Goal: Task Accomplishment & Management: Manage account settings

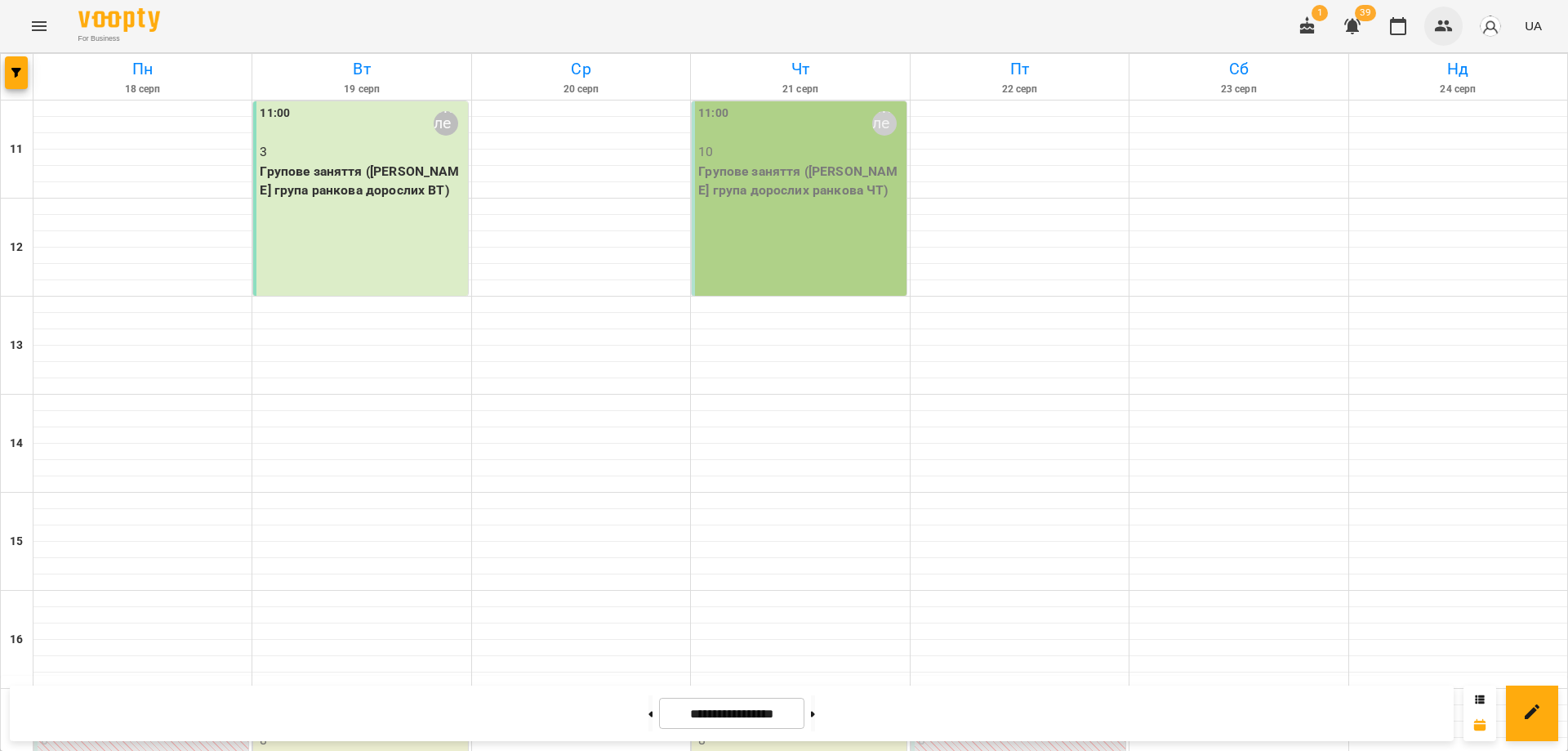
click at [1451, 31] on icon "button" at bounding box center [1443, 26] width 18 height 11
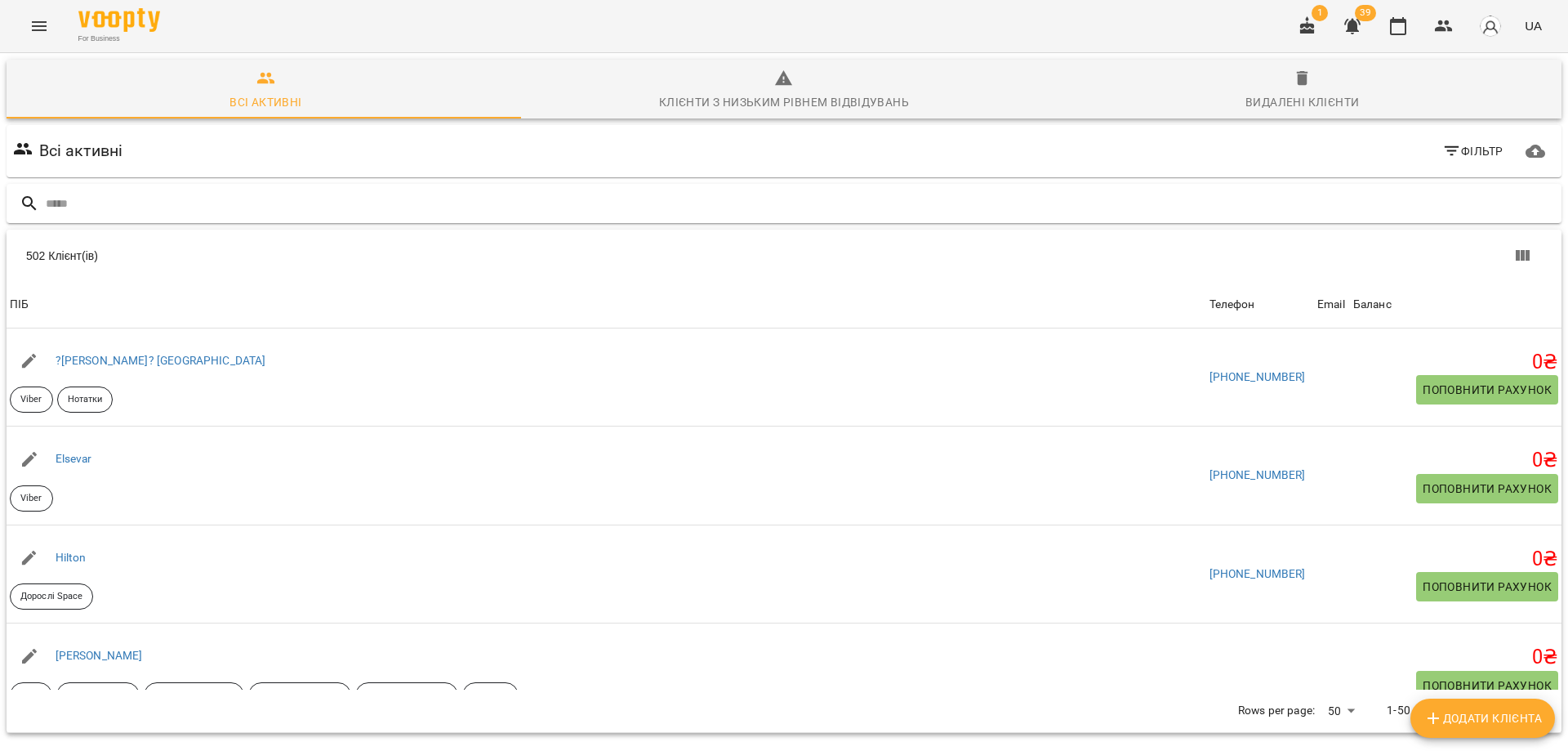
click at [335, 199] on input "text" at bounding box center [799, 203] width 1509 height 27
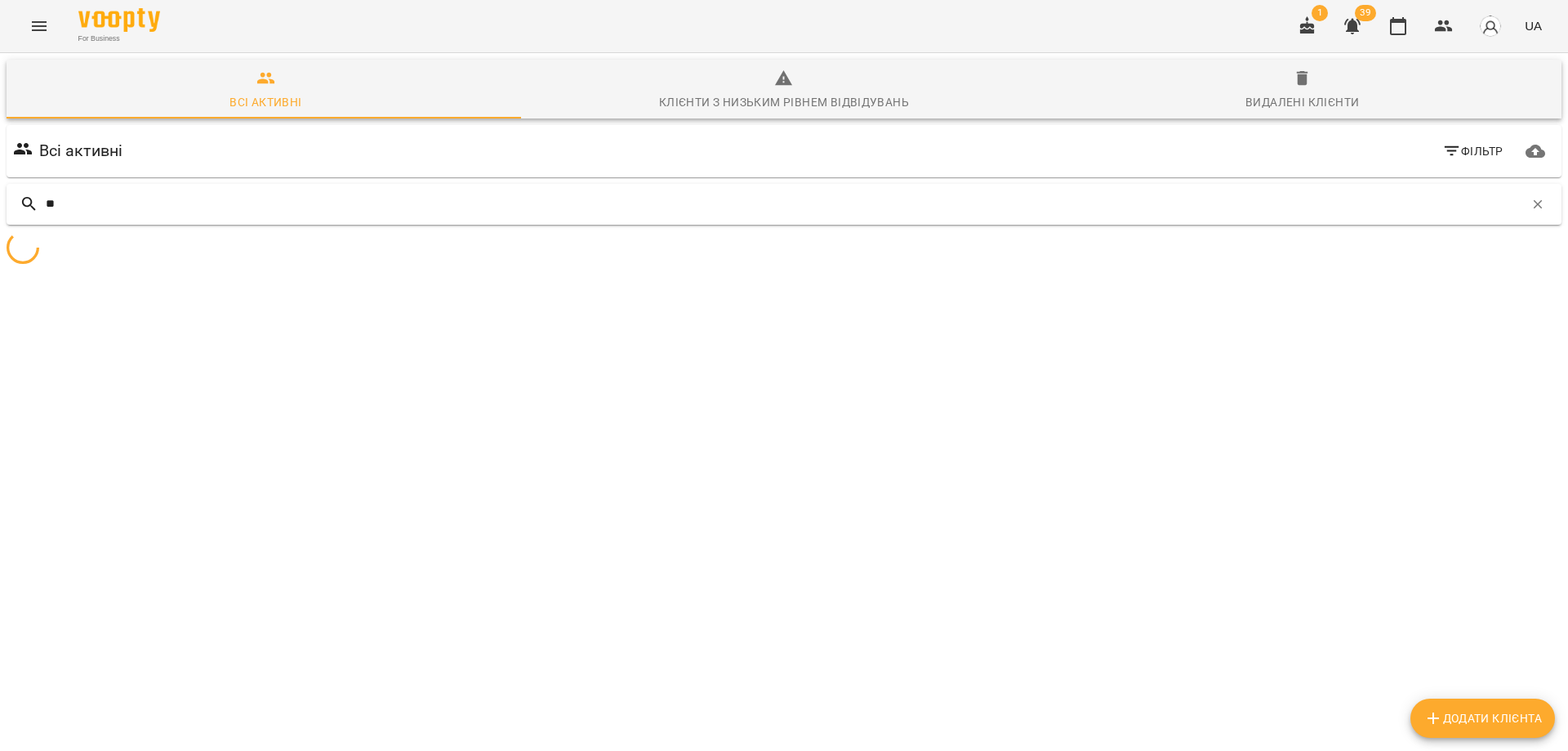
type input "*"
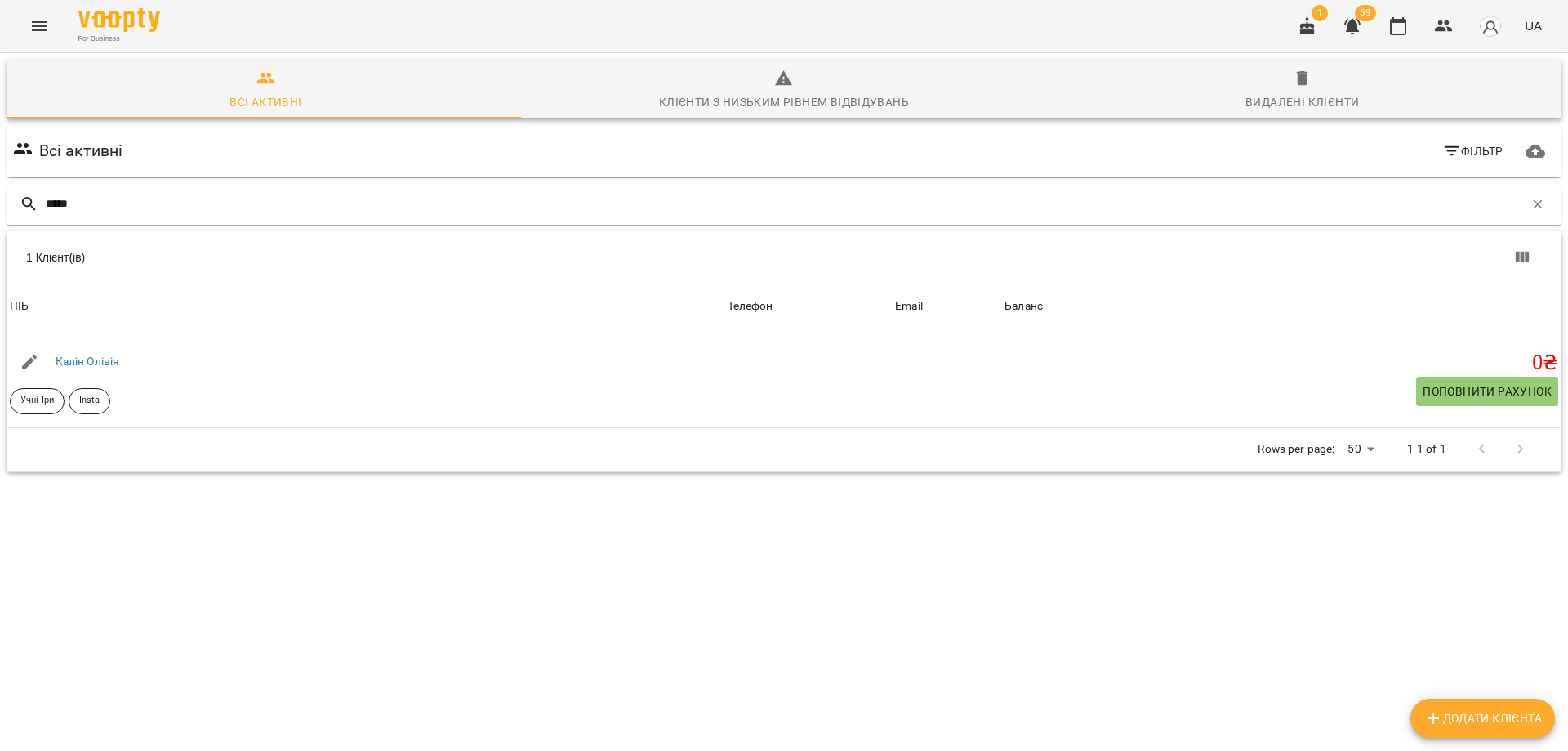
type input "*****"
click at [1538, 719] on span "Додати клієнта" at bounding box center [1482, 718] width 118 height 20
select select "**"
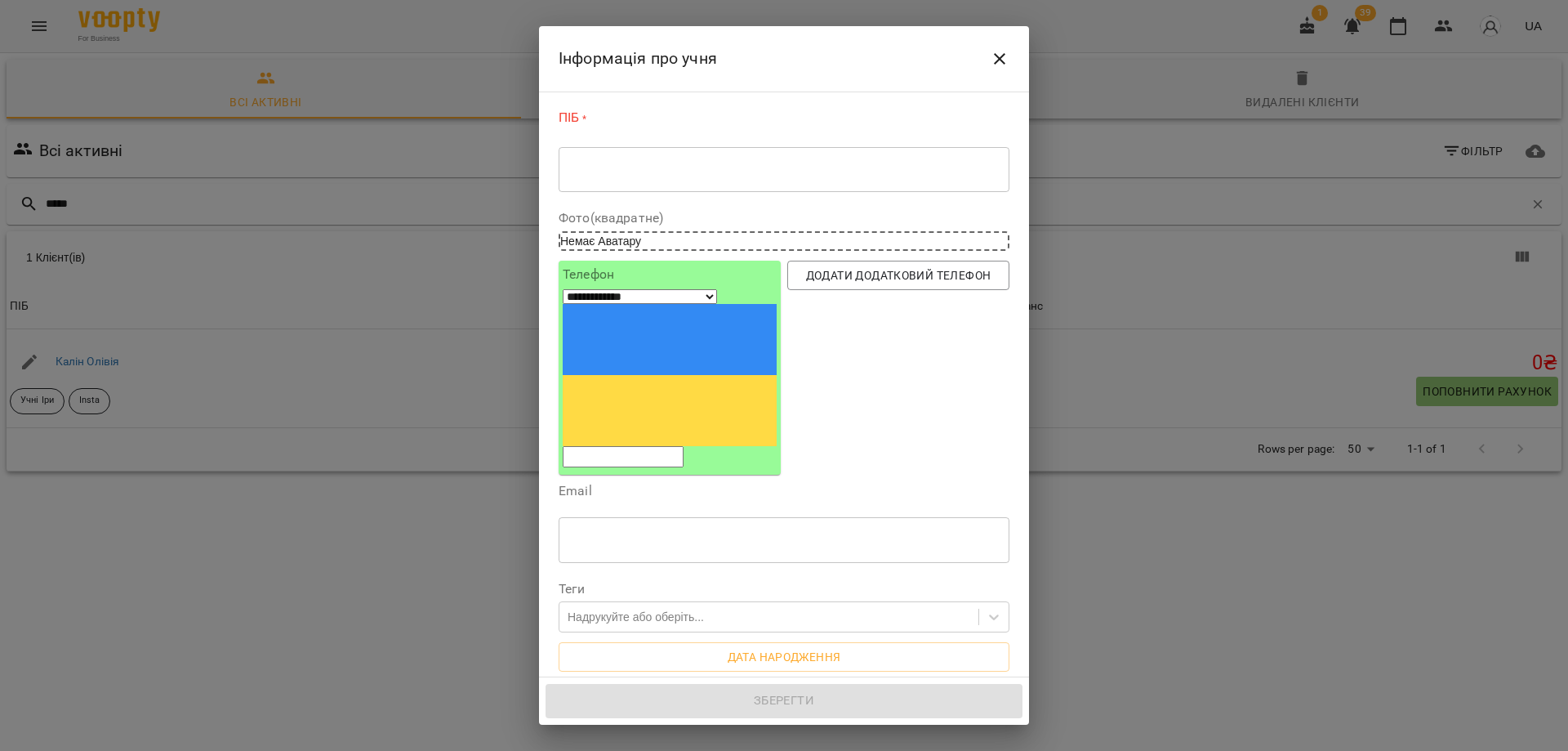
click at [677, 161] on div "* ​" at bounding box center [784, 169] width 451 height 45
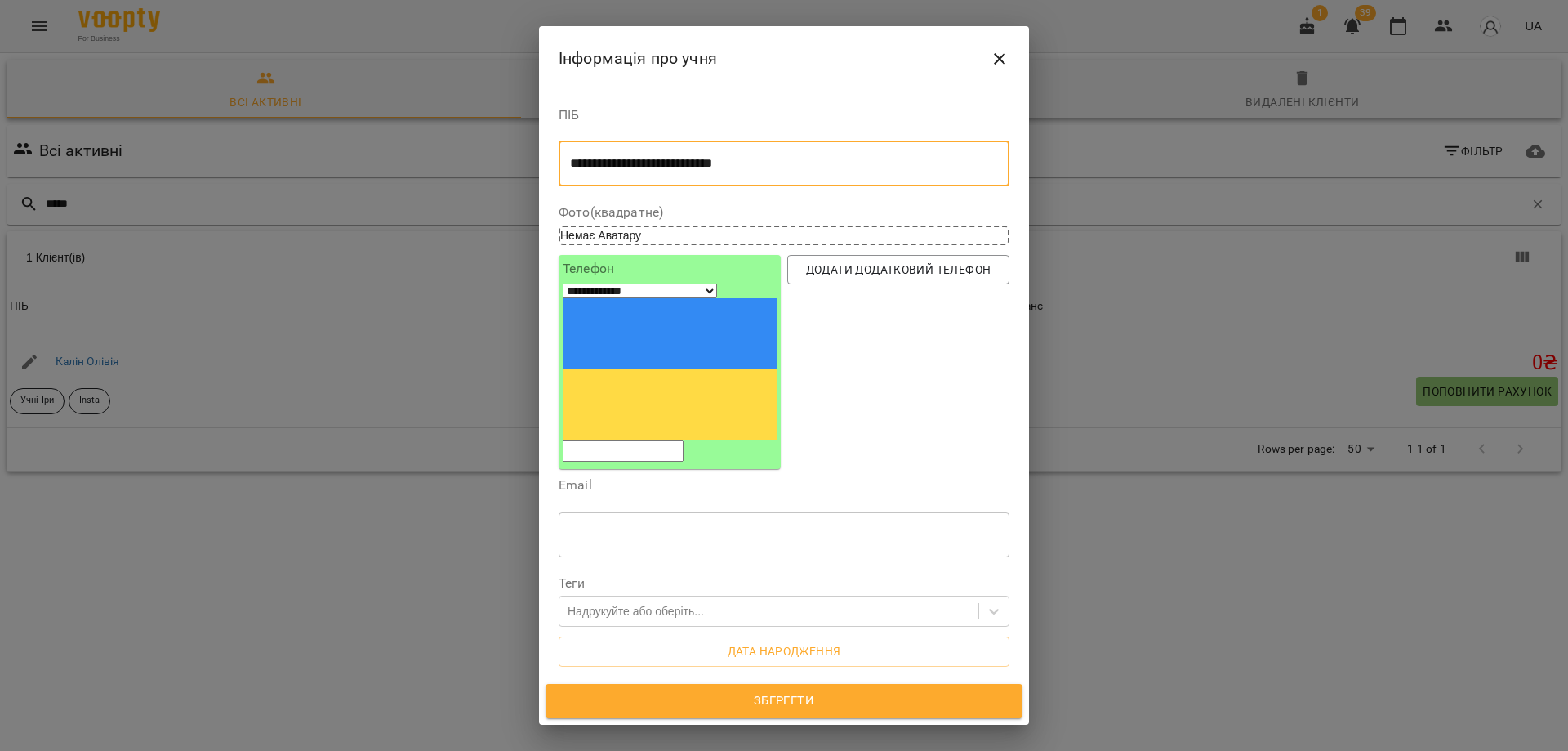
type textarea "**********"
click at [684, 441] on input "tel" at bounding box center [623, 451] width 121 height 21
click at [975, 478] on label "Email" at bounding box center [784, 484] width 451 height 13
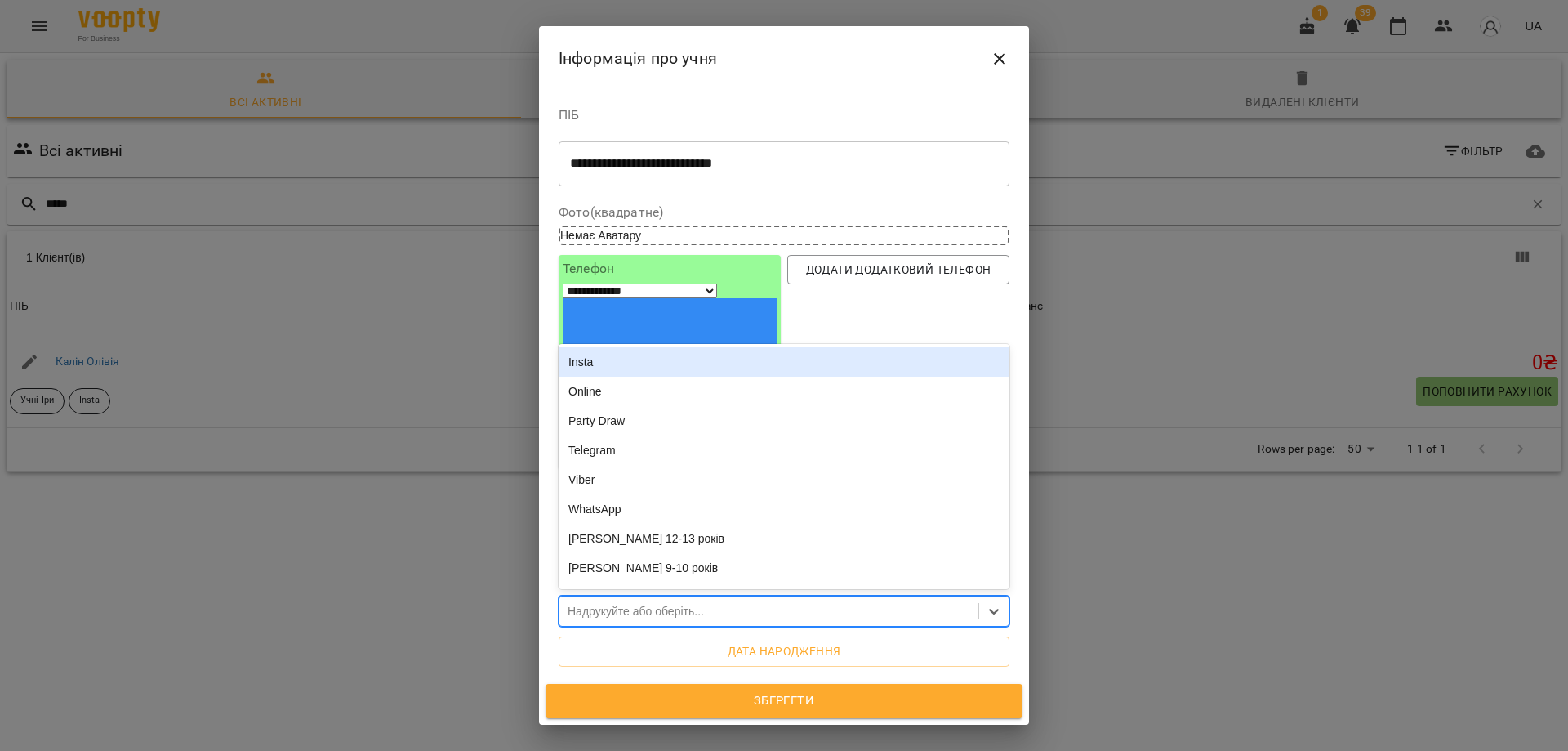
click at [786, 598] on div "Надрукуйте або оберіть..." at bounding box center [769, 611] width 419 height 27
click at [660, 347] on div "Insta" at bounding box center [784, 362] width 451 height 29
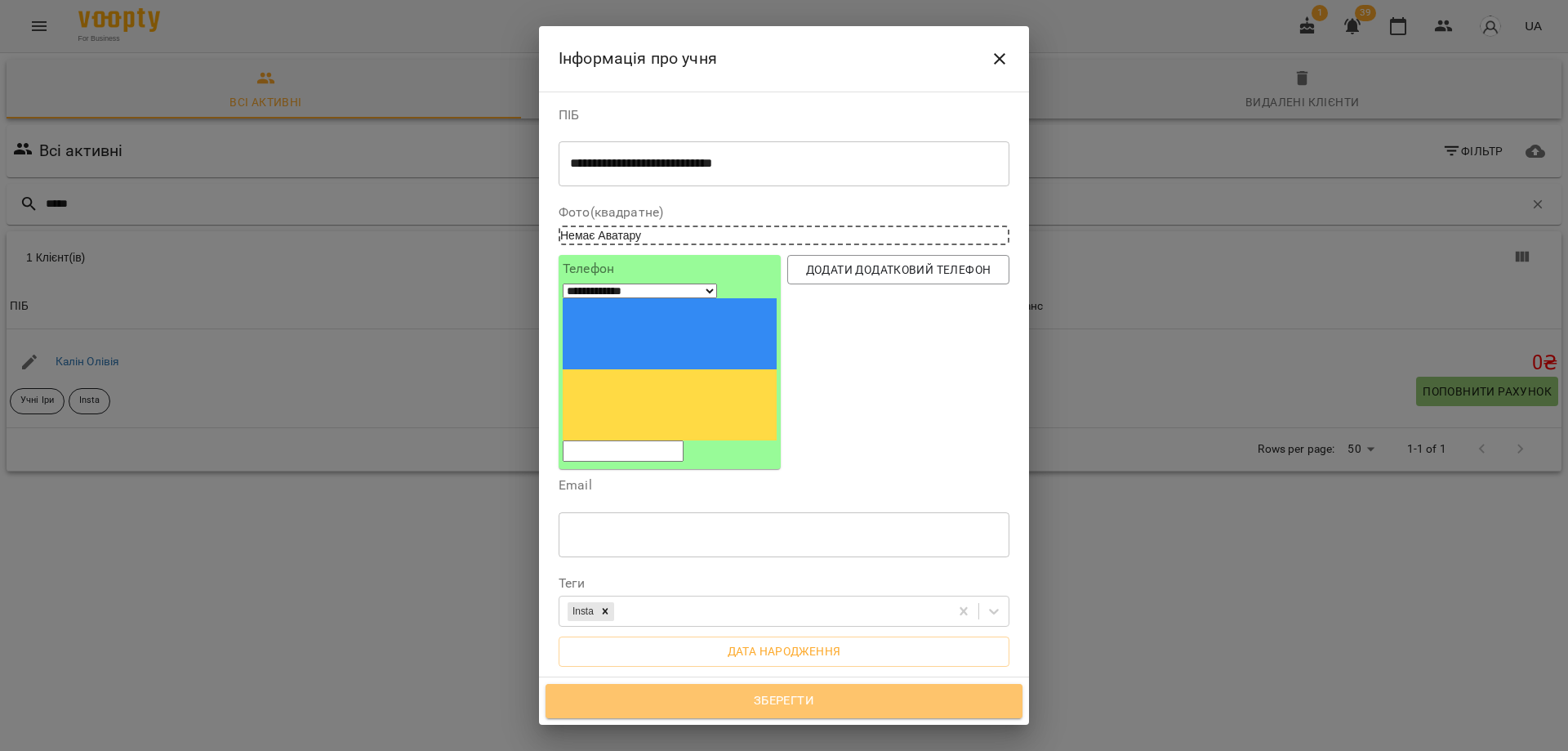
click at [760, 704] on span "Зберегти" at bounding box center [784, 700] width 441 height 21
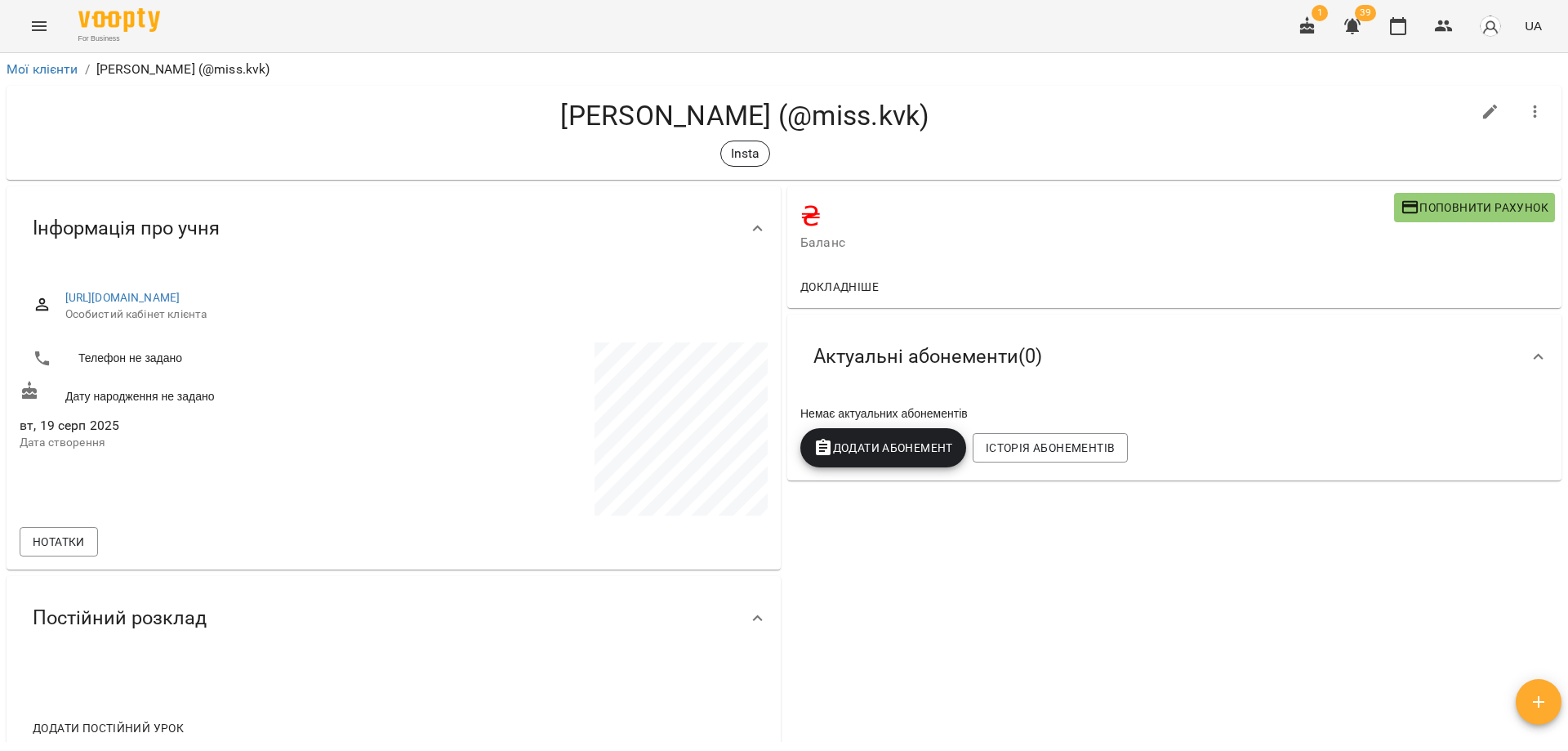
click at [1543, 703] on icon "button" at bounding box center [1538, 701] width 20 height 20
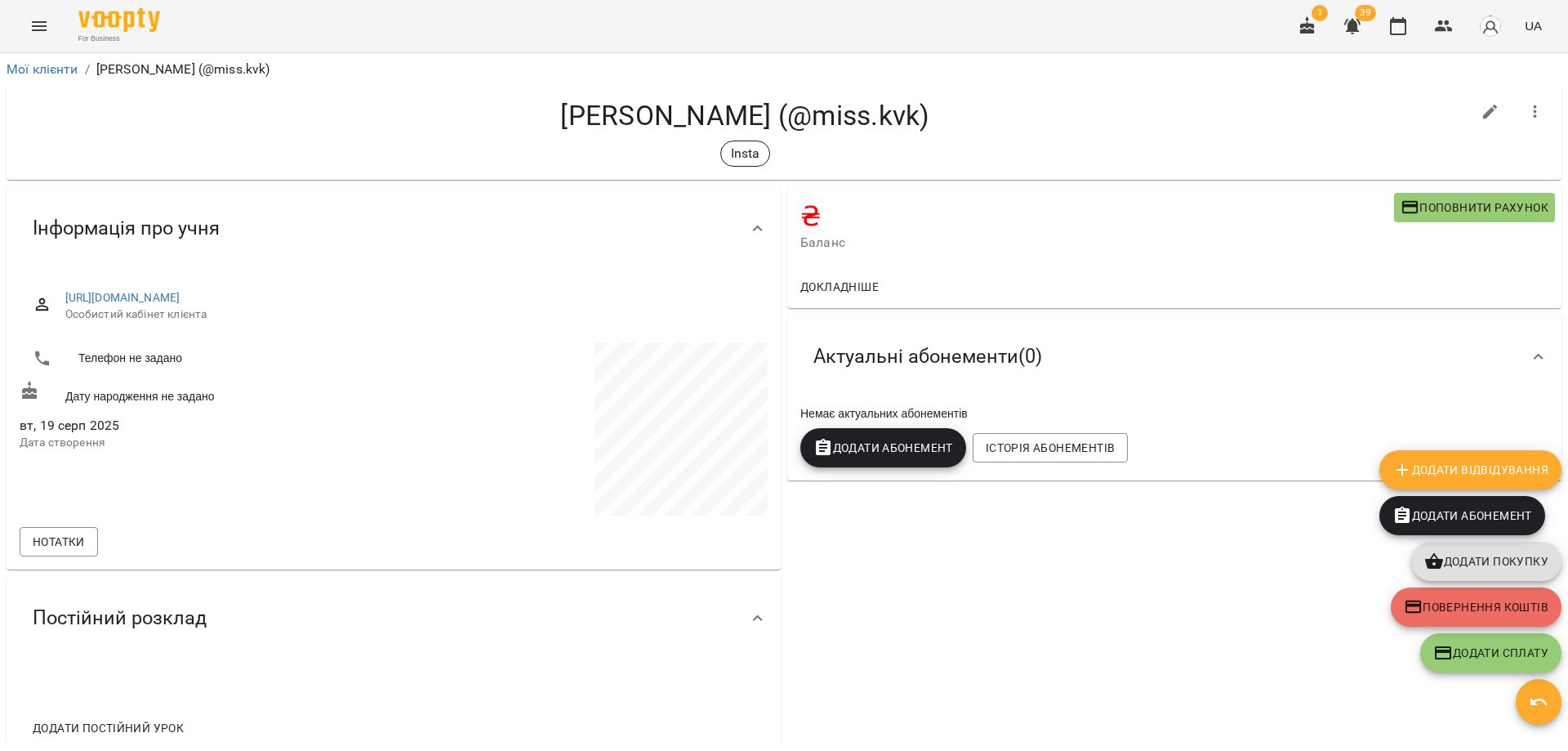
click at [1479, 475] on span "Додати Відвідування" at bounding box center [1470, 470] width 156 height 20
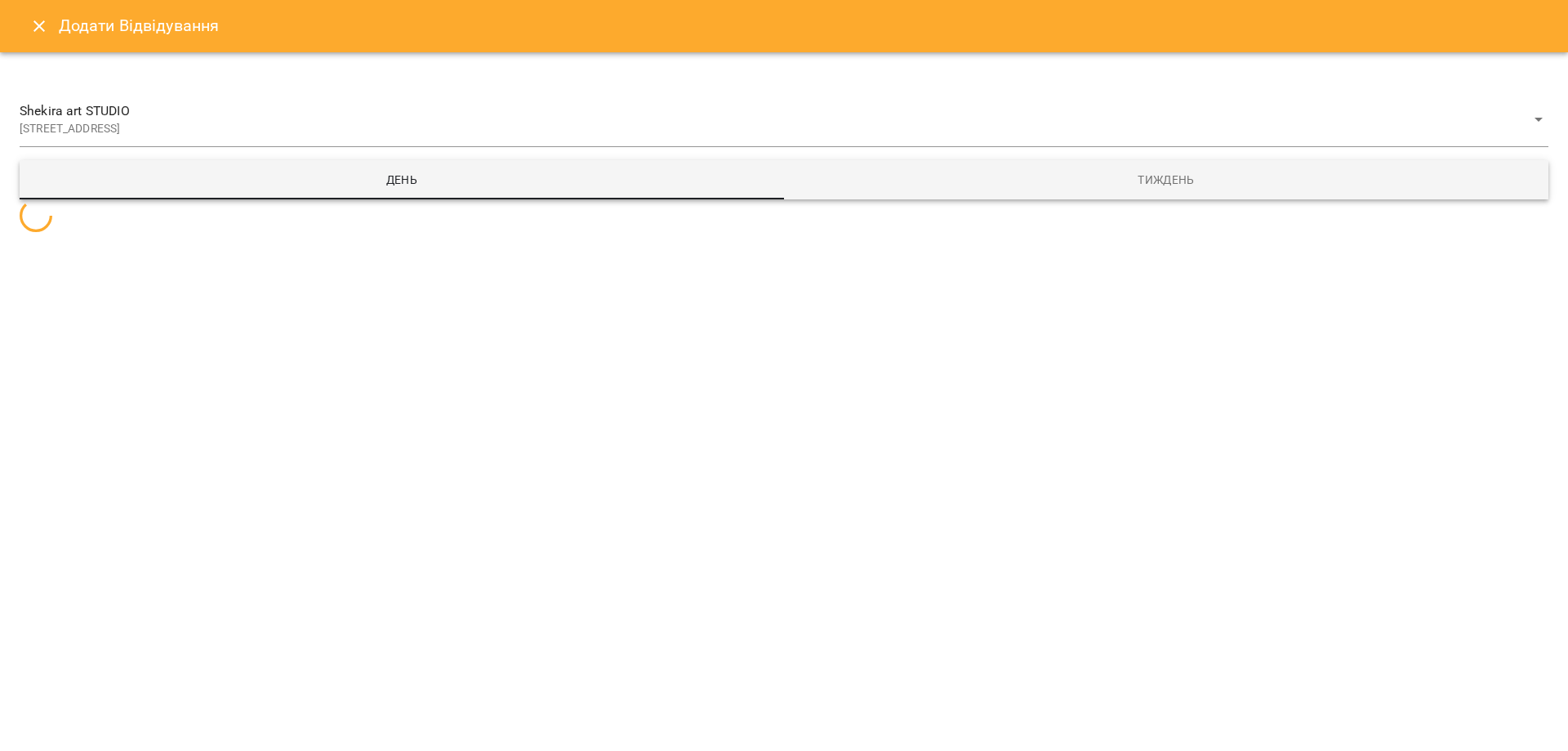
select select
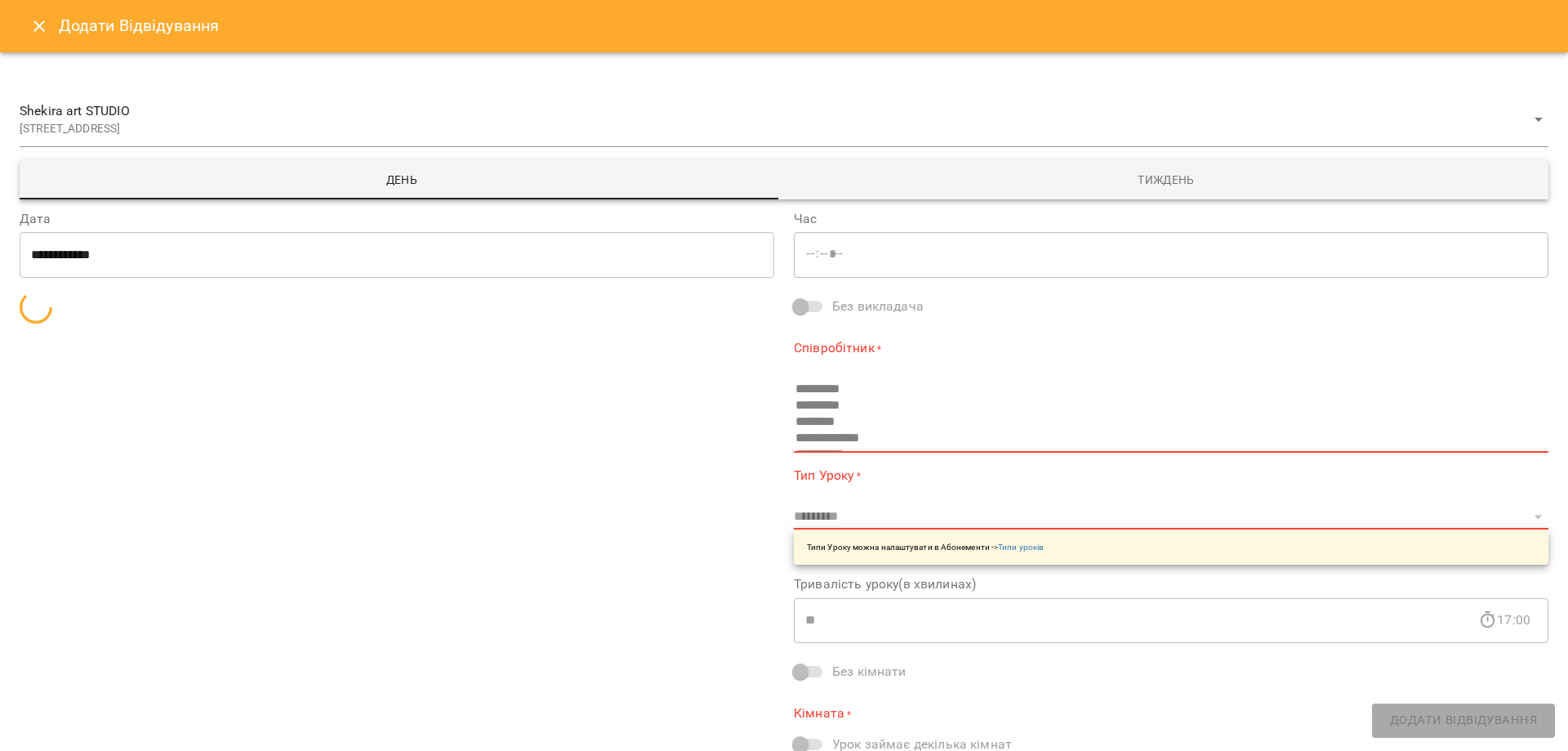
type input "*****"
type input "**********"
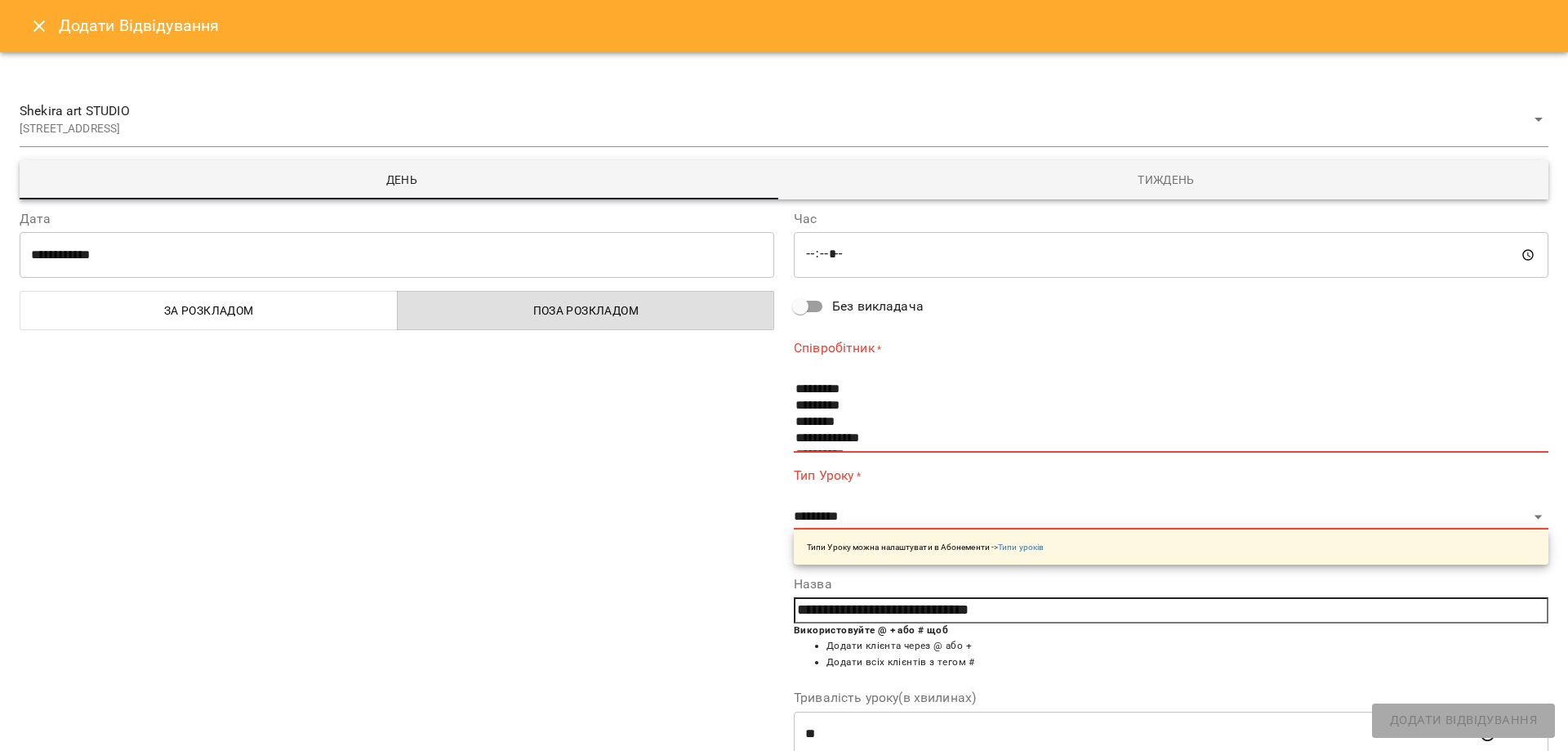
click at [1256, 167] on button "Тиждень" at bounding box center [1166, 180] width 764 height 39
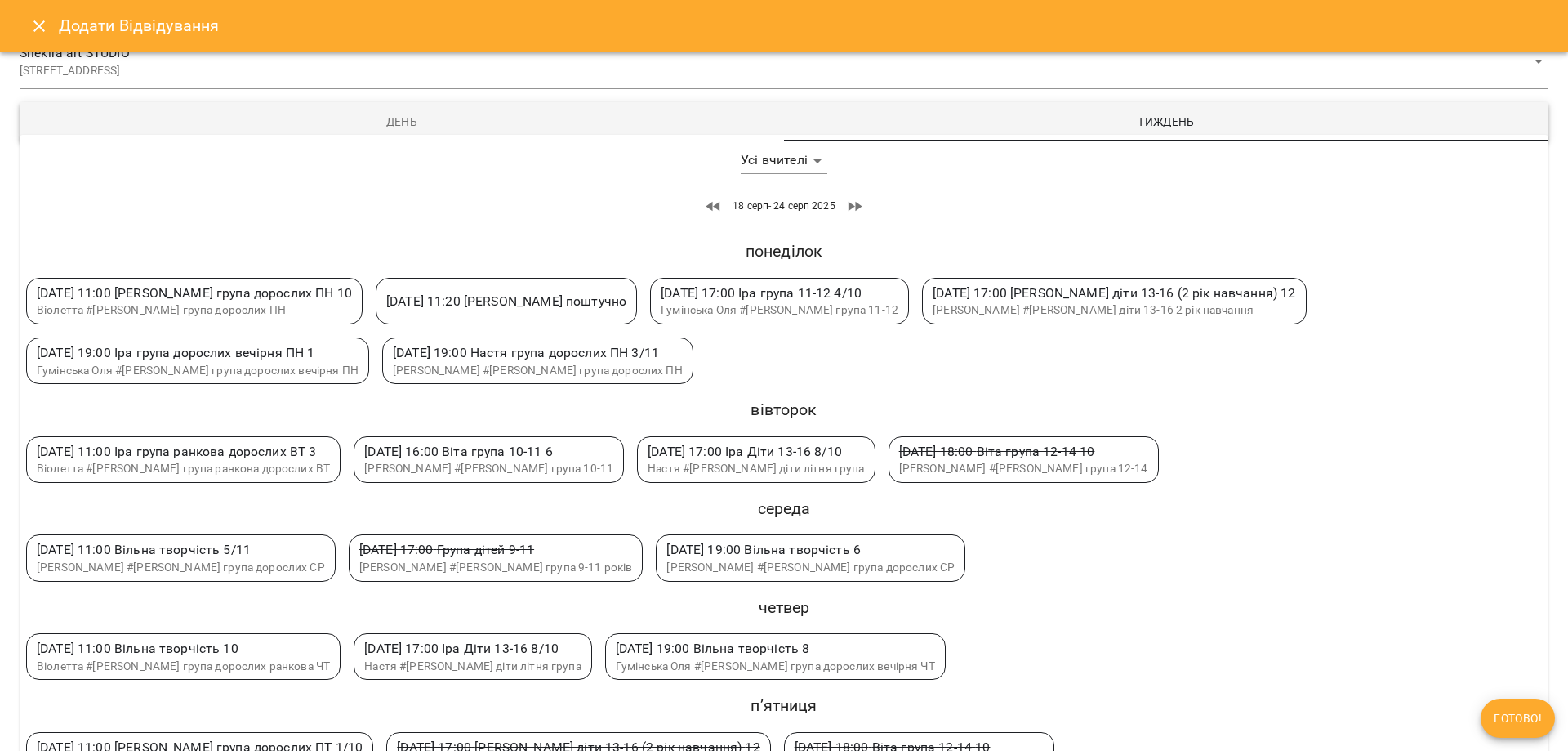
scroll to position [164, 0]
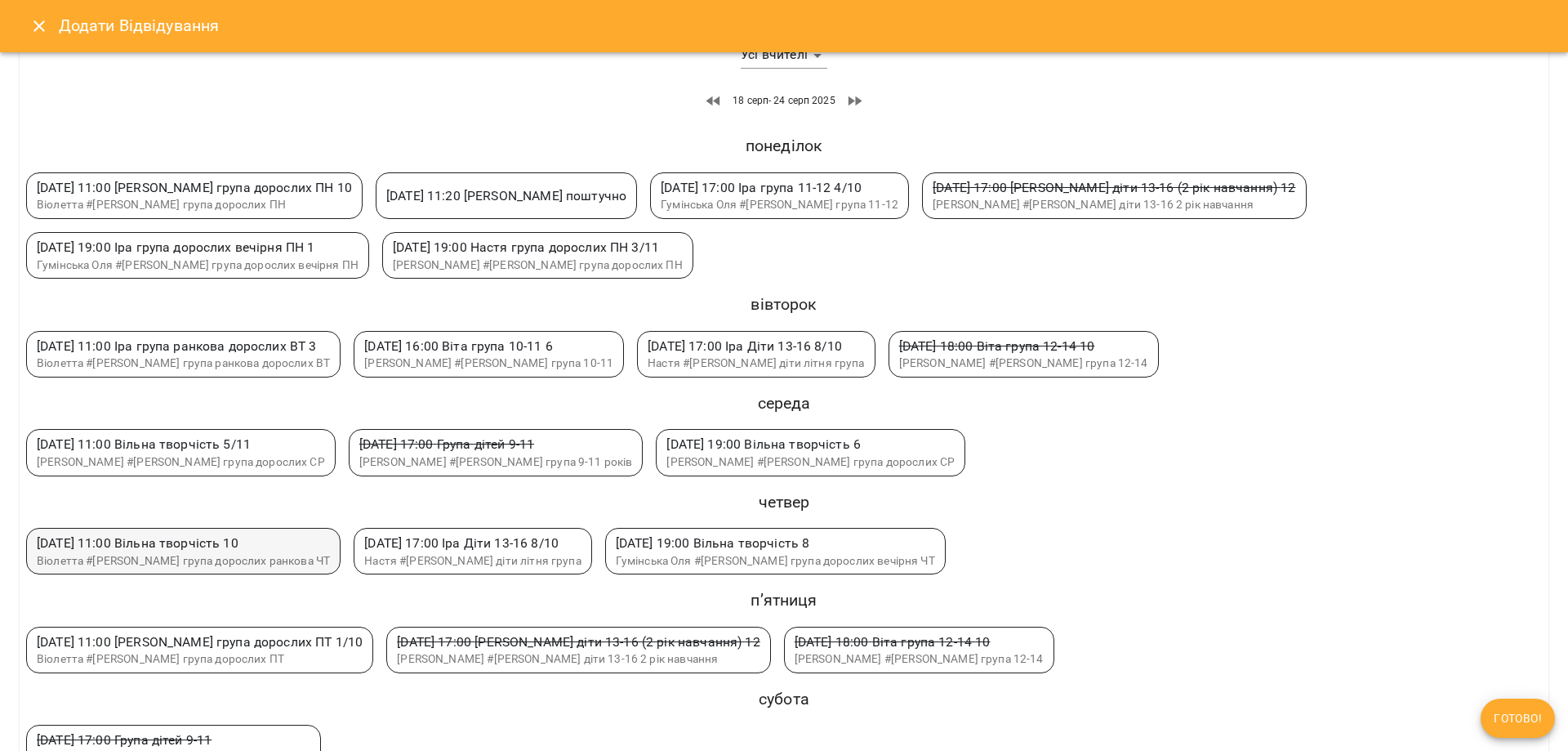
click at [133, 549] on span "[DATE] 11:00 Вільна творчість 10" at bounding box center [137, 543] width 201 height 15
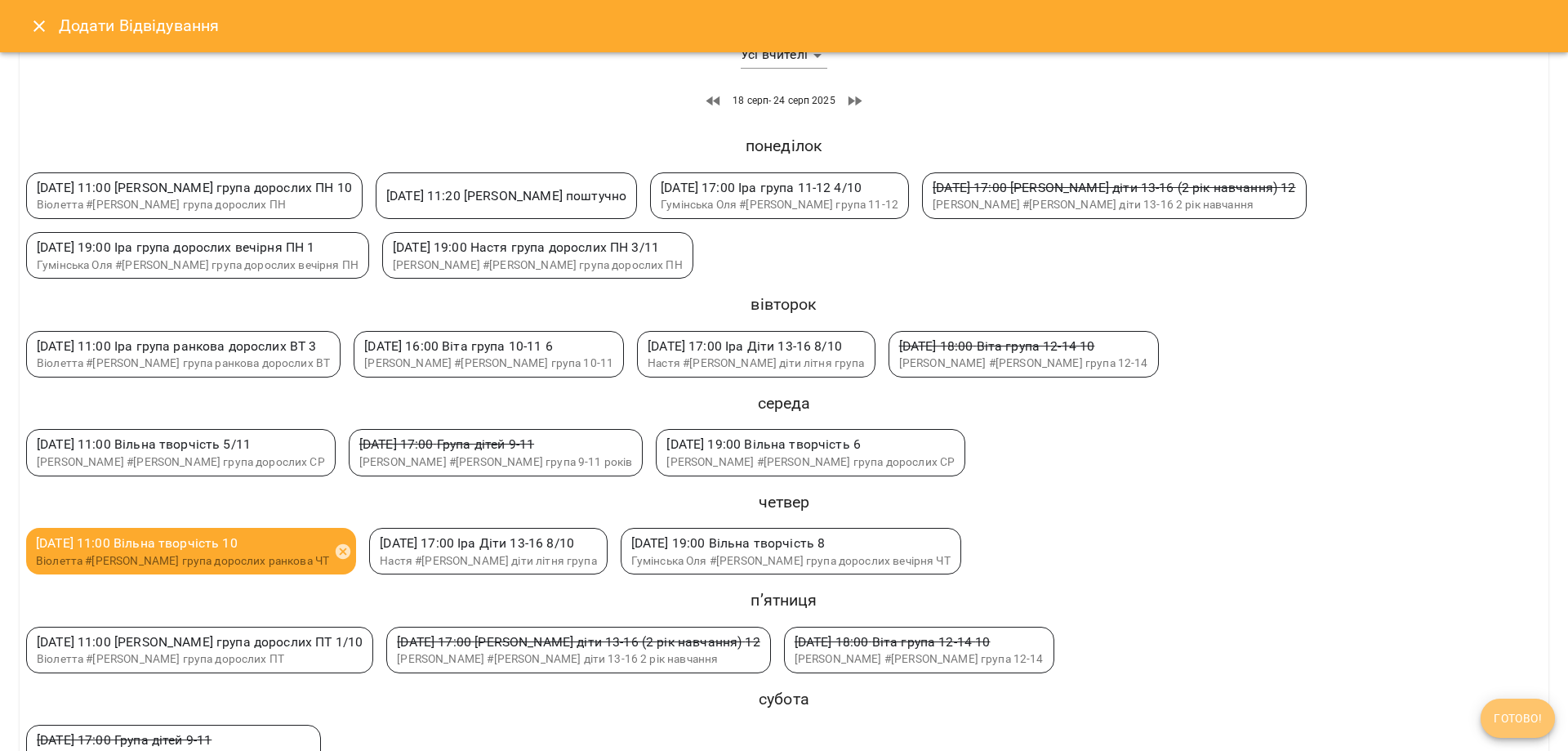
click at [1520, 699] on button "Готово!" at bounding box center [1517, 718] width 75 height 39
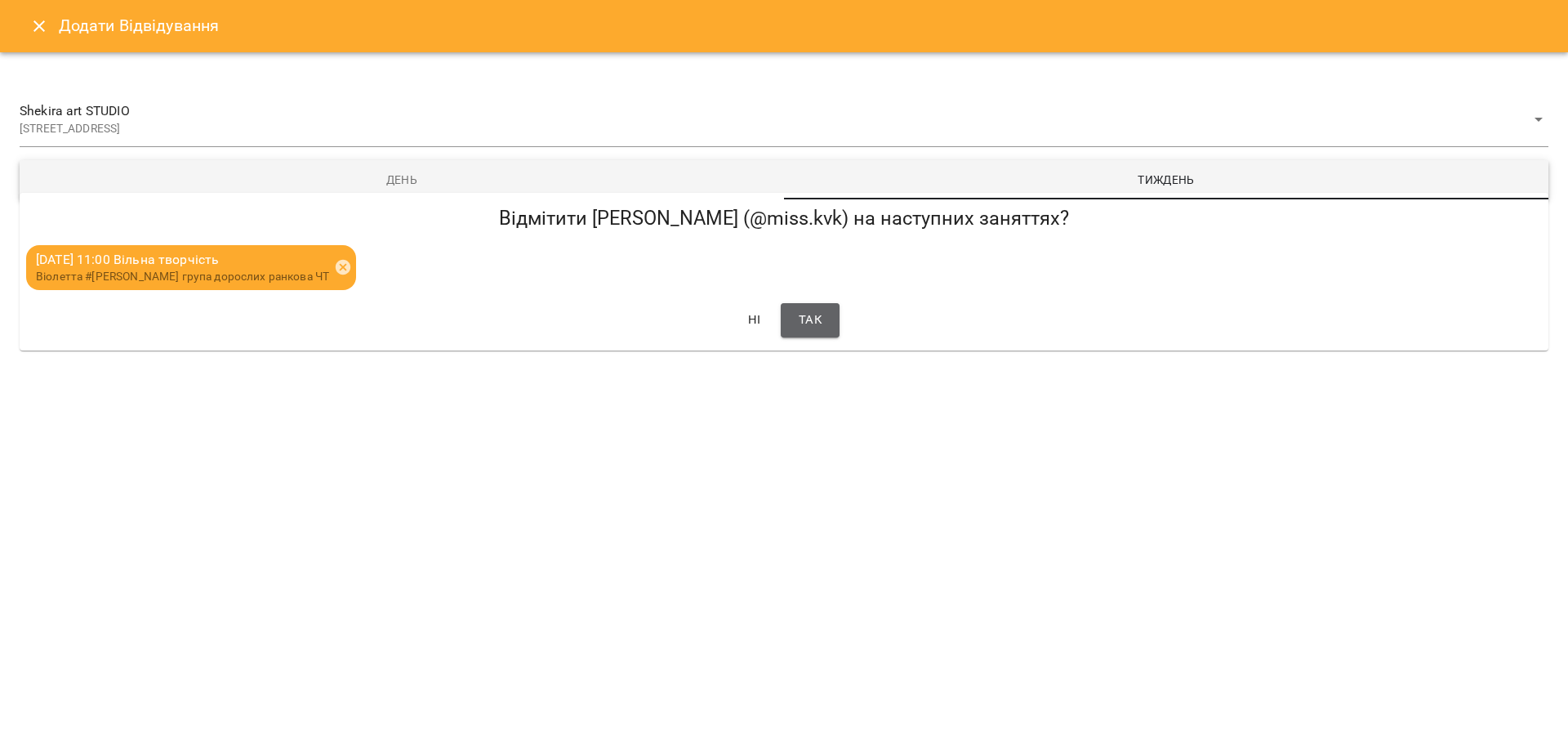
click at [814, 308] on button "Так" at bounding box center [810, 321] width 59 height 34
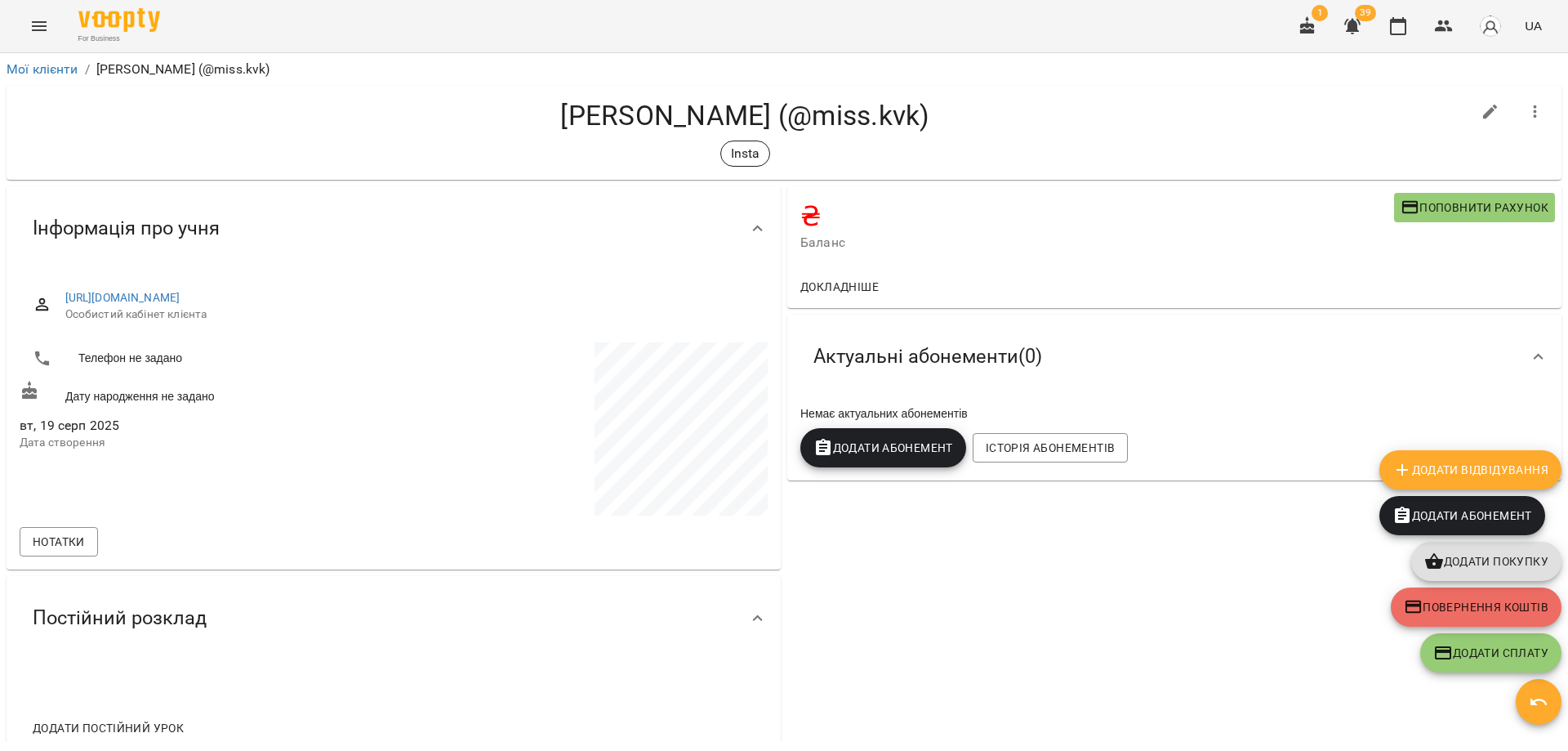
click at [1008, 566] on div "₴ Баланс Поповнити рахунок Докладніше Актуальні абонементи ( 0 ) Немає актуальн…" at bounding box center [1174, 473] width 781 height 582
click at [1445, 14] on button "button" at bounding box center [1444, 27] width 39 height 39
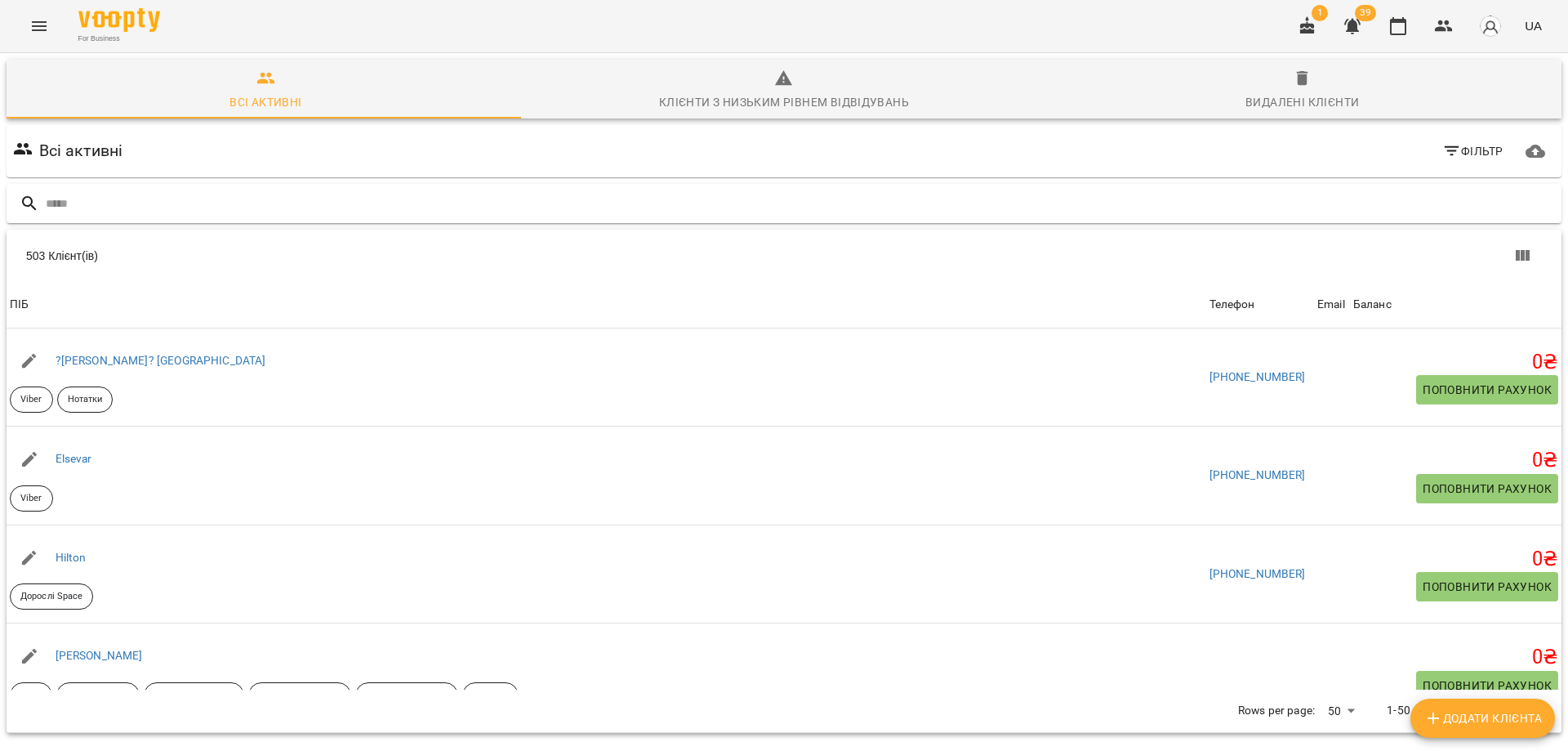
click at [191, 207] on input "text" at bounding box center [799, 203] width 1509 height 27
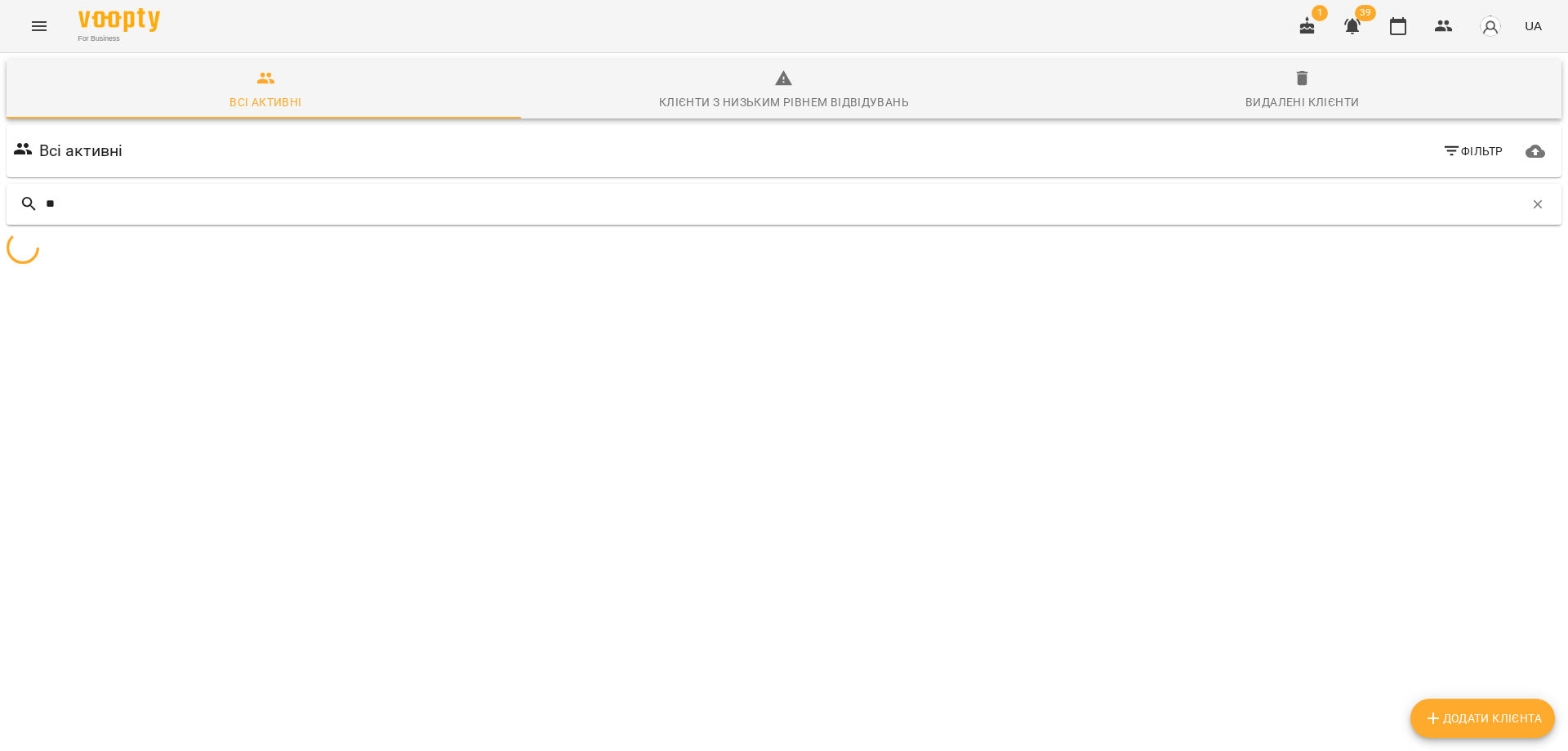
type input "*"
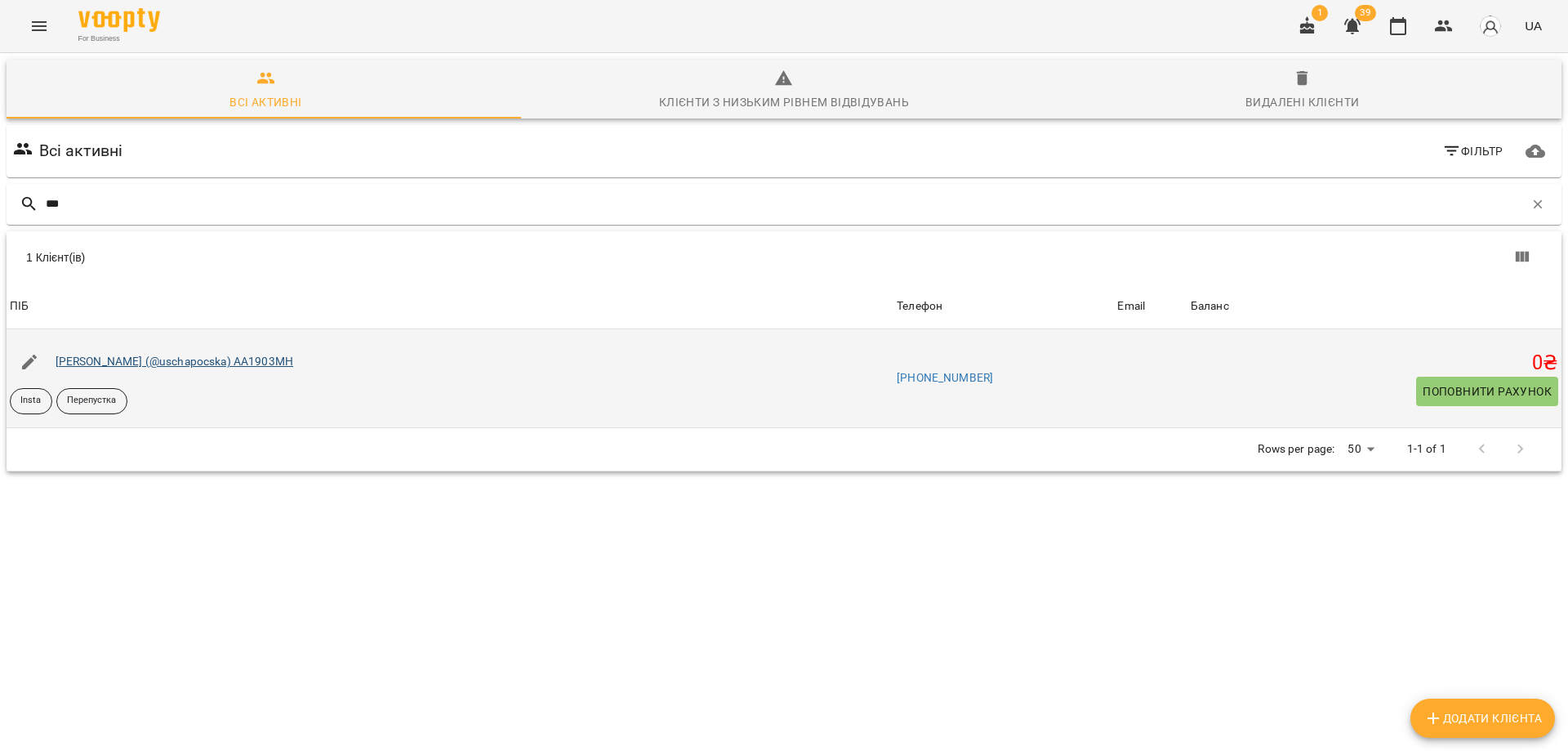
type input "***"
click at [104, 363] on link "Ущаповська Юлія (@uschapocska) АА1903МН" at bounding box center [174, 361] width 237 height 13
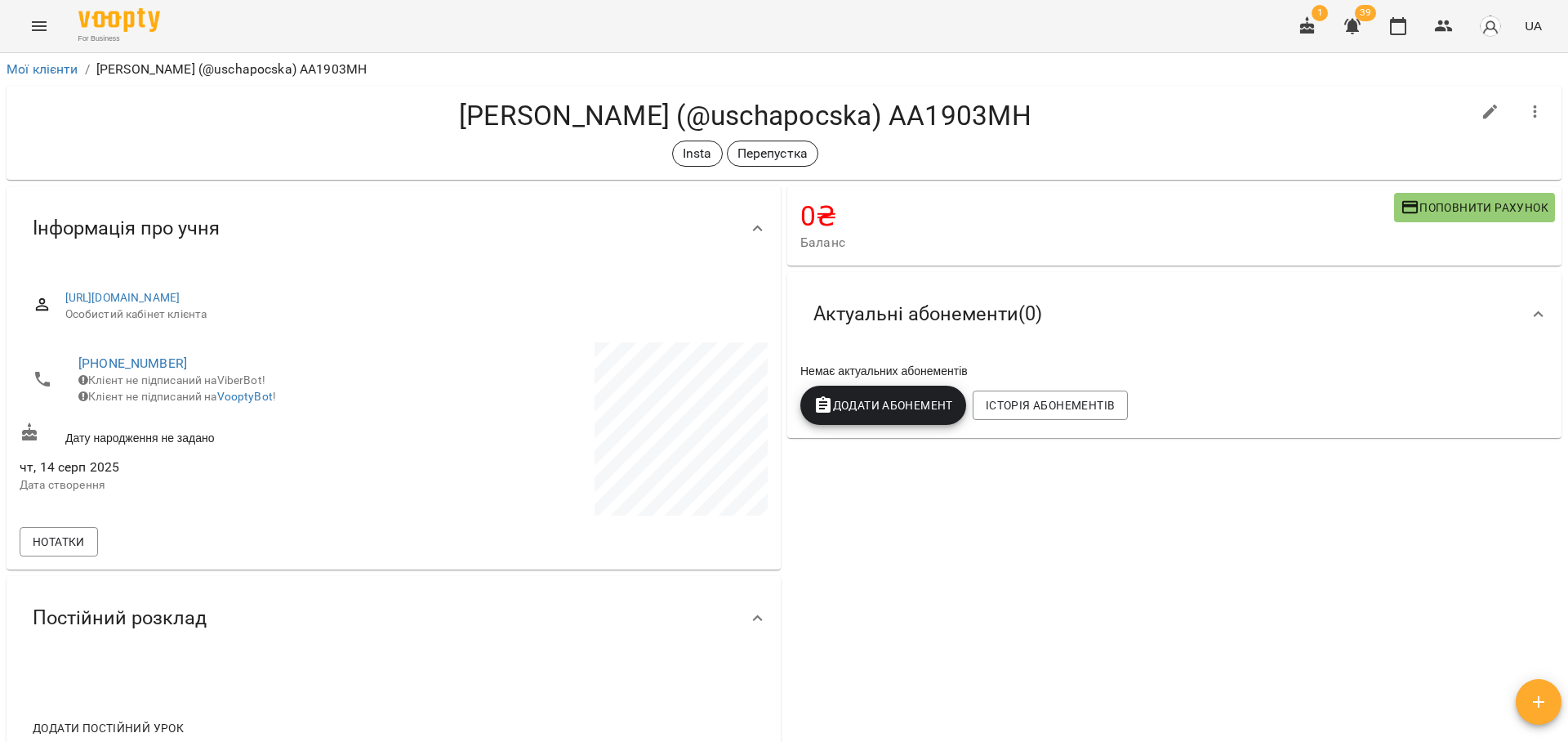
click at [1541, 701] on icon "button" at bounding box center [1538, 701] width 20 height 20
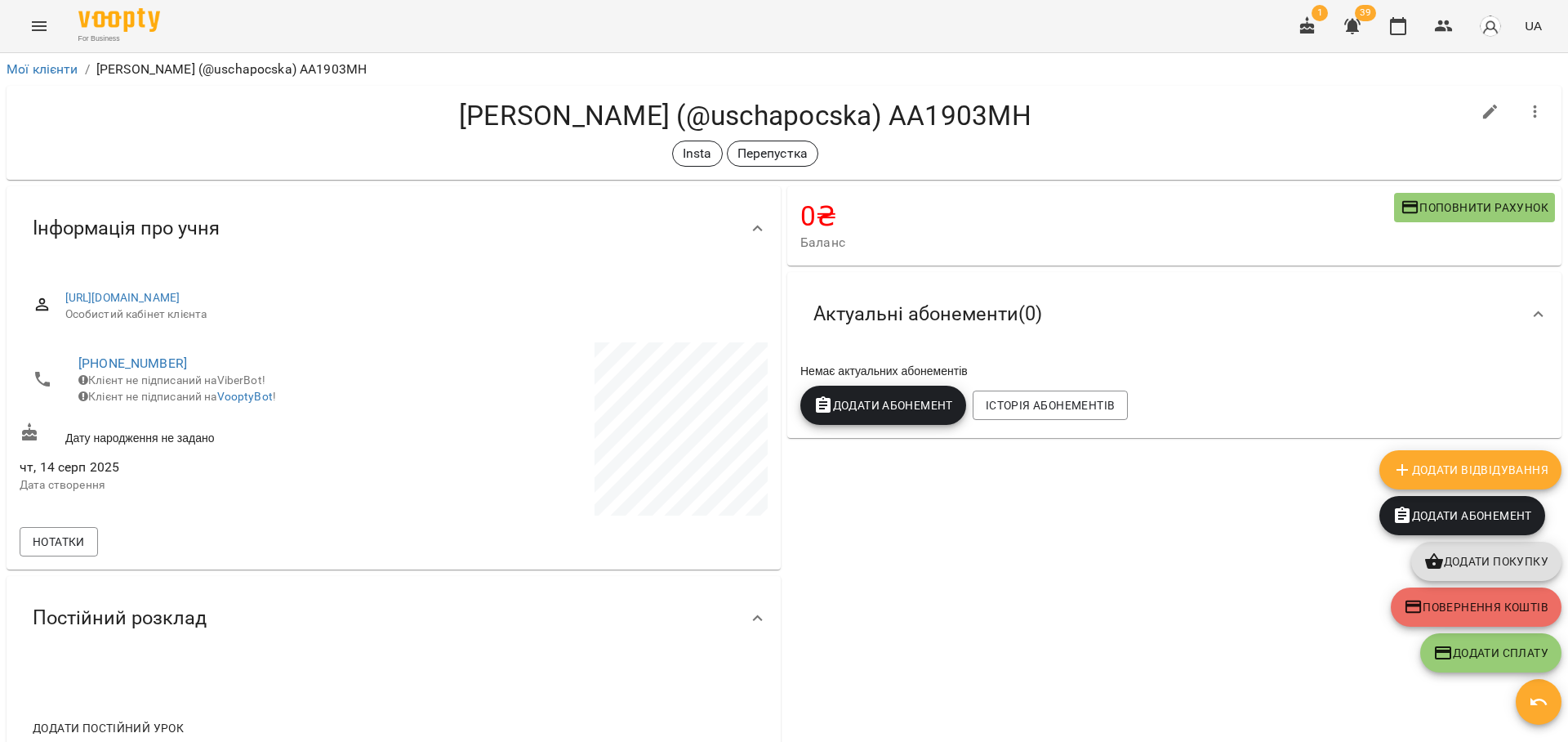
click at [1527, 466] on span "Додати Відвідування" at bounding box center [1470, 470] width 156 height 20
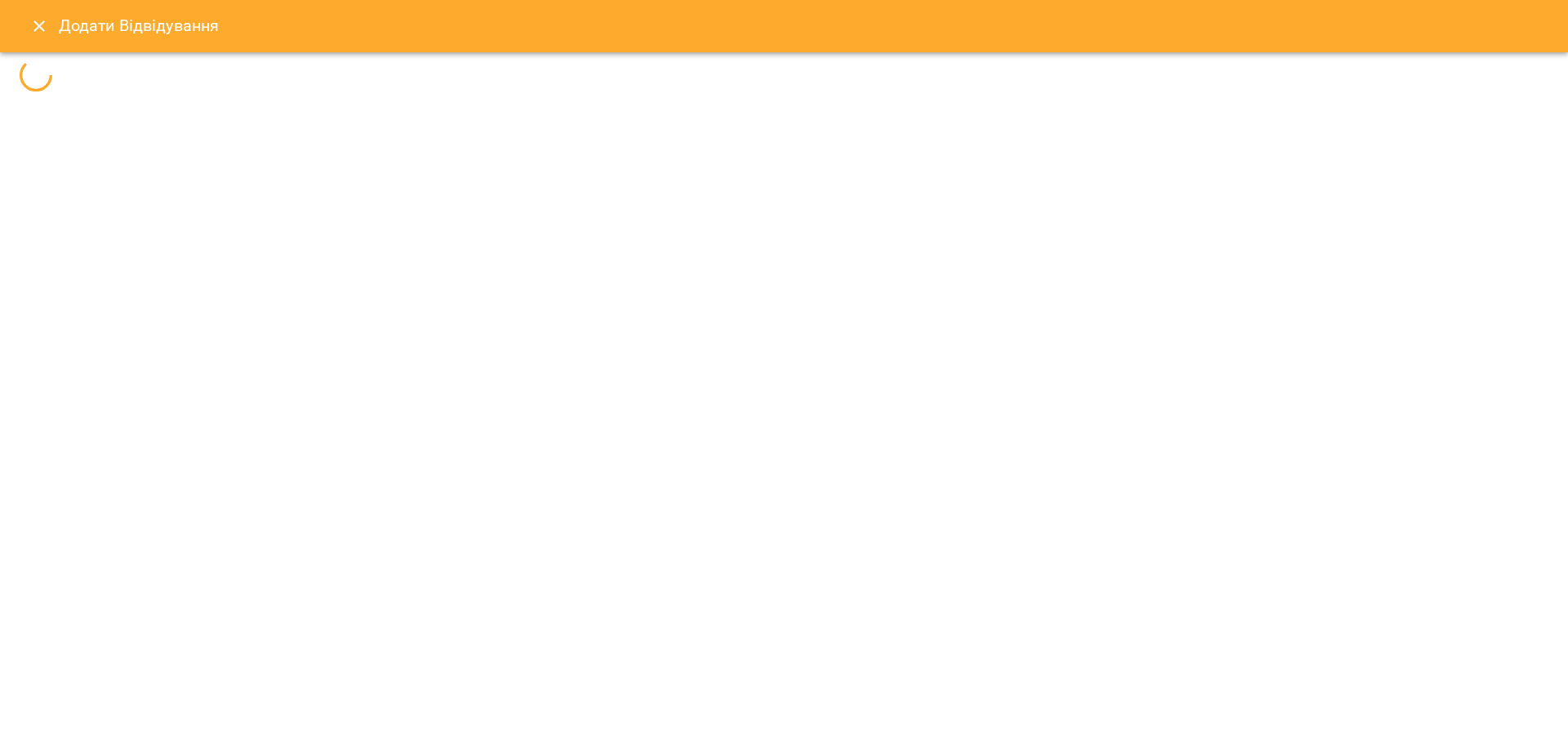
select select
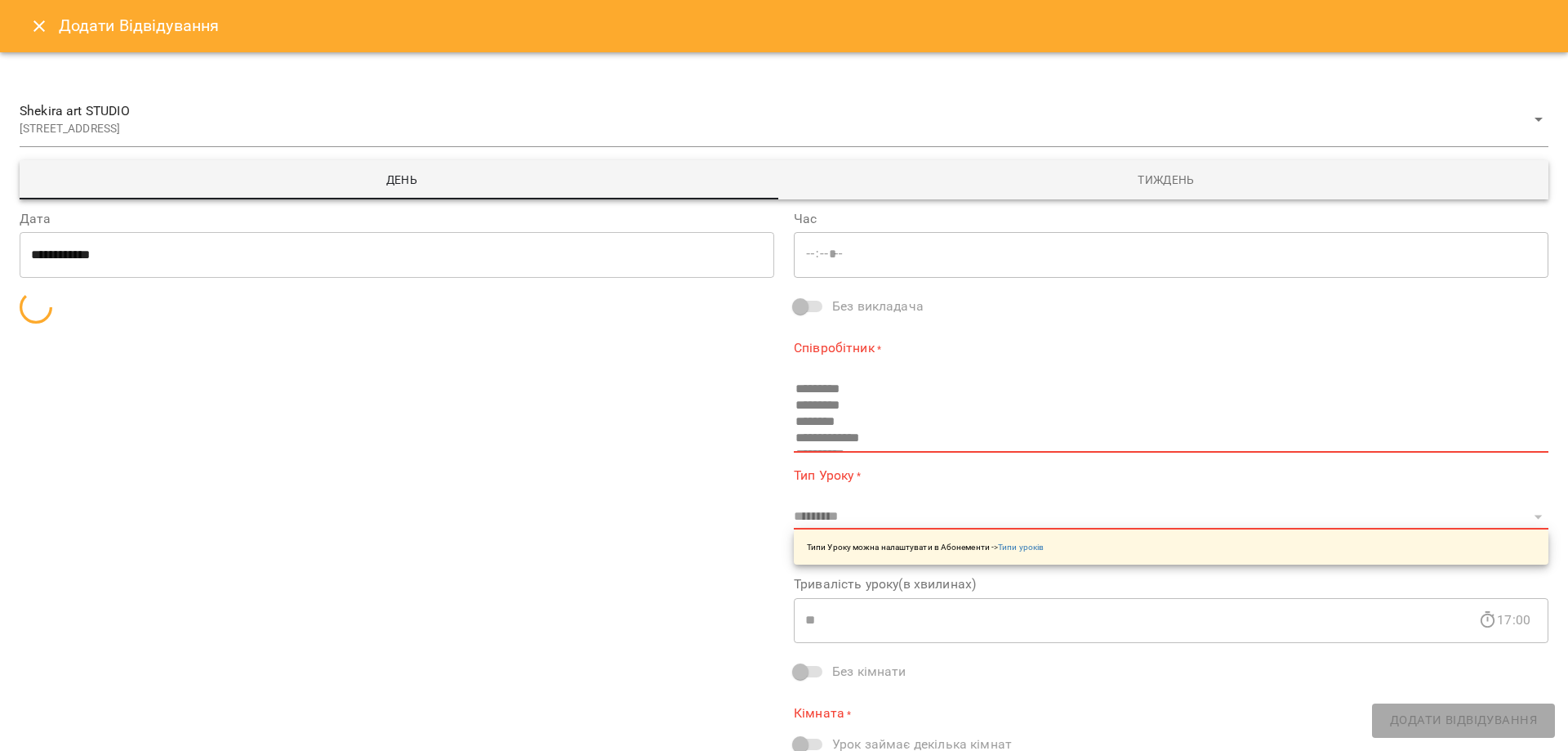
type input "*****"
type input "**********"
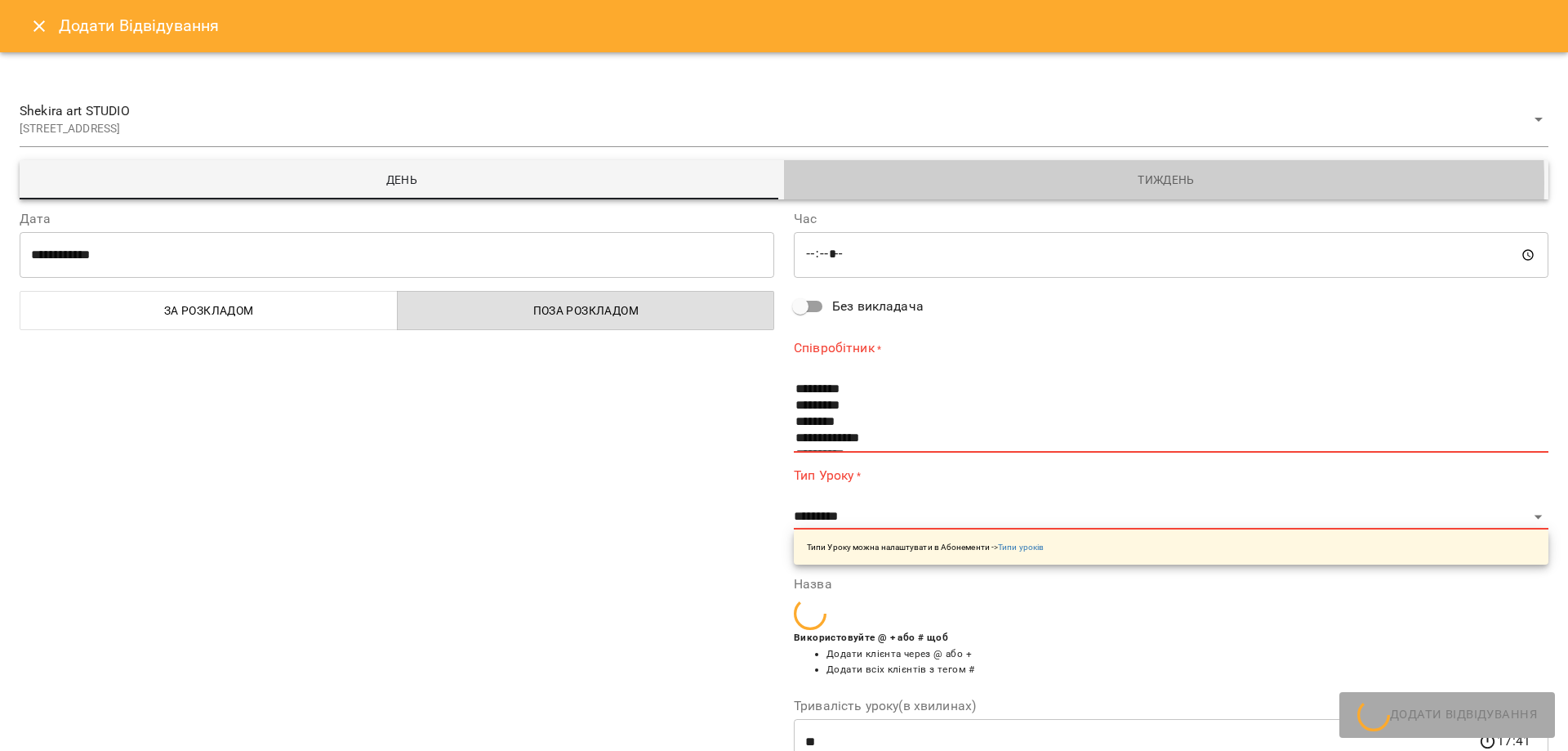
click at [1044, 182] on span "Тиждень" at bounding box center [1165, 179] width 745 height 20
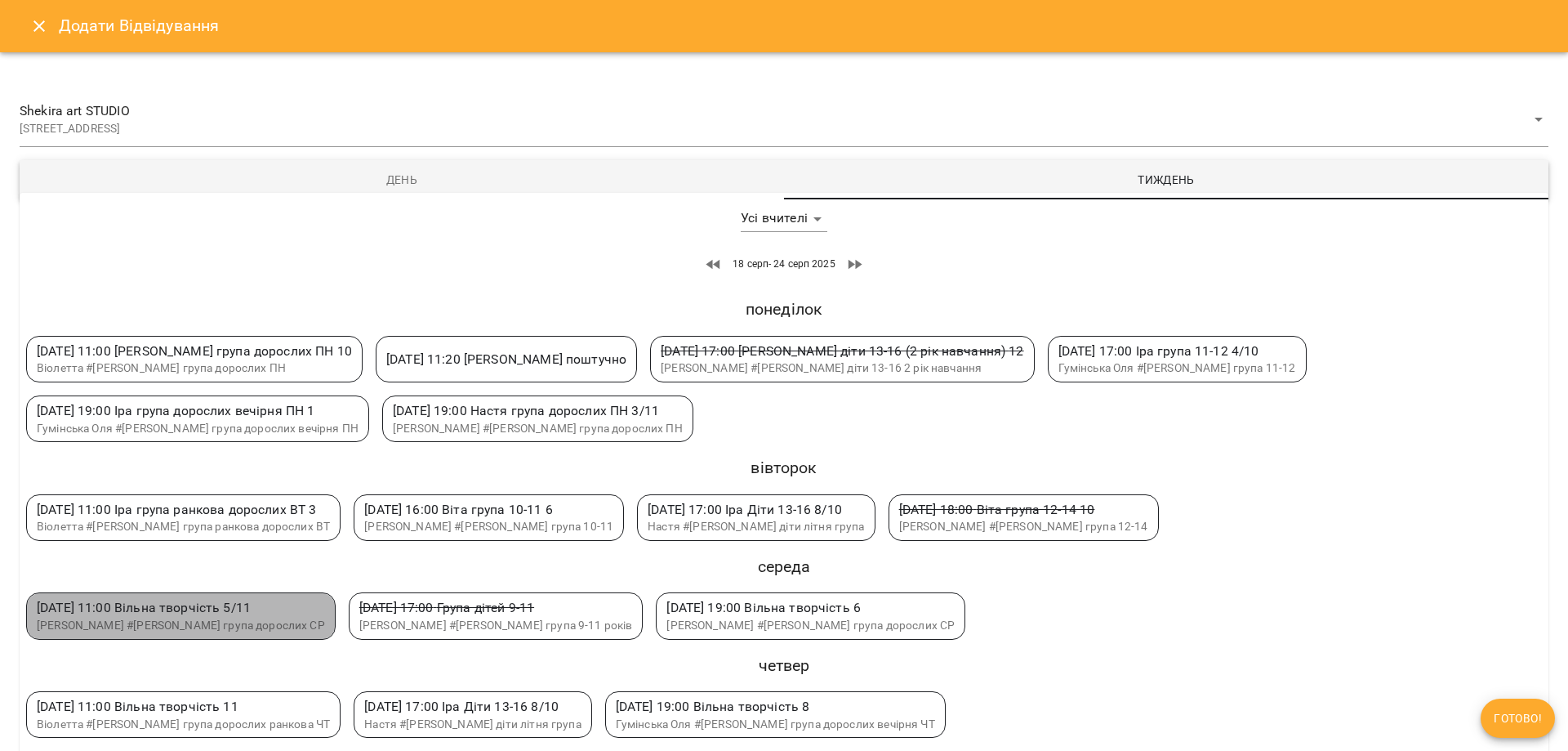
click at [215, 610] on span "ср 20 серп 11:00 Вільна творчість 5 /11" at bounding box center [144, 608] width 214 height 15
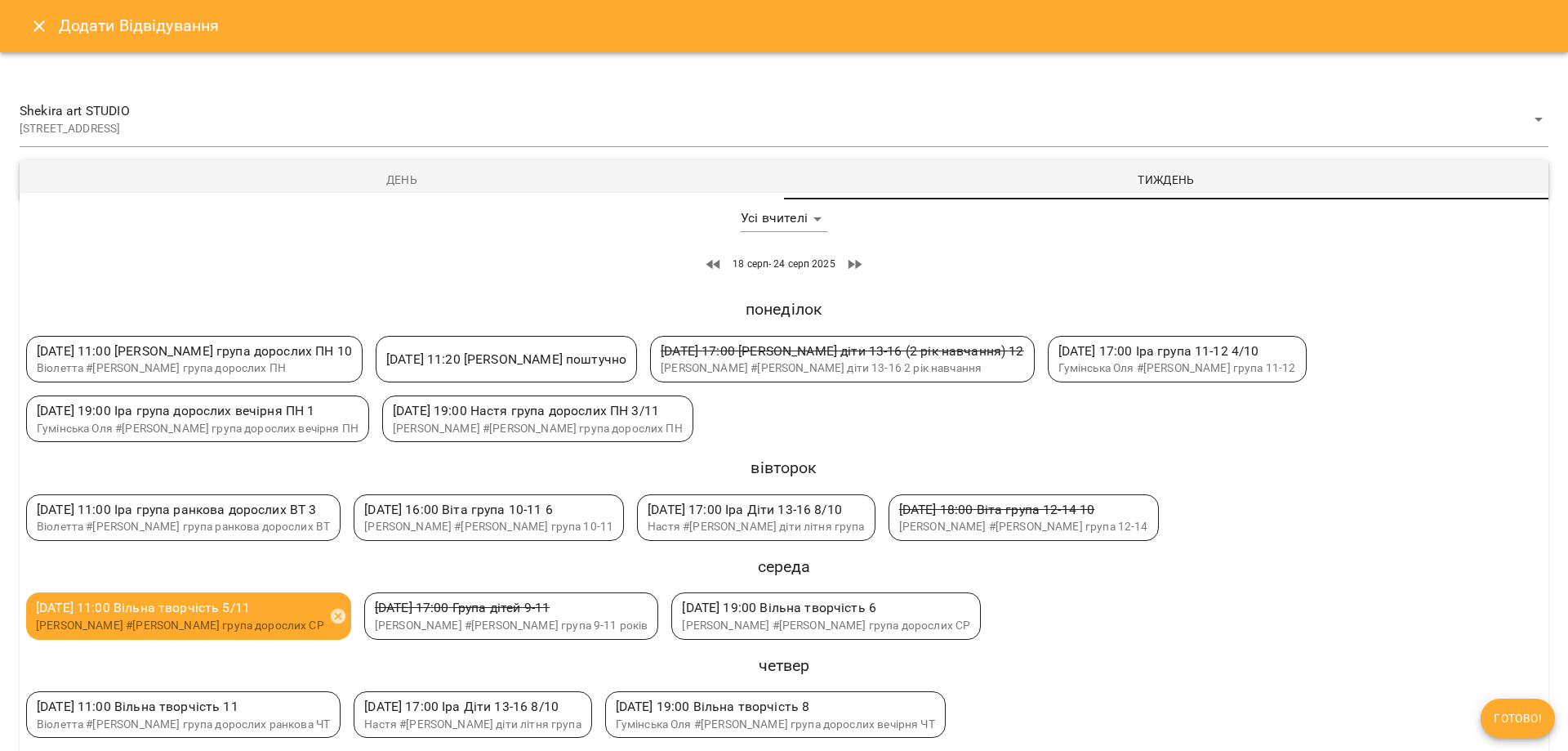
click at [1511, 700] on button "Готово!" at bounding box center [1517, 718] width 75 height 39
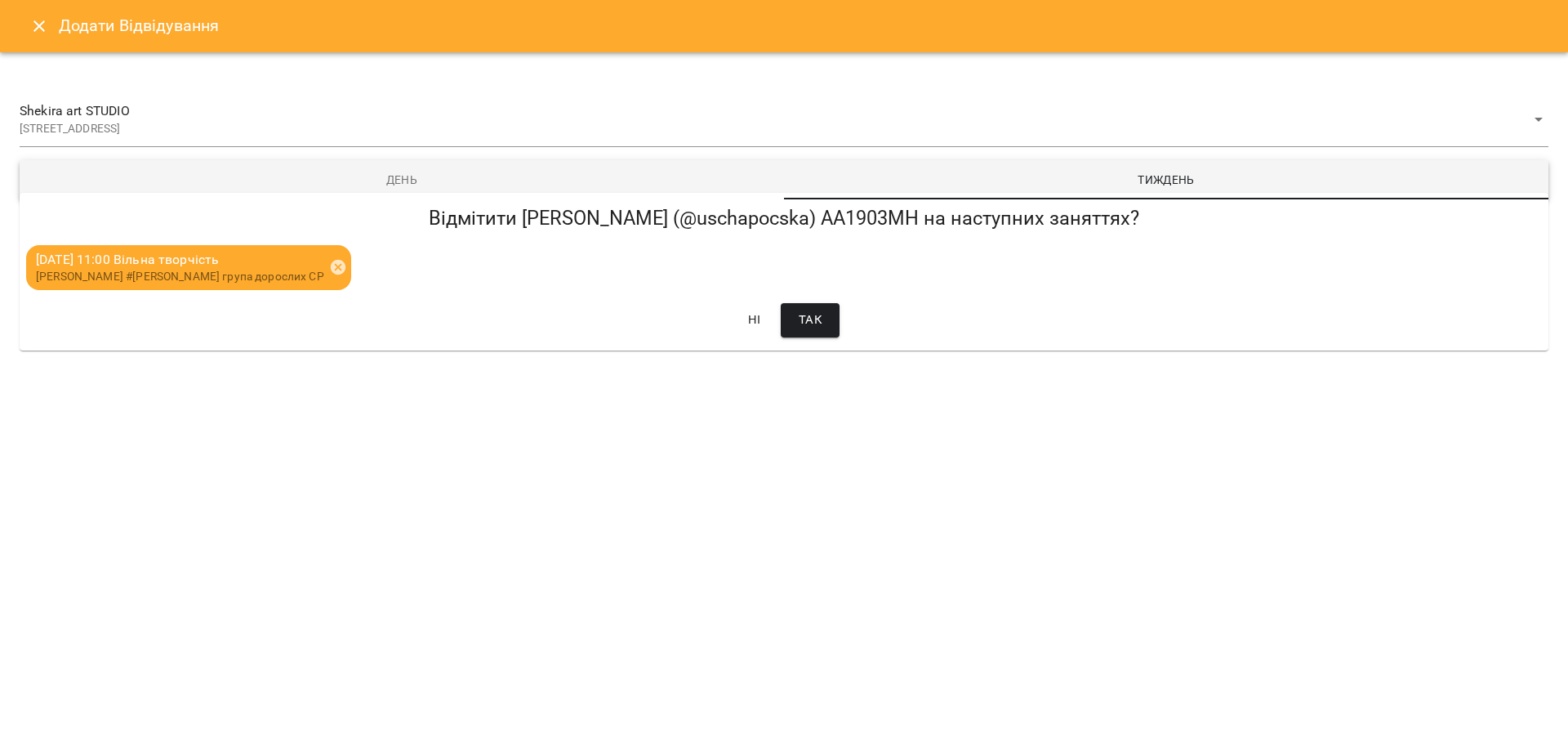
click at [807, 315] on span "Так" at bounding box center [810, 320] width 23 height 21
click at [36, 39] on button "Close" at bounding box center [39, 27] width 39 height 39
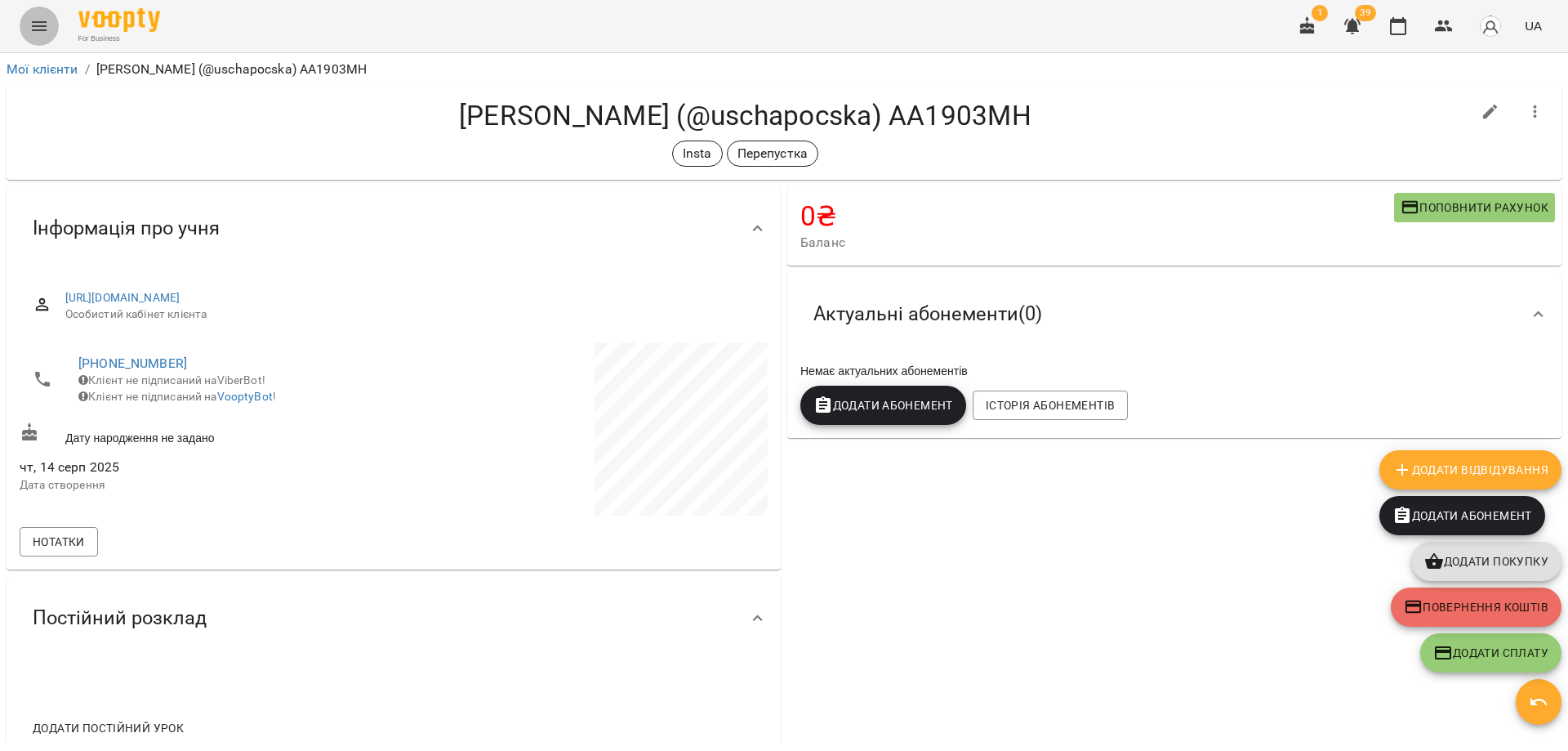
click at [39, 23] on icon "Menu" at bounding box center [39, 26] width 15 height 9
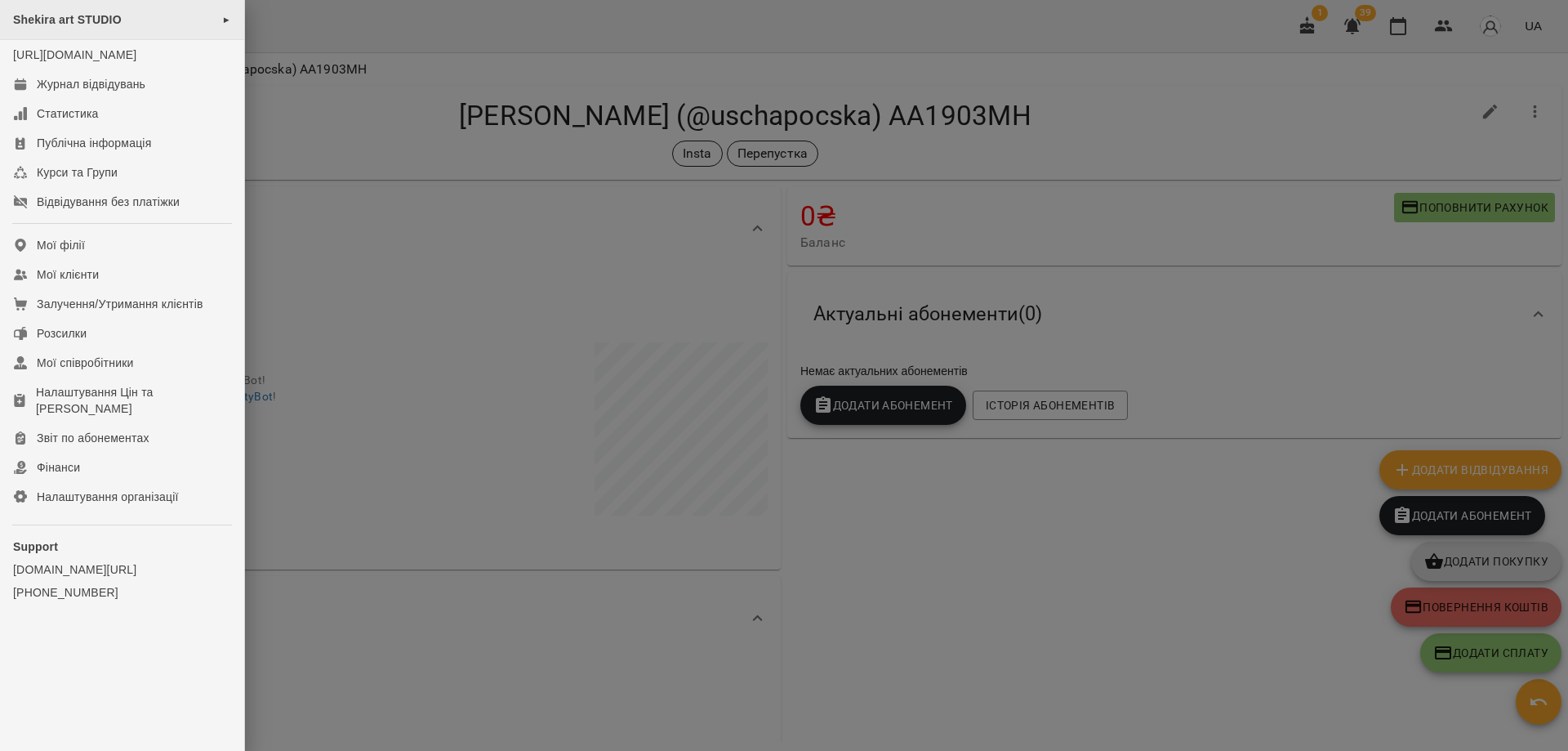
click at [118, 18] on span "Shekira art STUDIO" at bounding box center [67, 19] width 109 height 13
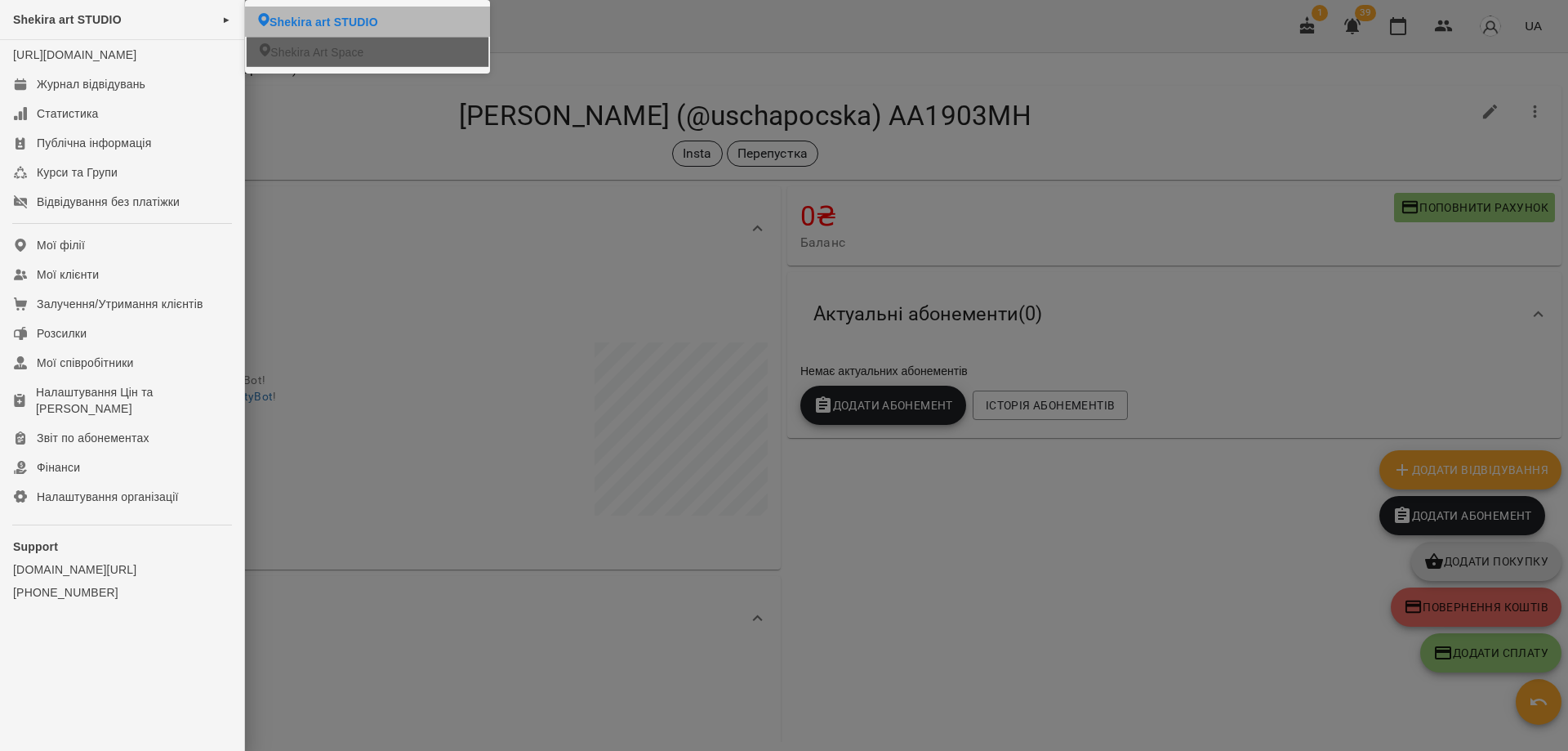
click at [377, 51] on li "Shekira Art Space" at bounding box center [368, 51] width 242 height 30
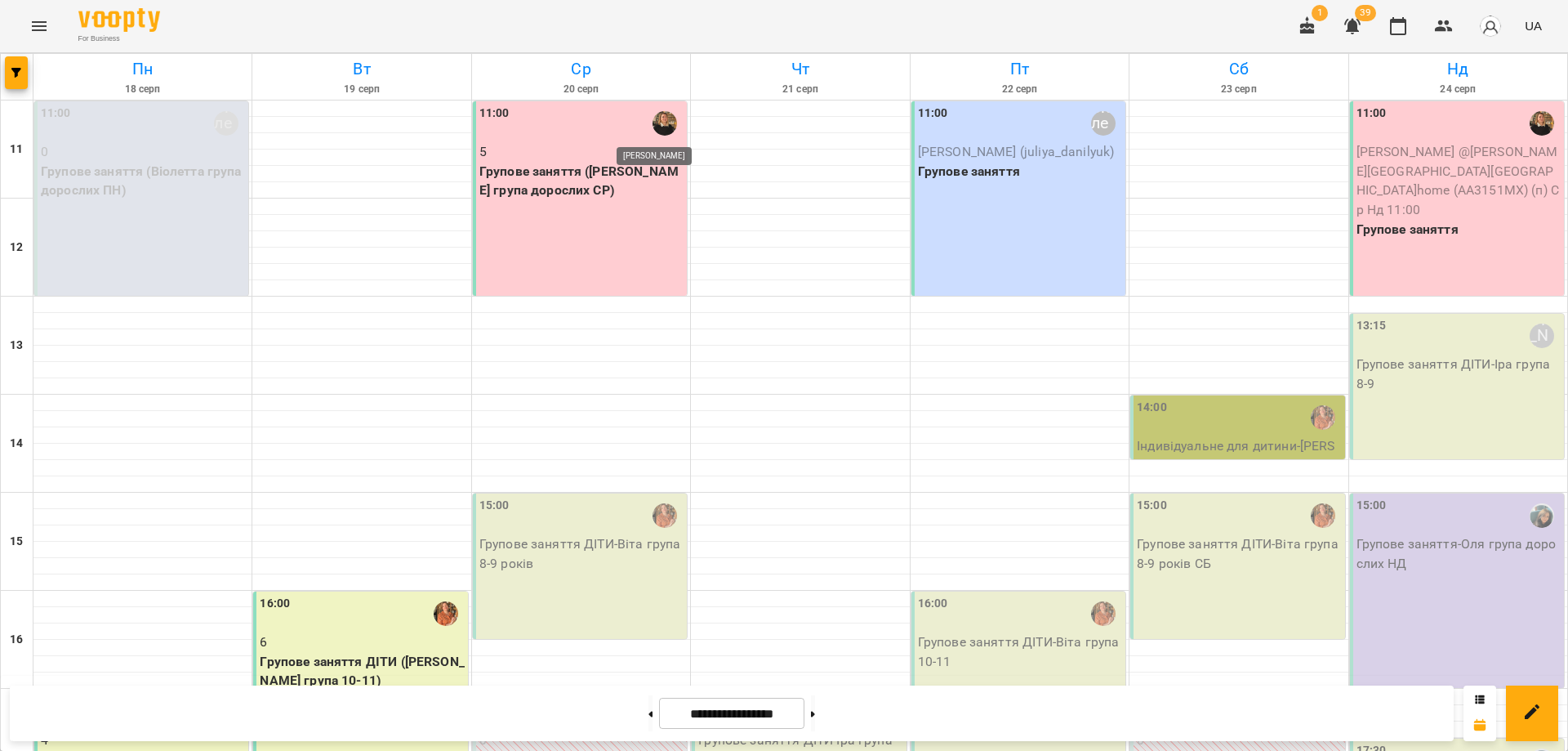
click at [652, 120] on img "Катеренчук Оксана" at bounding box center [664, 123] width 25 height 25
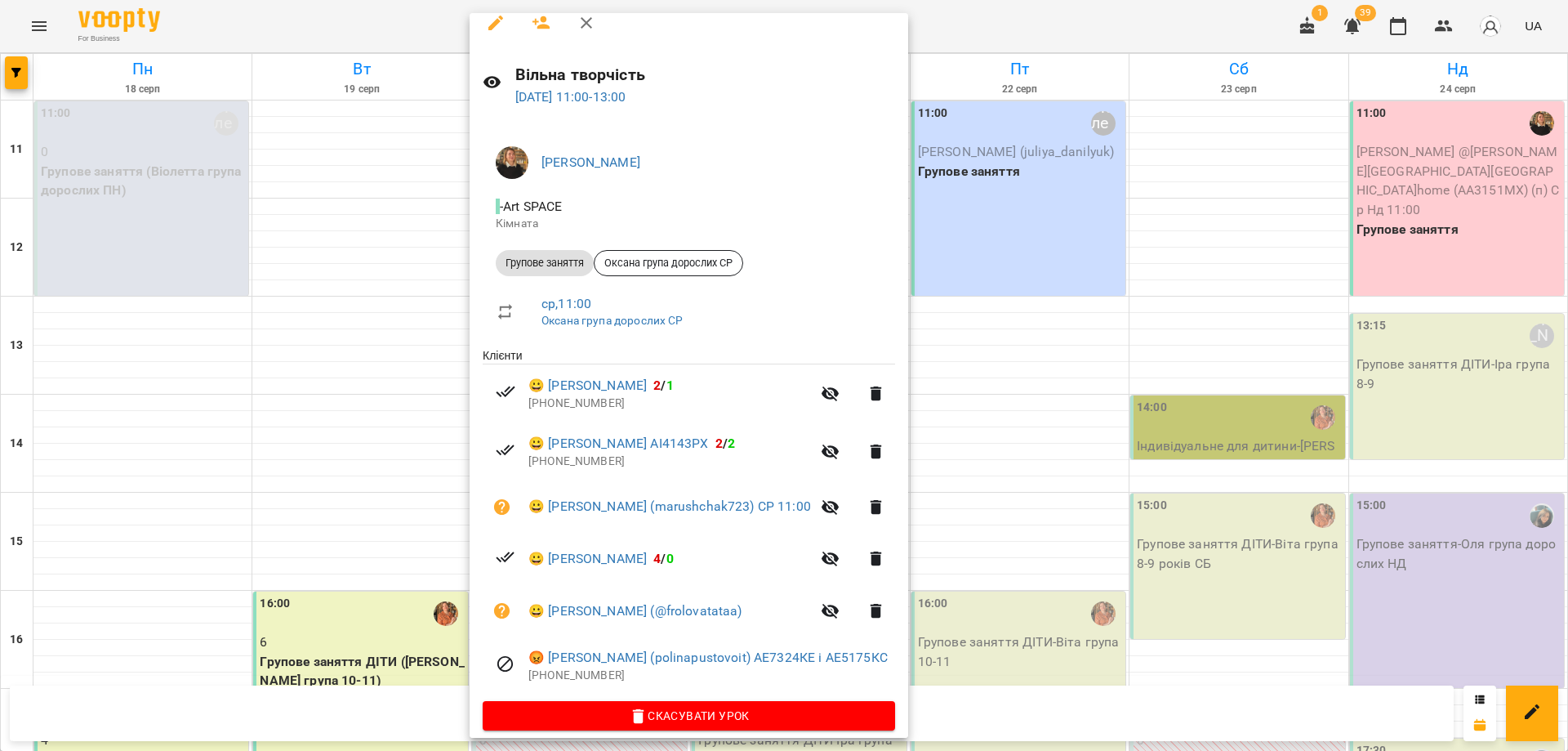
scroll to position [31, 0]
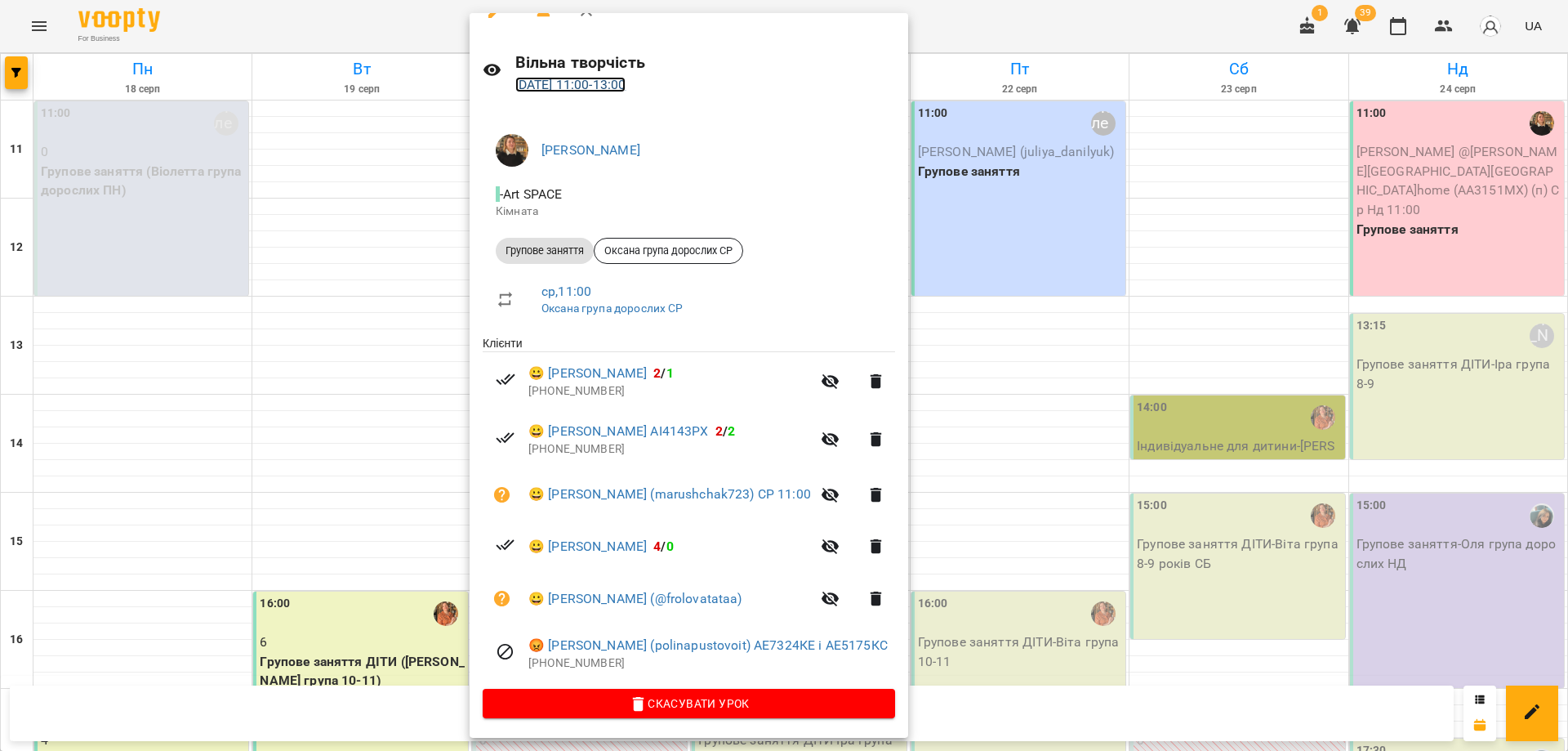
click at [589, 83] on link "20 серп 2025 11:00 - 13:00" at bounding box center [571, 85] width 111 height 15
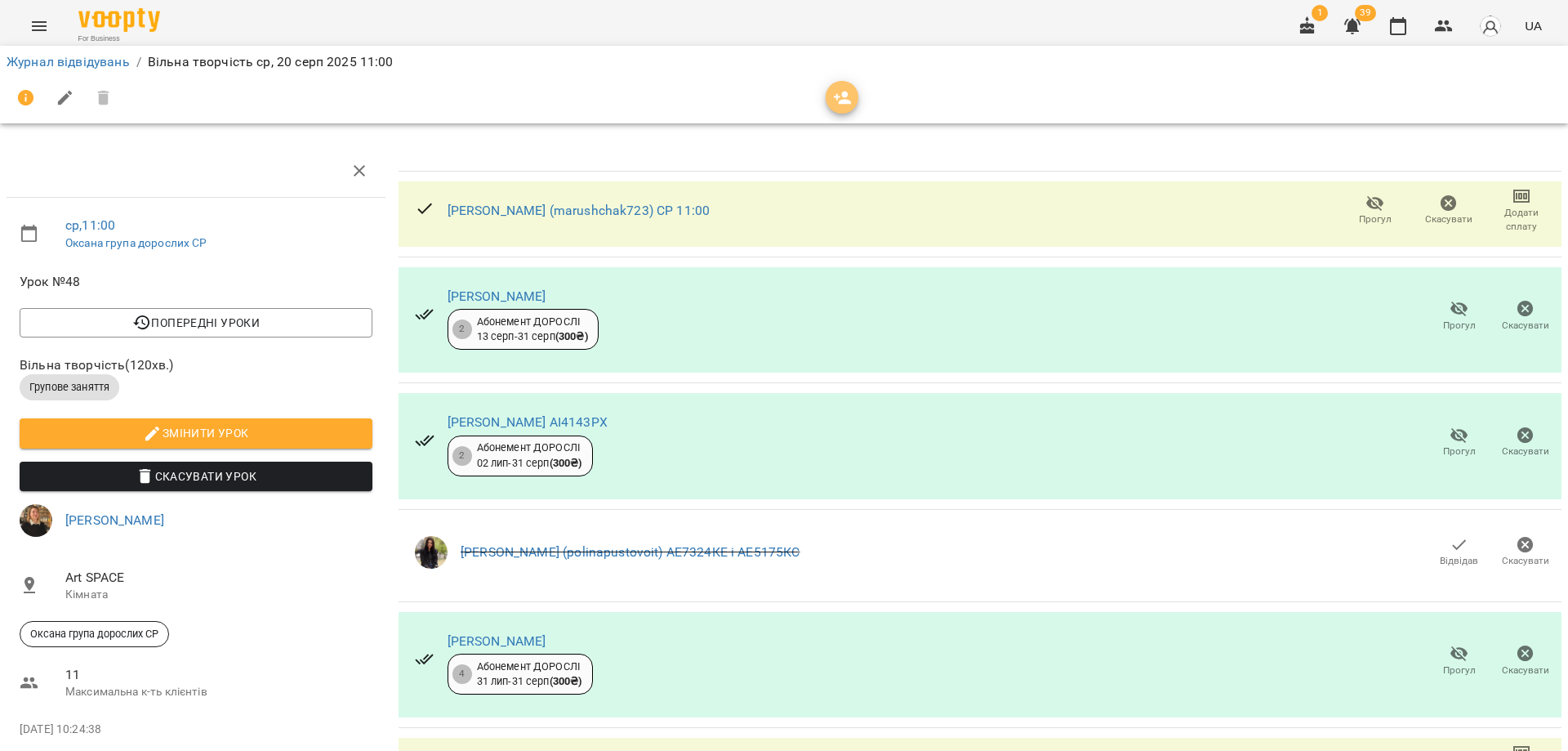
click at [853, 85] on button "button" at bounding box center [841, 97] width 33 height 33
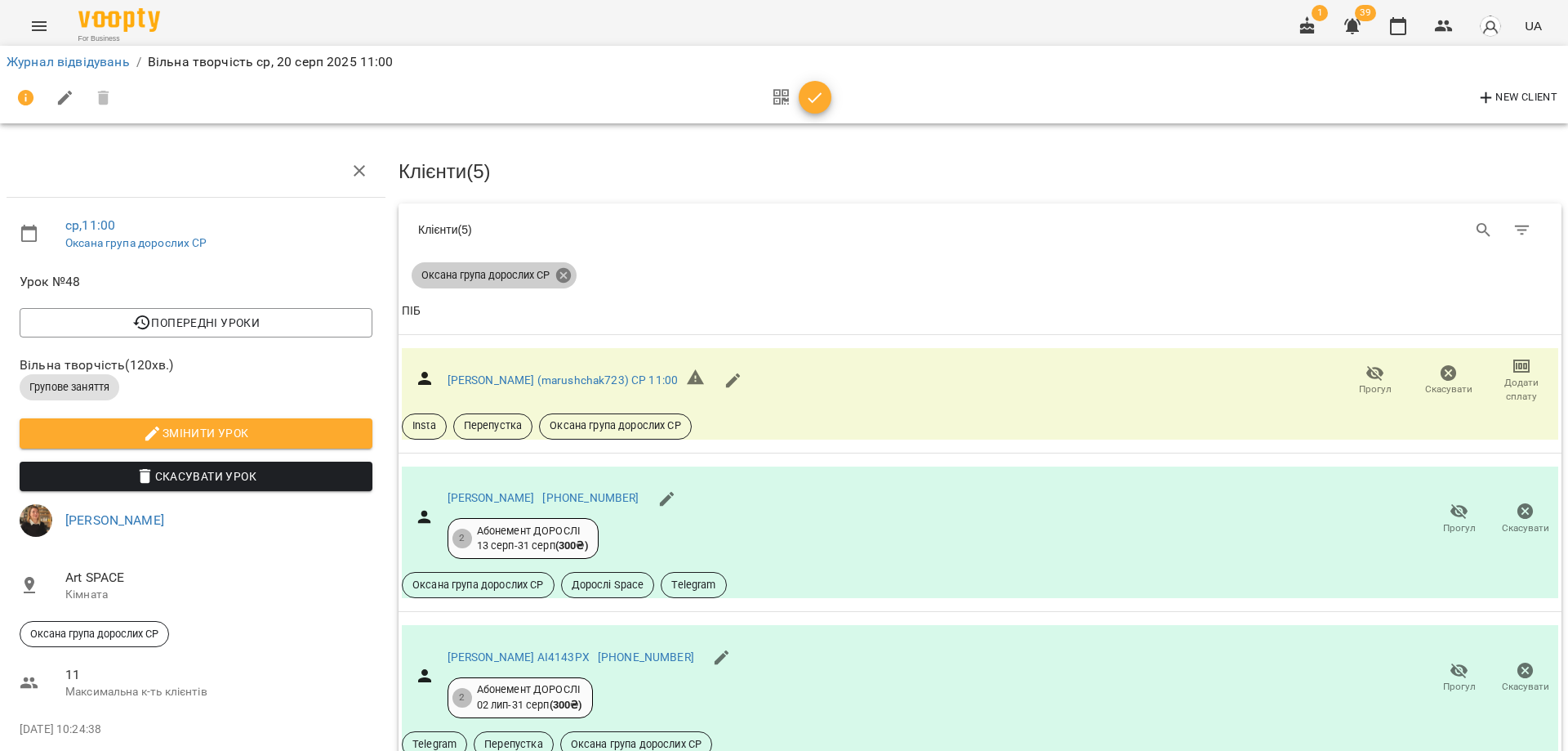
click at [565, 272] on icon at bounding box center [563, 275] width 15 height 15
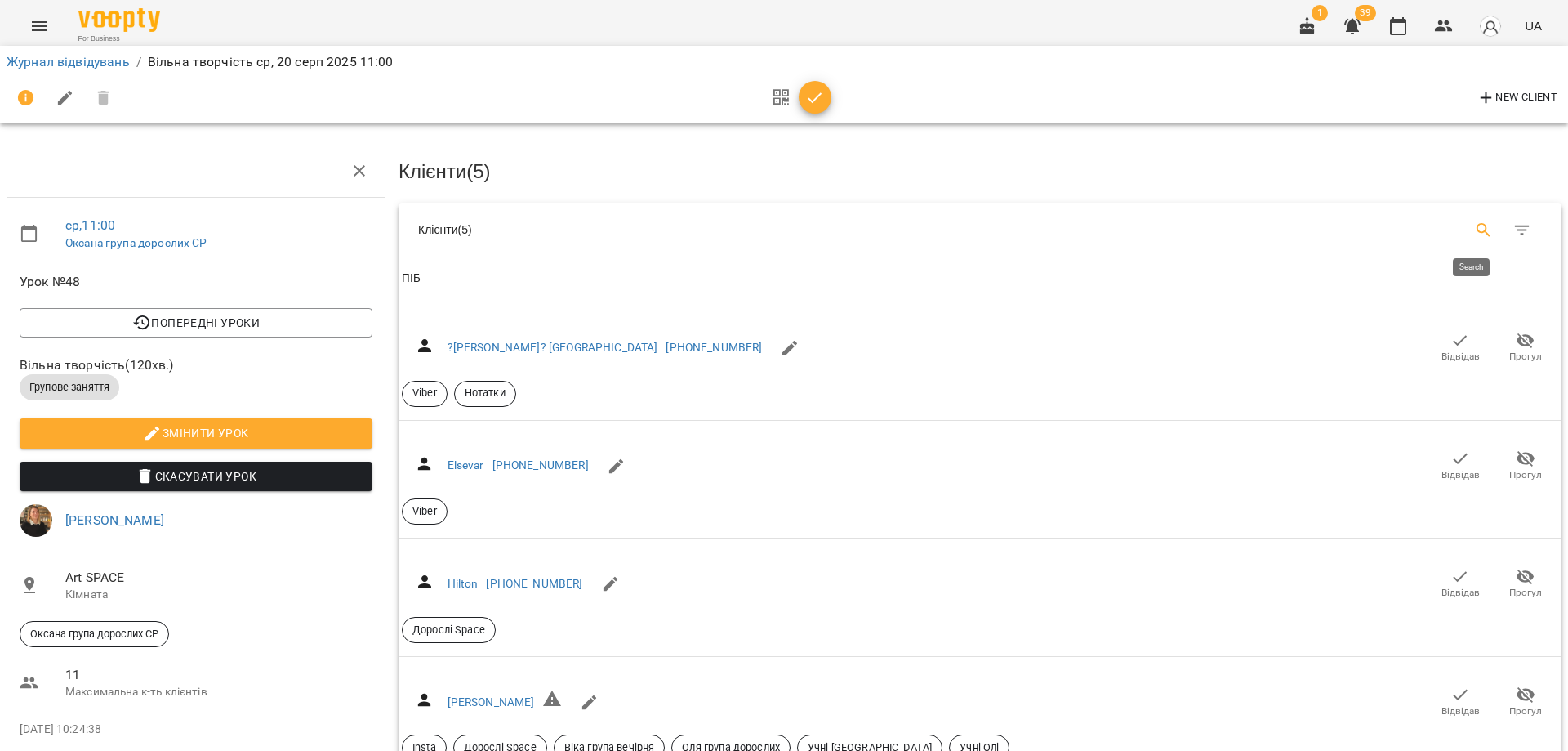
click at [1476, 226] on icon "Search" at bounding box center [1483, 230] width 14 height 14
type input "*"
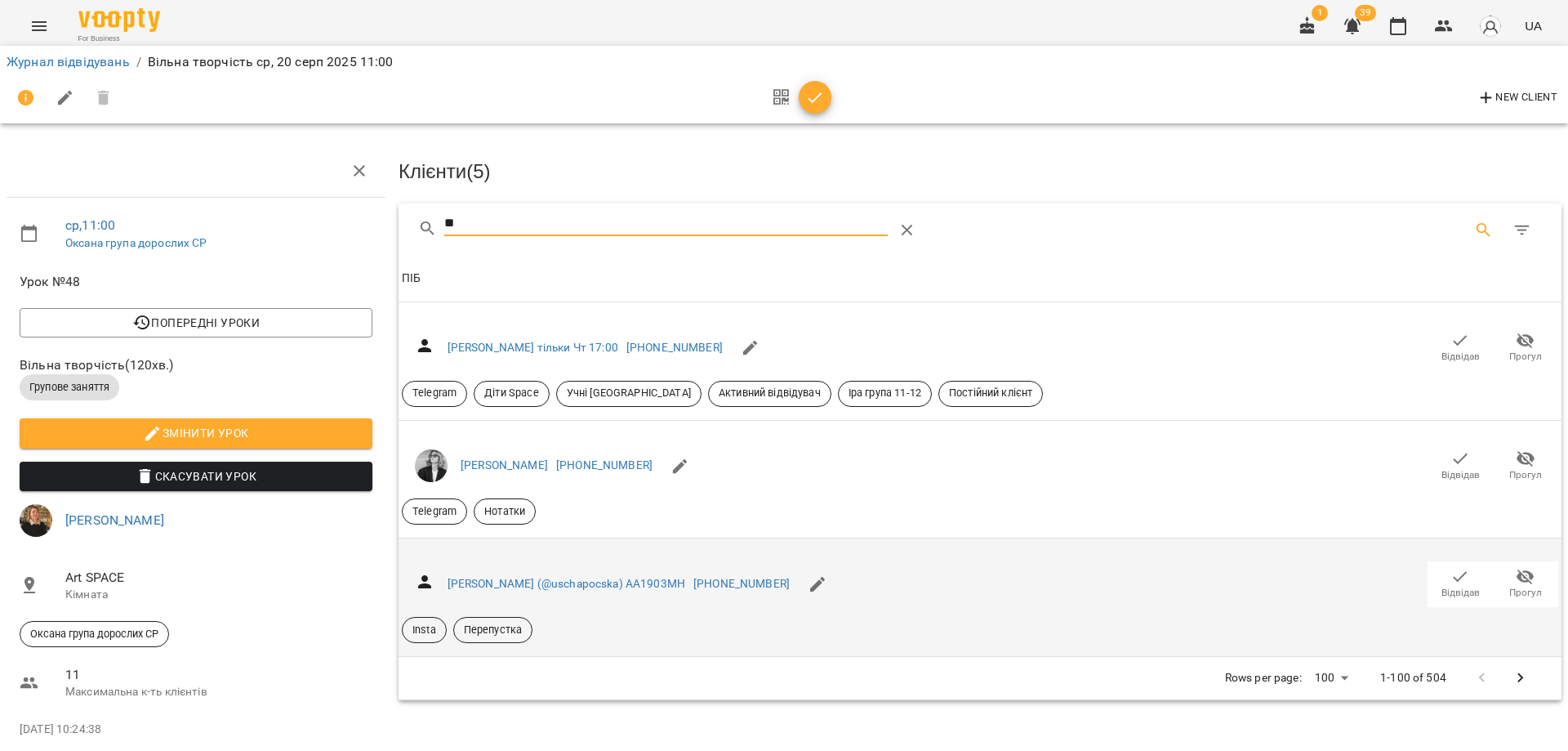
type input "**"
click at [1453, 580] on icon "button" at bounding box center [1460, 576] width 20 height 20
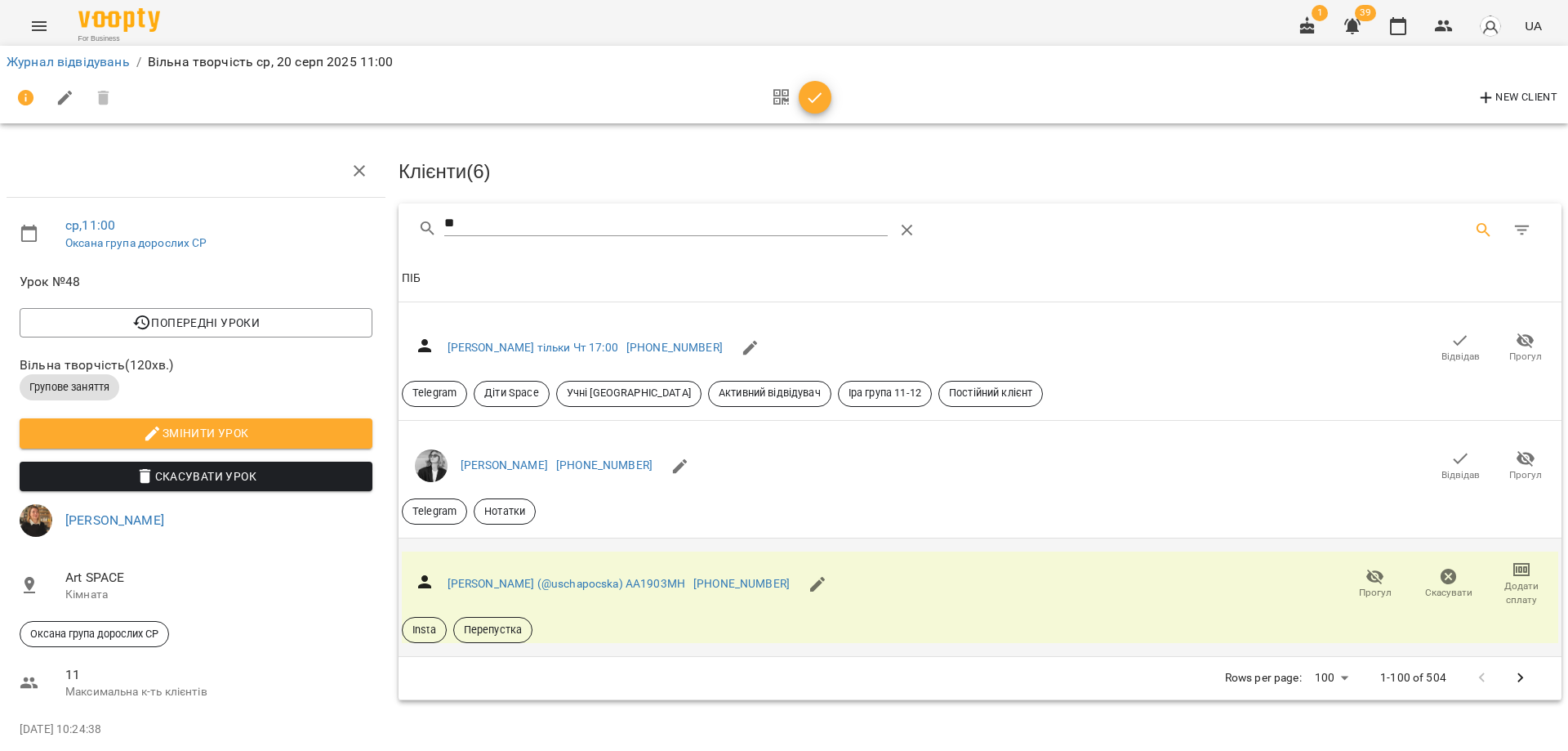
click at [808, 96] on icon "button" at bounding box center [815, 98] width 20 height 20
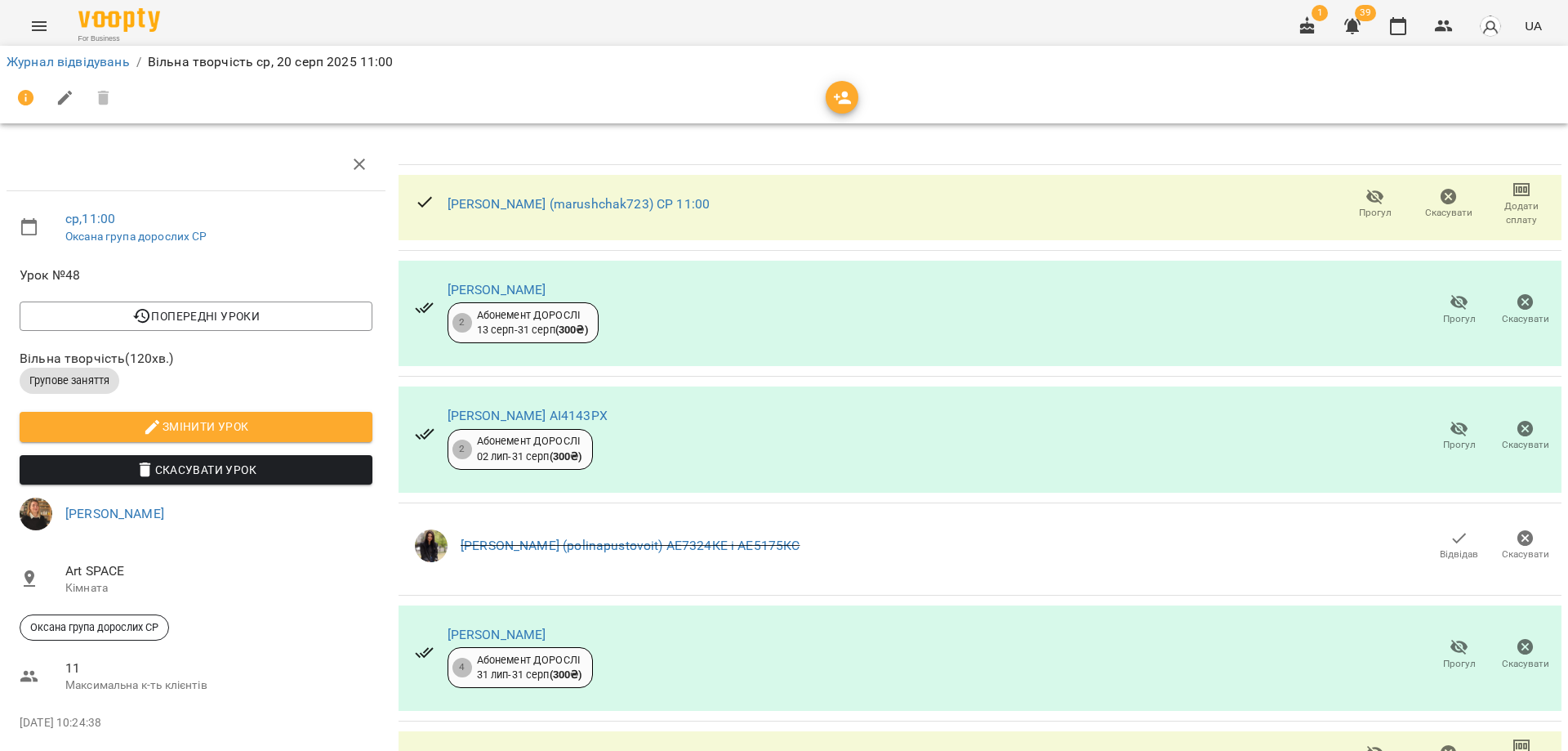
scroll to position [173, 0]
click at [1414, 21] on button "button" at bounding box center [1398, 27] width 39 height 39
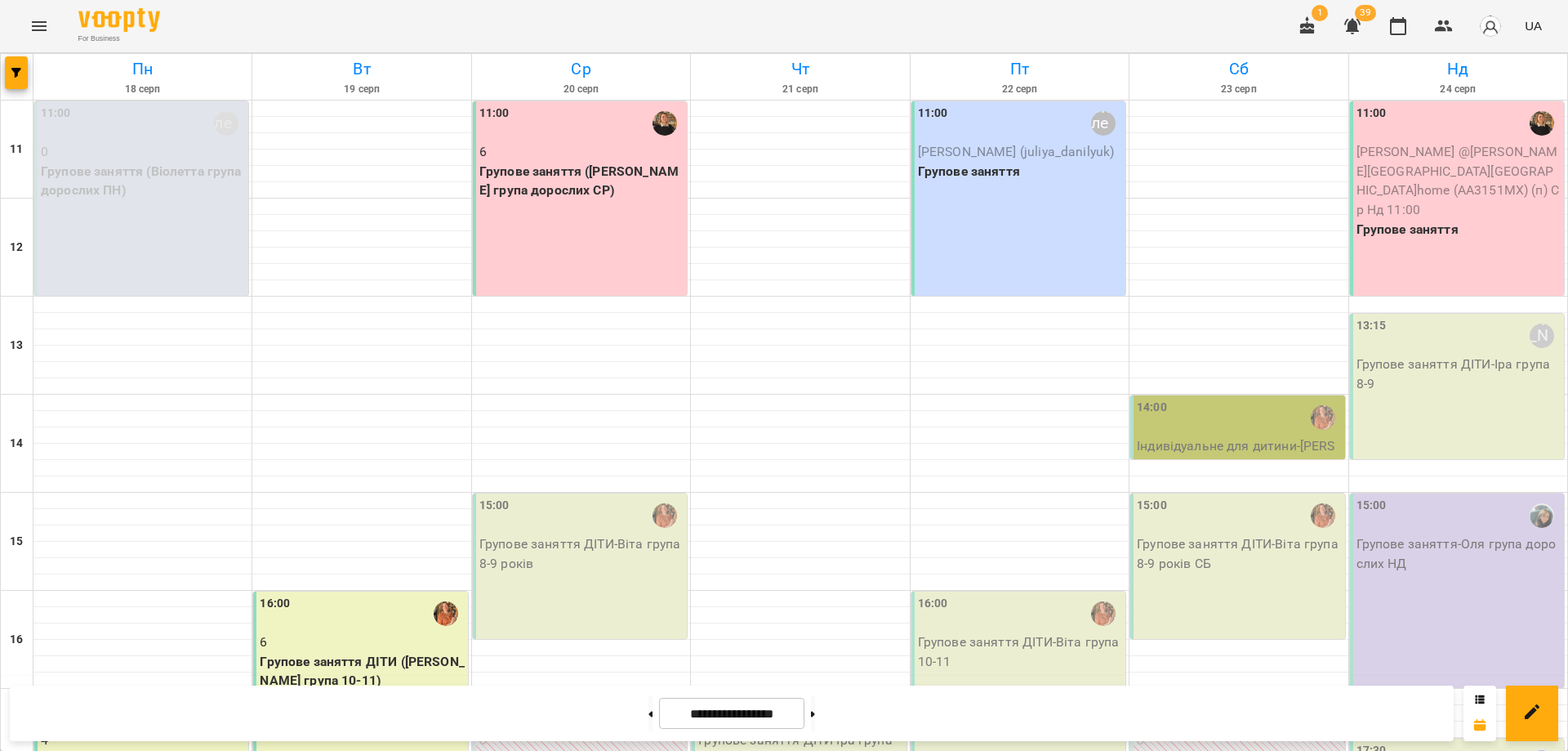
scroll to position [305, 0]
click at [33, 27] on icon "Menu" at bounding box center [39, 26] width 20 height 20
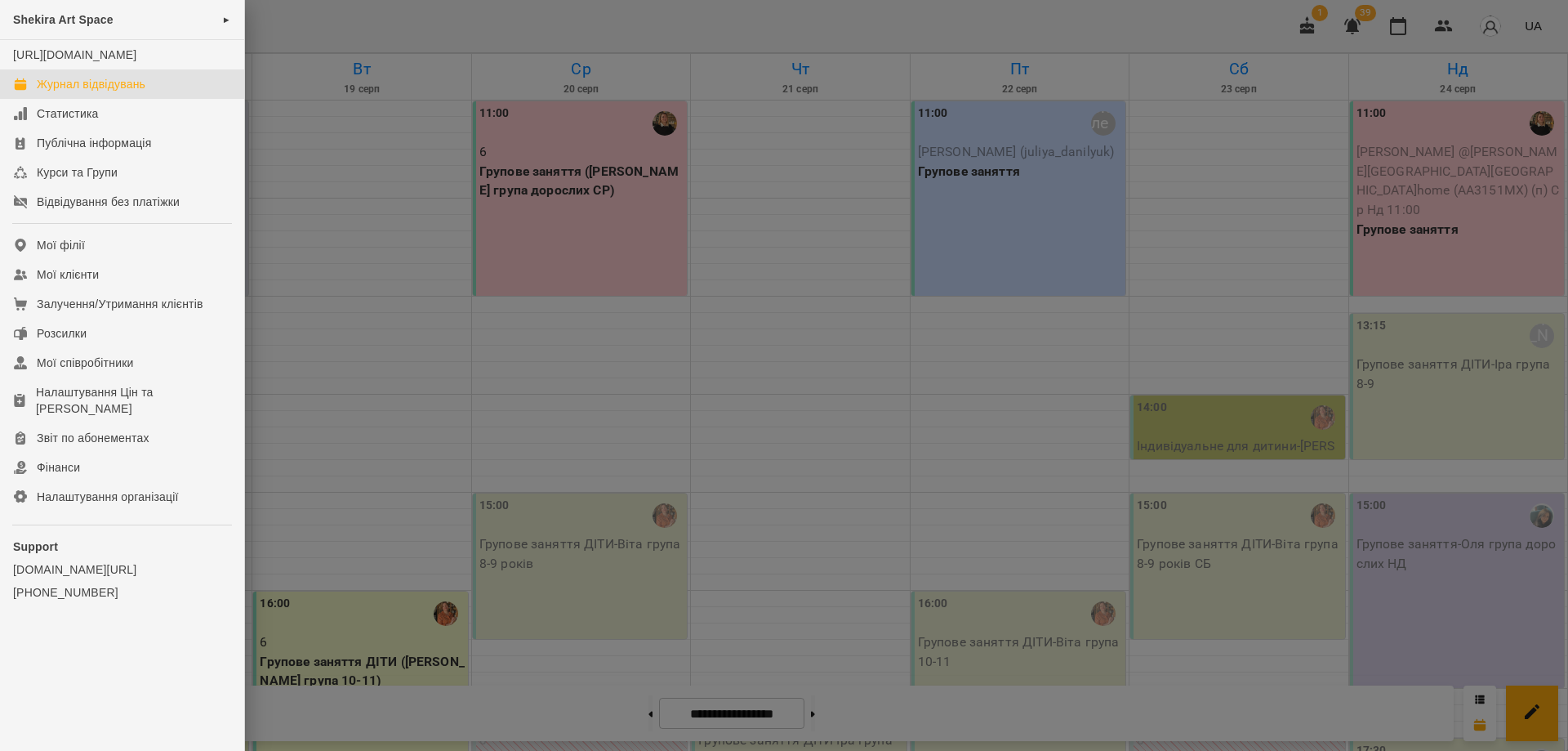
click at [76, 23] on span "Shekira Art Space" at bounding box center [63, 19] width 100 height 13
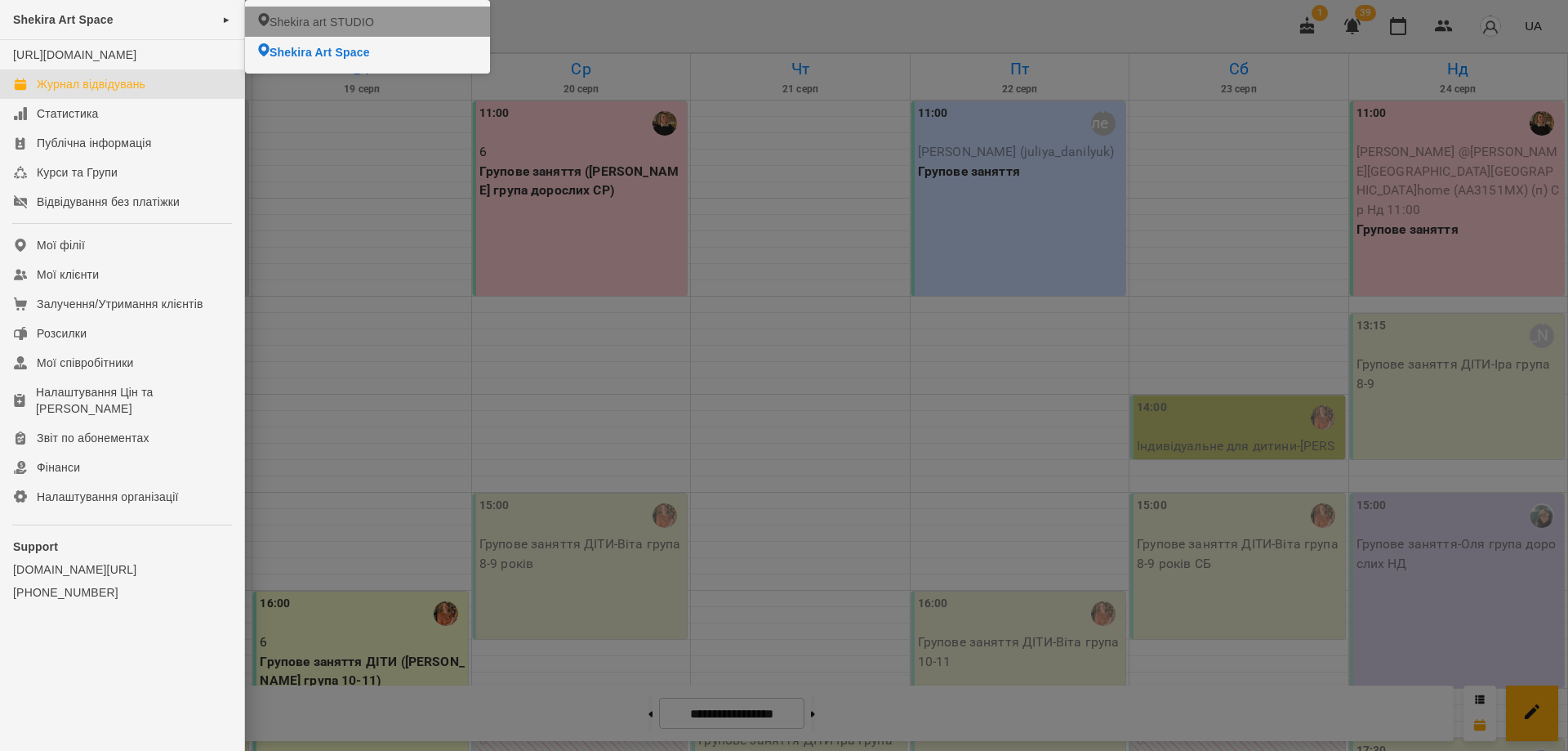
click at [319, 25] on span "Shekira art STUDIO" at bounding box center [321, 21] width 105 height 16
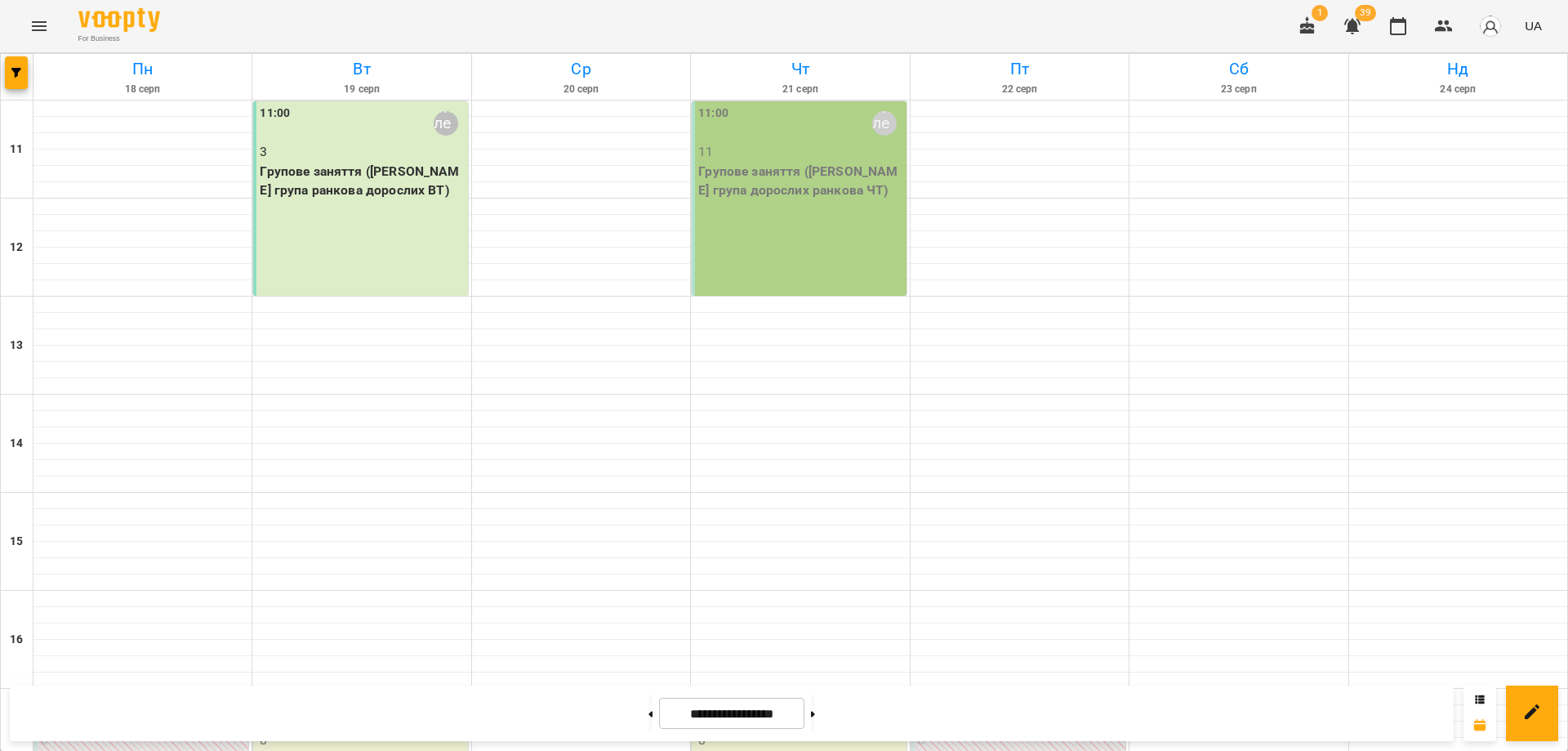
scroll to position [404, 0]
click at [48, 26] on icon "Menu" at bounding box center [39, 26] width 20 height 20
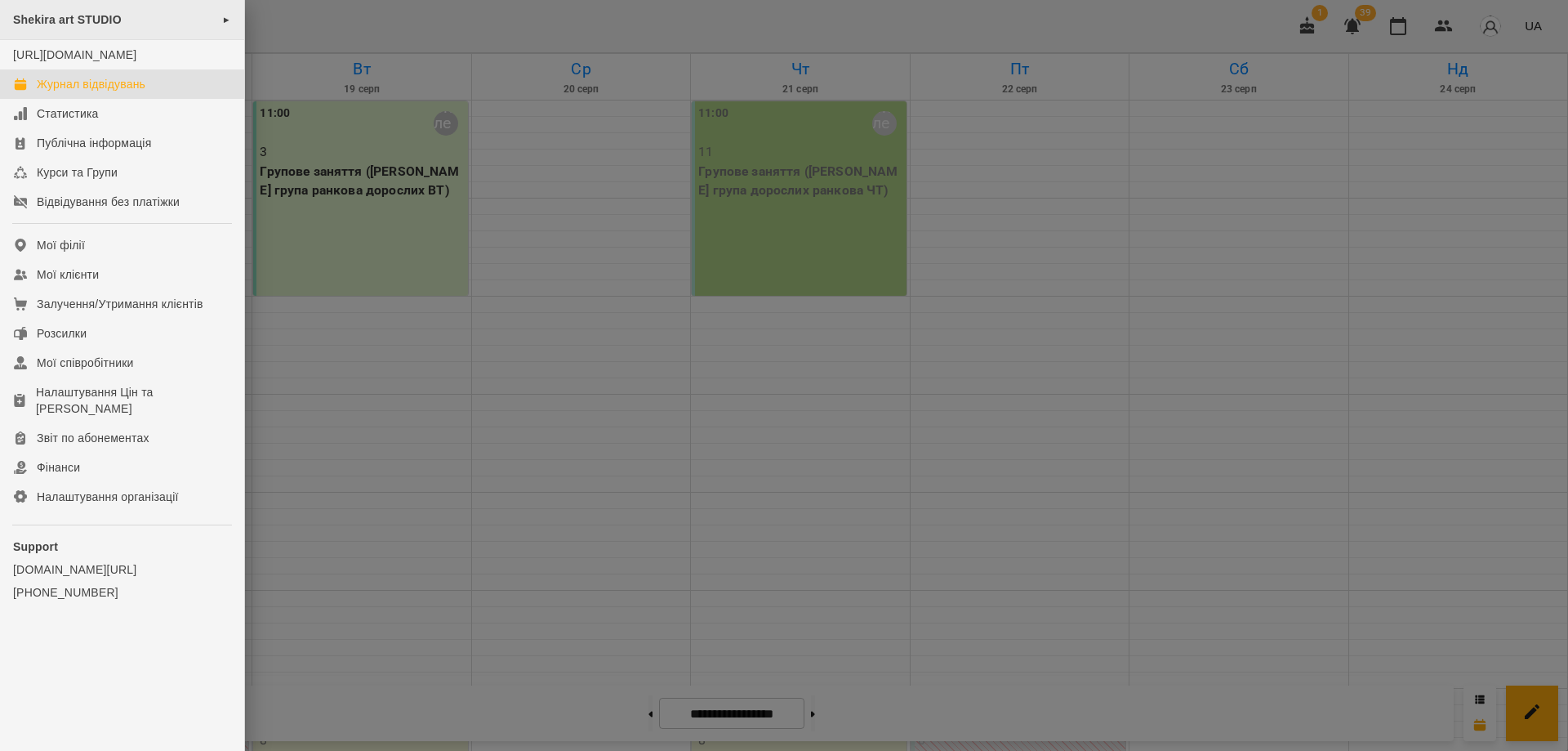
click at [75, 22] on span "Shekira art STUDIO" at bounding box center [67, 19] width 109 height 13
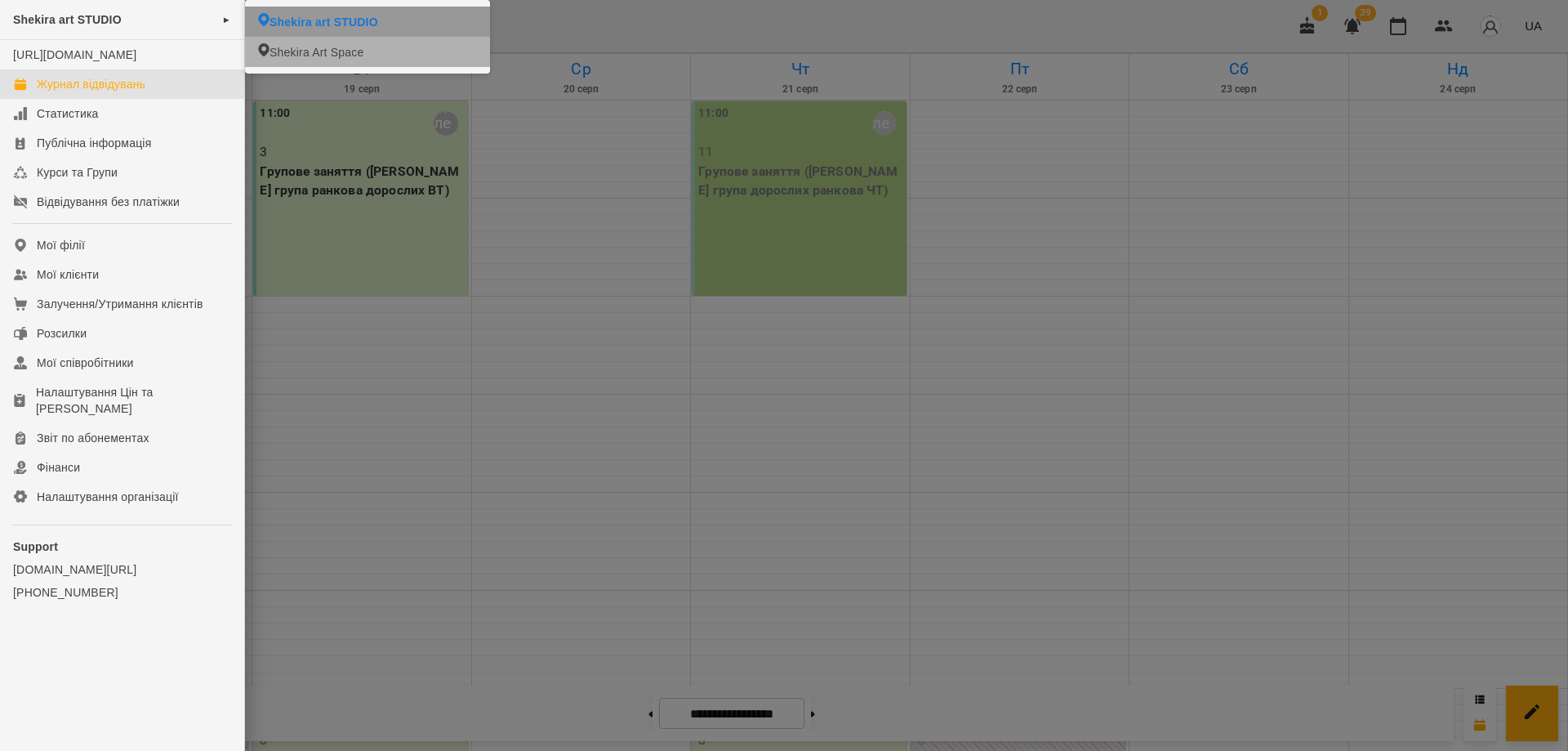
click at [374, 17] on li "Shekira art STUDIO" at bounding box center [368, 21] width 245 height 30
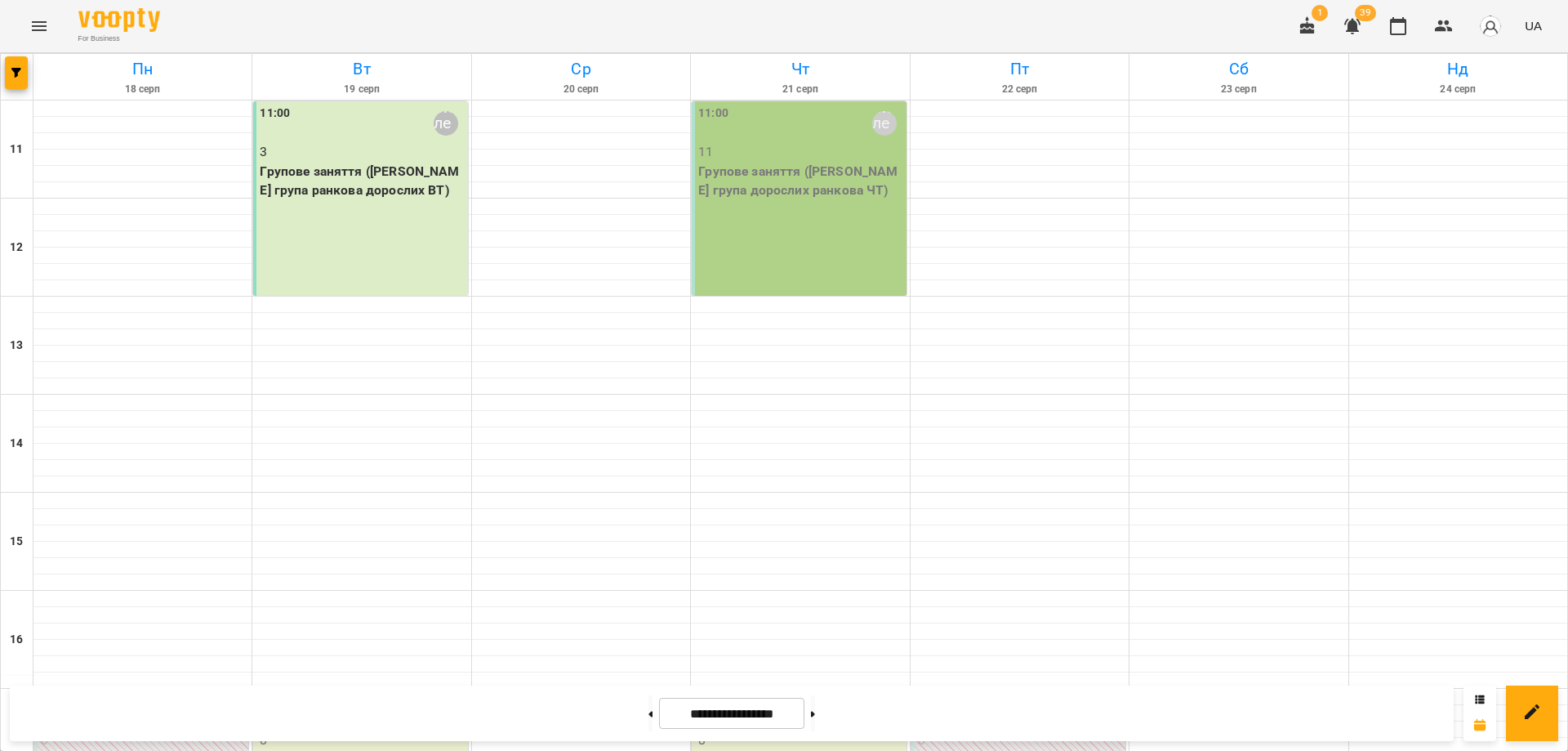
click at [39, 30] on icon "Menu" at bounding box center [39, 26] width 15 height 9
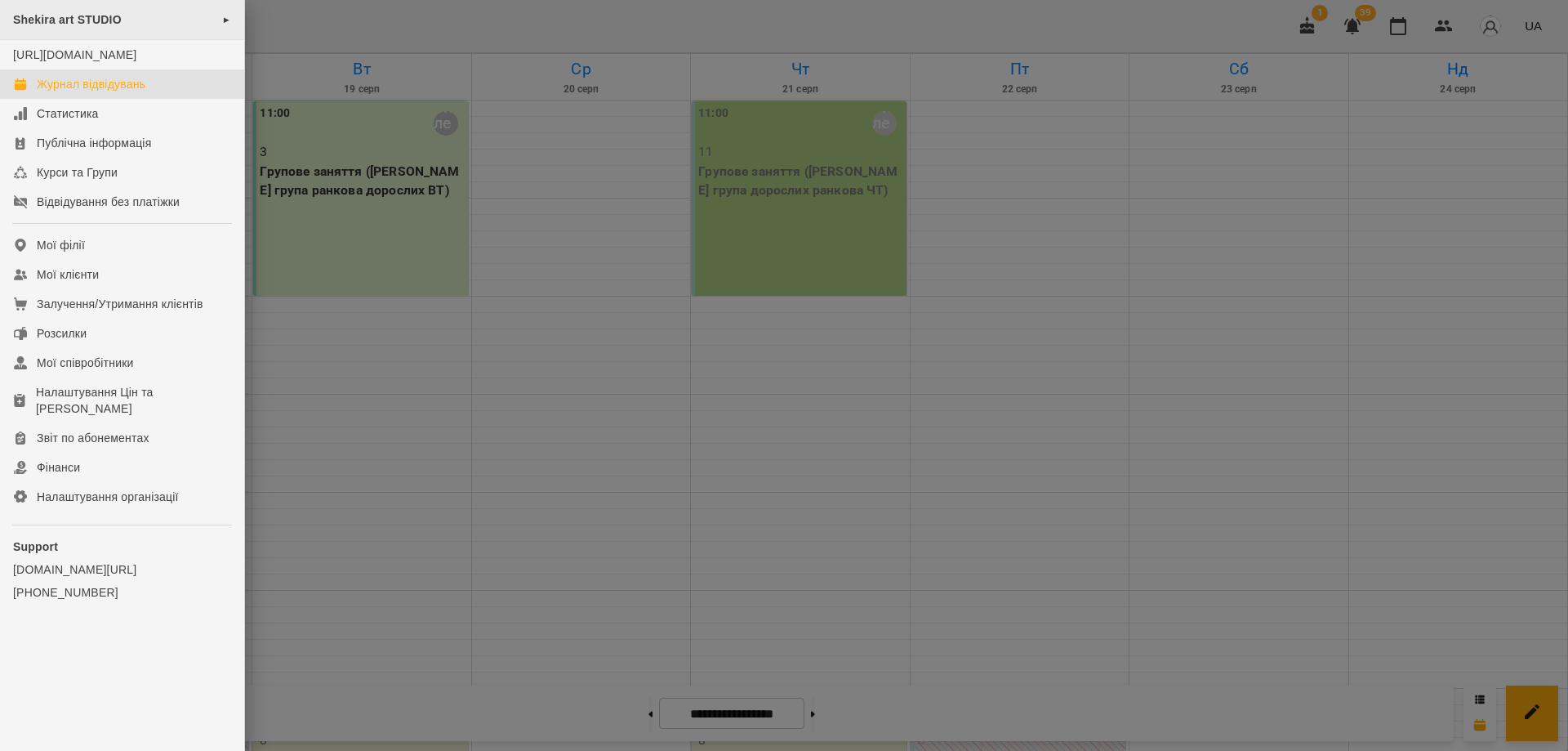
click at [88, 27] on div "Shekira art STUDIO ►" at bounding box center [122, 20] width 244 height 40
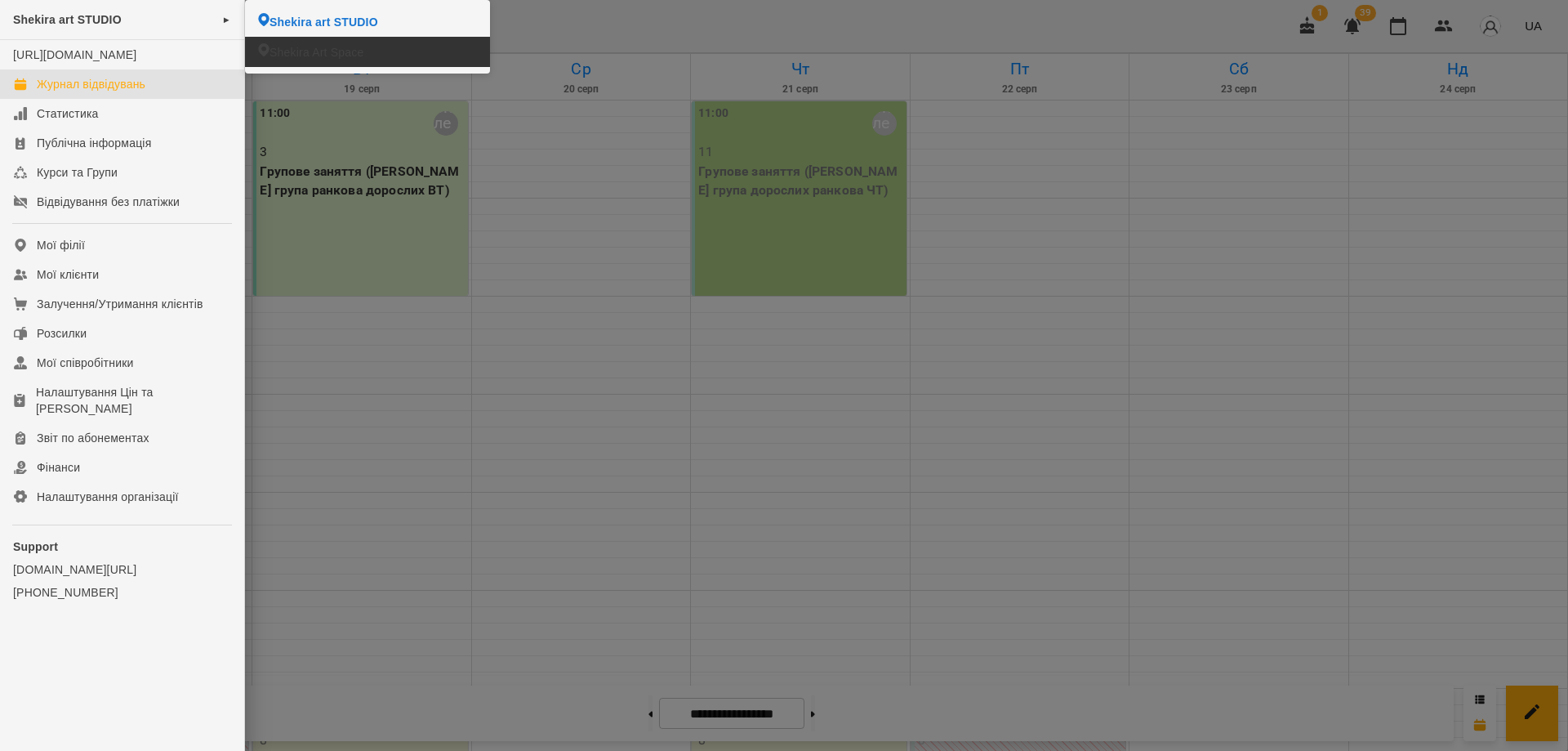
click at [292, 49] on span "Shekira Art Space" at bounding box center [316, 51] width 94 height 16
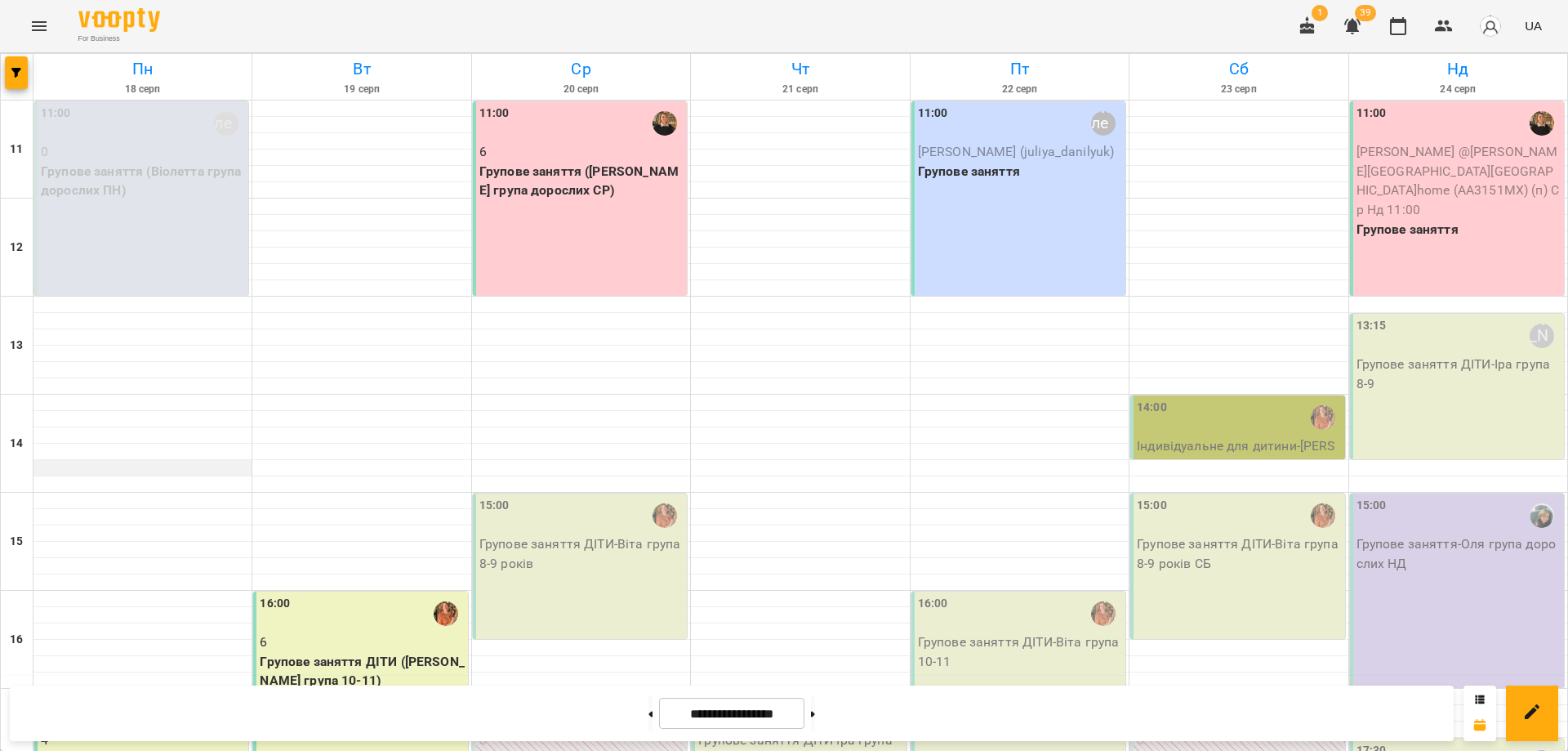
scroll to position [305, 0]
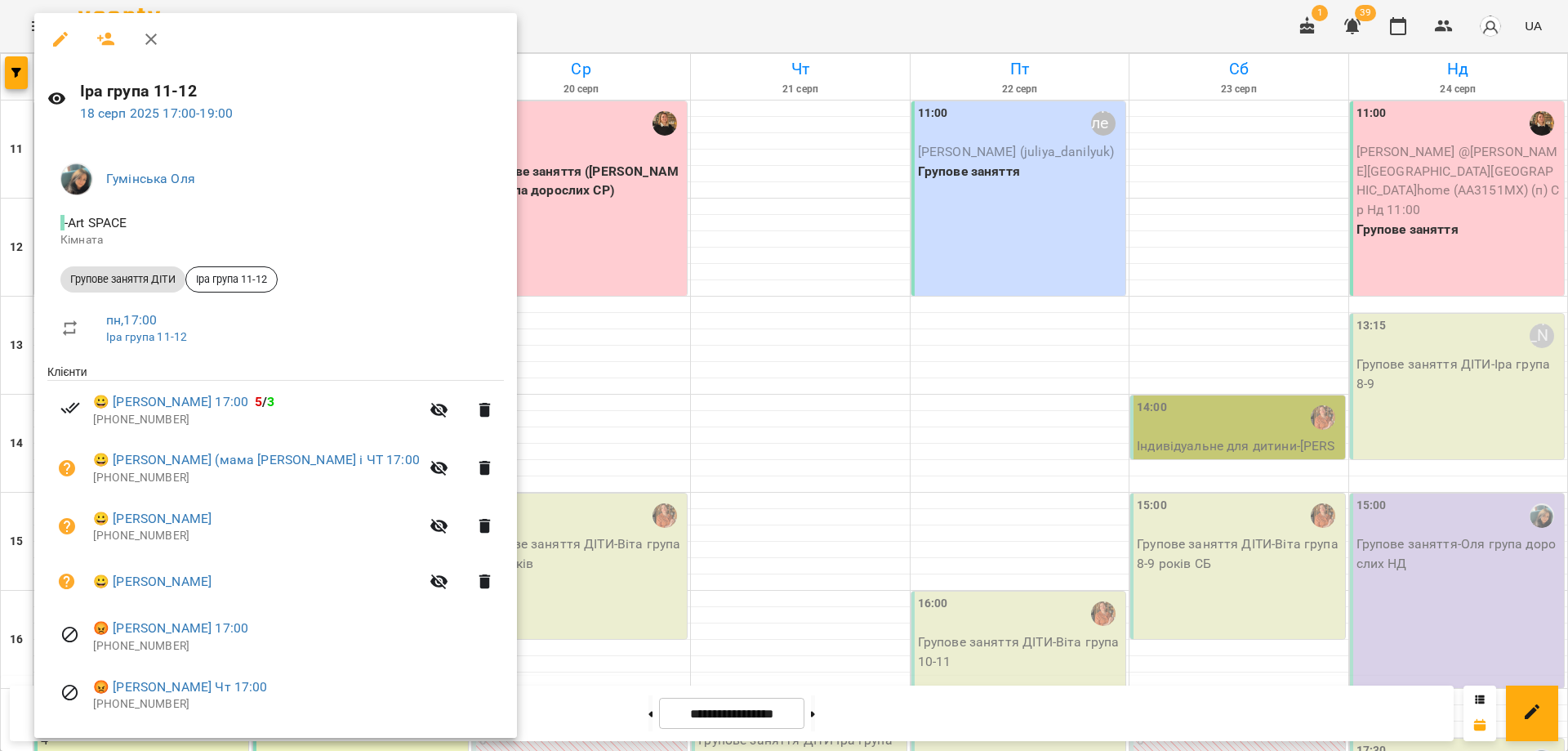
click at [709, 467] on div at bounding box center [784, 376] width 1568 height 751
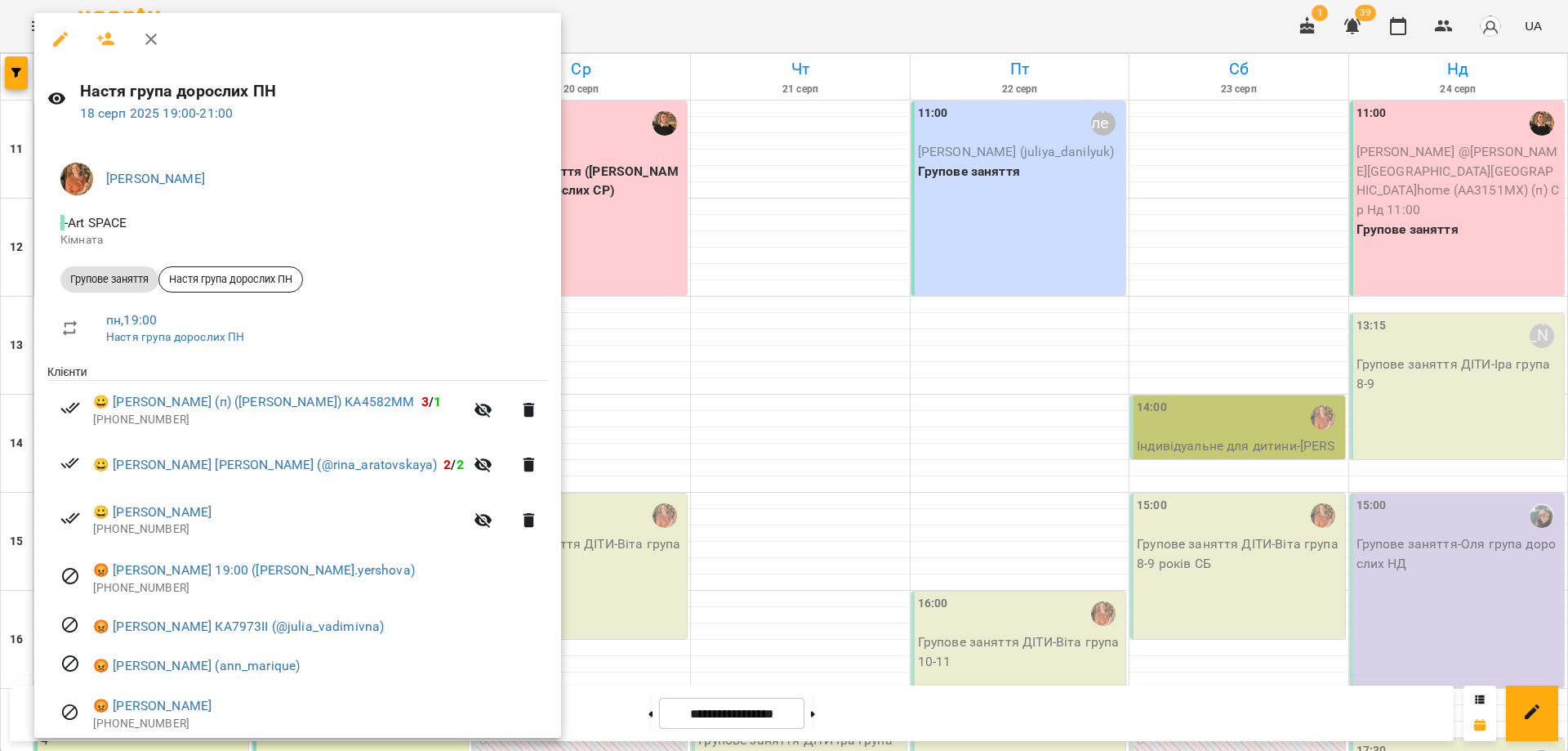
drag, startPoint x: 633, startPoint y: 565, endPoint x: 602, endPoint y: 561, distance: 31.3
click at [633, 565] on div at bounding box center [784, 376] width 1568 height 751
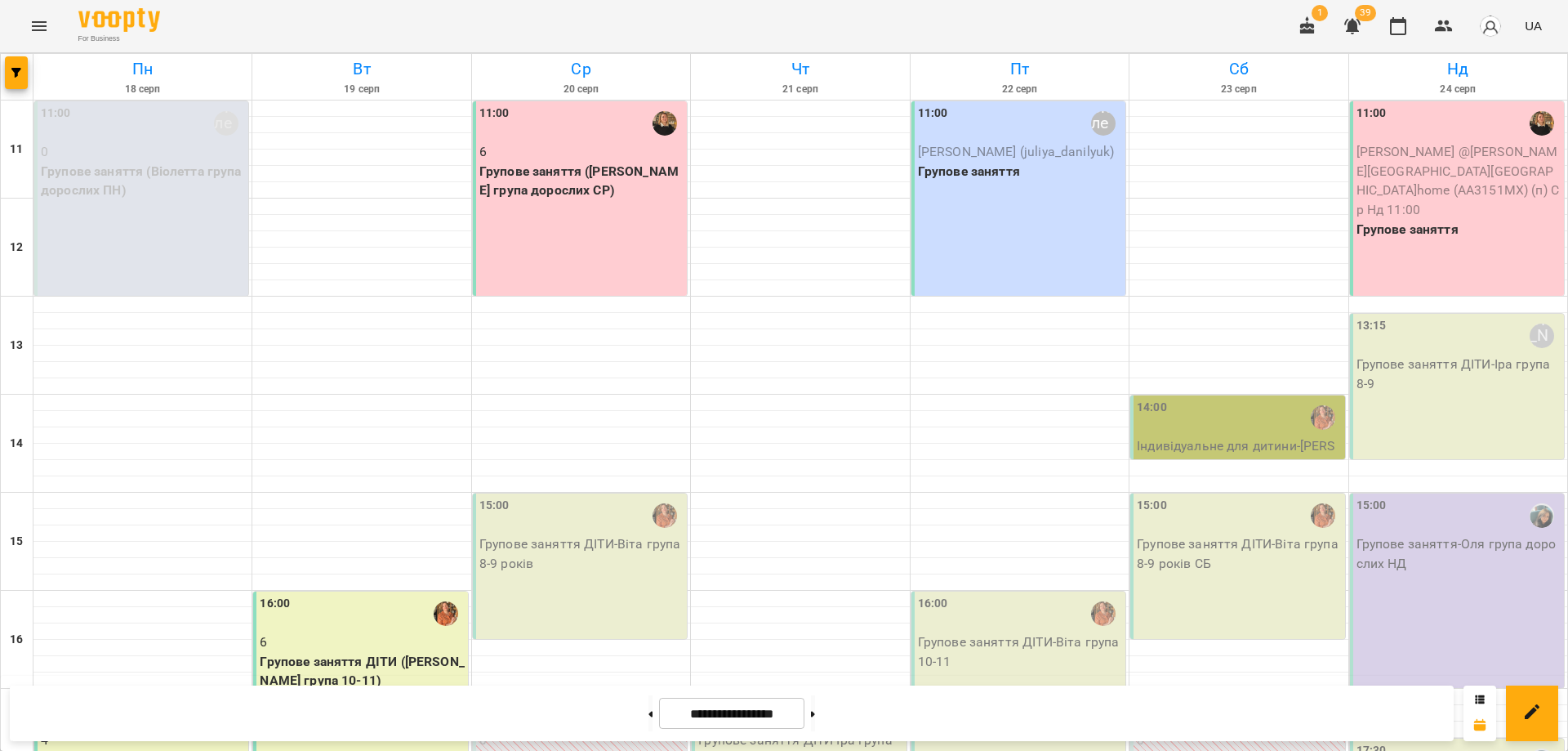
click at [1180, 15] on div "For Business 1 39 UA" at bounding box center [784, 26] width 1568 height 52
drag, startPoint x: 1180, startPoint y: 14, endPoint x: 1199, endPoint y: 26, distance: 22.5
click at [1193, 27] on div "For Business 1 39 UA" at bounding box center [784, 26] width 1568 height 52
click at [1360, 27] on icon "button" at bounding box center [1352, 26] width 20 height 20
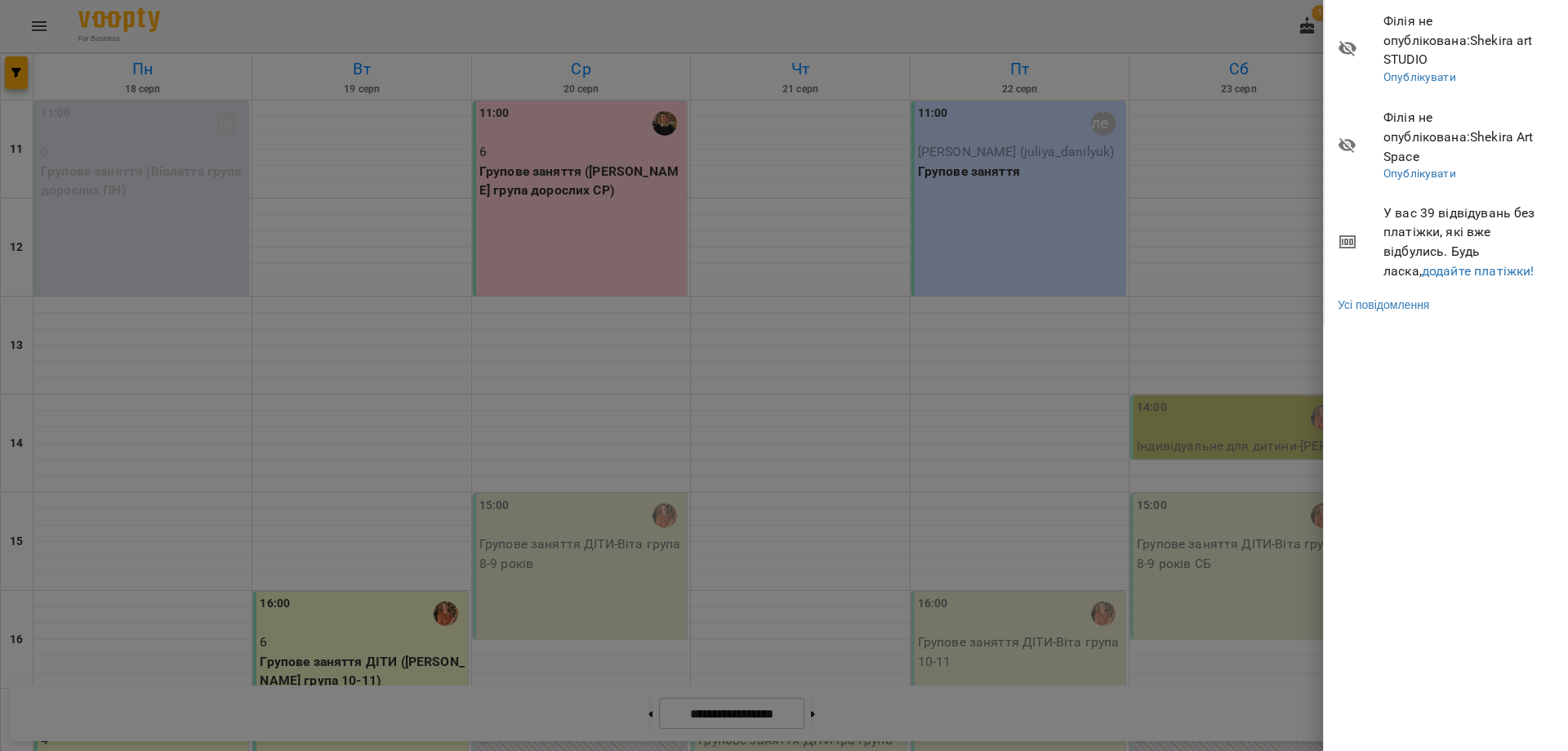
click at [1240, 32] on div at bounding box center [784, 376] width 1568 height 751
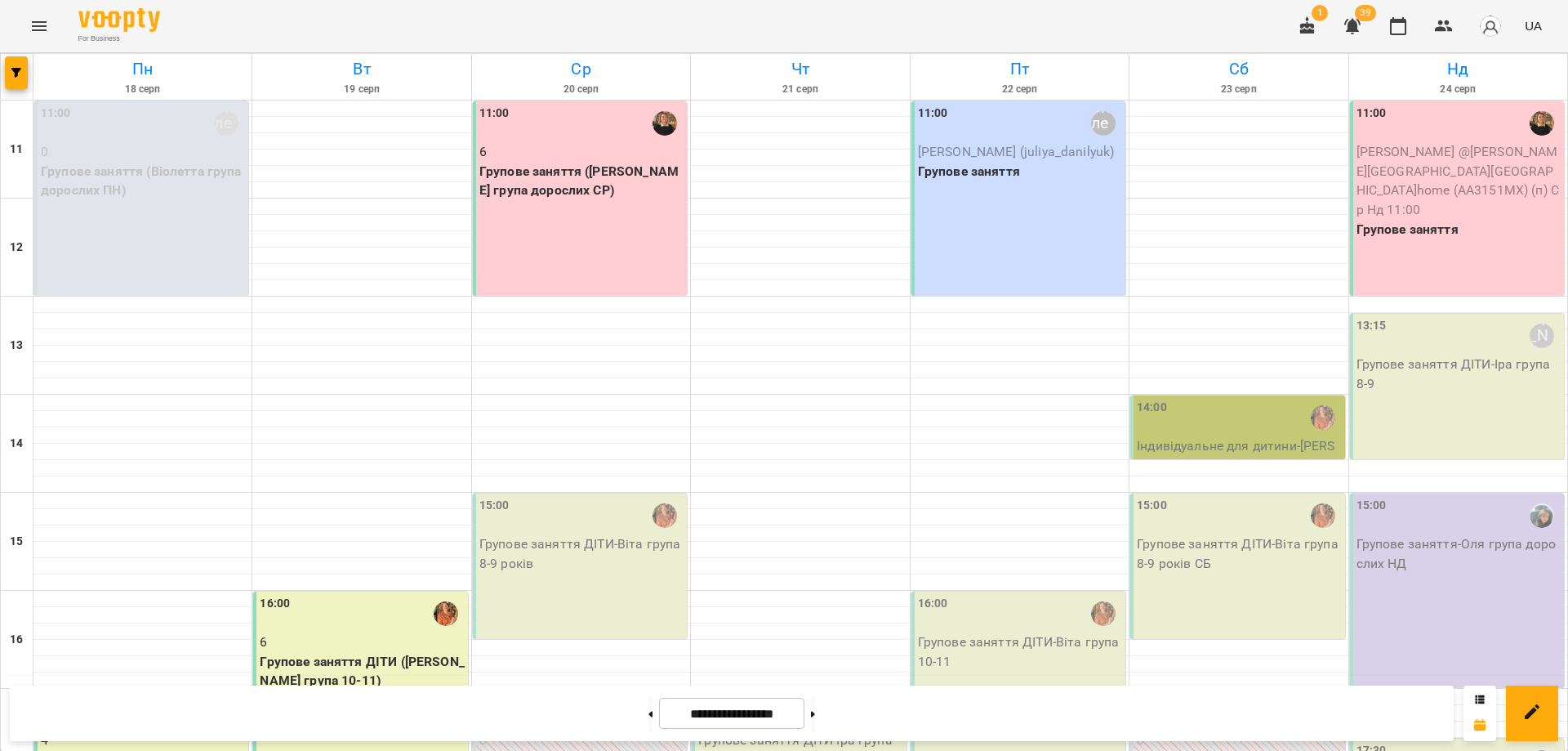
click at [25, 31] on button "Menu" at bounding box center [39, 27] width 39 height 39
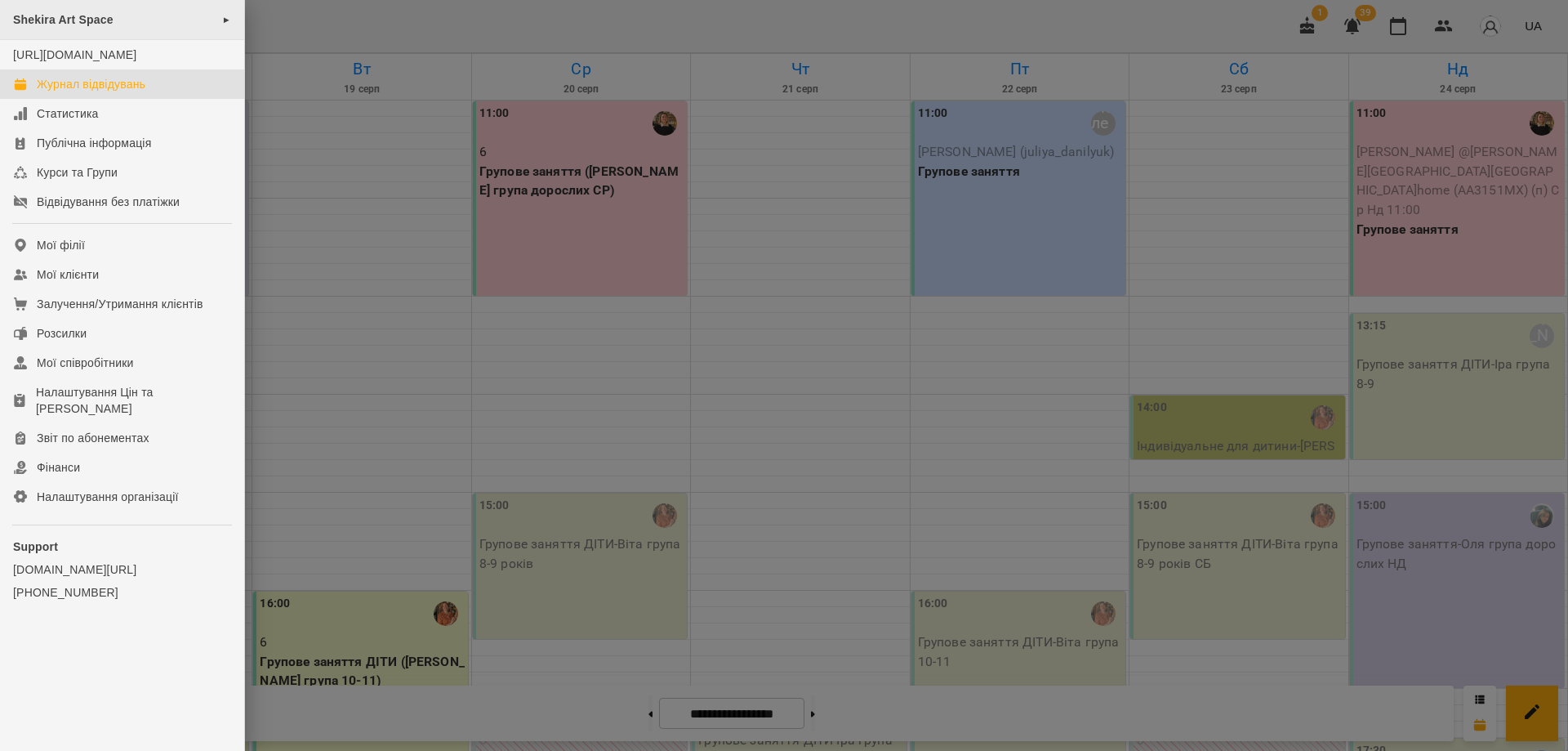
click at [89, 22] on div "Shekira Art Space ►" at bounding box center [122, 20] width 244 height 40
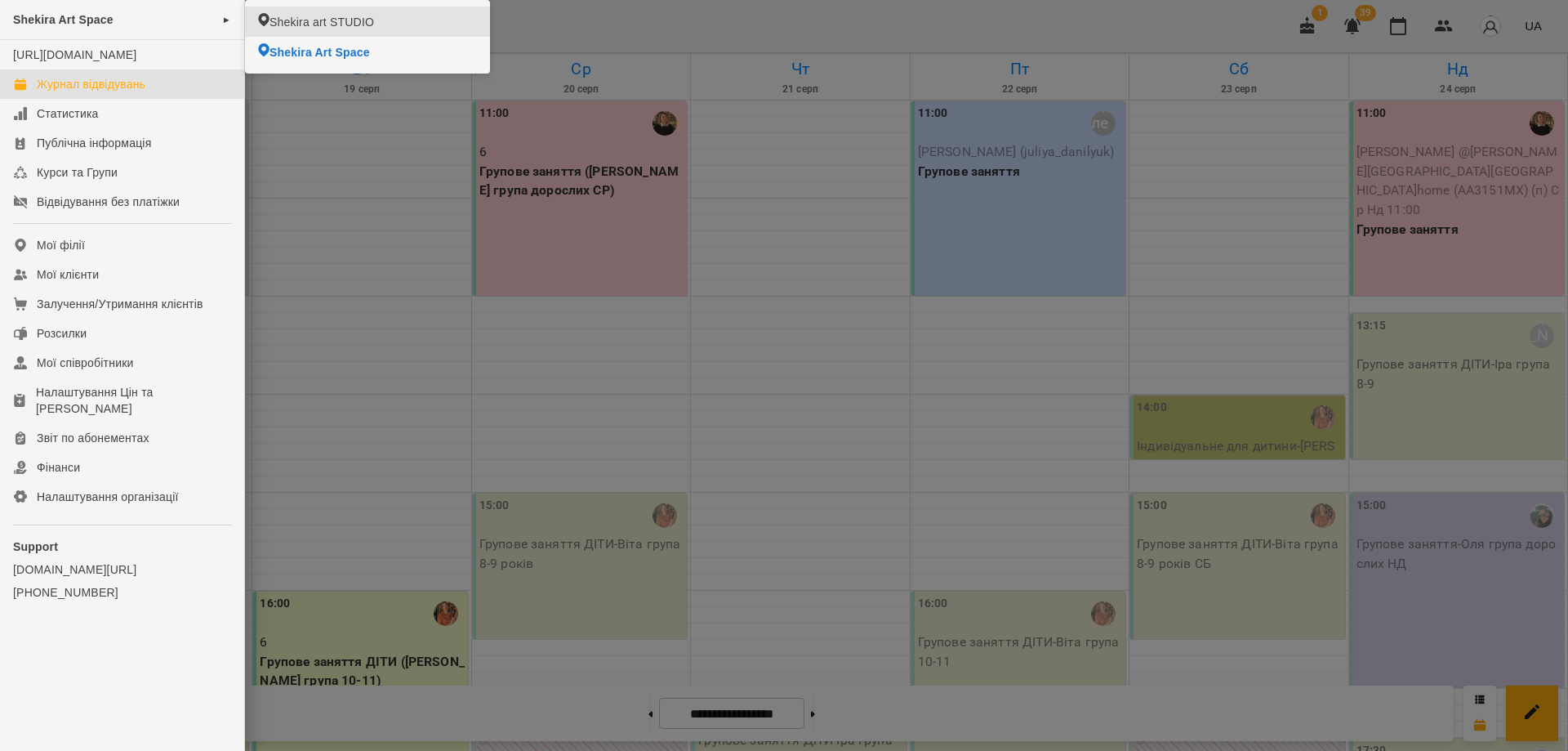
click at [346, 15] on span "Shekira art STUDIO" at bounding box center [321, 21] width 105 height 16
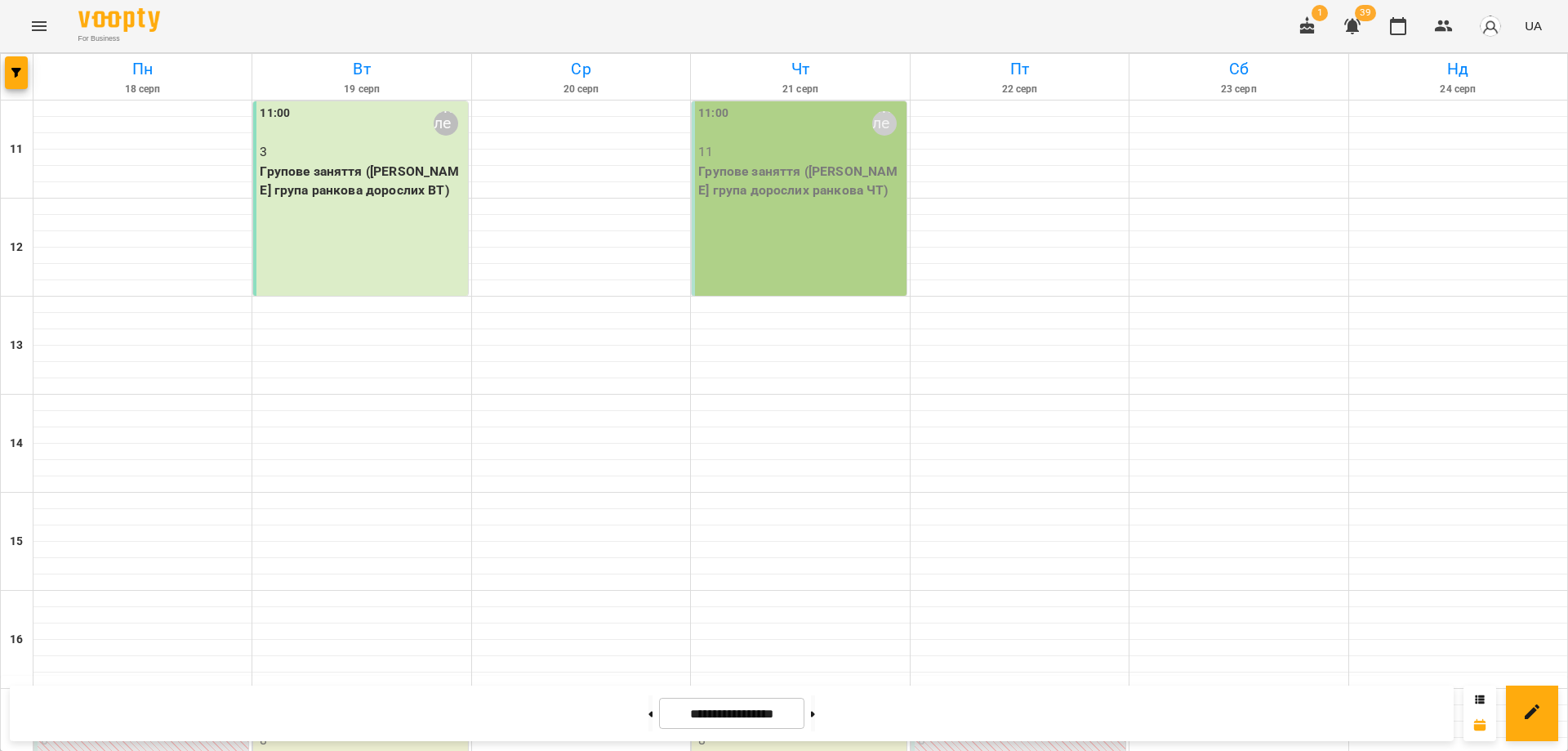
scroll to position [404, 0]
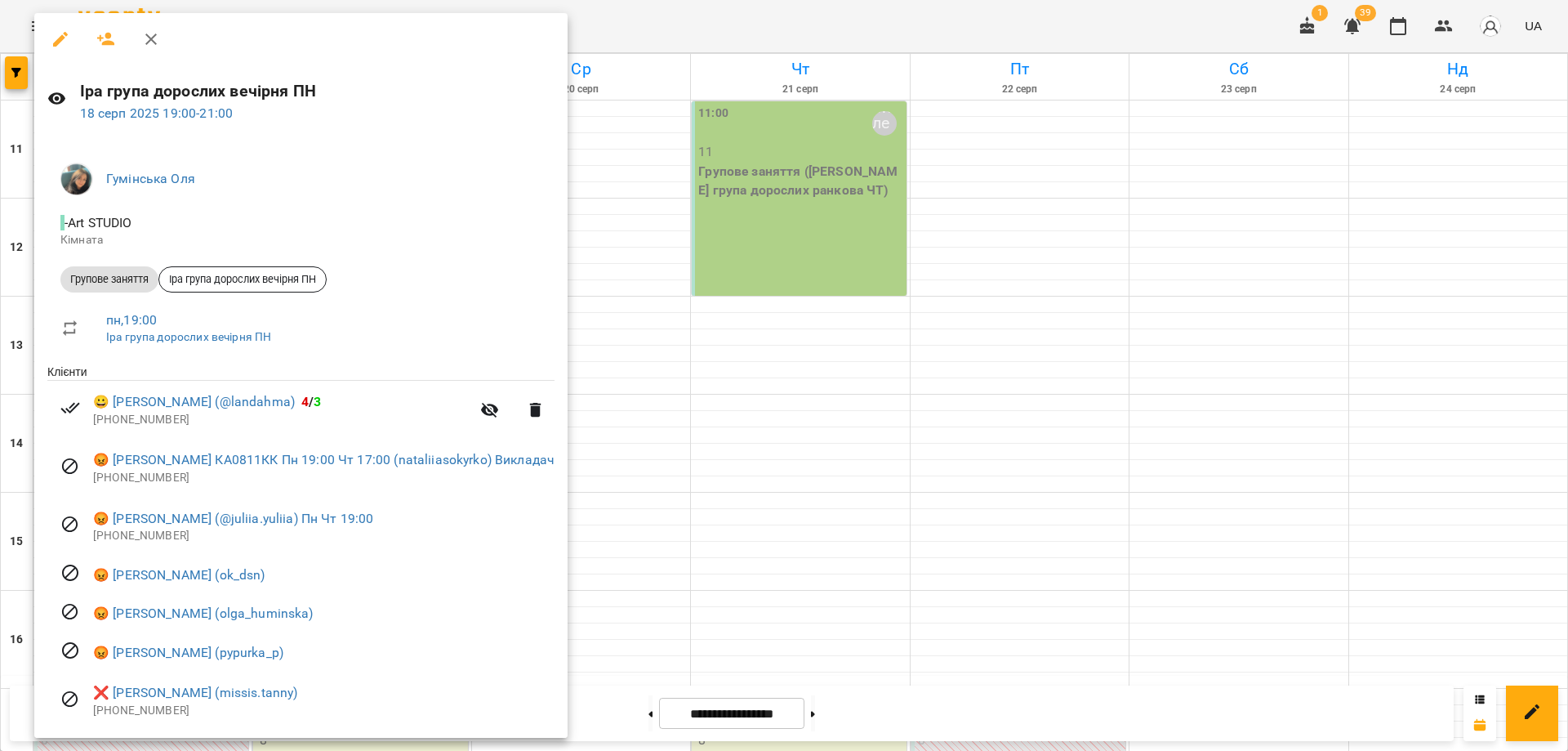
click at [678, 28] on div at bounding box center [784, 376] width 1568 height 751
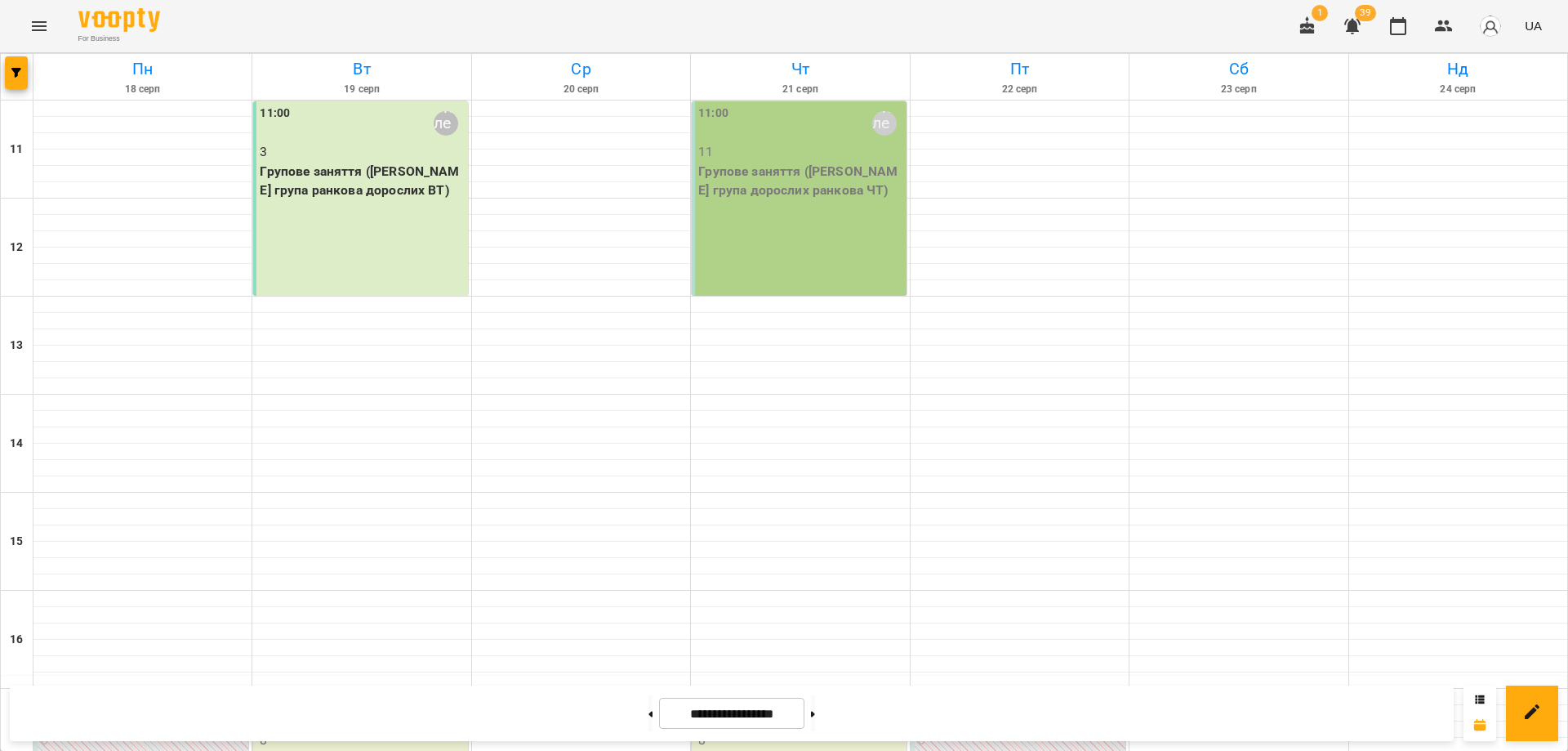
scroll to position [0, 0]
click at [323, 157] on p "3" at bounding box center [362, 152] width 204 height 20
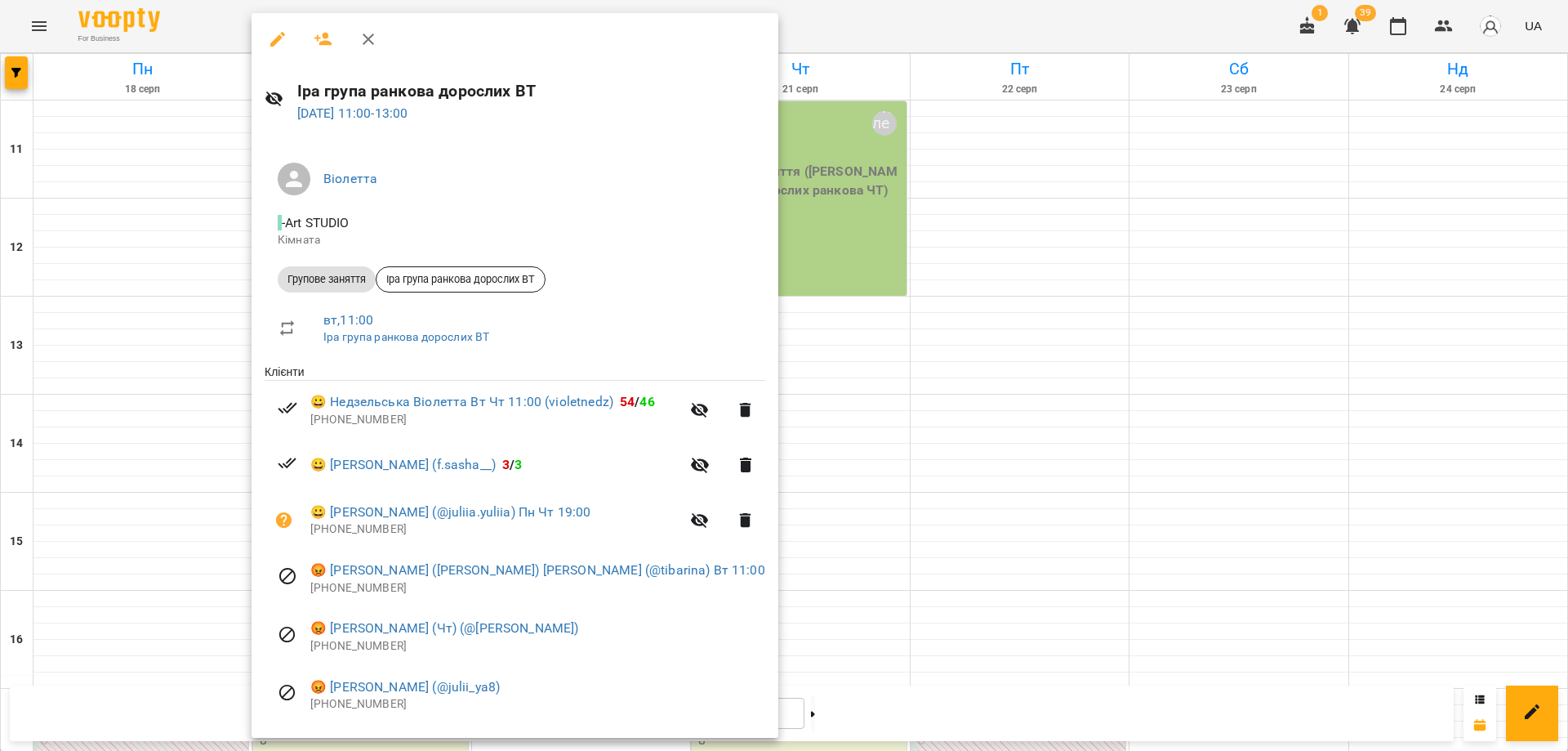
click at [194, 538] on div at bounding box center [784, 376] width 1568 height 751
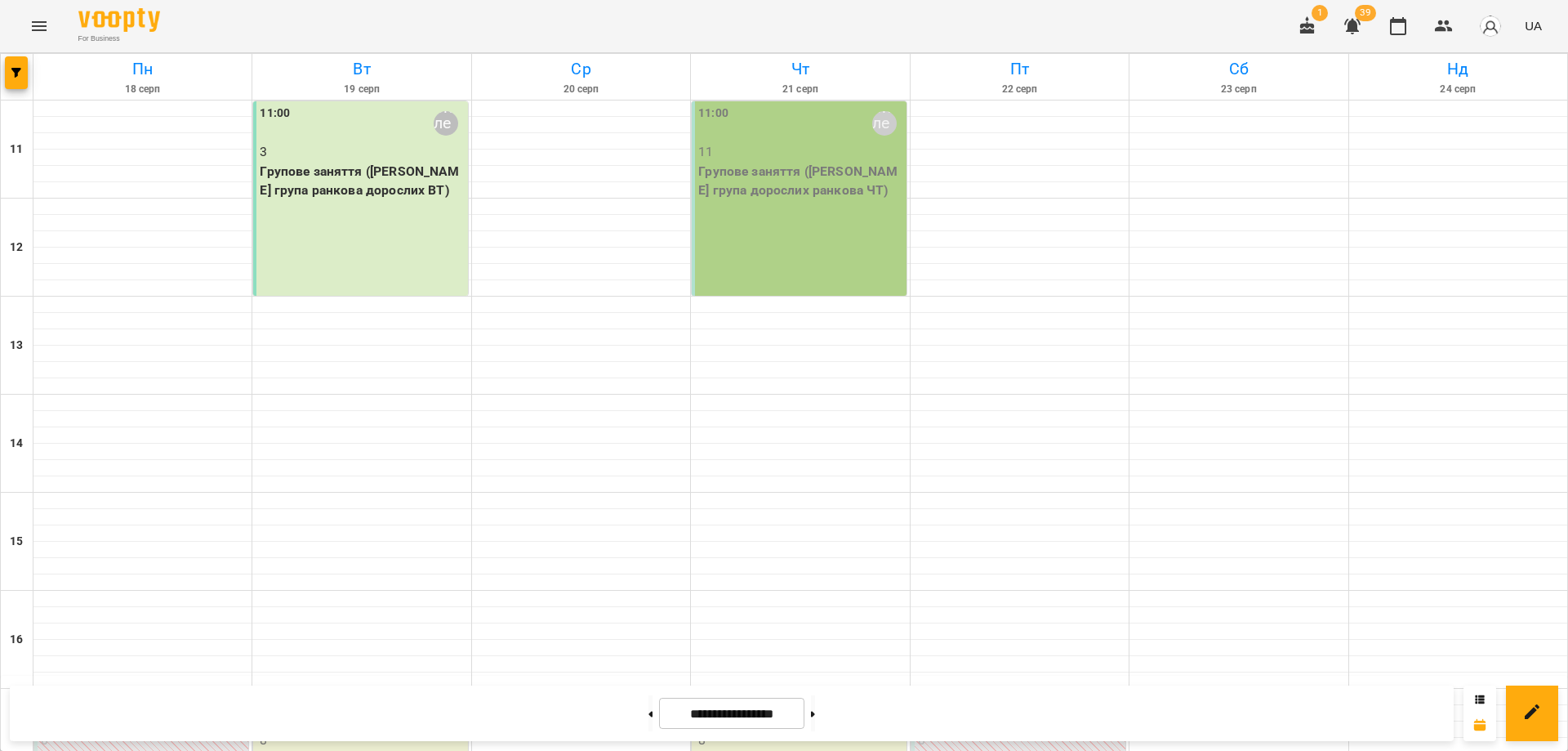
scroll to position [327, 0]
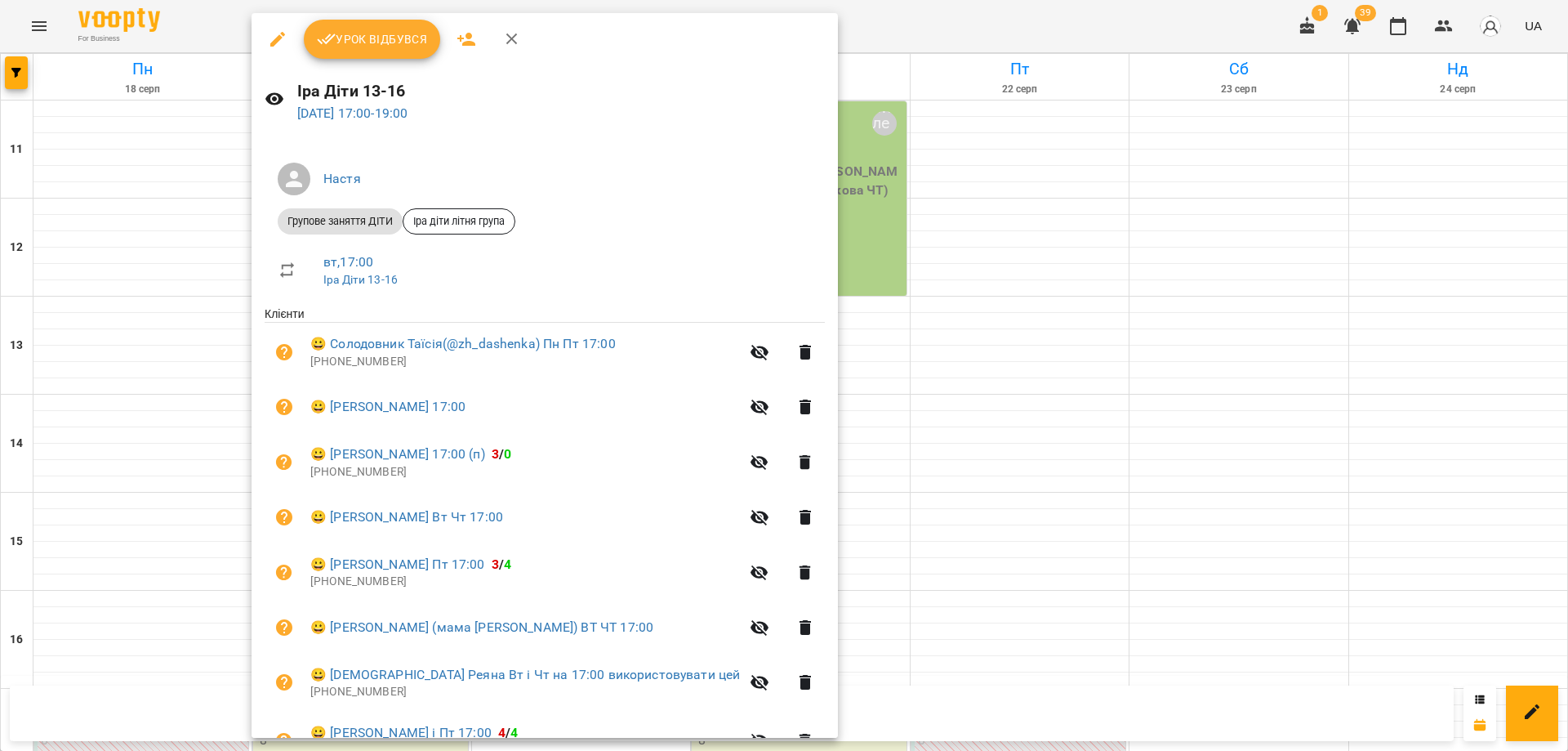
click at [332, 39] on icon "button" at bounding box center [326, 39] width 20 height 20
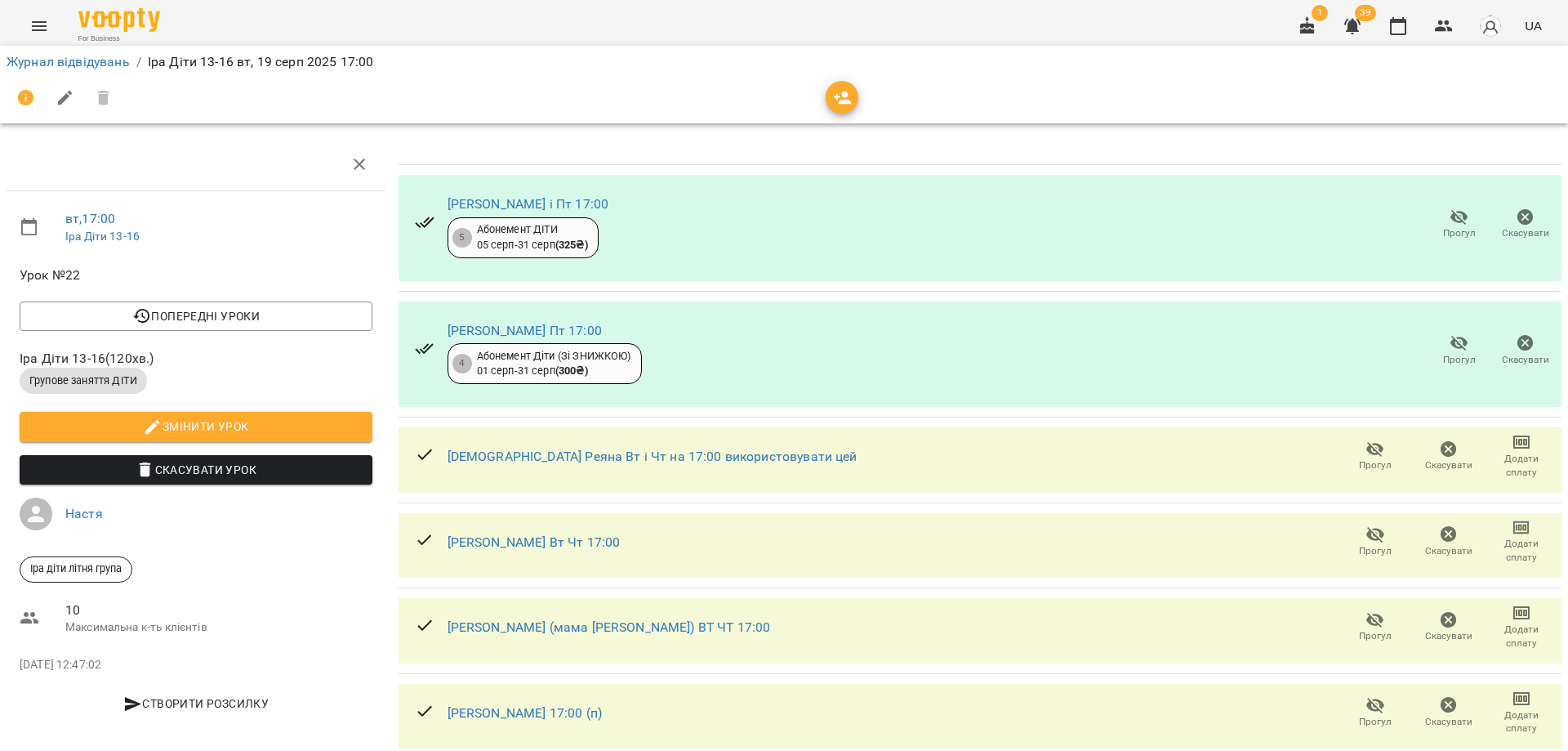
scroll to position [212, 0]
click at [1371, 442] on icon "button" at bounding box center [1374, 450] width 18 height 15
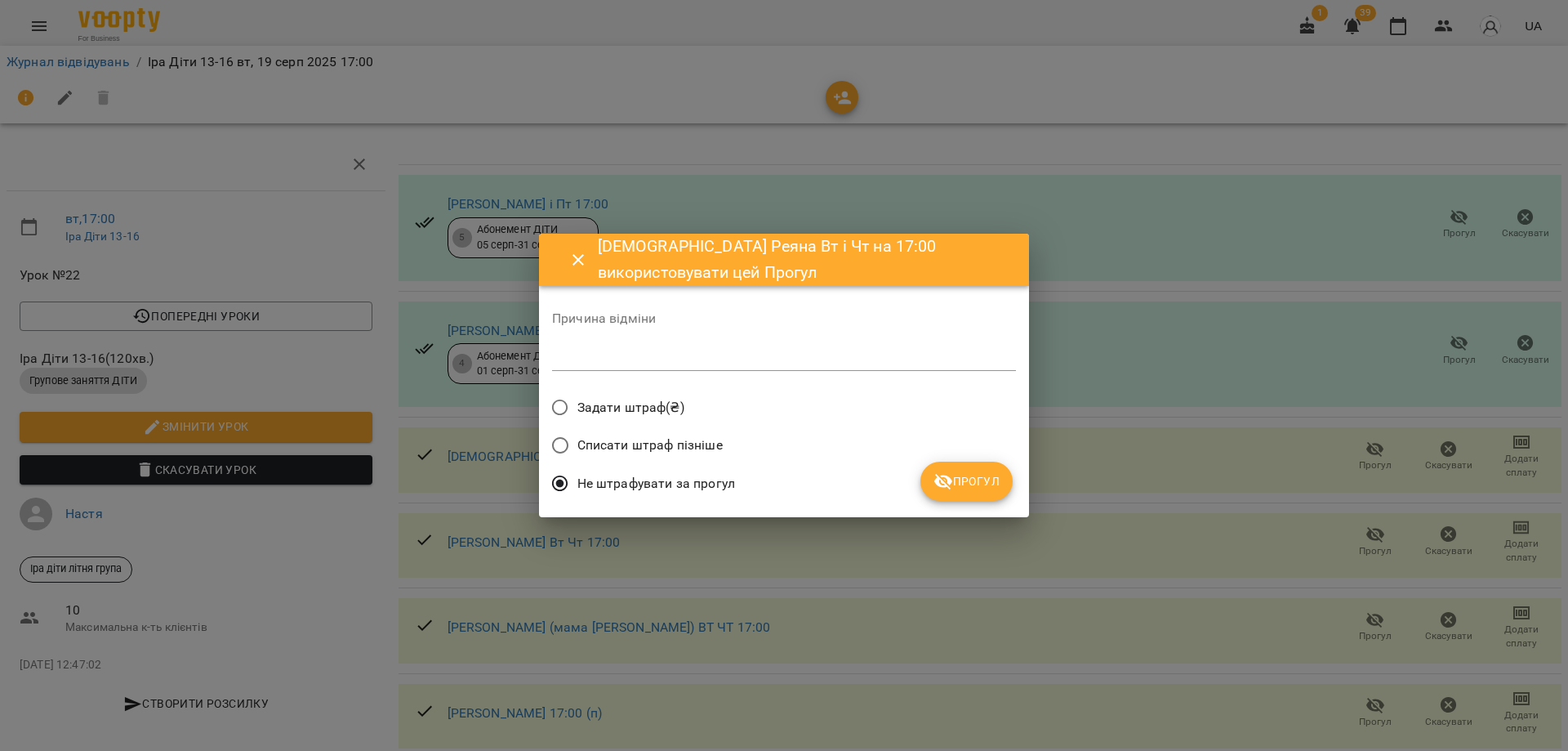
click at [947, 485] on icon "submit" at bounding box center [943, 482] width 18 height 15
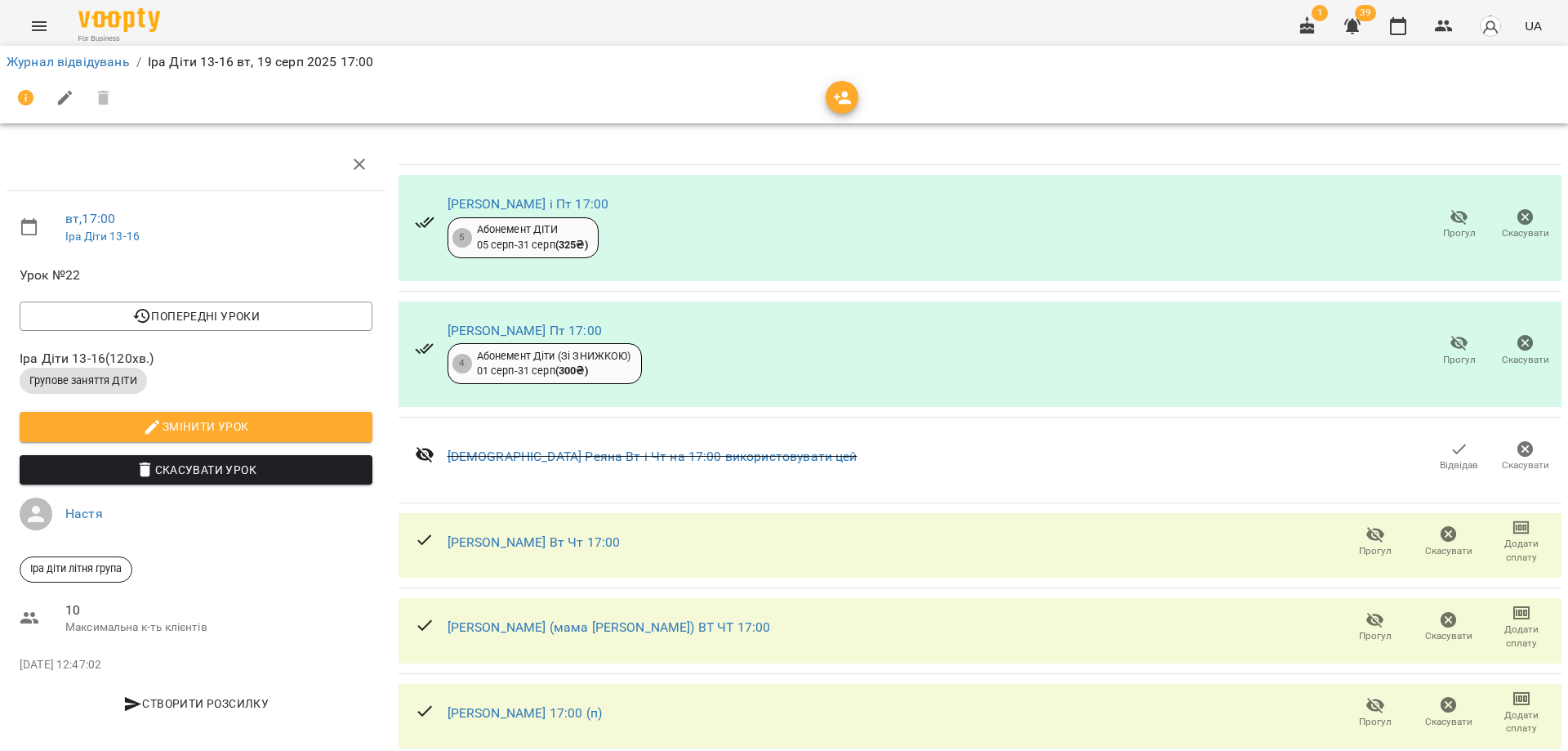
click at [1365, 610] on icon "button" at bounding box center [1374, 620] width 20 height 20
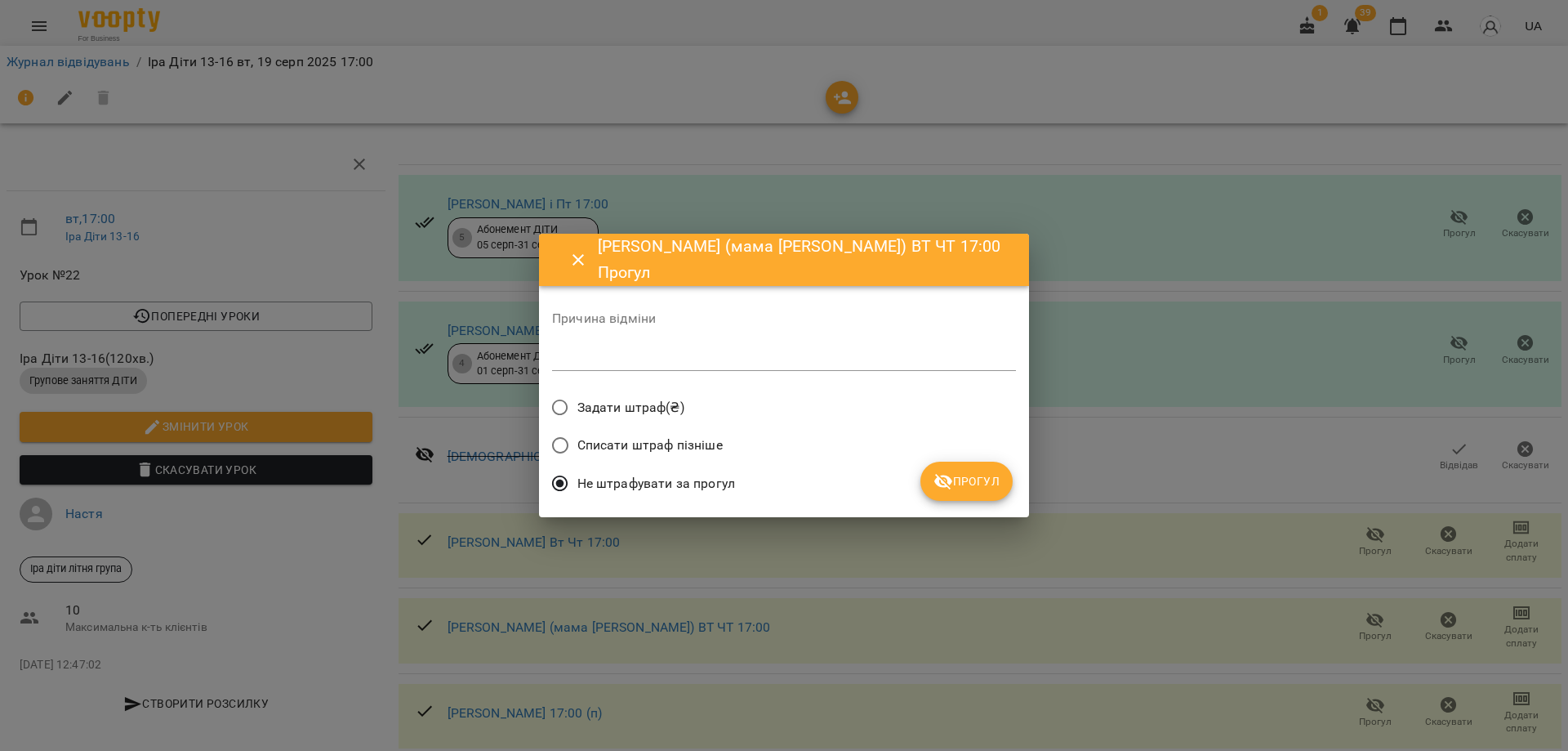
click at [1000, 489] on button "Прогул" at bounding box center [967, 481] width 93 height 39
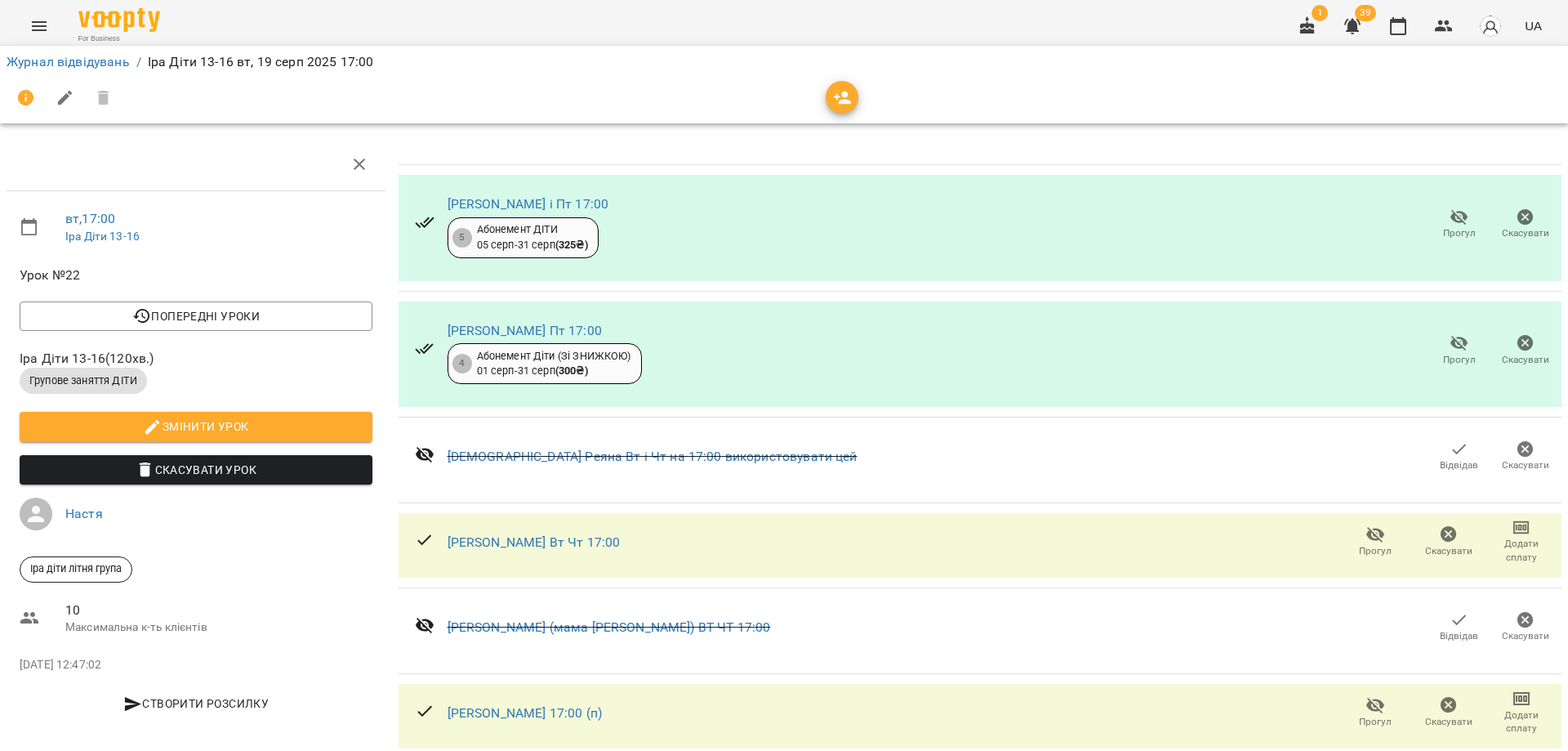
click at [1373, 544] on span "Прогул" at bounding box center [1375, 551] width 33 height 14
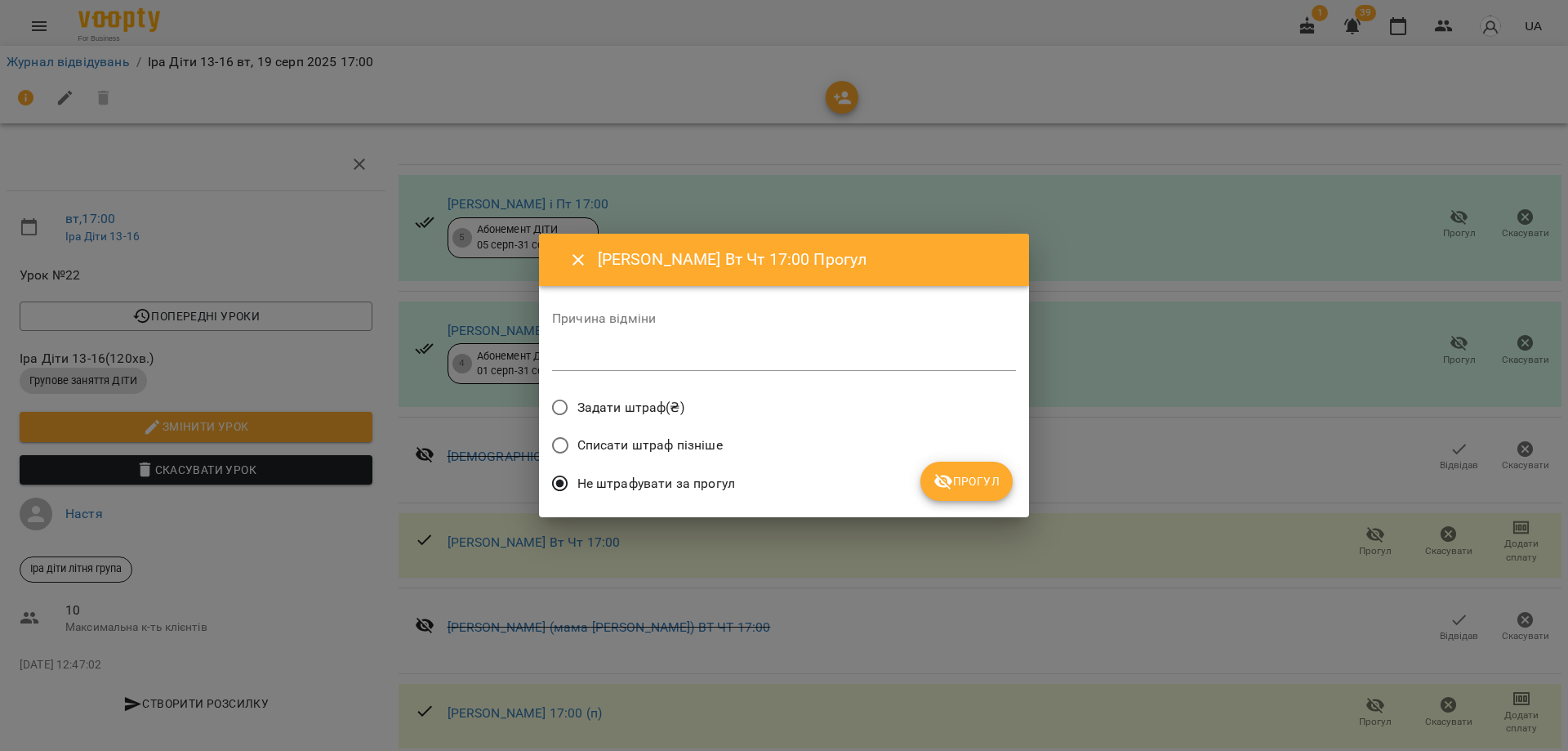
click at [988, 478] on span "Прогул" at bounding box center [966, 481] width 66 height 20
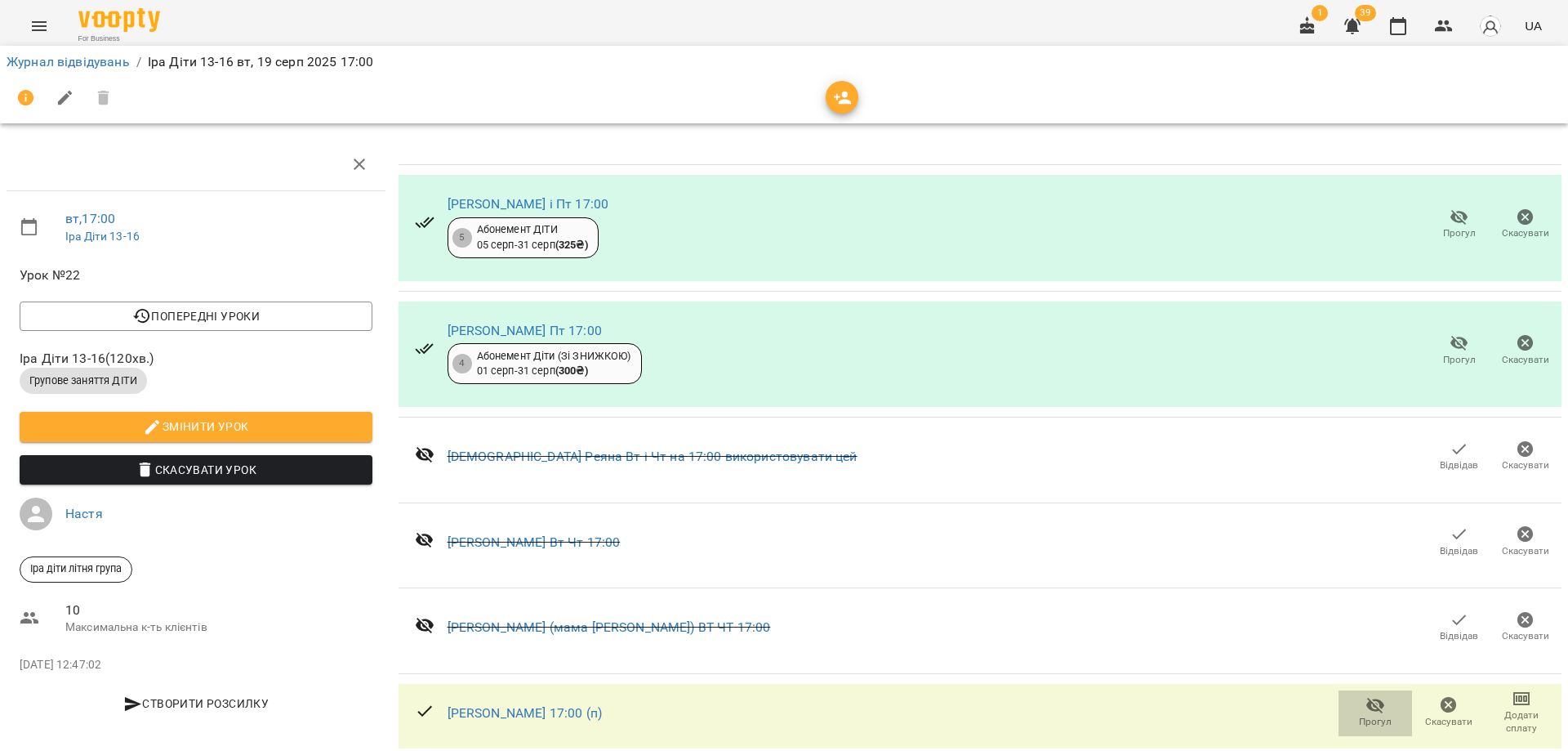
click at [1365, 695] on icon "button" at bounding box center [1374, 705] width 20 height 20
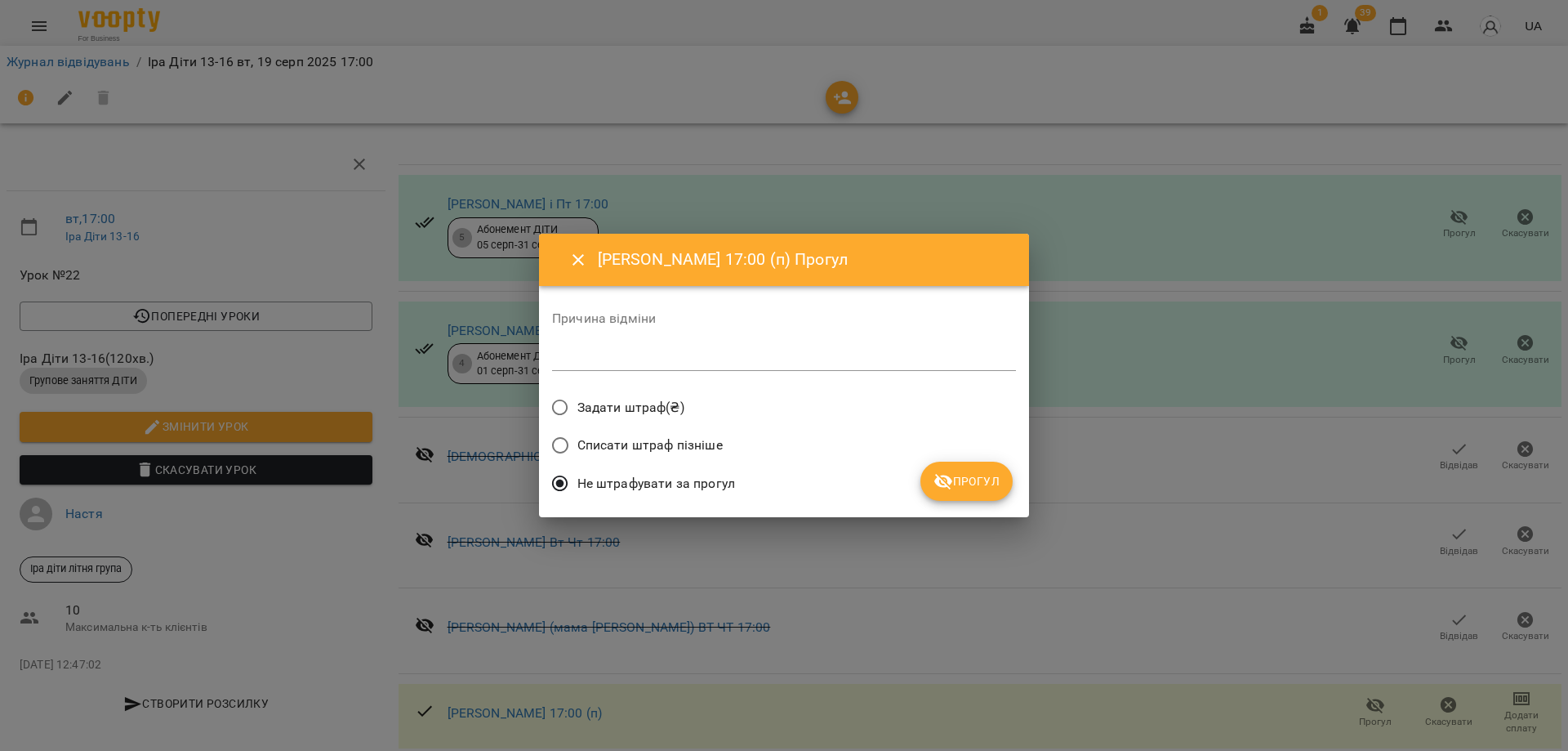
click at [989, 484] on span "Прогул" at bounding box center [966, 481] width 66 height 20
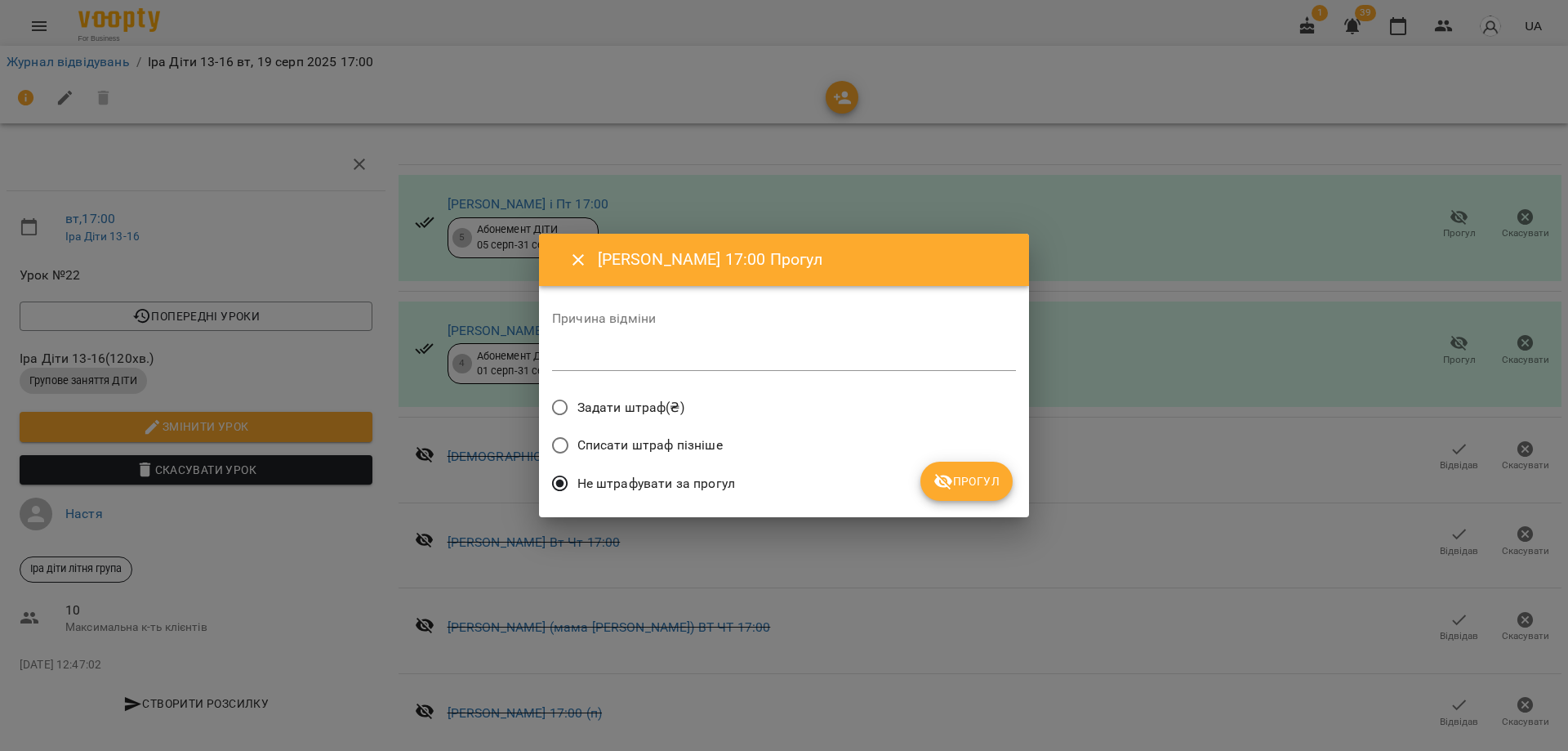
click at [988, 478] on span "Прогул" at bounding box center [966, 481] width 66 height 20
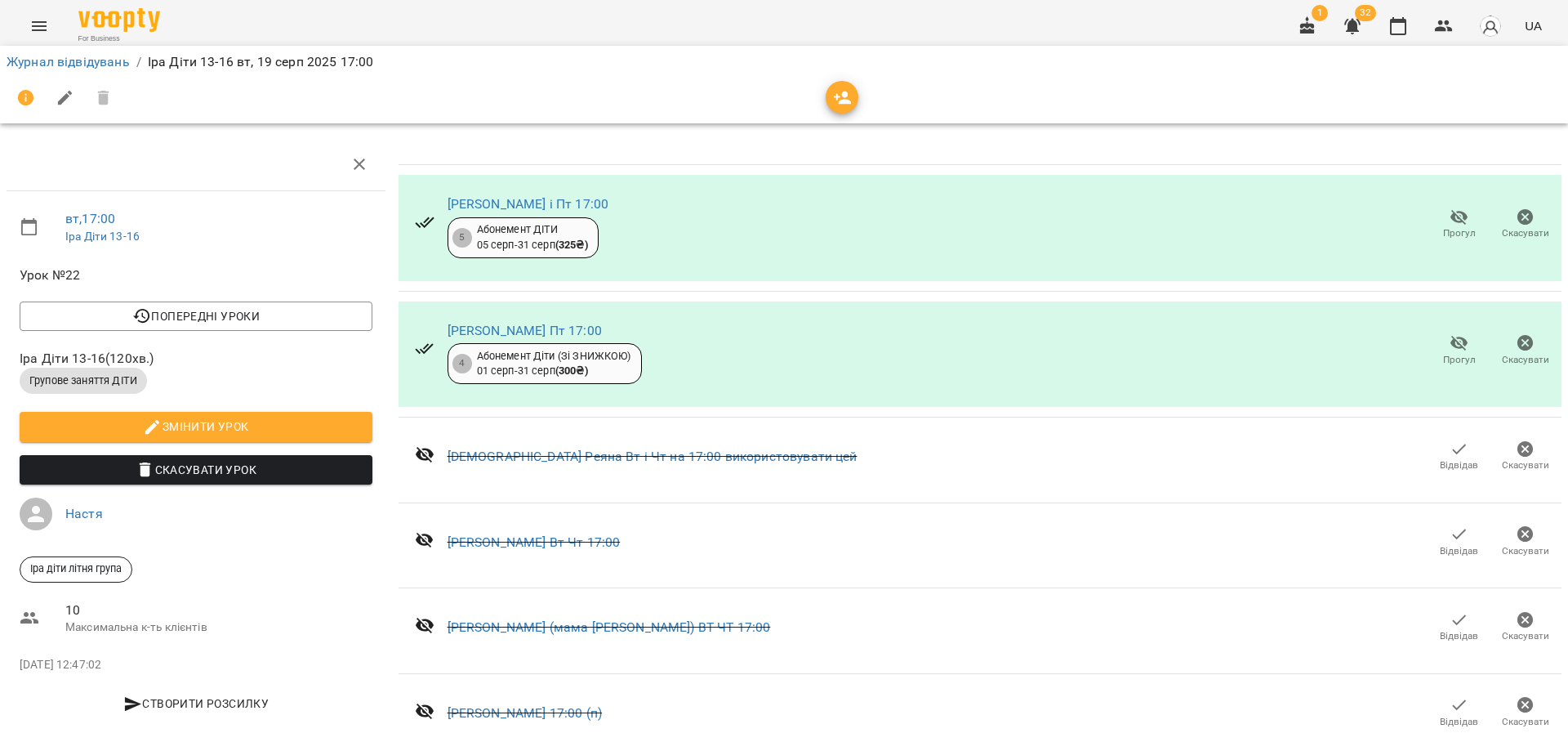
scroll to position [0, 0]
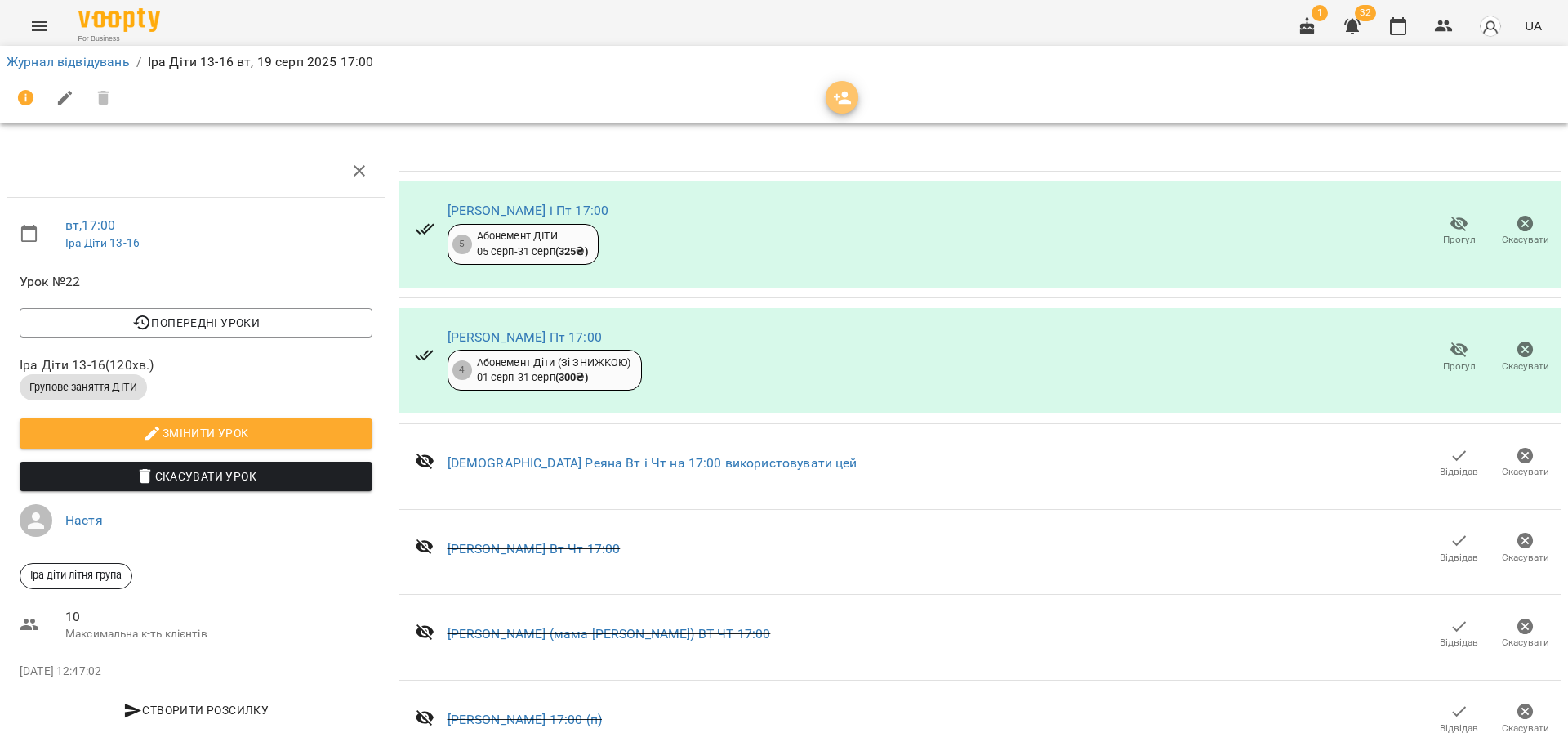
click at [833, 100] on icon "button" at bounding box center [842, 98] width 20 height 20
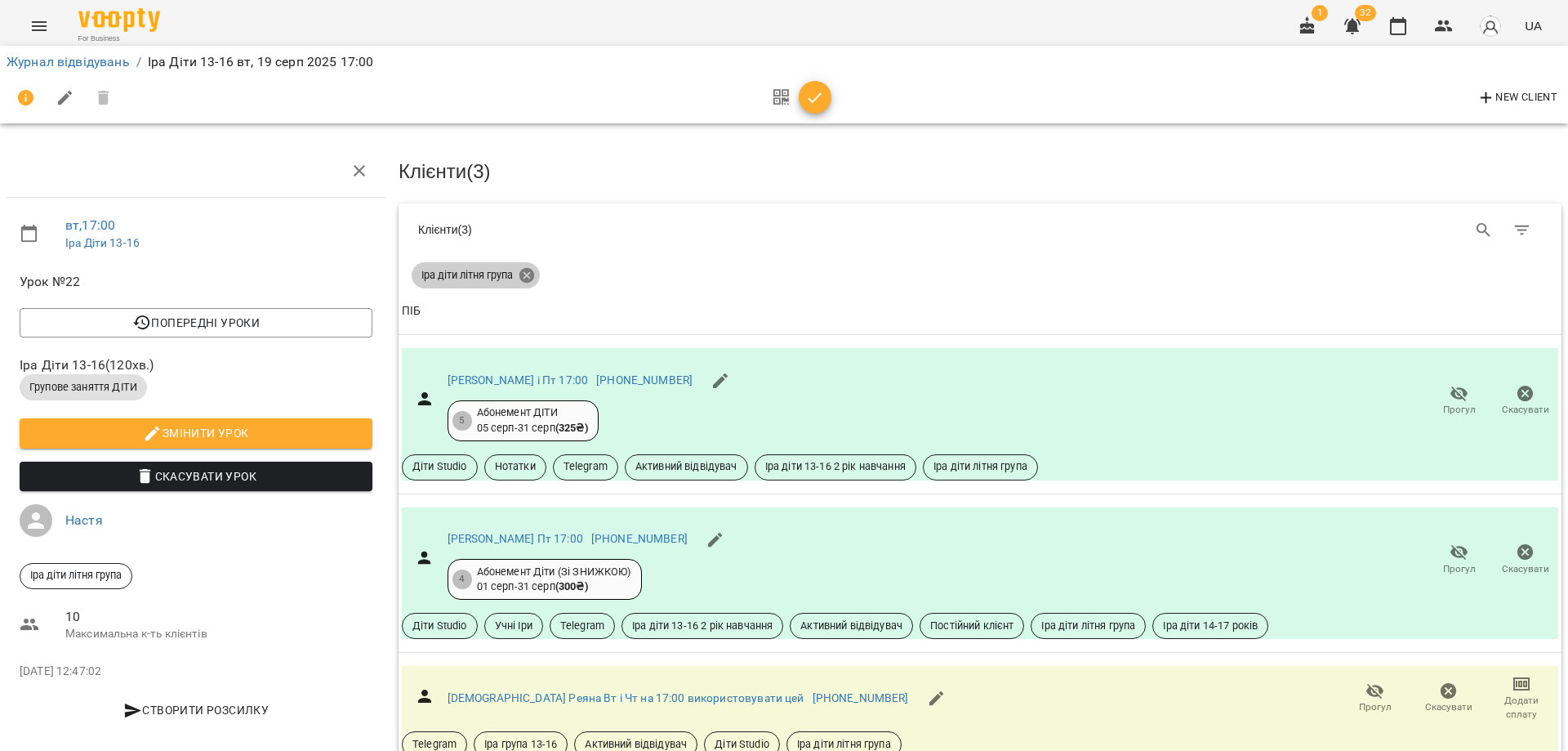
click at [527, 278] on icon at bounding box center [526, 275] width 15 height 15
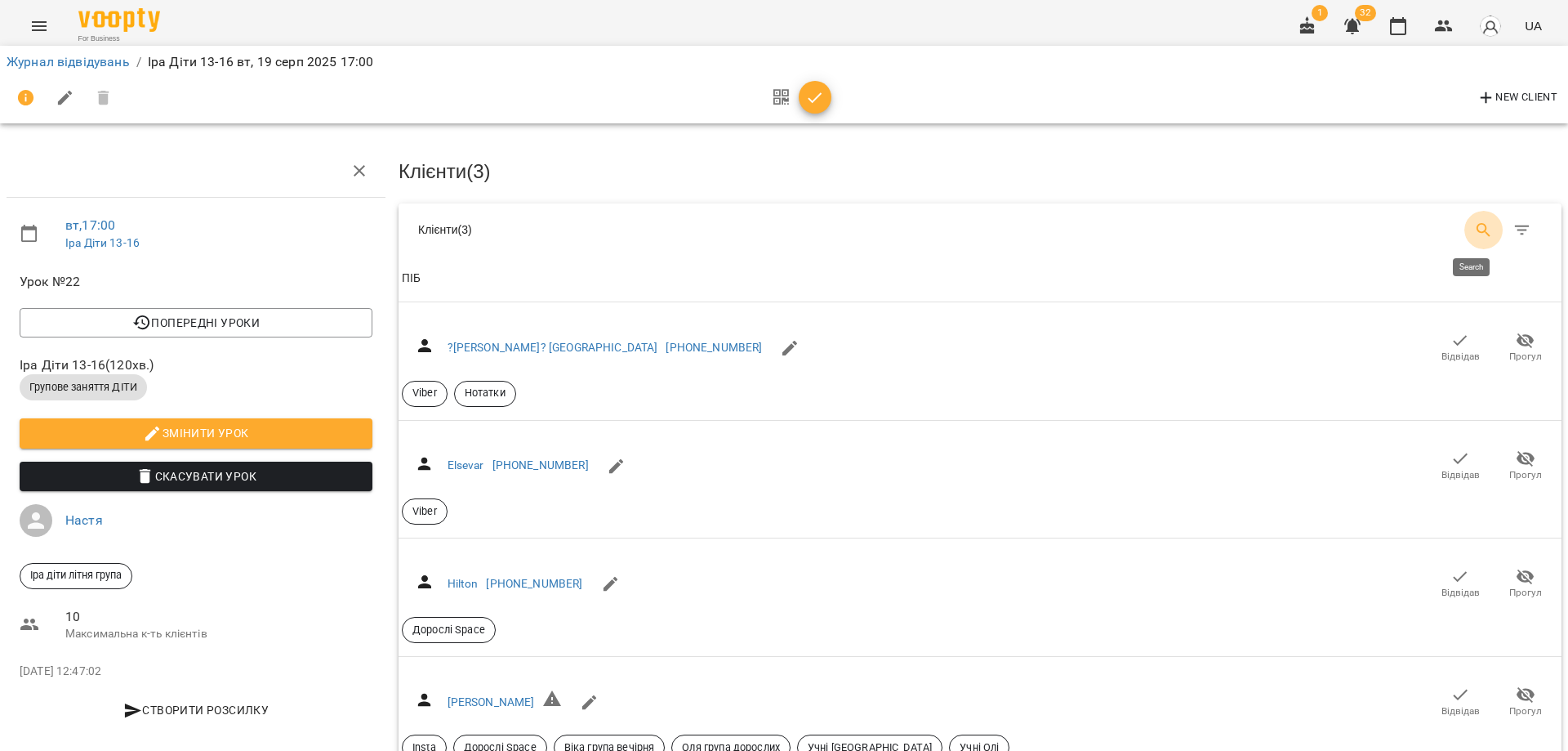
click at [1474, 224] on icon "Search" at bounding box center [1483, 230] width 20 height 20
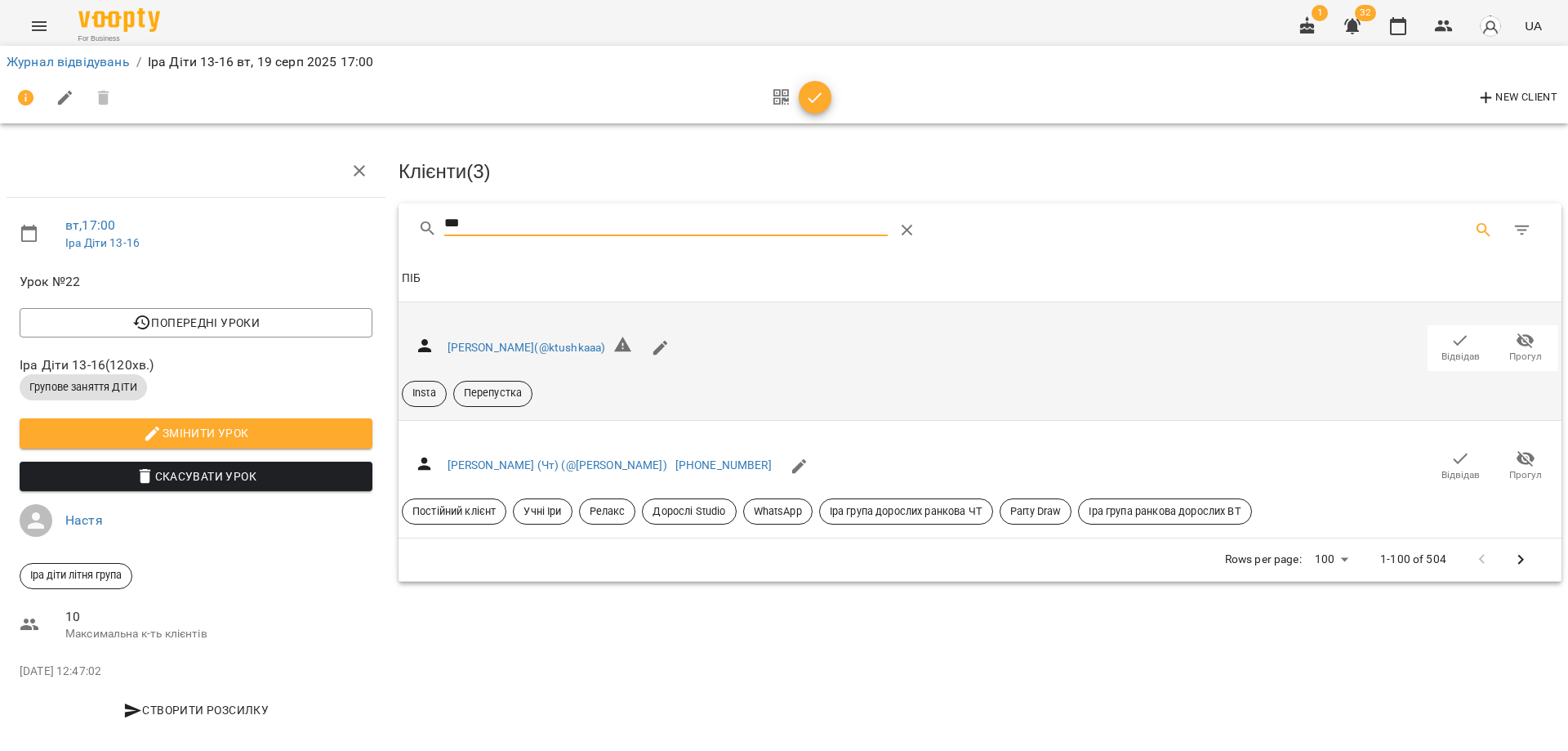
click at [1445, 350] on span "Відвідав" at bounding box center [1460, 357] width 39 height 14
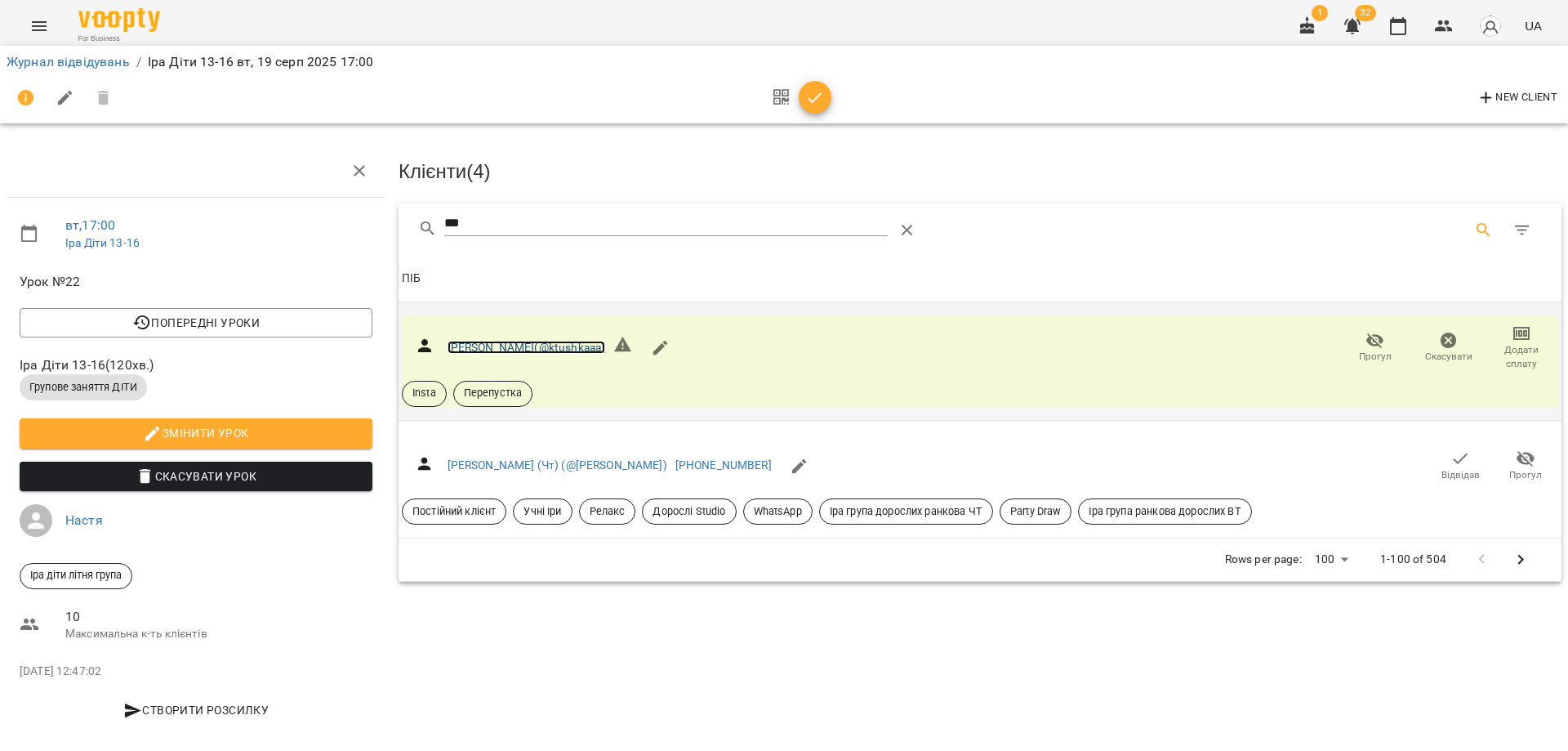
click at [534, 344] on link "Авдєєнко Катерина(@ktushkaaa)" at bounding box center [526, 346] width 159 height 13
drag, startPoint x: 648, startPoint y: 222, endPoint x: 393, endPoint y: 209, distance: 255.3
click at [395, 209] on div "*** Клієнти ( 4 ) ПІБ ПІБ Авдєєнко Катерина(@ktushkaaa) Прогул Скасувати Додати…" at bounding box center [979, 392] width 1170 height 385
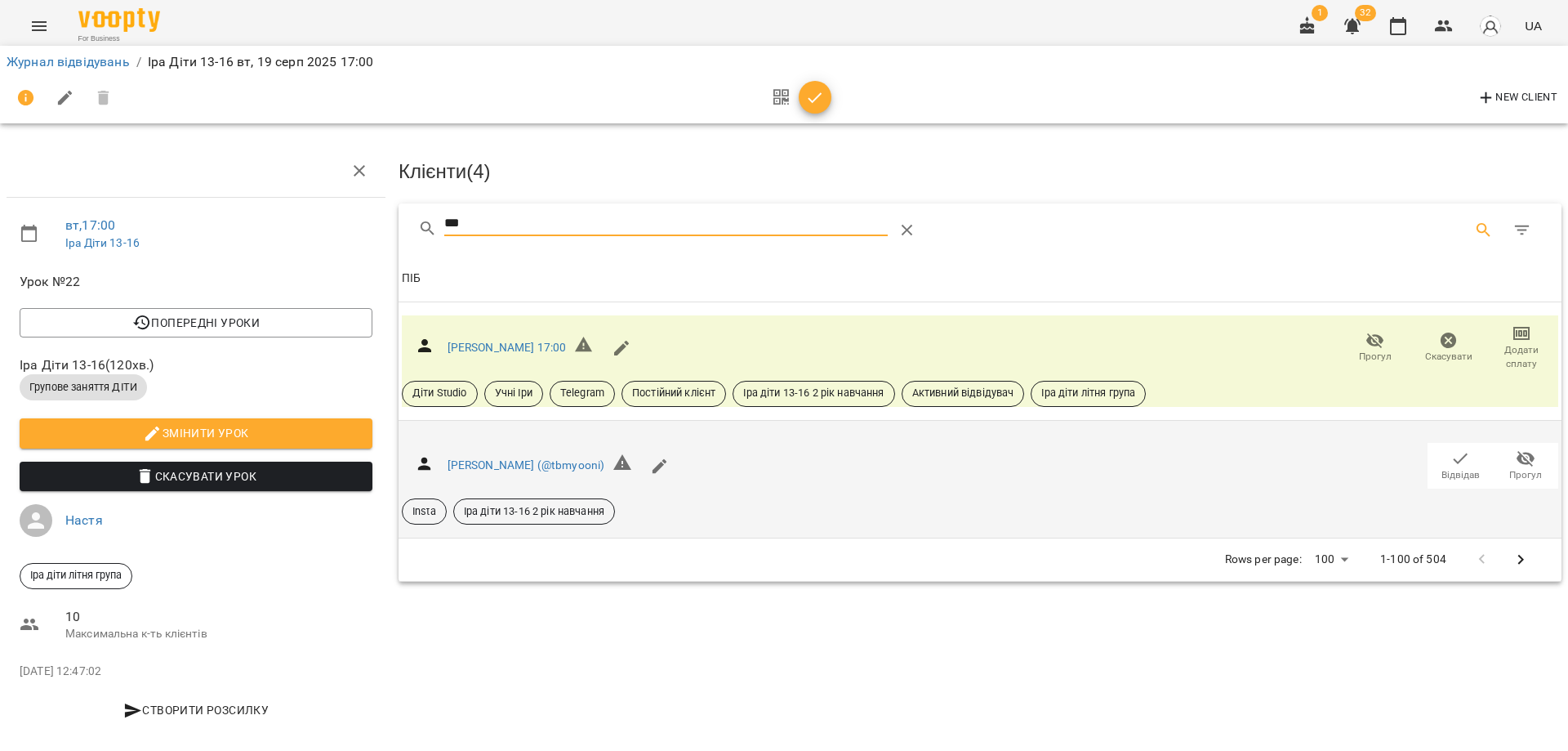
type input "***"
click at [1442, 468] on span "Відвідав" at bounding box center [1460, 475] width 39 height 14
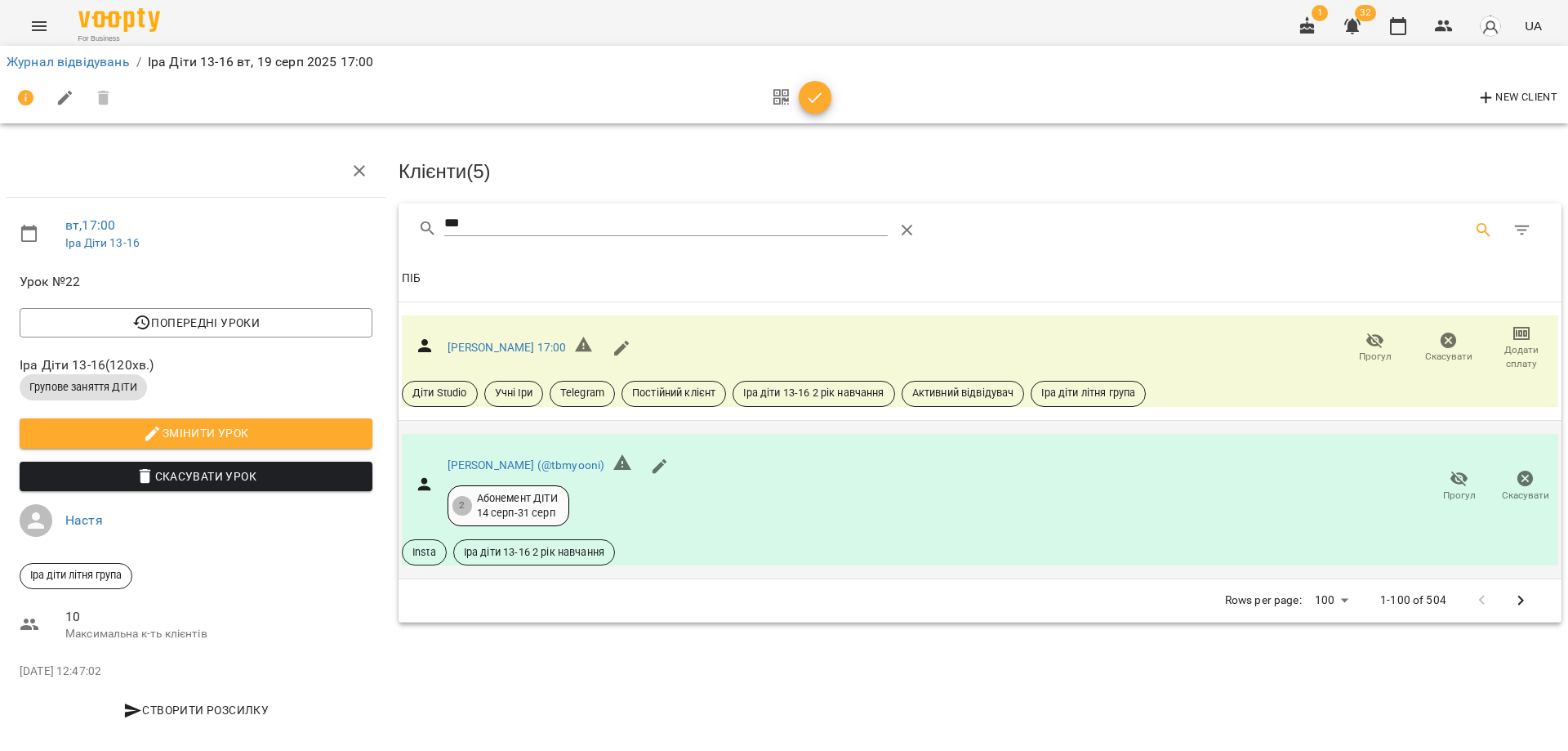
click at [736, 663] on div "Клієнти ( 5 ) *** Клієнти ( 5 ) ПІБ ПІБ Сидорович Ліза Пн Пт 17:00 Прогул Скасу…" at bounding box center [979, 442] width 1176 height 607
click at [816, 107] on icon "button" at bounding box center [815, 98] width 20 height 20
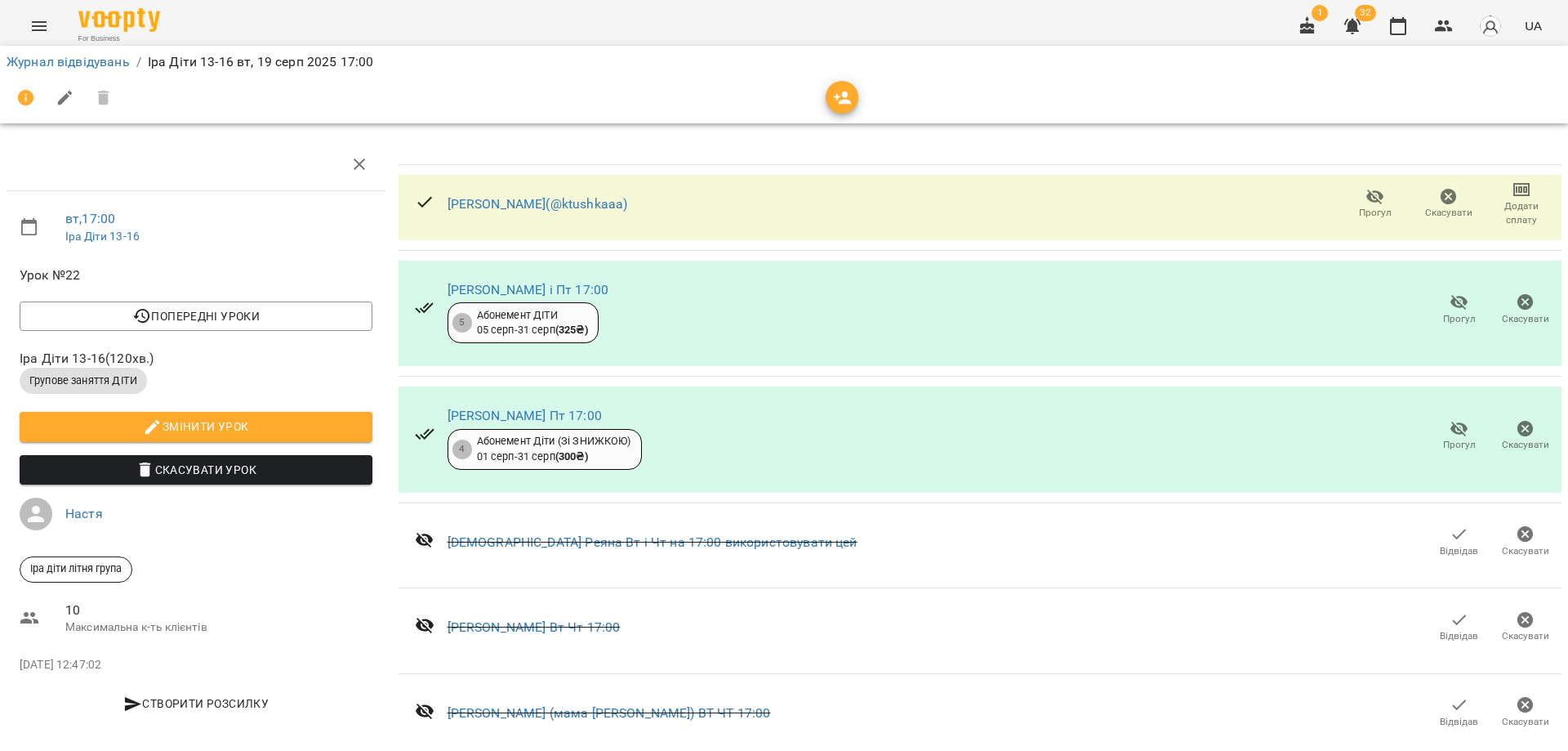
scroll to position [424, 0]
click at [1066, 95] on div at bounding box center [784, 98] width 1555 height 39
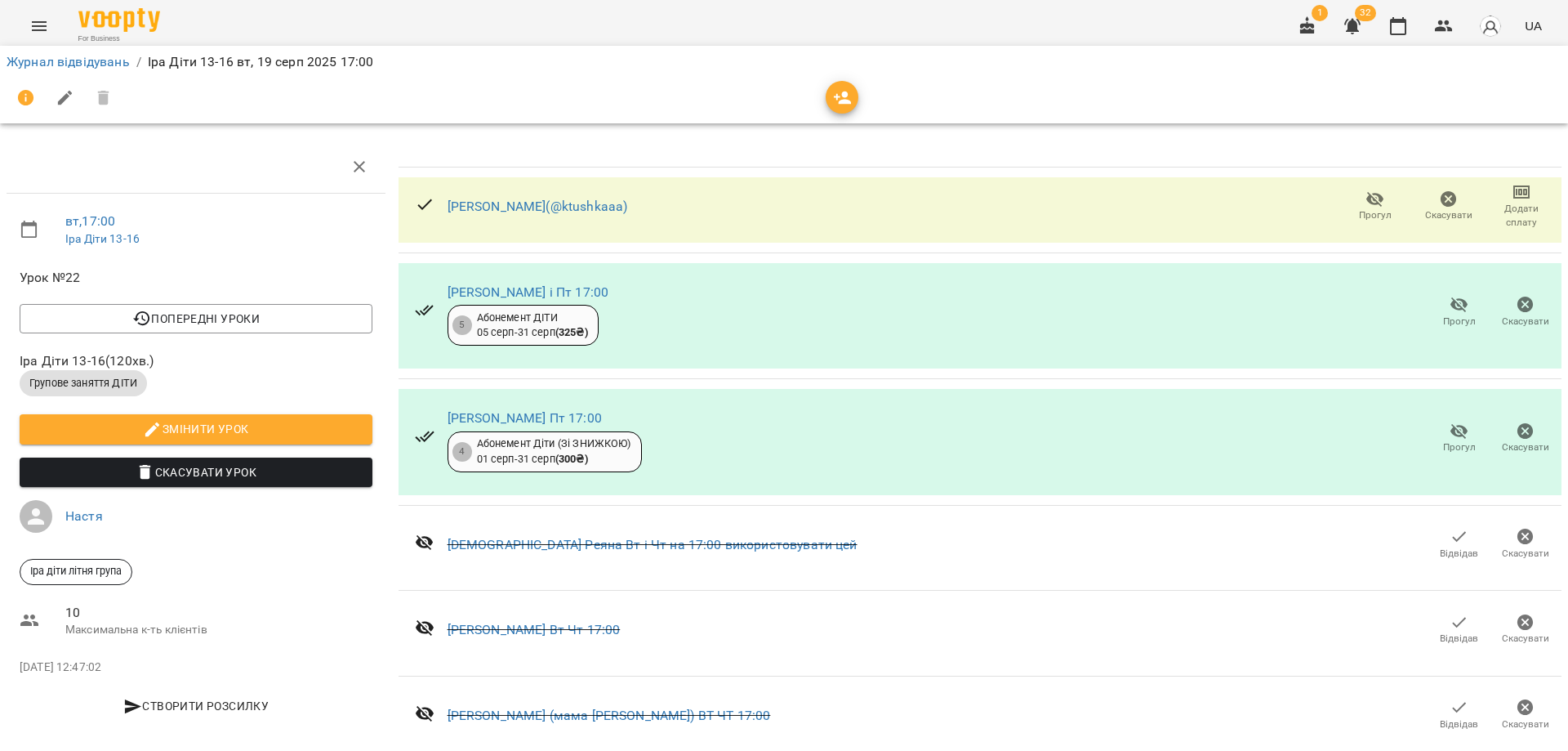
scroll to position [0, 0]
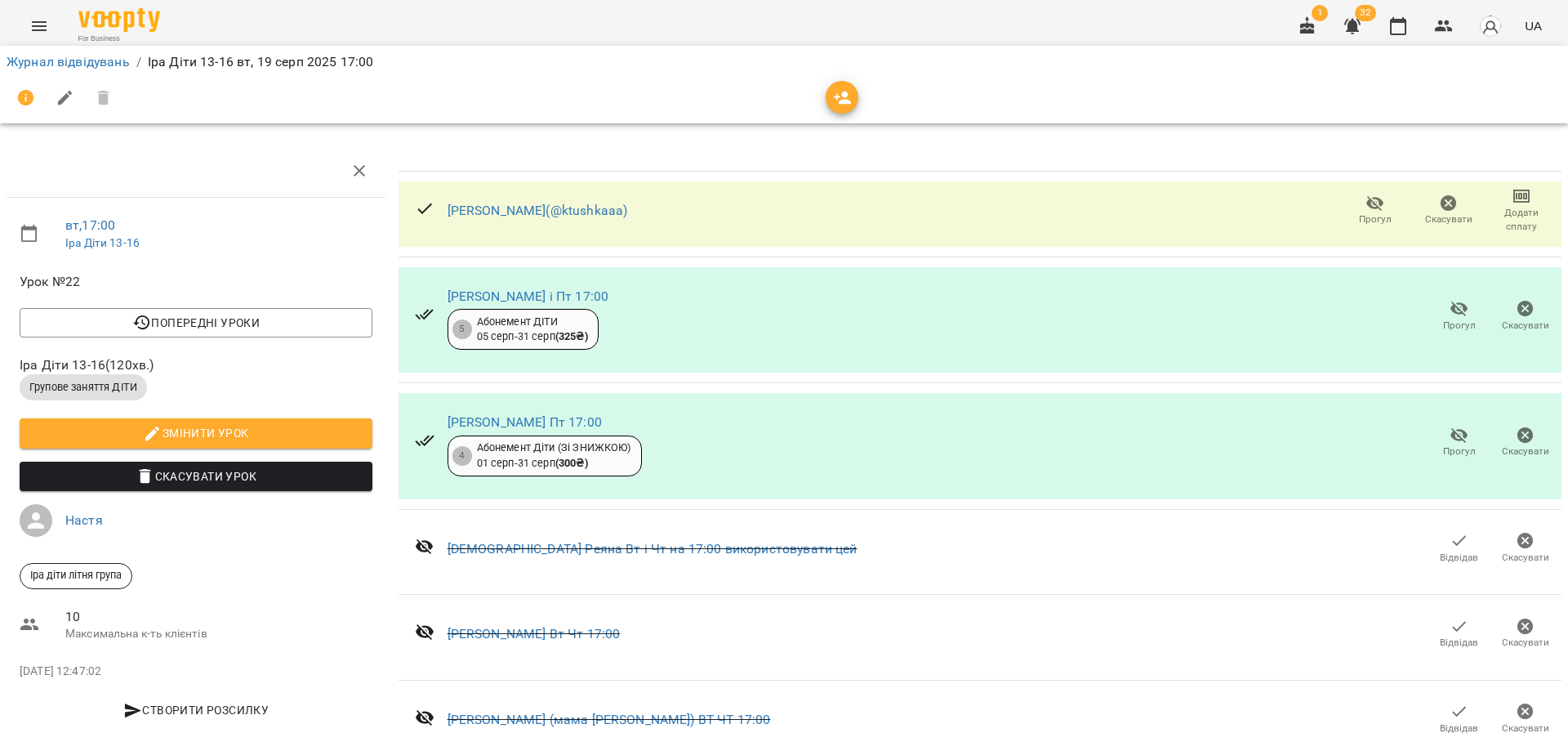
click at [1418, 38] on div "1 32 UA" at bounding box center [1418, 27] width 260 height 43
click at [1403, 31] on icon "button" at bounding box center [1397, 26] width 20 height 20
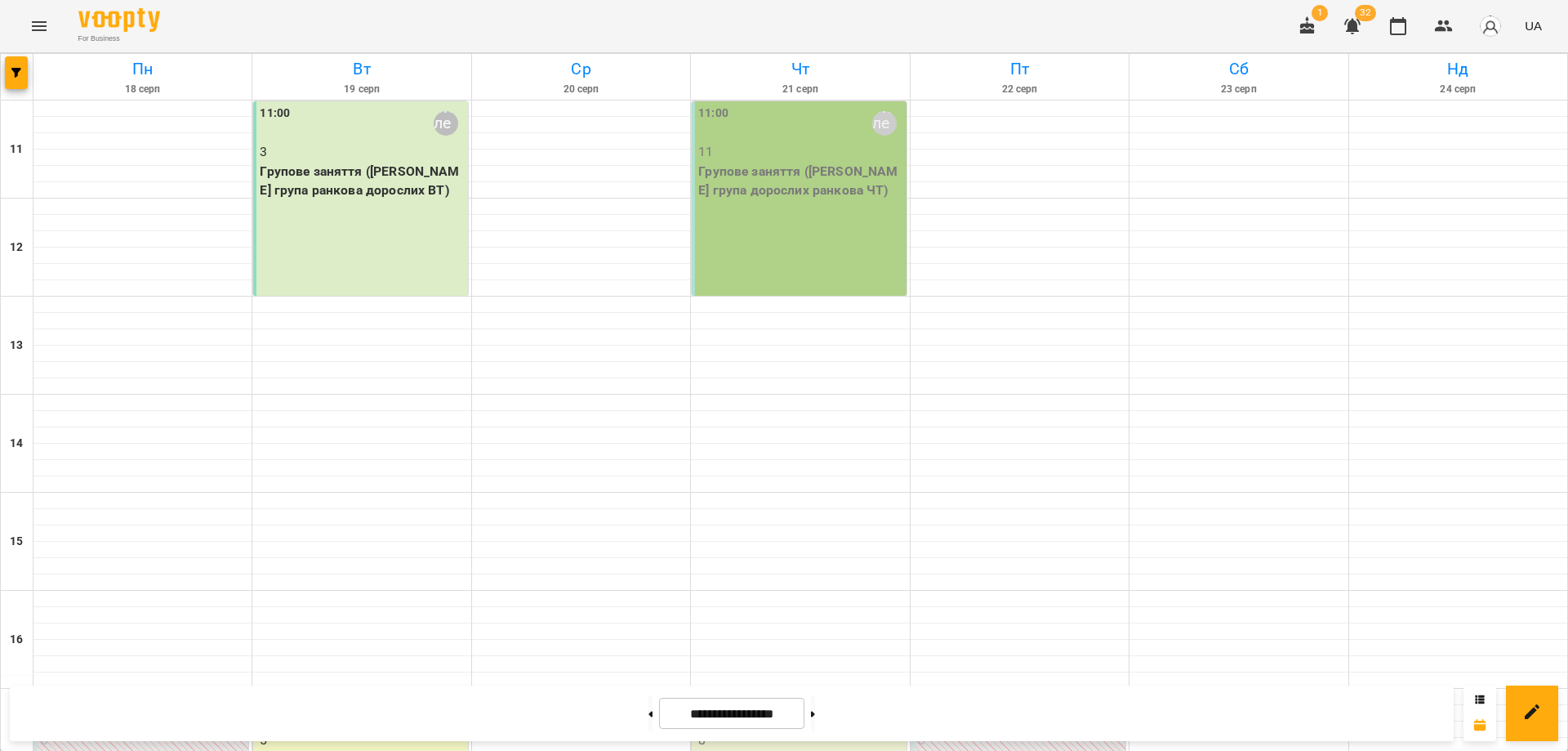
scroll to position [404, 0]
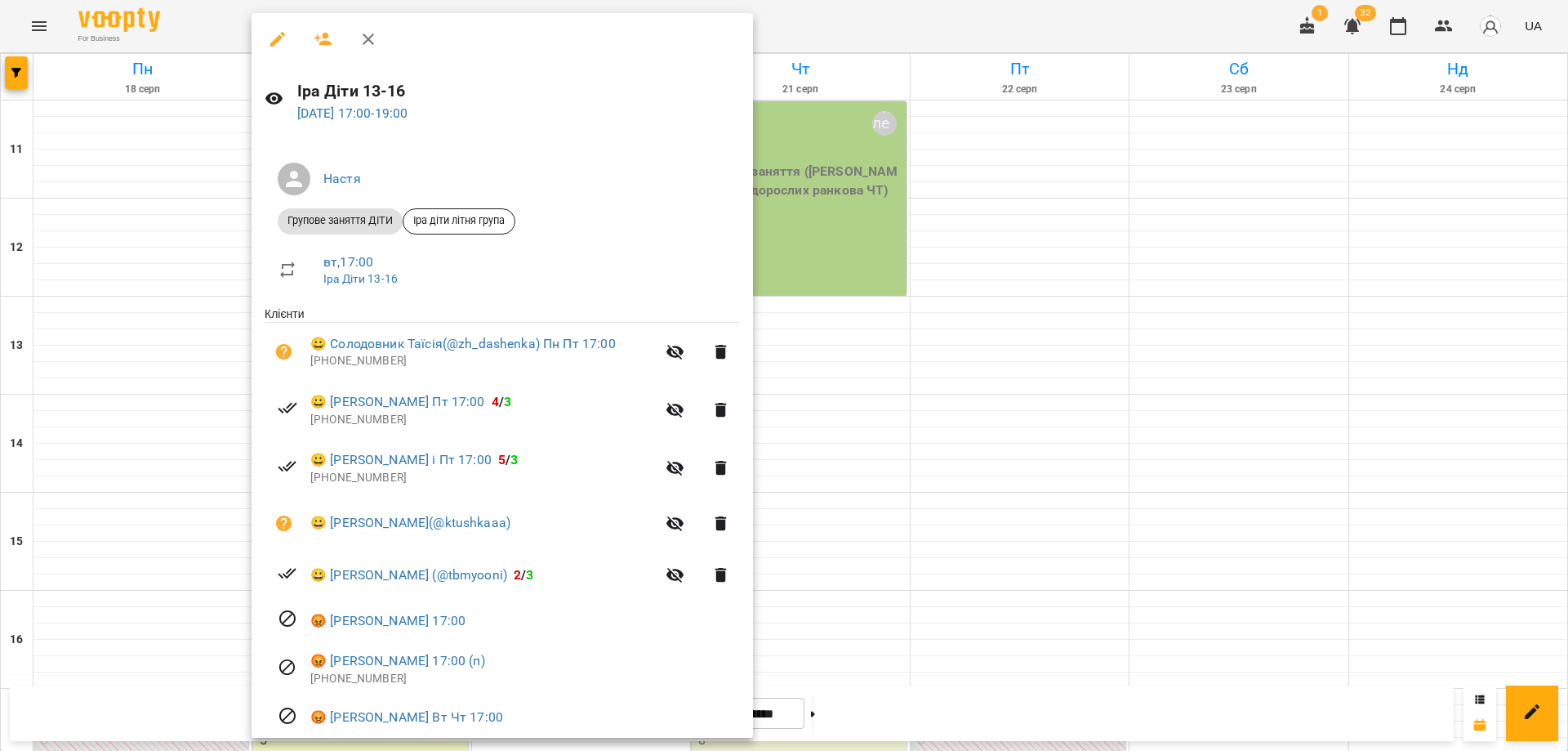
click at [949, 376] on div at bounding box center [784, 376] width 1568 height 751
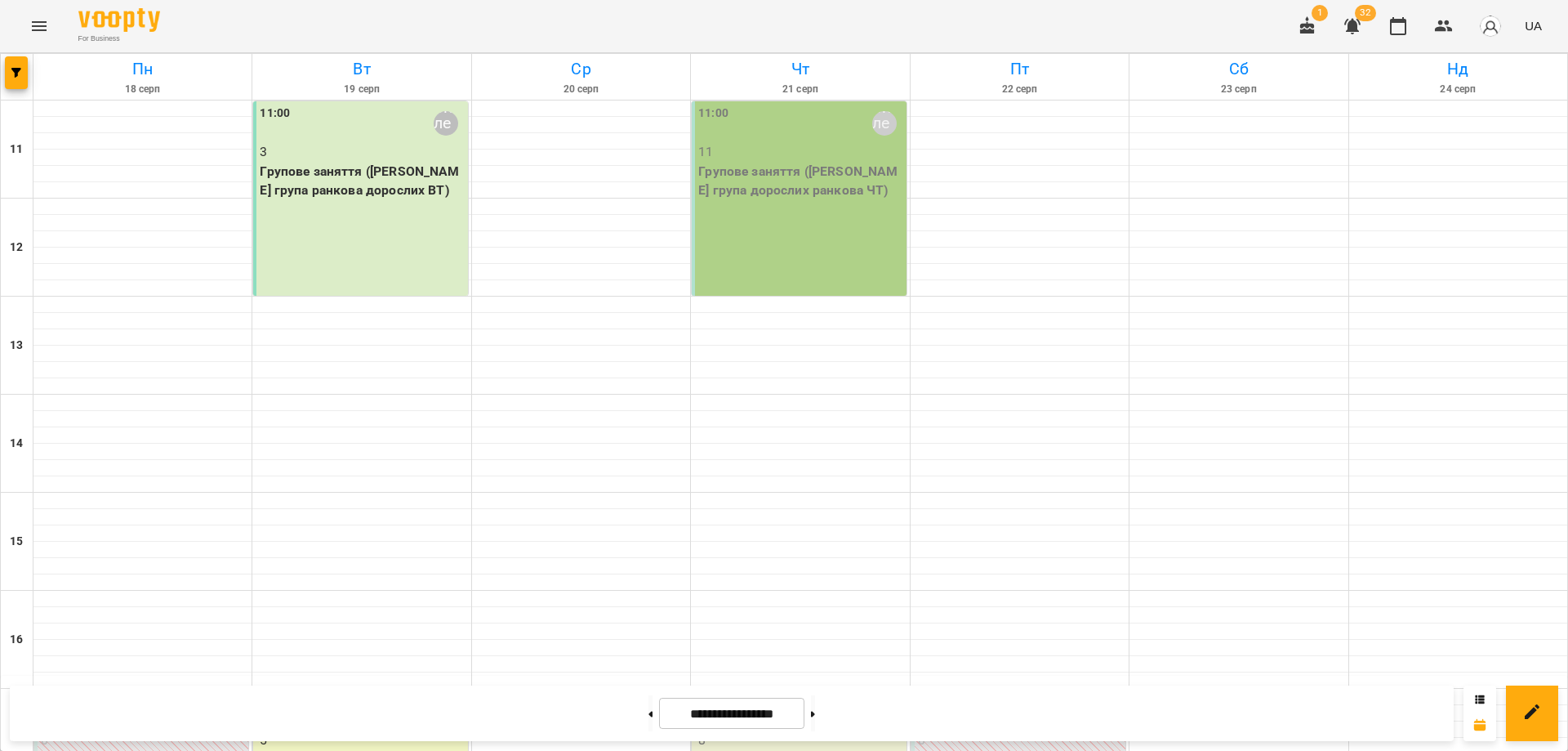
click at [26, 27] on button "Menu" at bounding box center [39, 27] width 39 height 39
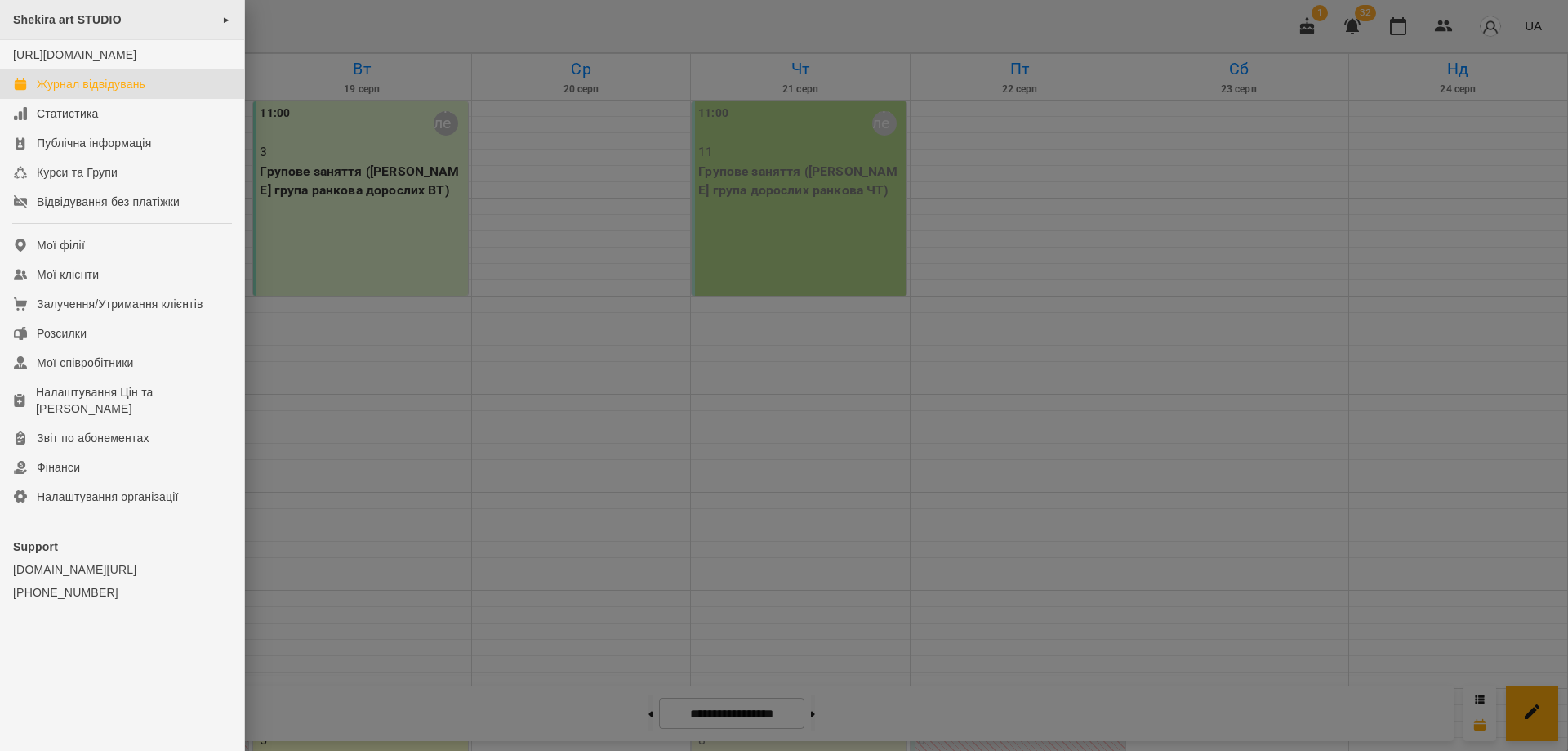
click at [104, 15] on span "Shekira art STUDIO" at bounding box center [67, 19] width 109 height 13
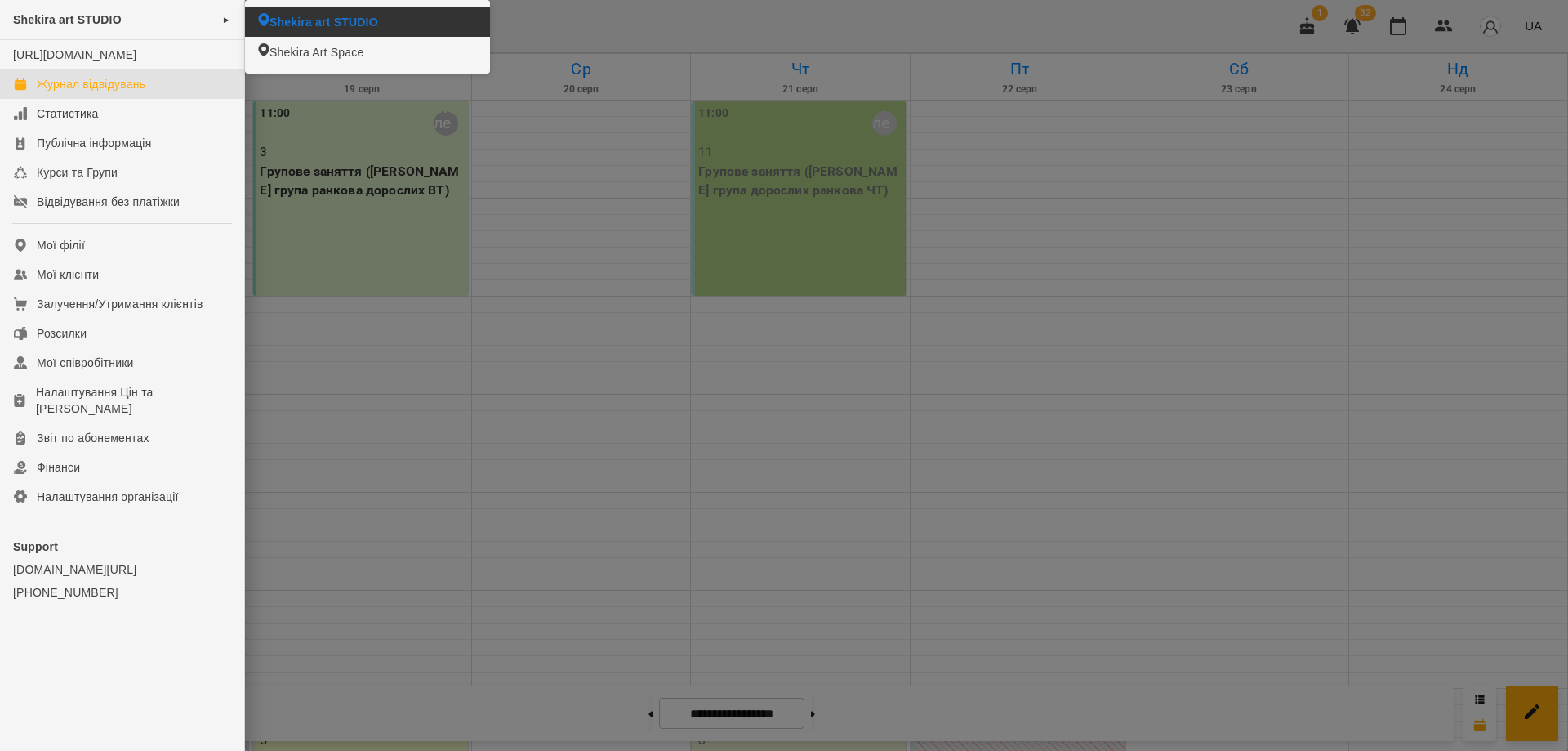
click at [314, 18] on span "Shekira art STUDIO" at bounding box center [323, 21] width 109 height 16
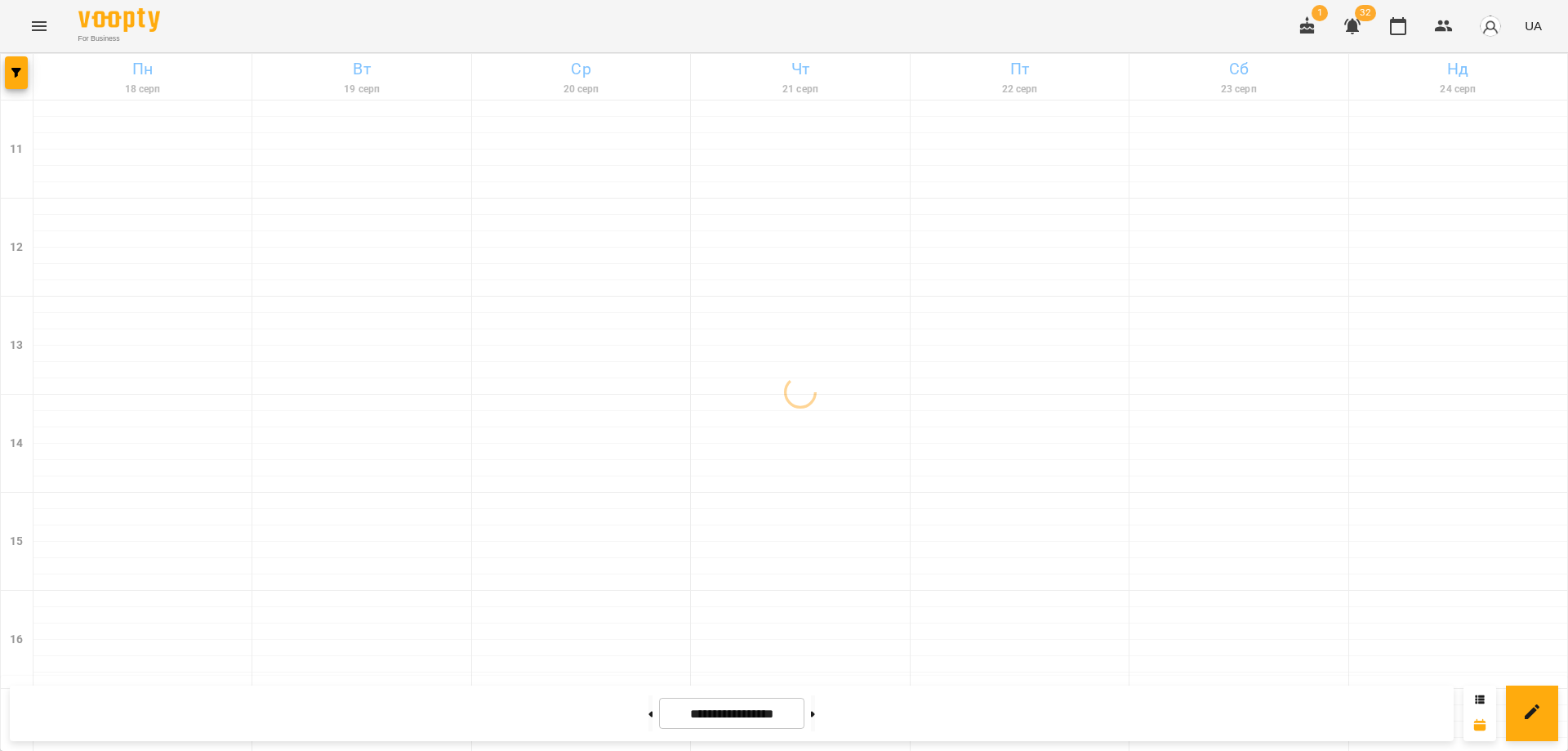
click at [32, 20] on icon "Menu" at bounding box center [39, 26] width 20 height 20
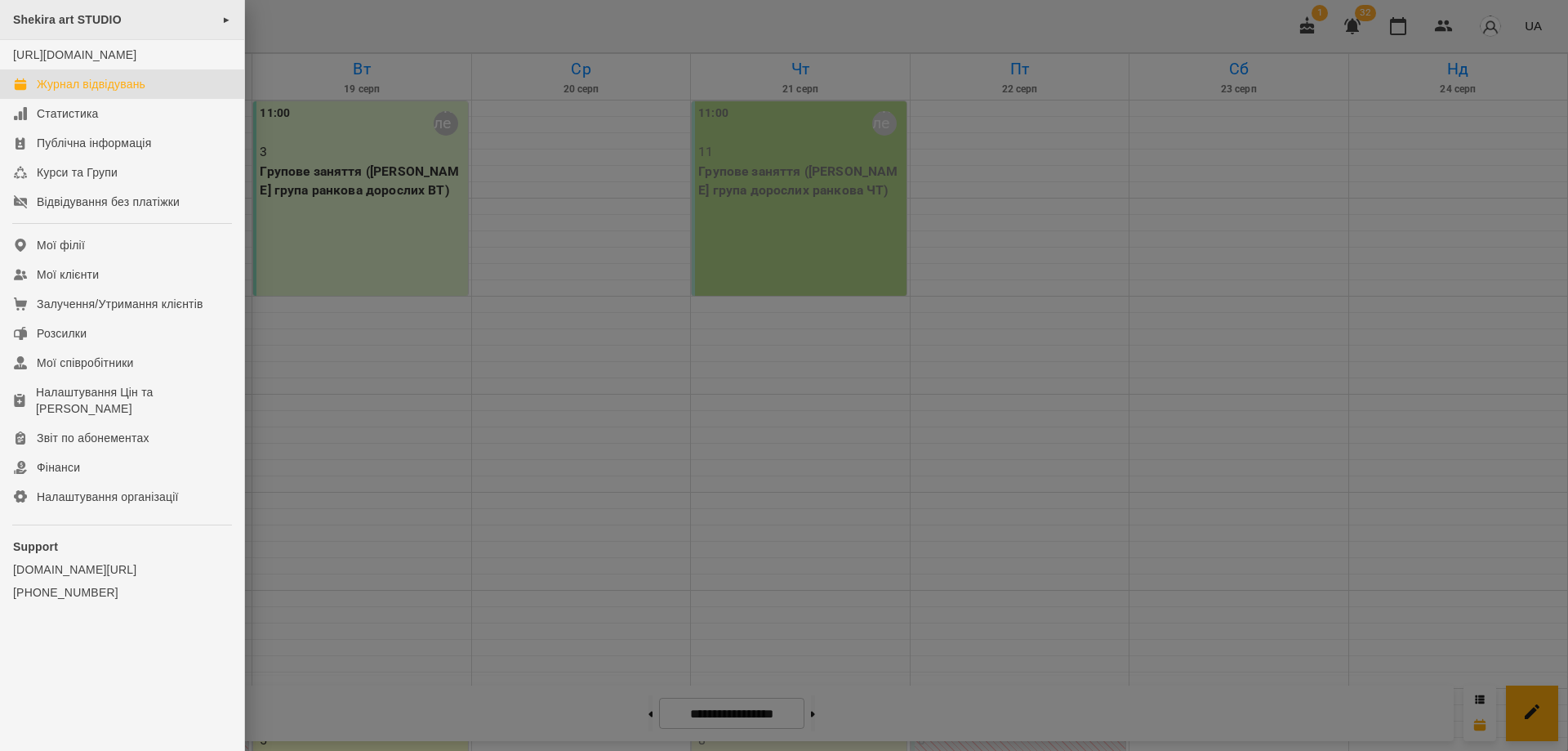
drag, startPoint x: 89, startPoint y: 26, endPoint x: 147, endPoint y: 23, distance: 58.1
click at [91, 26] on span "Shekira art STUDIO" at bounding box center [67, 19] width 109 height 13
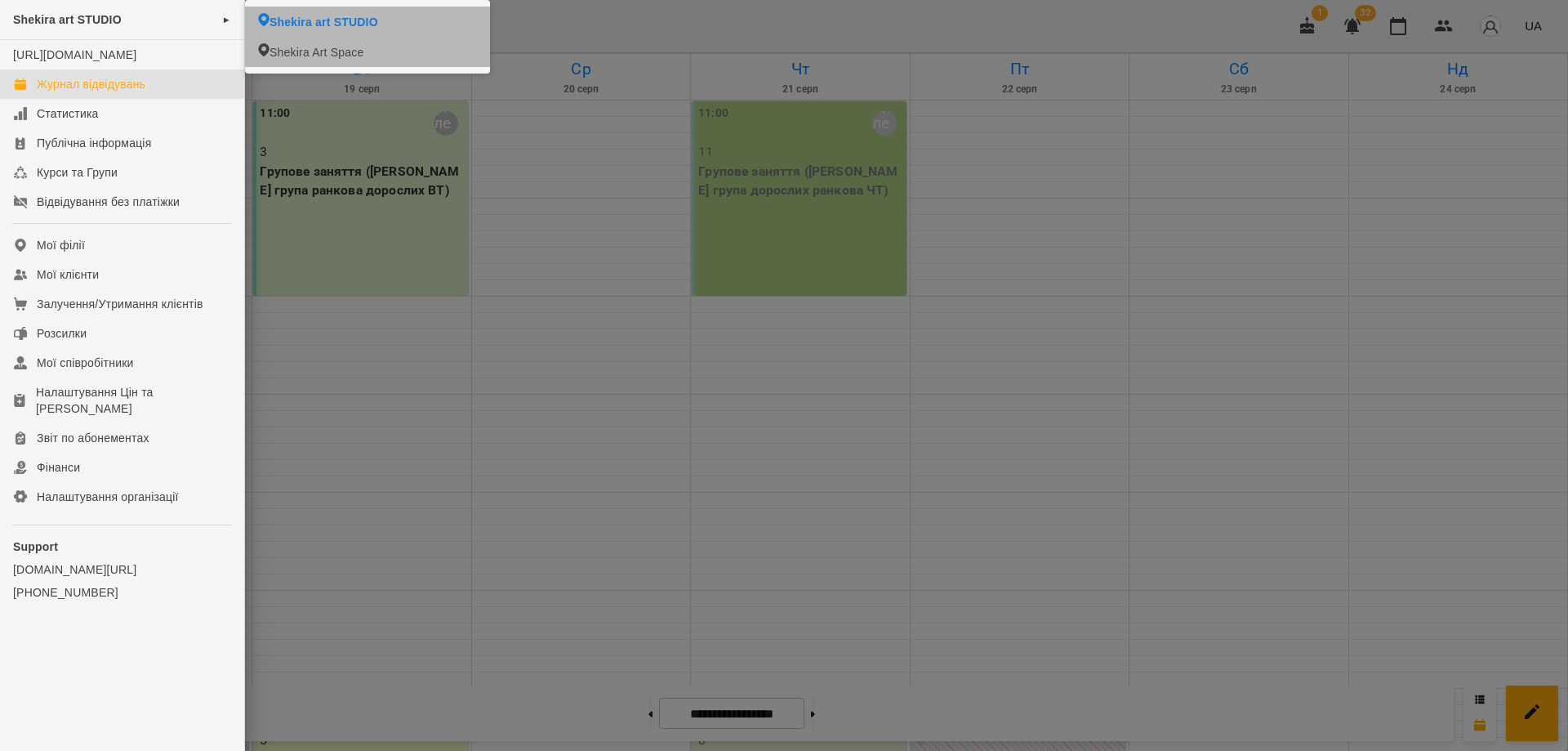
click at [302, 46] on span "Shekira Art Space" at bounding box center [316, 51] width 94 height 16
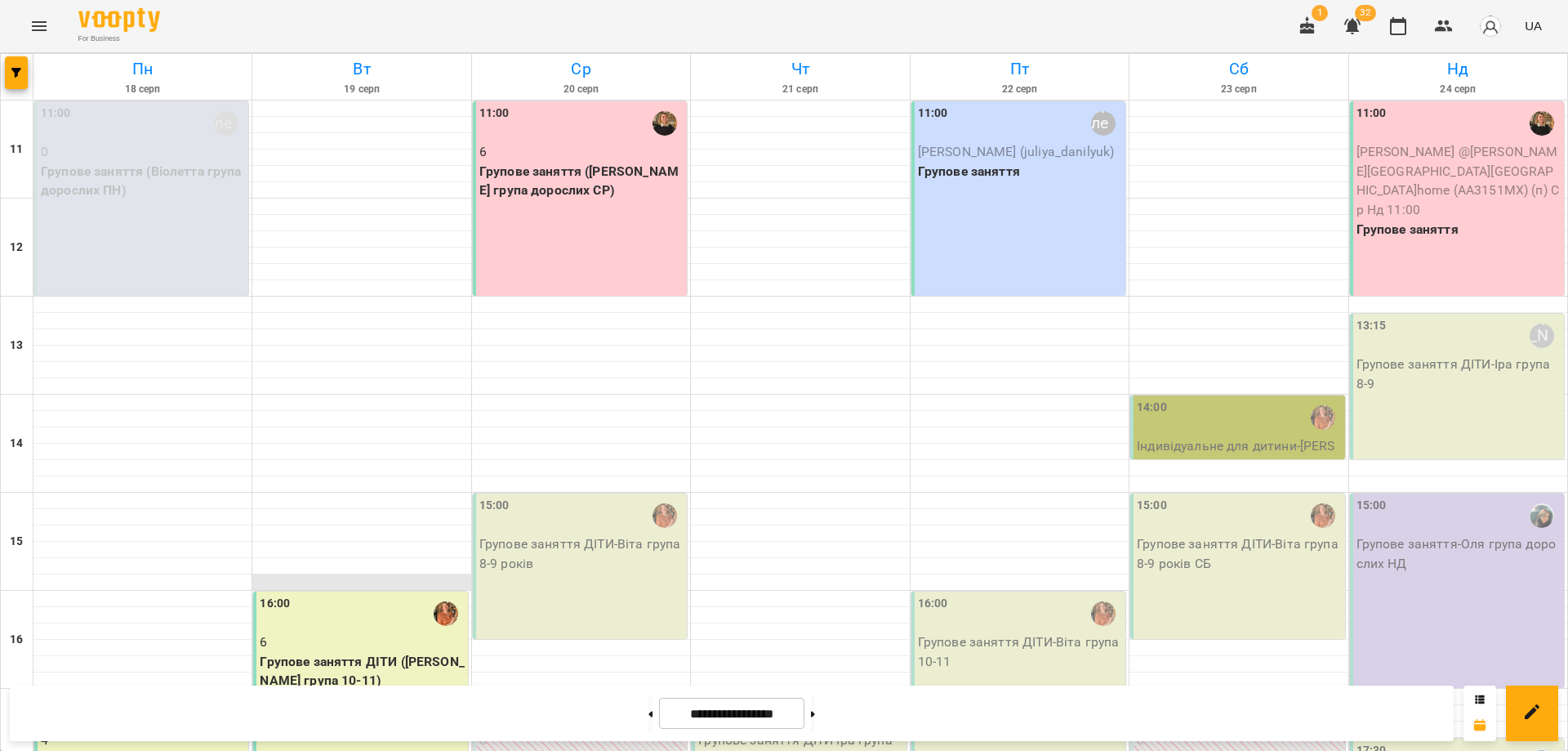
scroll to position [305, 0]
click at [382, 592] on div "16:00 6 Групове заняття ДІТИ (Віта група 10-11)" at bounding box center [360, 688] width 214 height 195
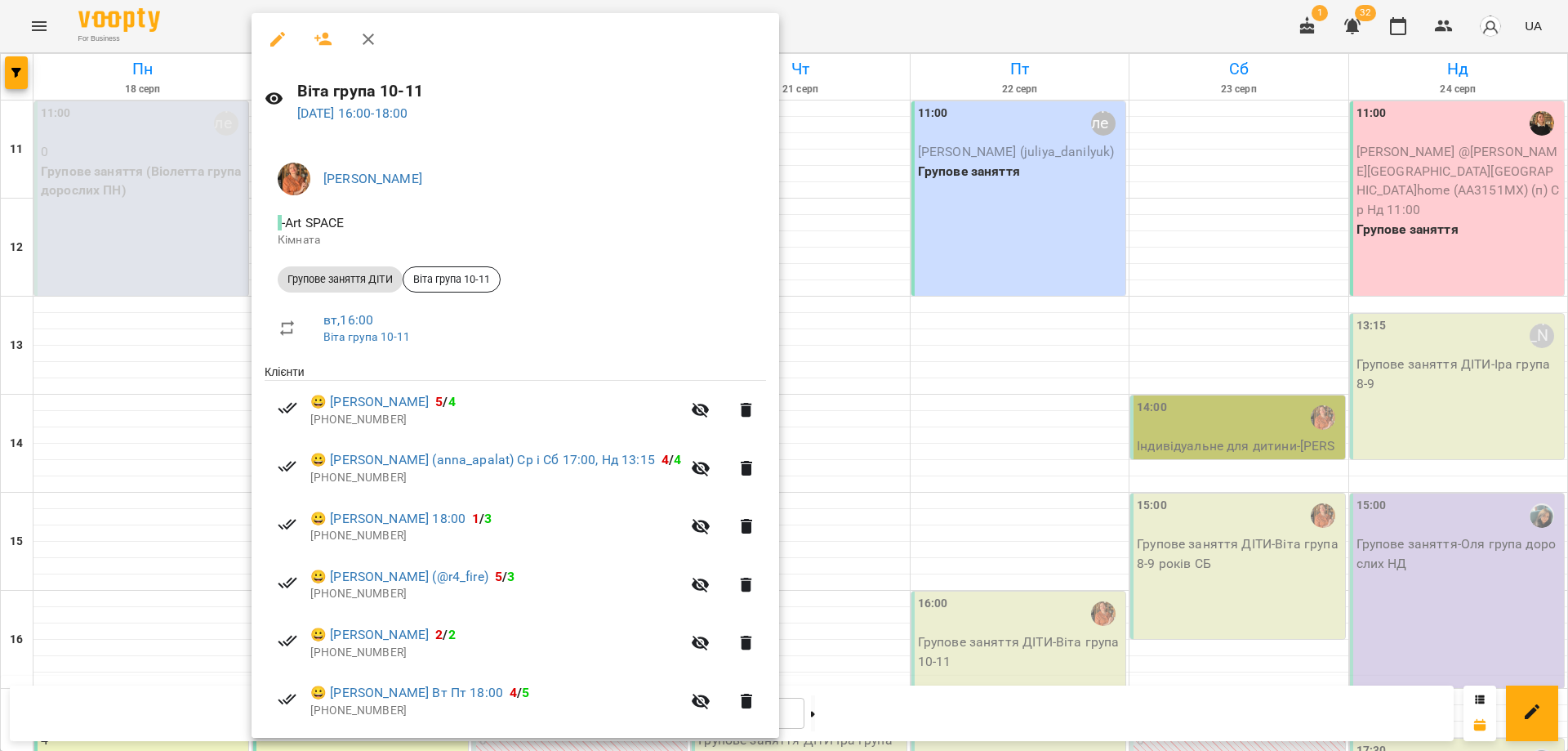
scroll to position [245, 0]
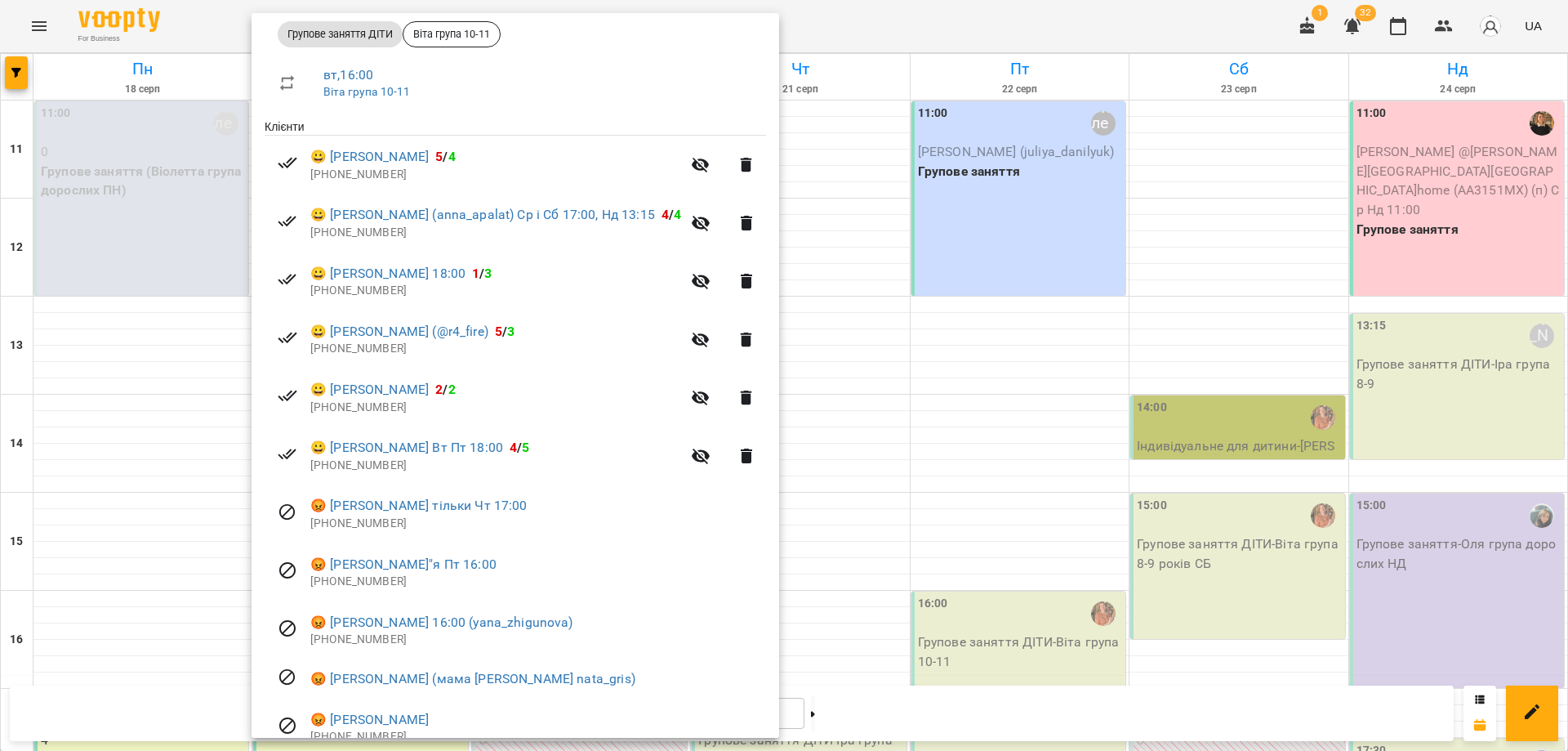
click at [153, 508] on div at bounding box center [784, 376] width 1568 height 751
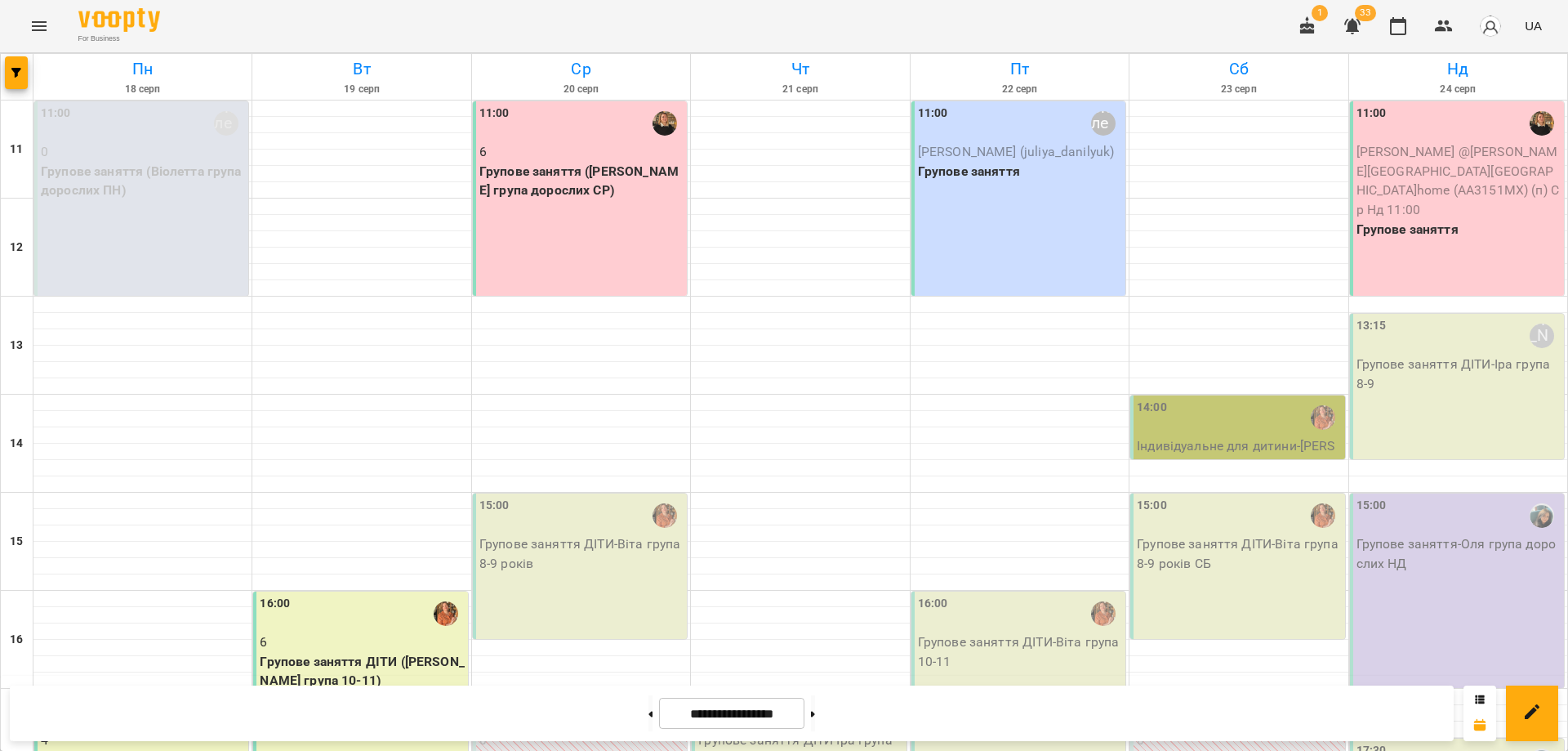
click at [40, 30] on icon "Menu" at bounding box center [39, 26] width 15 height 9
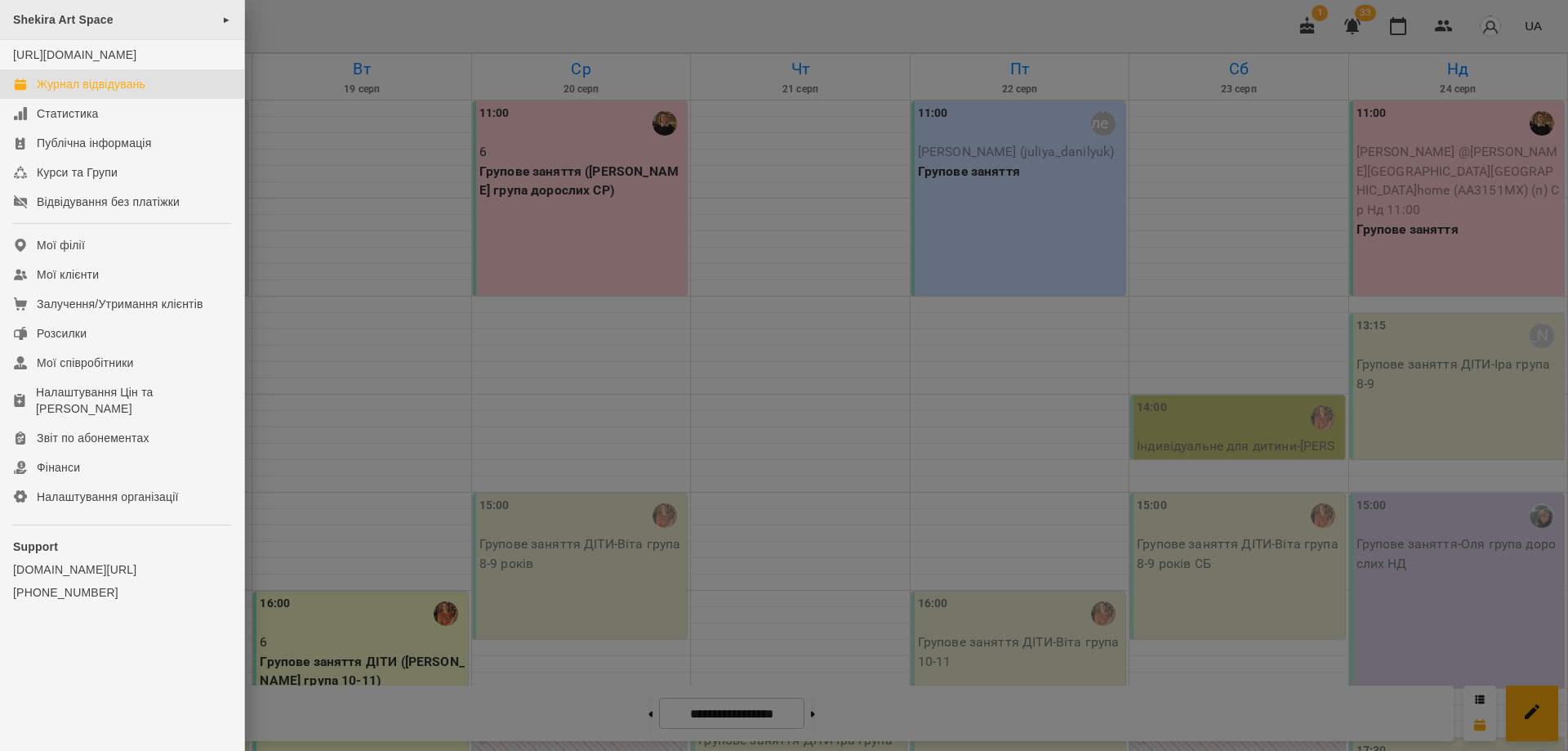
click at [87, 23] on span "Shekira Art Space" at bounding box center [63, 19] width 100 height 13
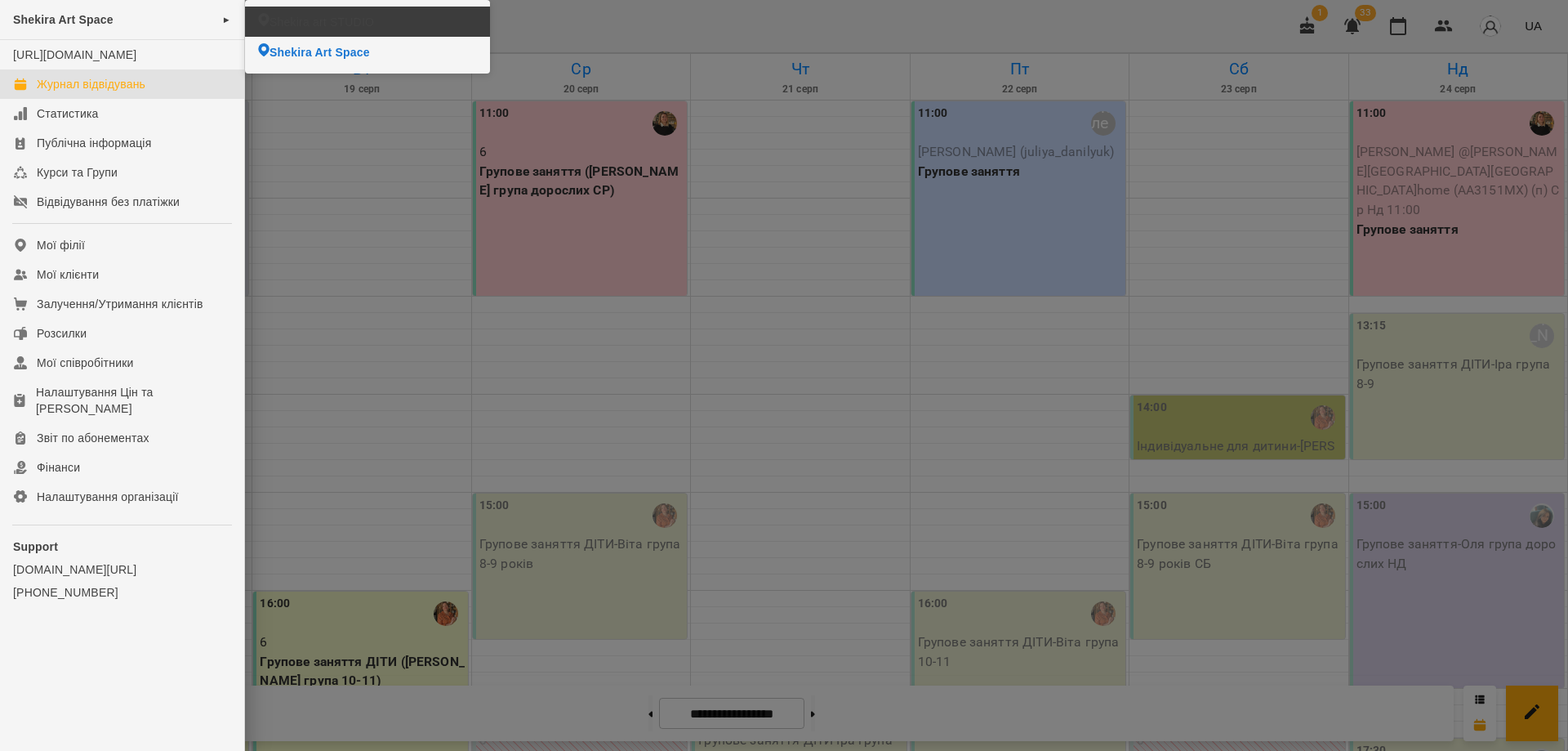
click at [340, 29] on span "Shekira art STUDIO" at bounding box center [321, 21] width 105 height 16
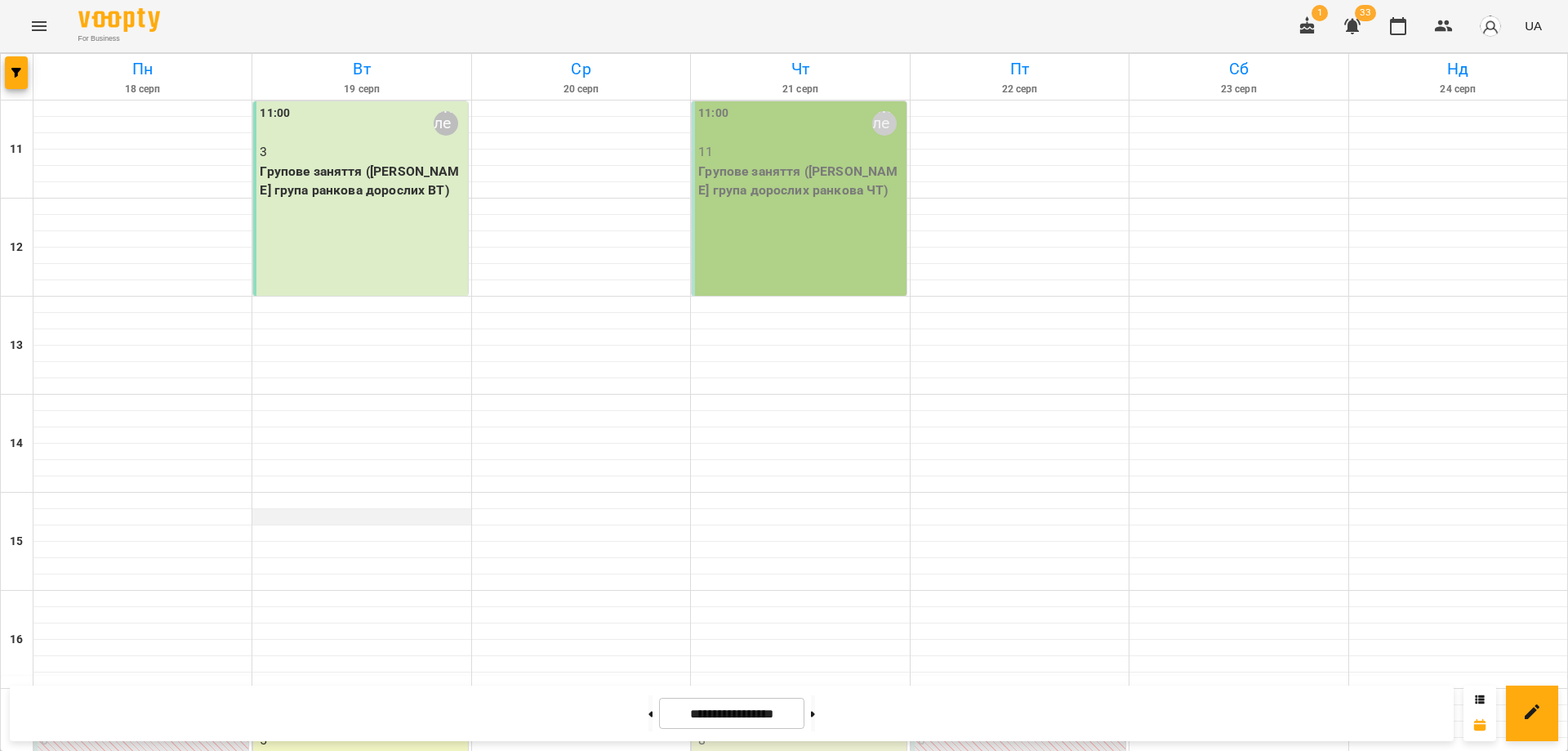
scroll to position [245, 0]
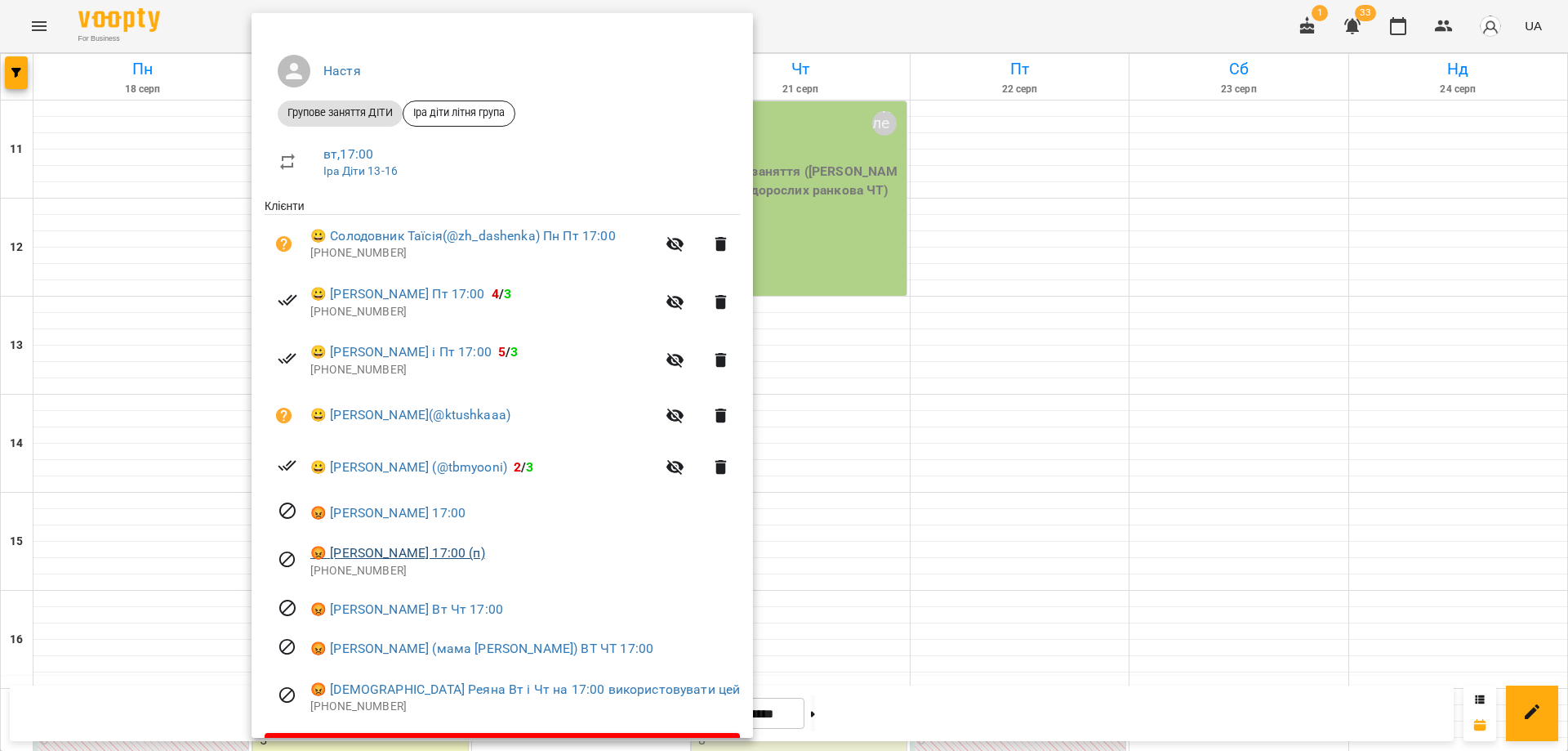
scroll to position [154, 0]
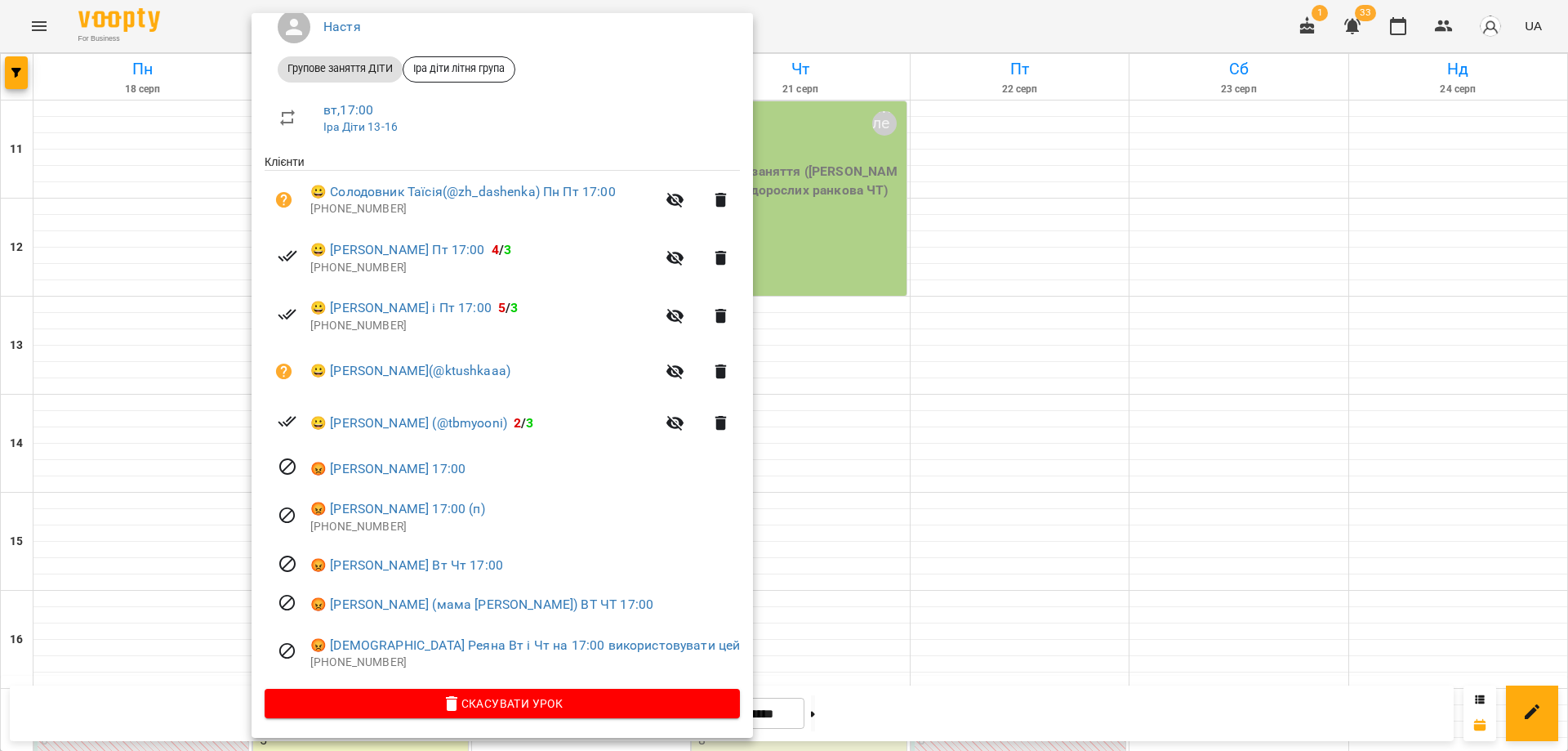
click at [212, 560] on div at bounding box center [784, 376] width 1568 height 751
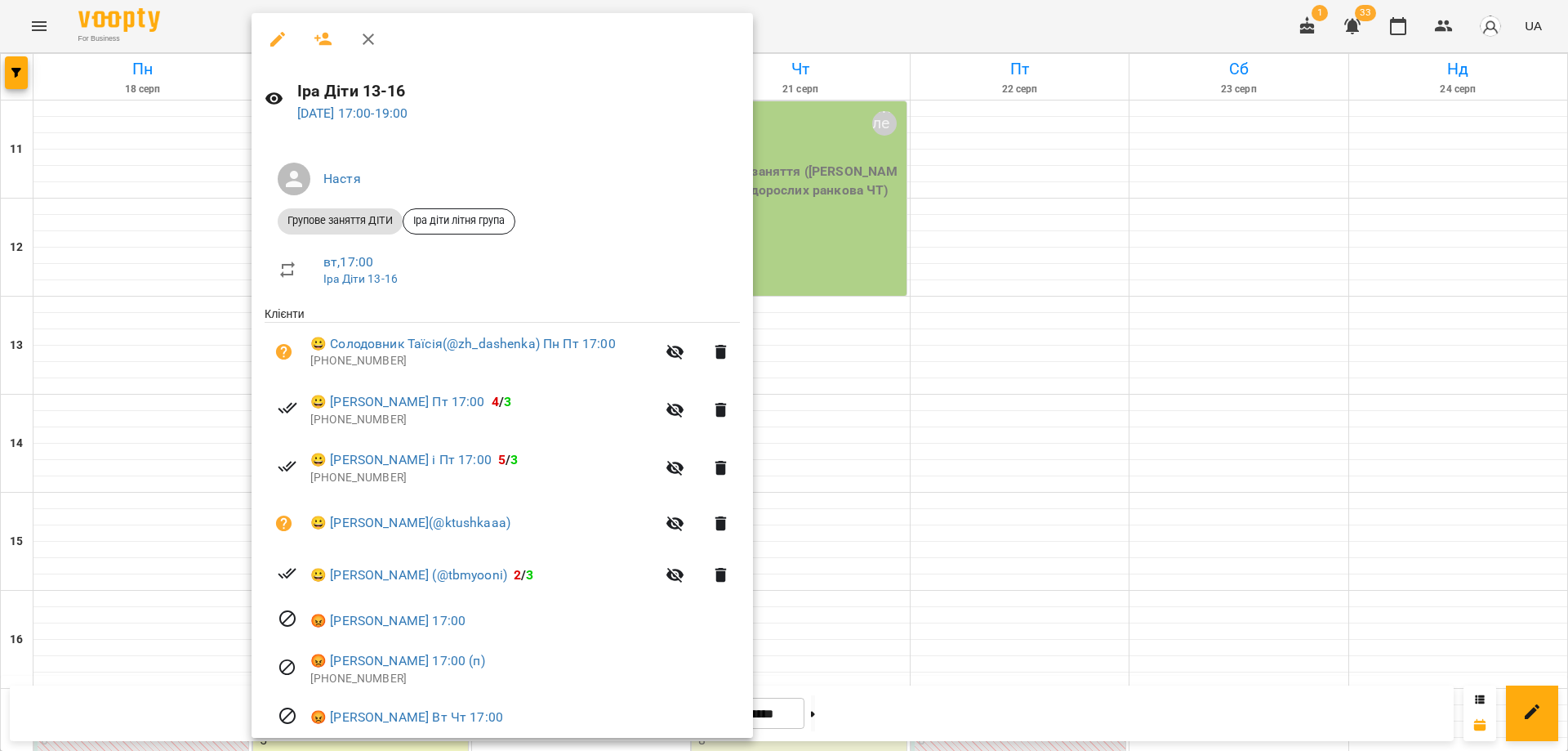
click at [165, 580] on div at bounding box center [784, 376] width 1568 height 751
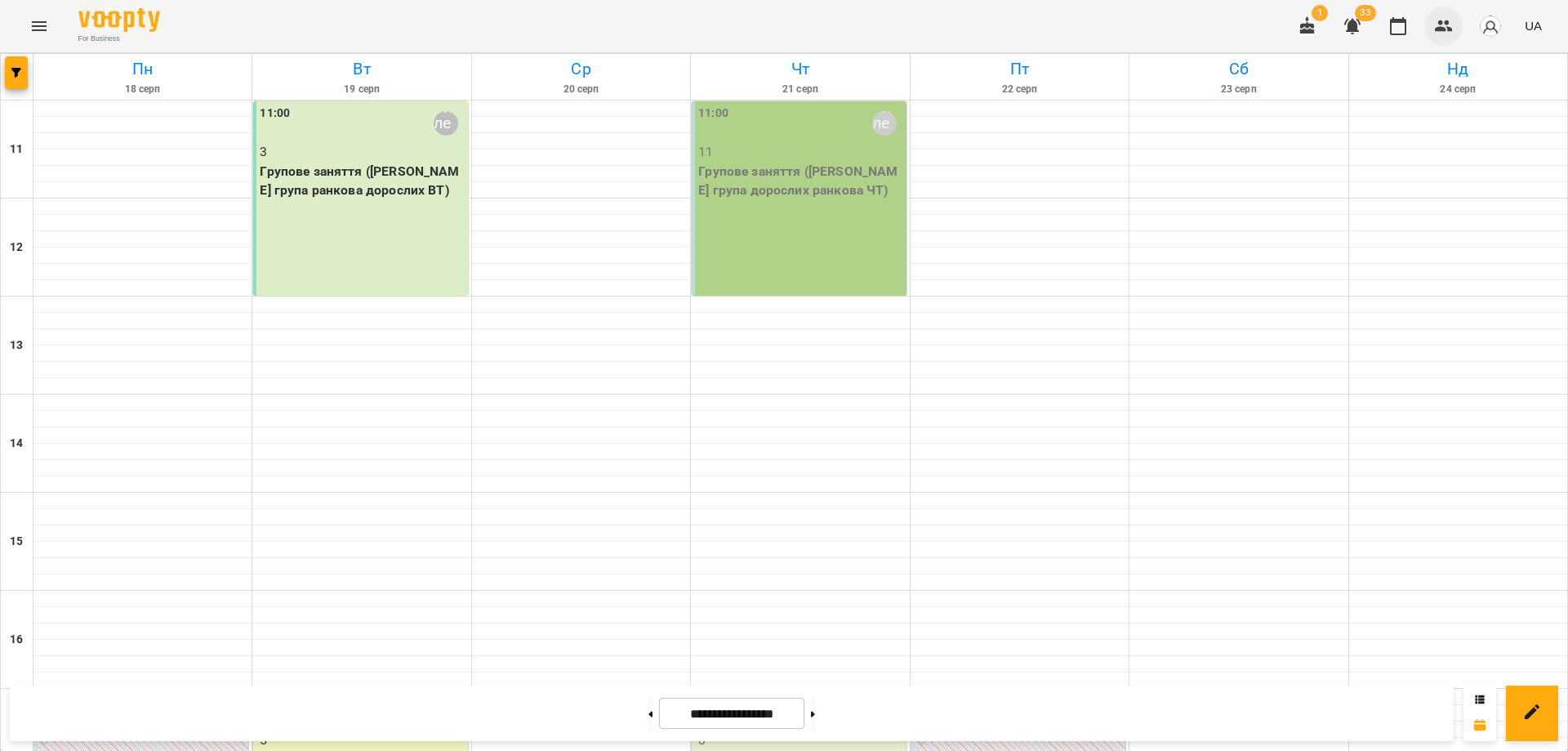
click at [1449, 30] on icon "button" at bounding box center [1443, 26] width 18 height 11
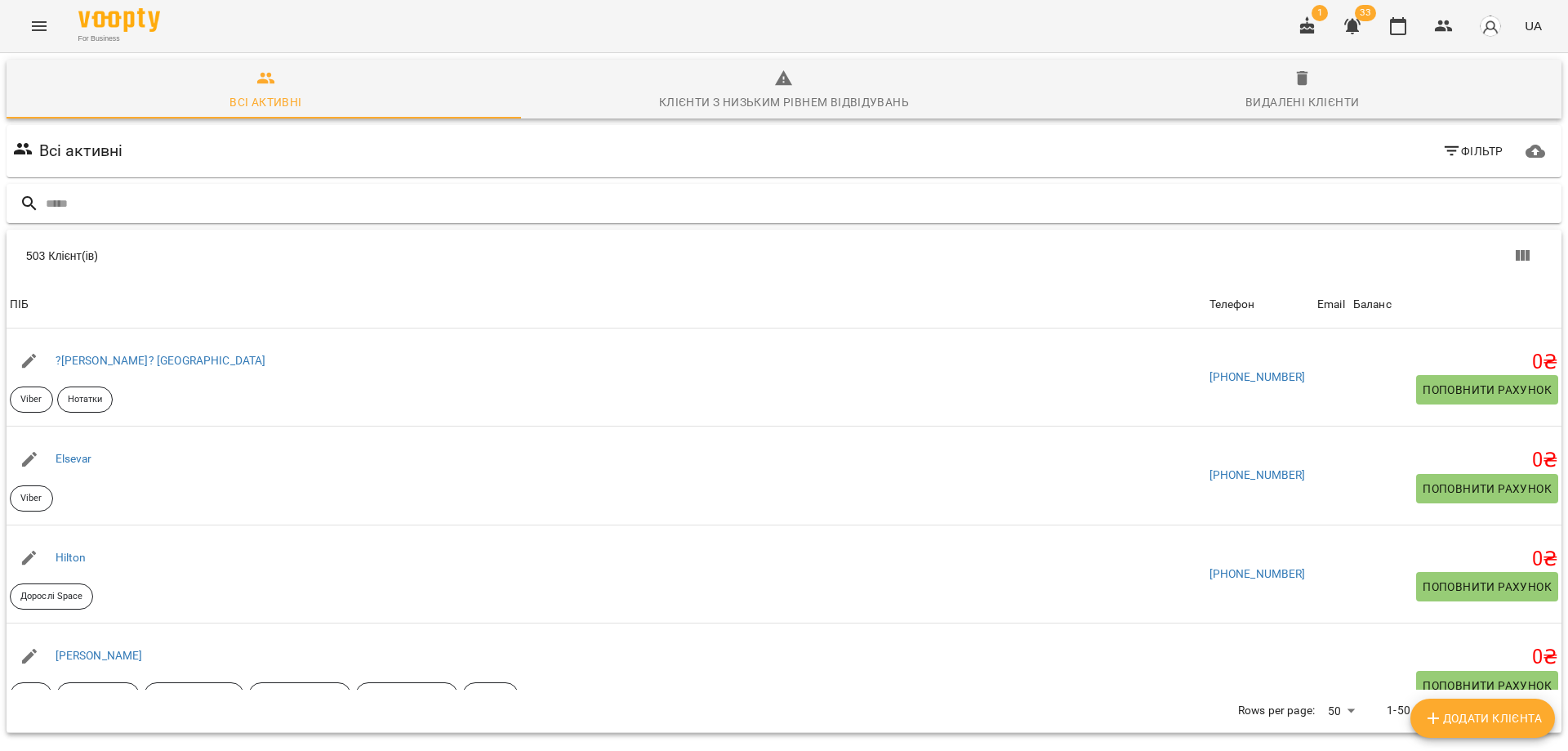
click at [547, 207] on input "text" at bounding box center [799, 203] width 1509 height 27
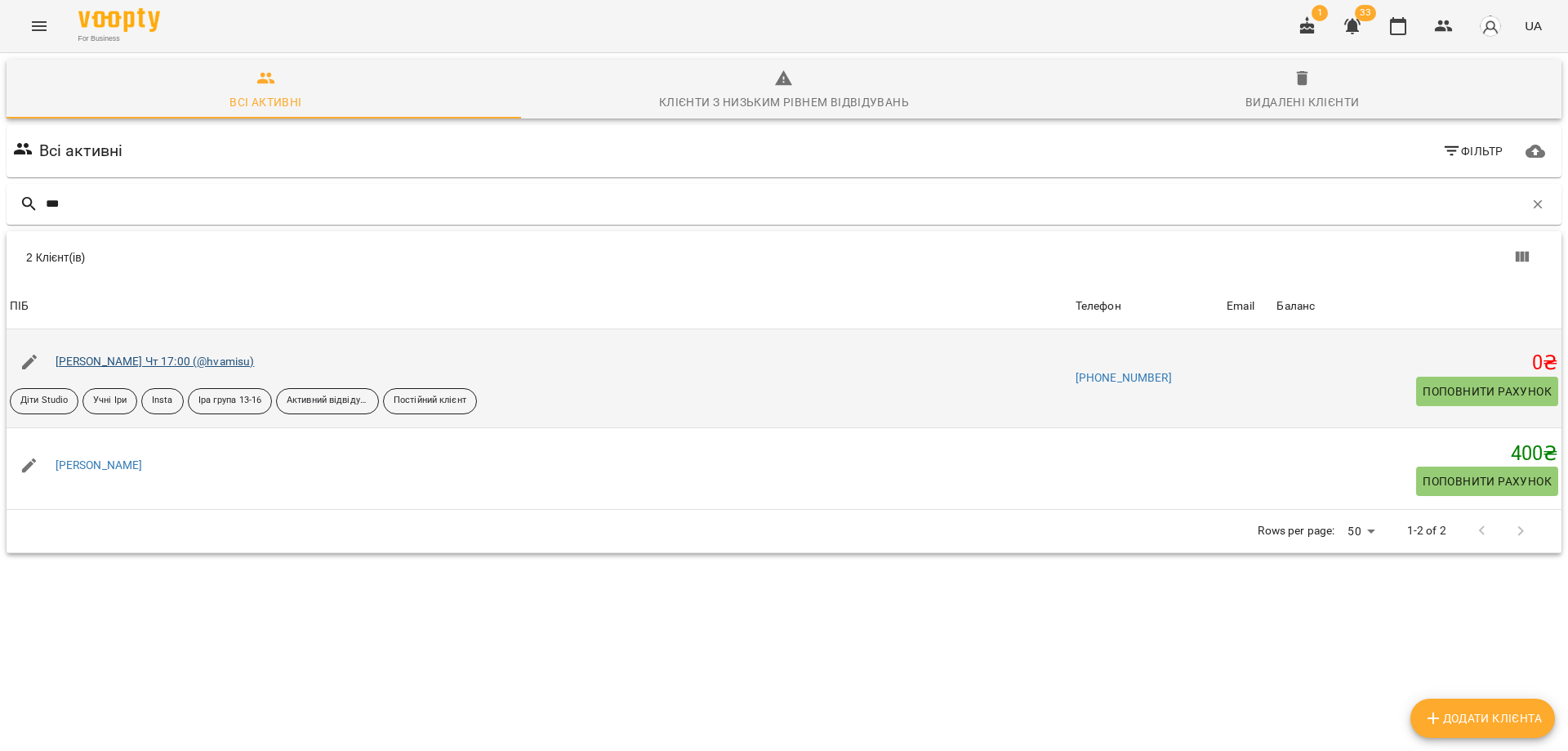
type input "***"
click at [117, 364] on link "Кантор Маргарита Вт Чт 17:00 (@hvamisu)" at bounding box center [155, 361] width 200 height 13
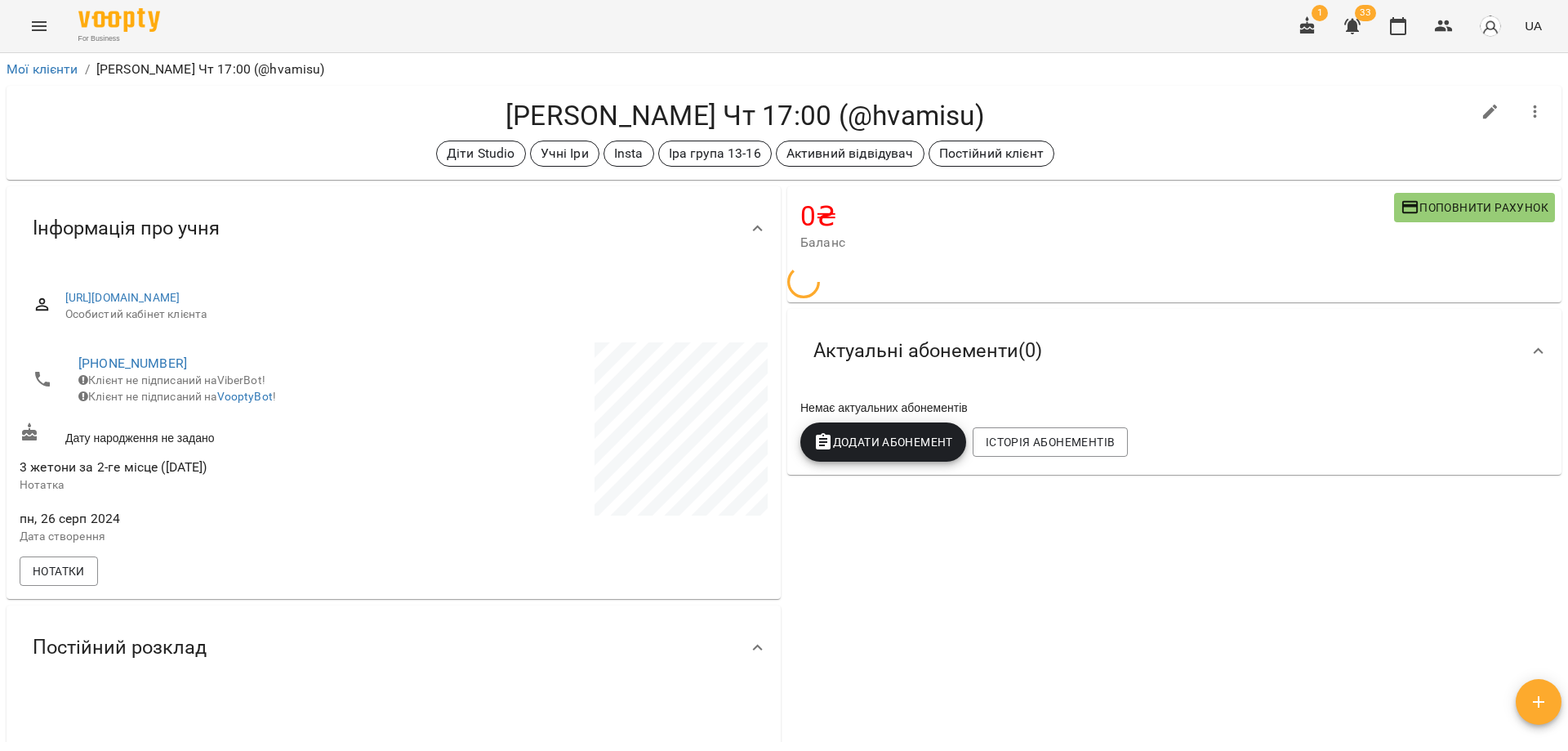
click at [1470, 113] on button "button" at bounding box center [1490, 112] width 39 height 39
select select "**"
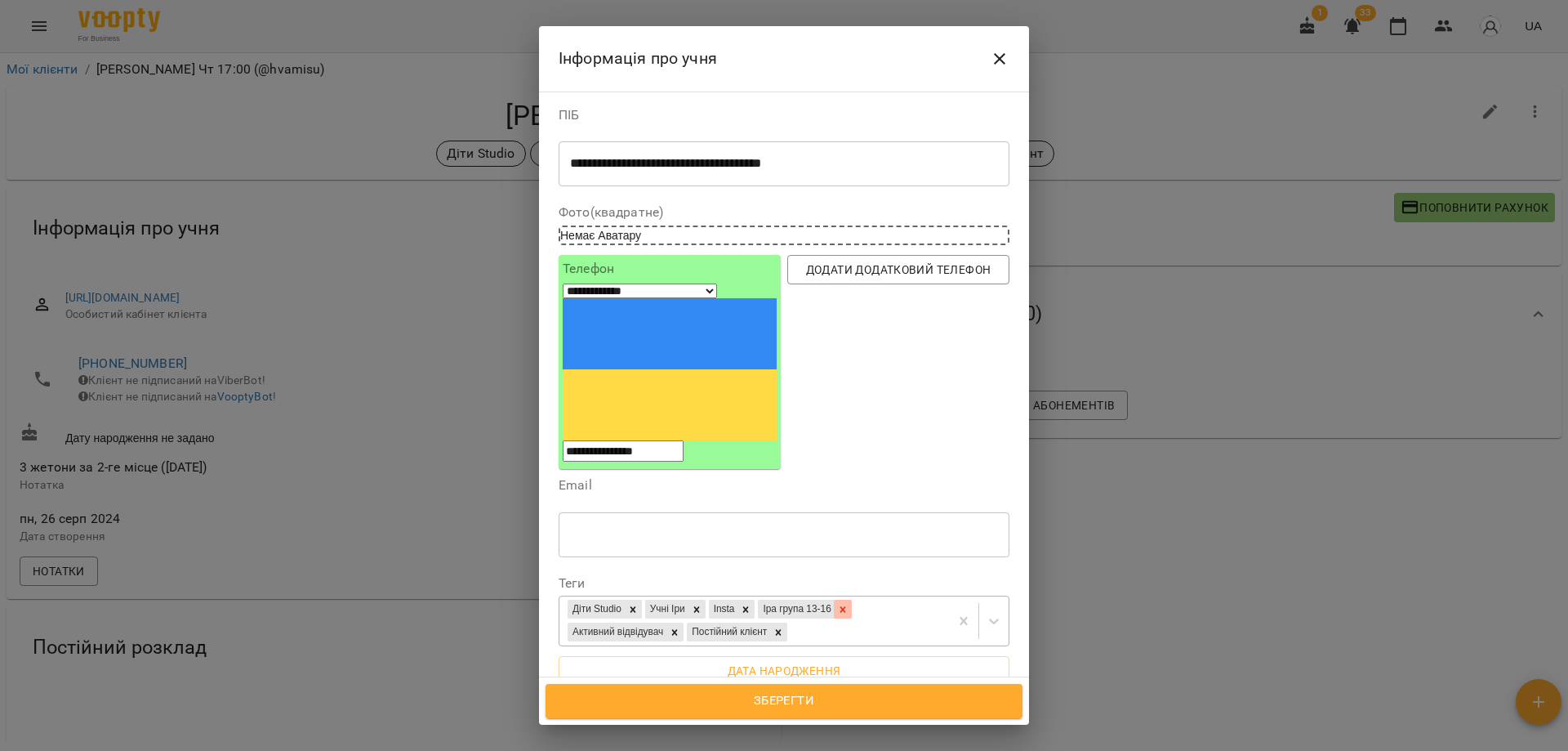
click at [848, 604] on icon at bounding box center [842, 609] width 11 height 11
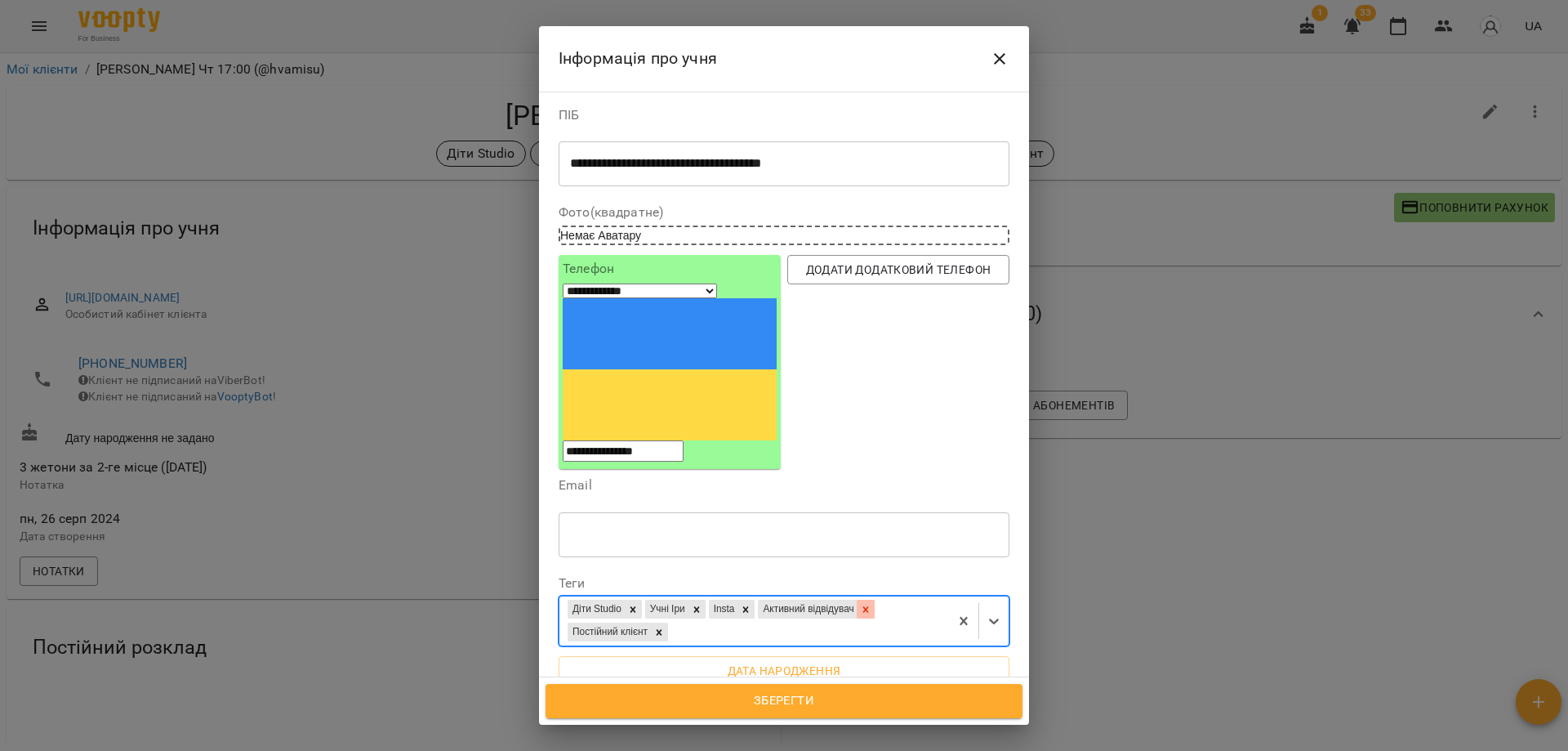
click at [871, 604] on icon at bounding box center [865, 609] width 11 height 11
click at [905, 598] on div "Діти Studio Учні Іри Insta Постійний клієнт" at bounding box center [754, 611] width 390 height 27
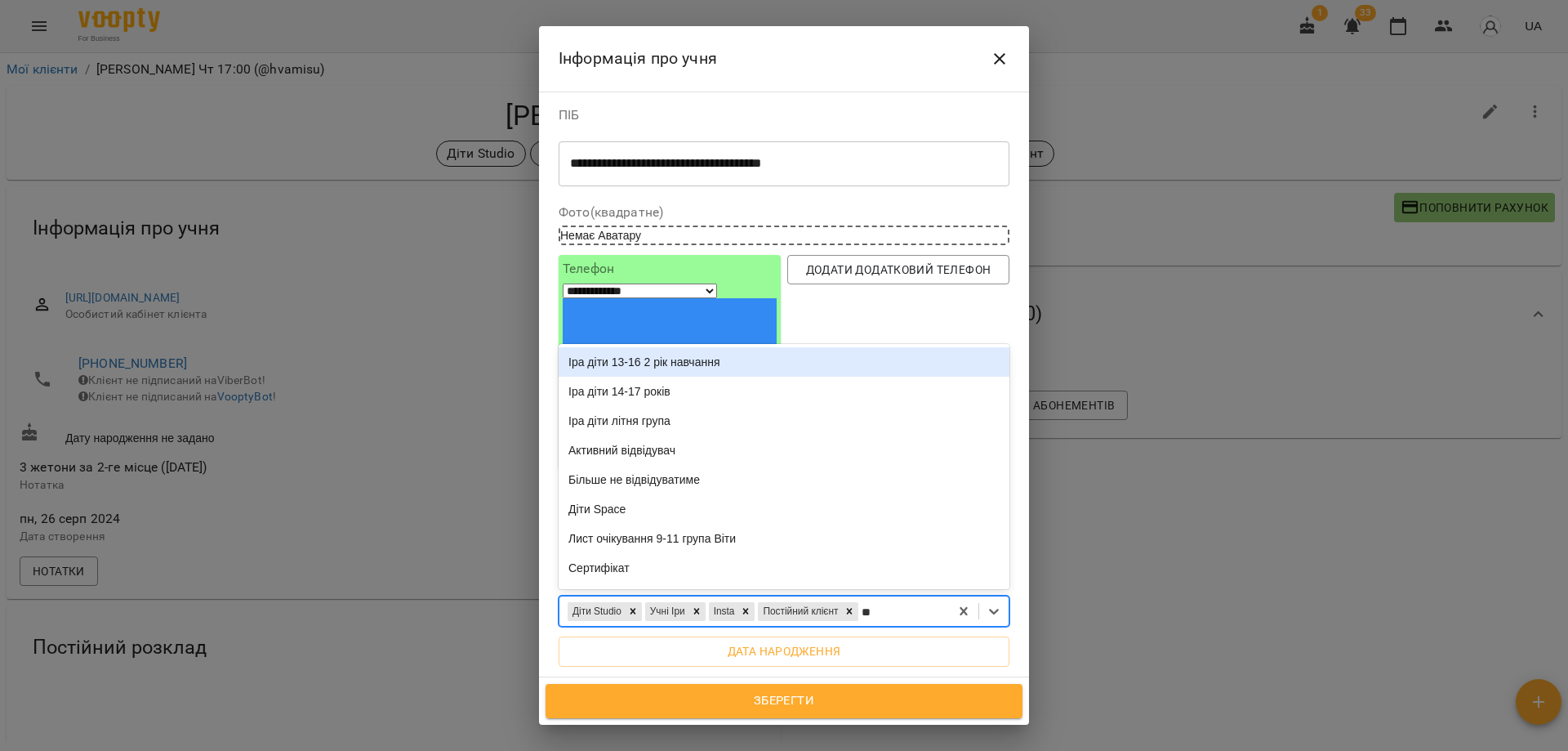
type input "***"
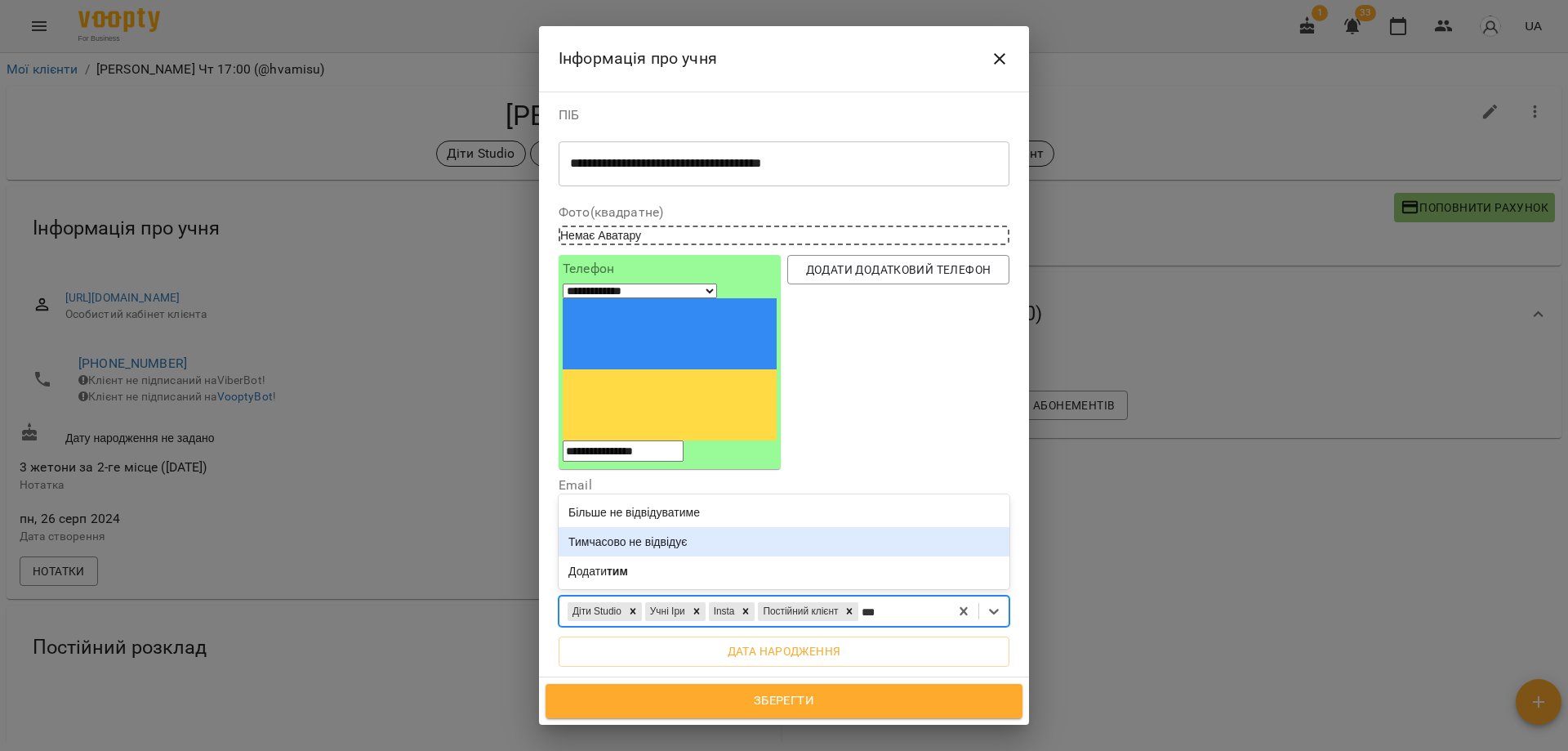
click at [708, 527] on div "Тимчасово не відвідує" at bounding box center [784, 542] width 451 height 29
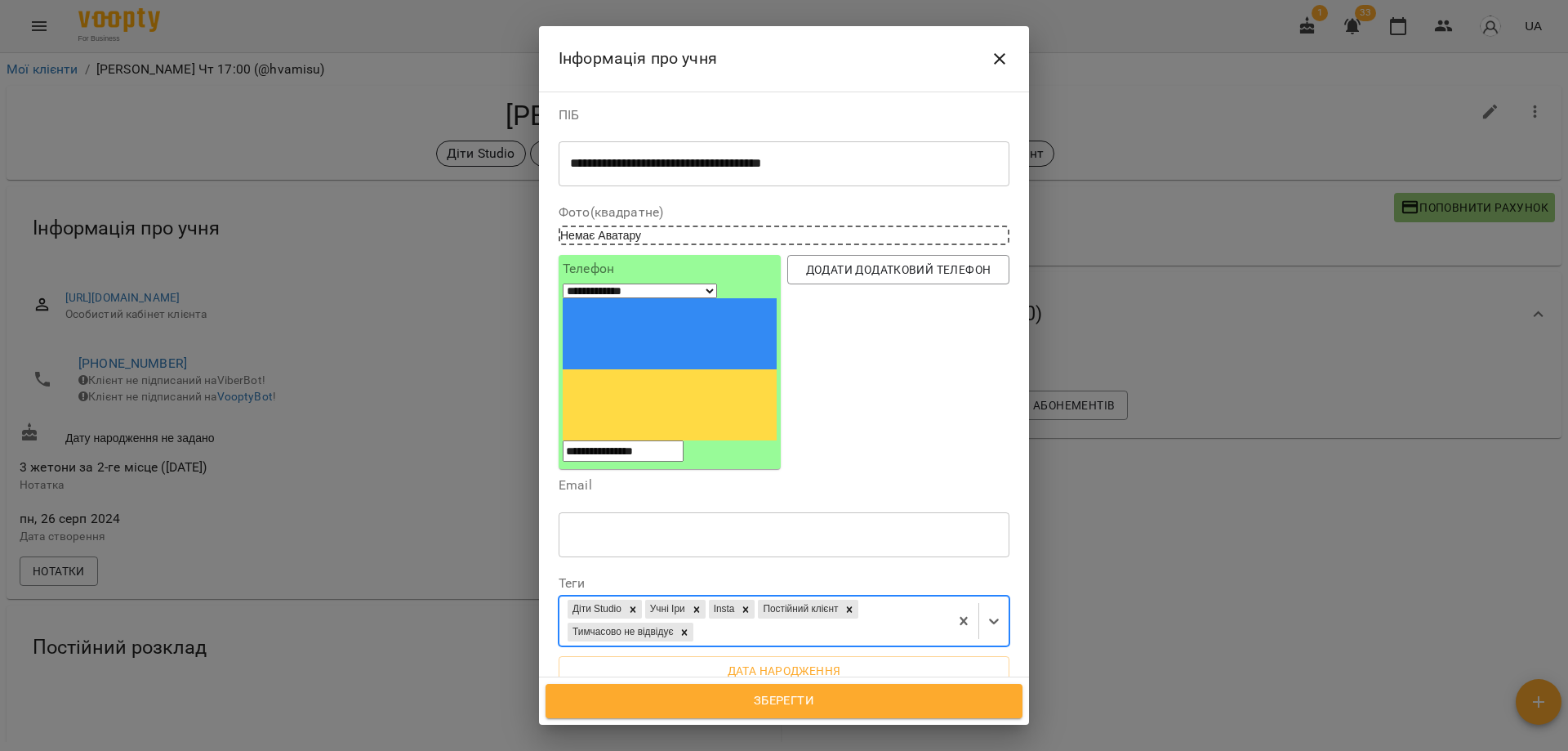
click at [765, 698] on span "Зберегти" at bounding box center [784, 700] width 441 height 21
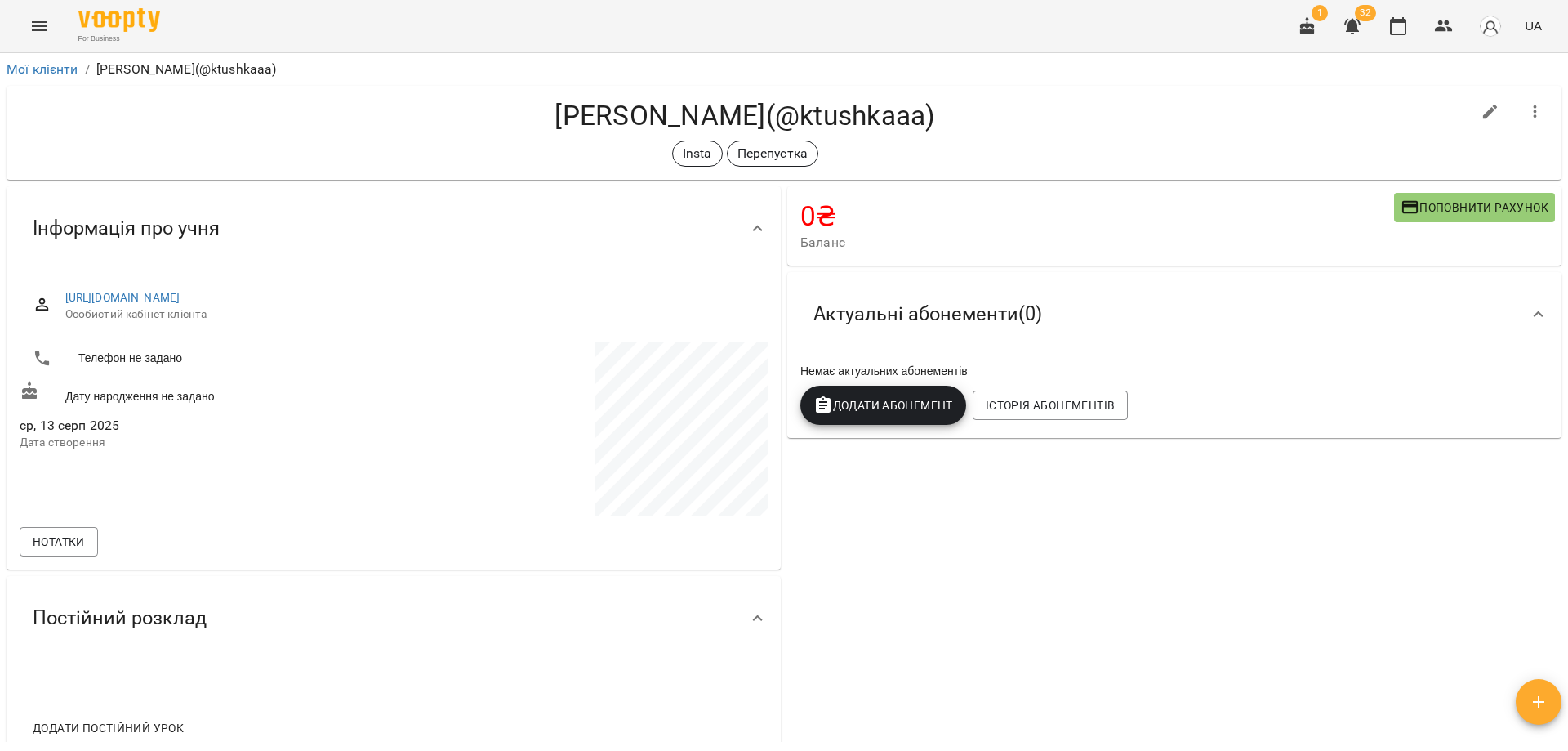
click at [1050, 117] on h4 "[PERSON_NAME](@ktushkaaa)" at bounding box center [745, 115] width 1451 height 33
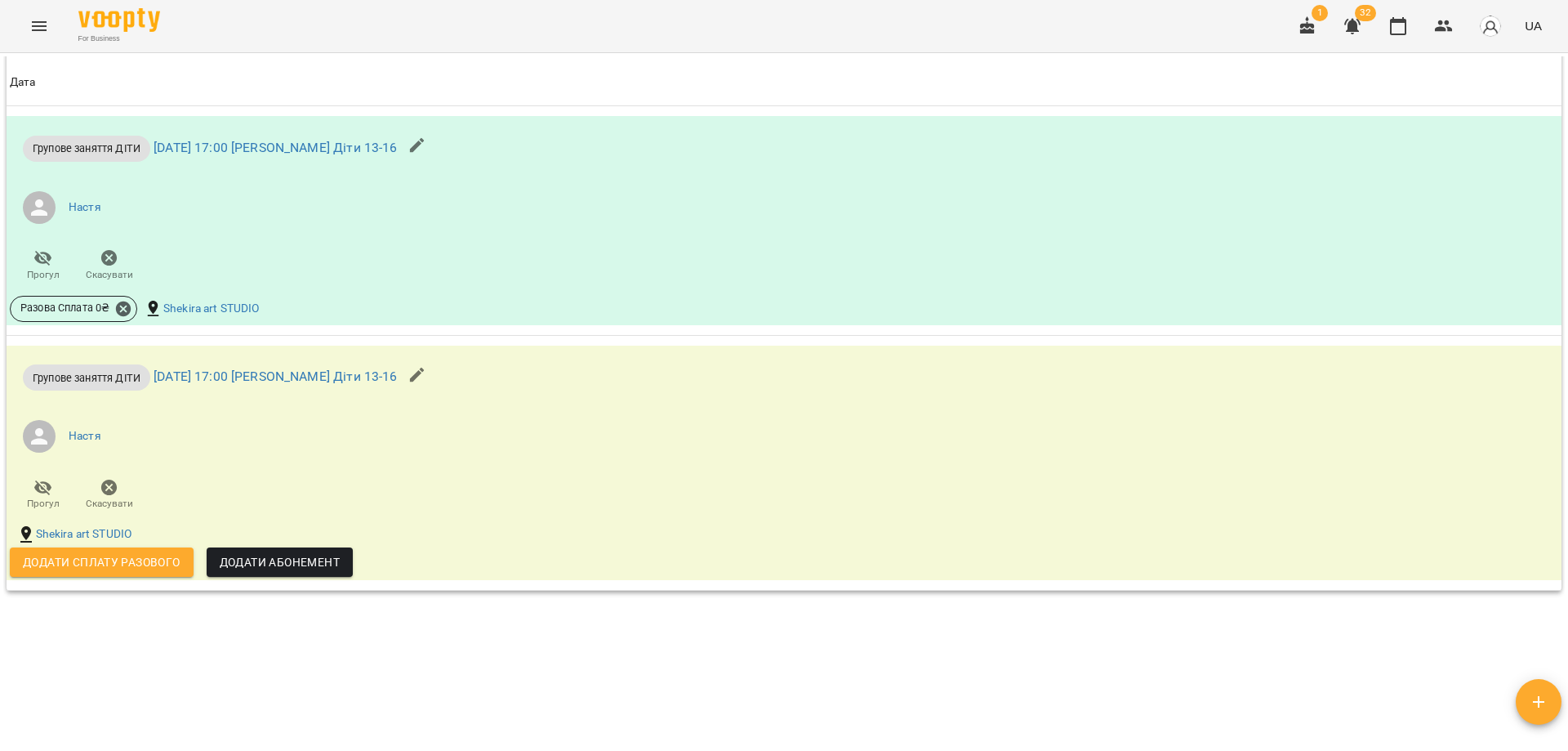
scroll to position [898, 0]
drag, startPoint x: 403, startPoint y: 643, endPoint x: 403, endPoint y: 652, distance: 9.0
click at [403, 652] on div "**********" at bounding box center [784, 400] width 1561 height 686
click at [403, 652] on div "**********" at bounding box center [784, 400] width 1561 height 686
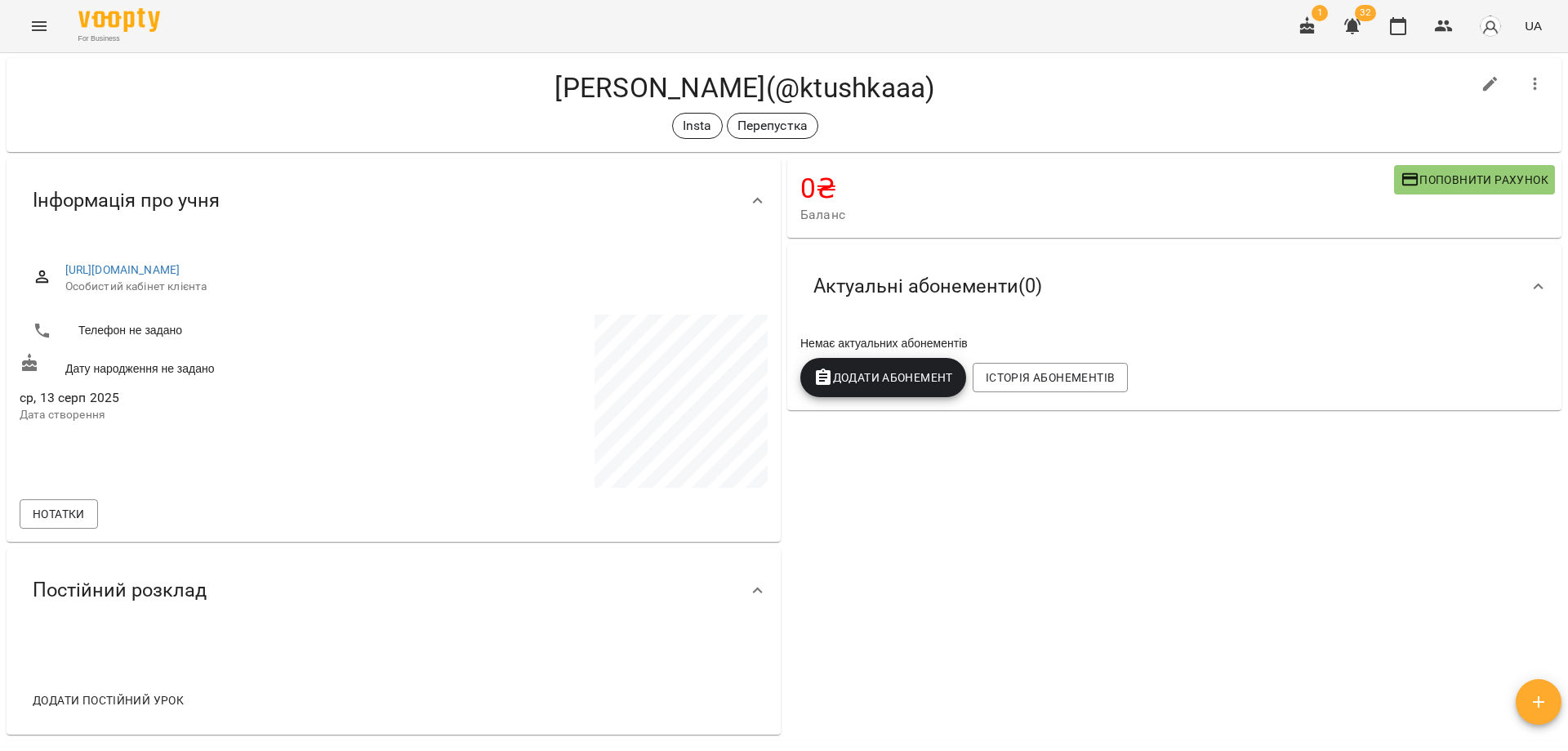
scroll to position [0, 0]
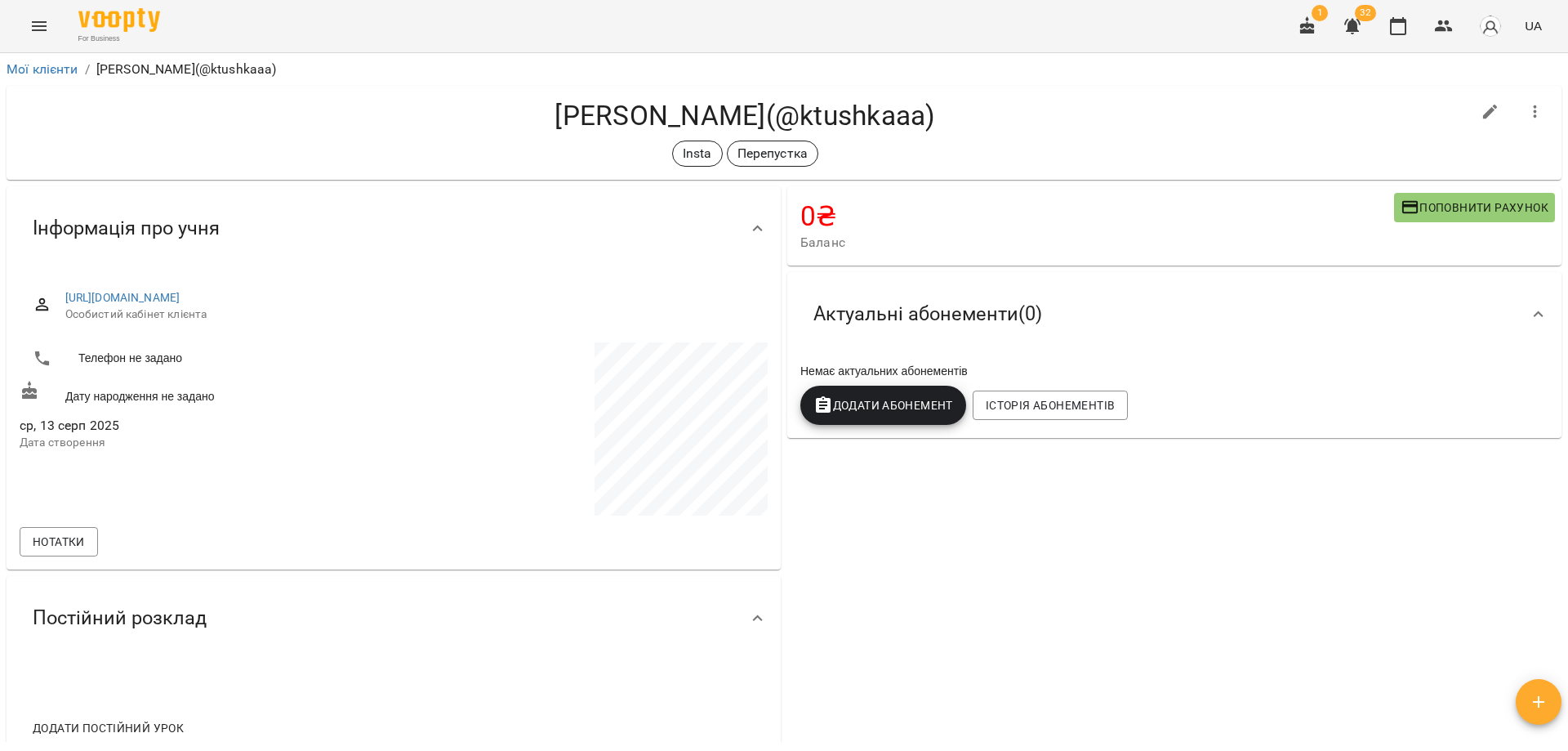
click at [918, 606] on div "0 ₴ Баланс Поповнити рахунок Актуальні абонементи ( 0 ) Немає актуальних абонем…" at bounding box center [1174, 473] width 781 height 582
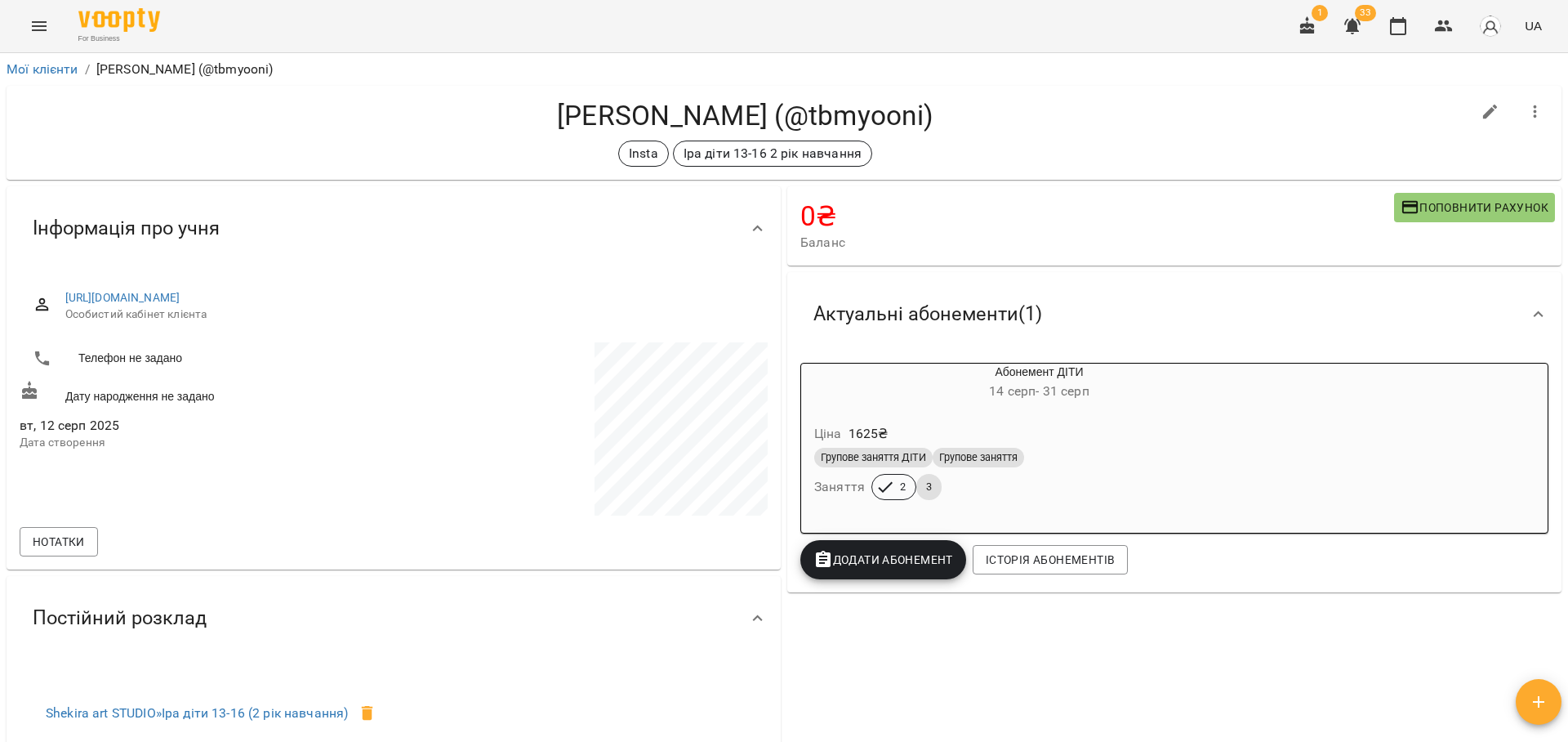
click at [1481, 113] on icon "button" at bounding box center [1490, 111] width 20 height 20
select select "**"
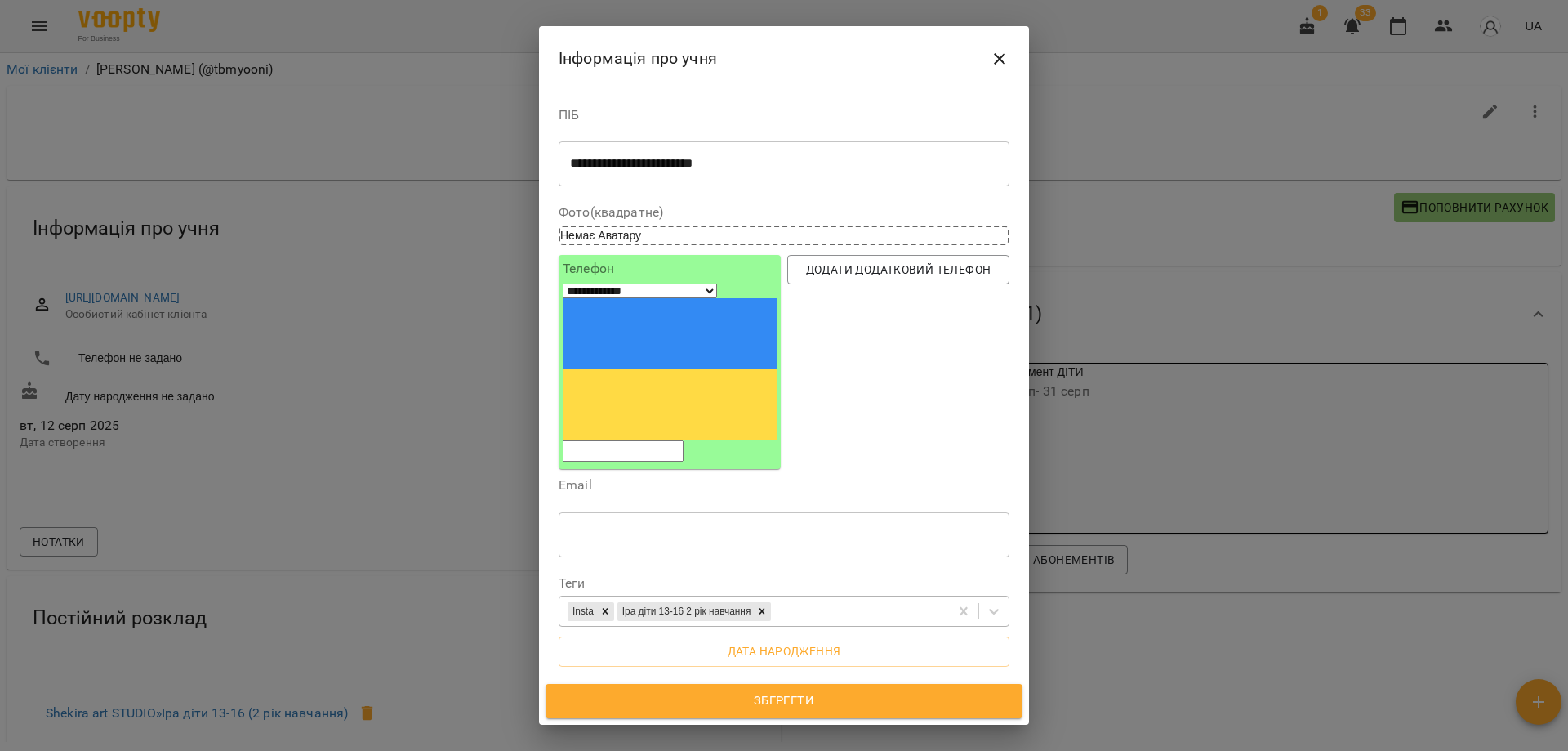
click at [838, 598] on div "Insta Іра діти 13-16 2 рік навчання" at bounding box center [754, 611] width 390 height 27
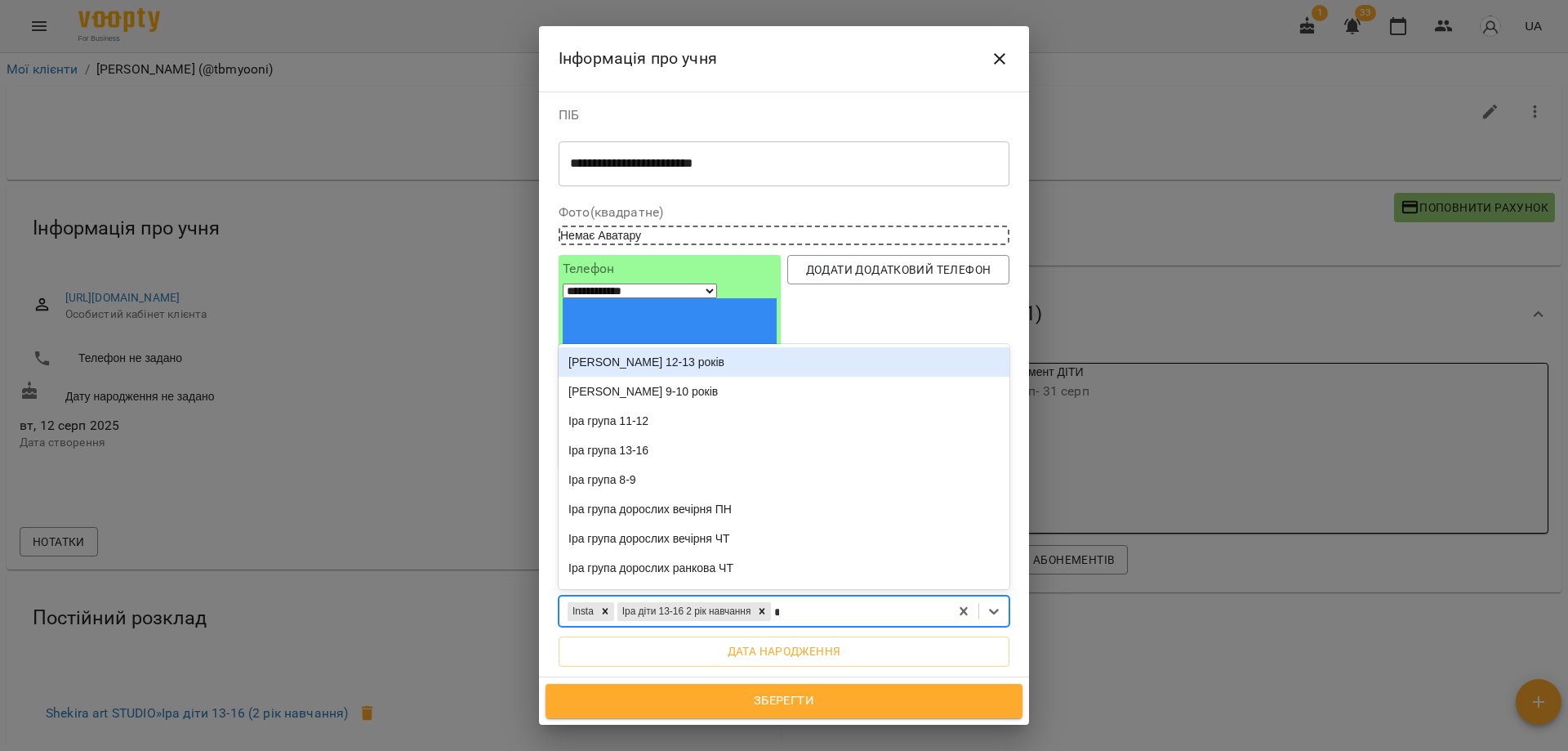
type input "**"
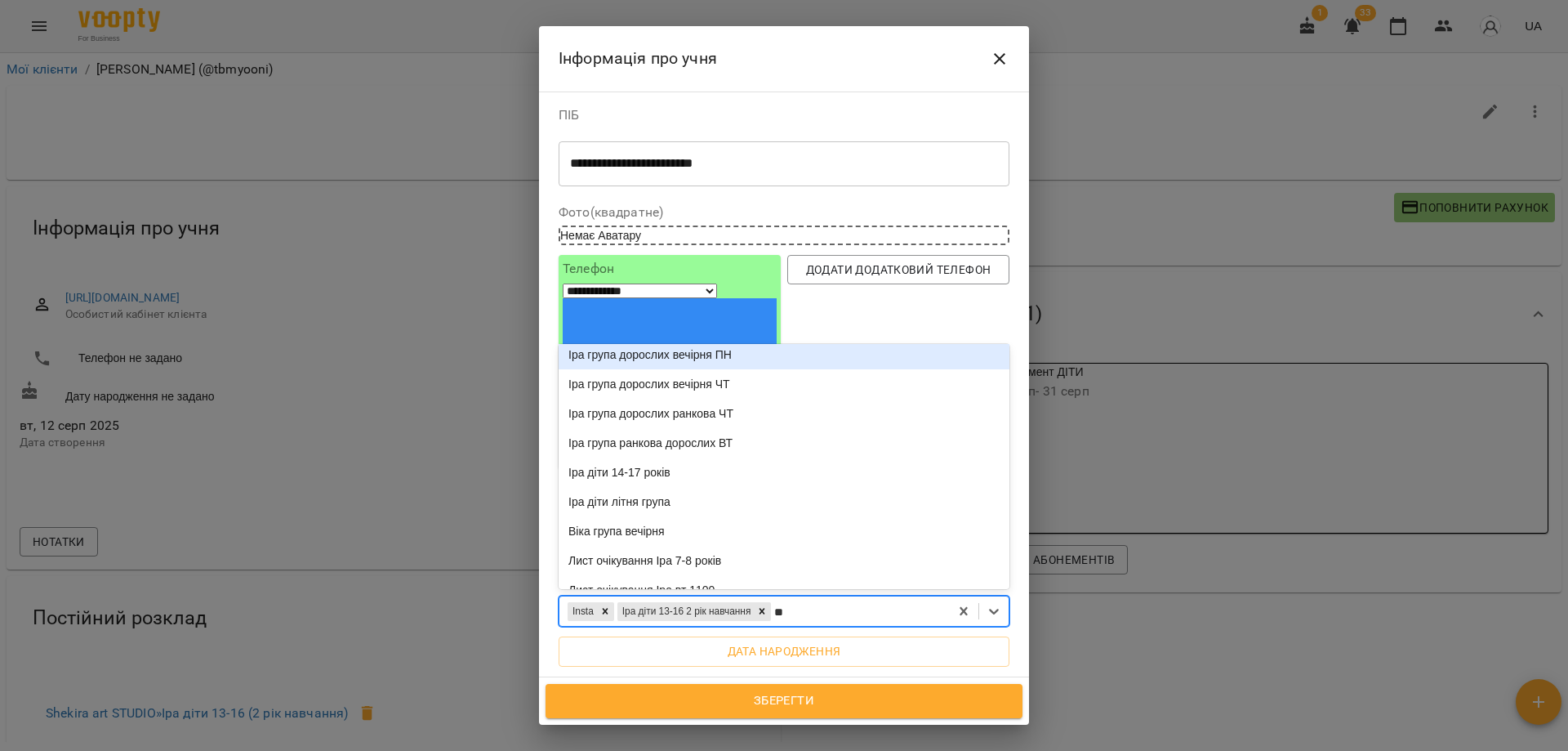
scroll to position [164, 0]
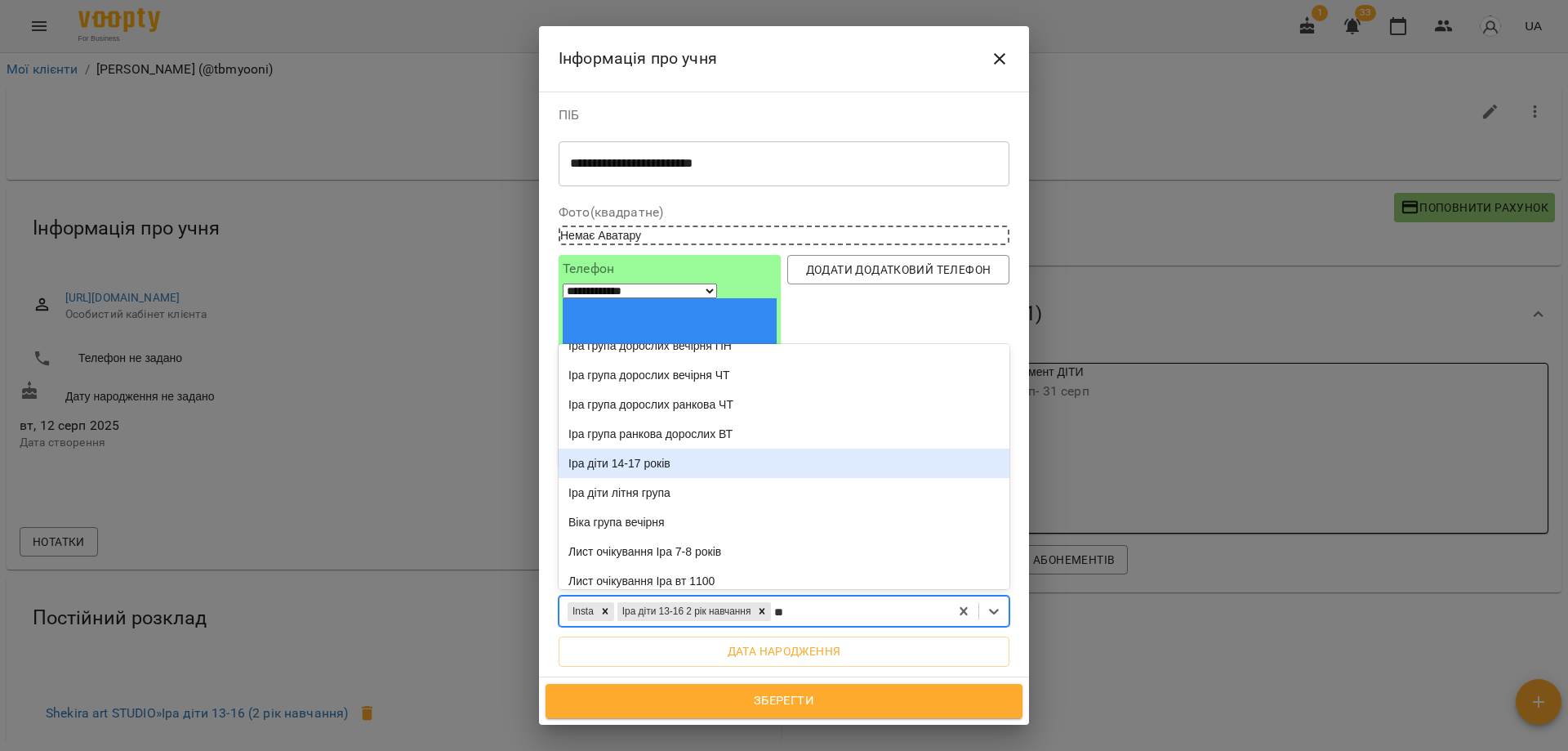
click at [693, 448] on div "Іра діти 14-17 років" at bounding box center [784, 463] width 451 height 29
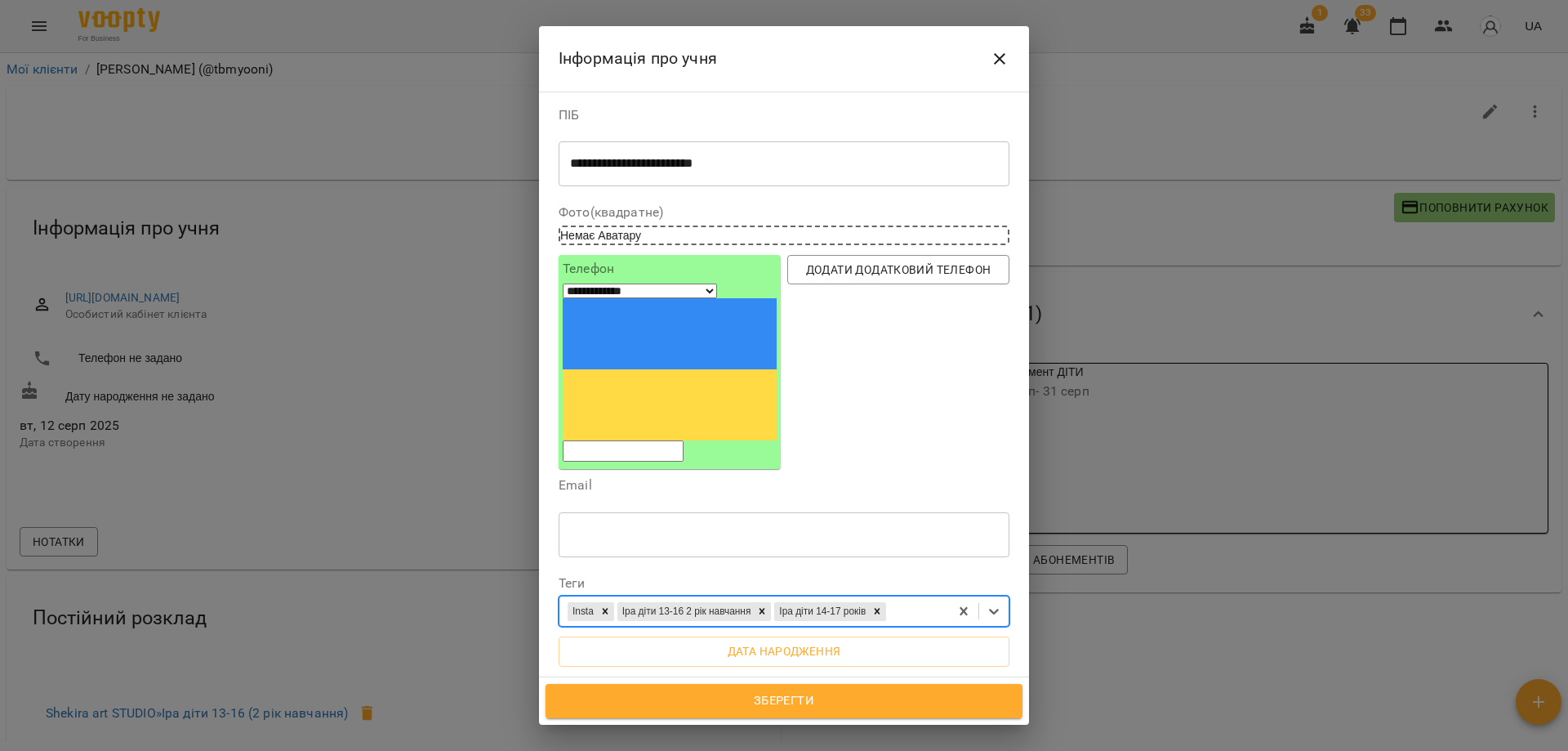
click at [833, 698] on span "Зберегти" at bounding box center [784, 700] width 441 height 21
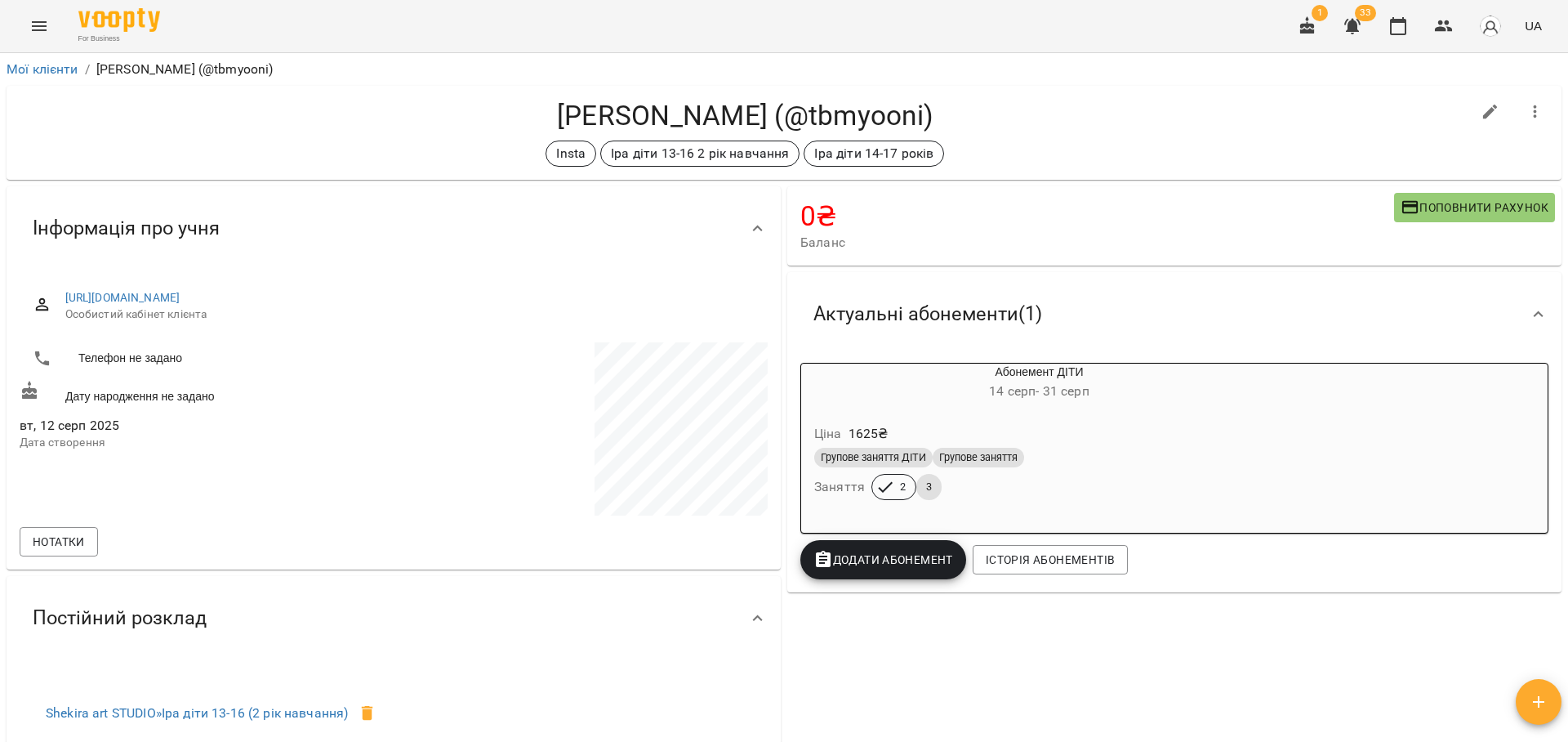
click at [1194, 117] on h4 "[PERSON_NAME] (@tbmyooni)" at bounding box center [745, 115] width 1451 height 33
click at [1415, 20] on button "button" at bounding box center [1398, 27] width 39 height 39
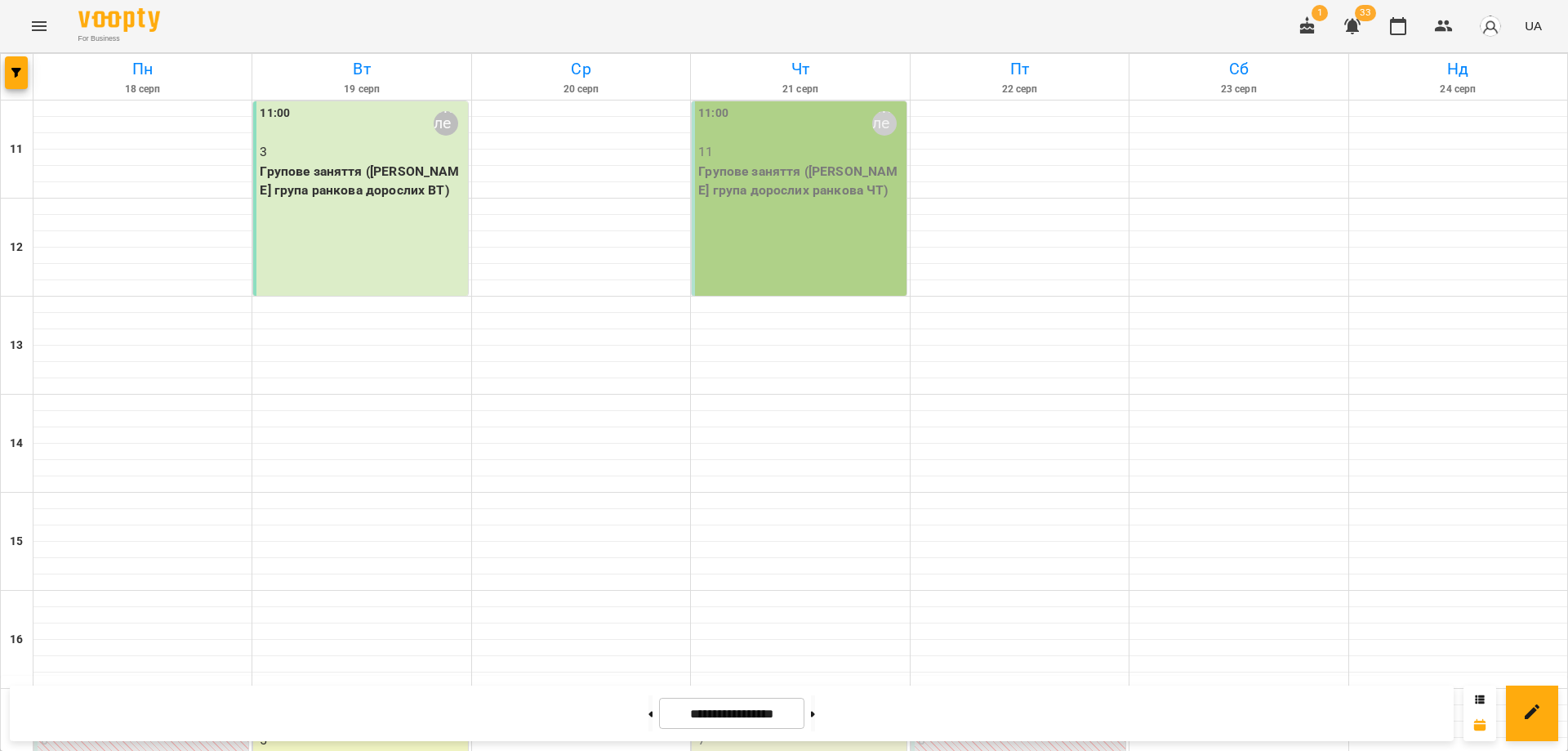
drag, startPoint x: 829, startPoint y: 24, endPoint x: 817, endPoint y: 24, distance: 12.0
click at [817, 24] on div "For Business 1 33 UA" at bounding box center [784, 26] width 1568 height 52
click at [1430, 30] on button "button" at bounding box center [1444, 27] width 39 height 39
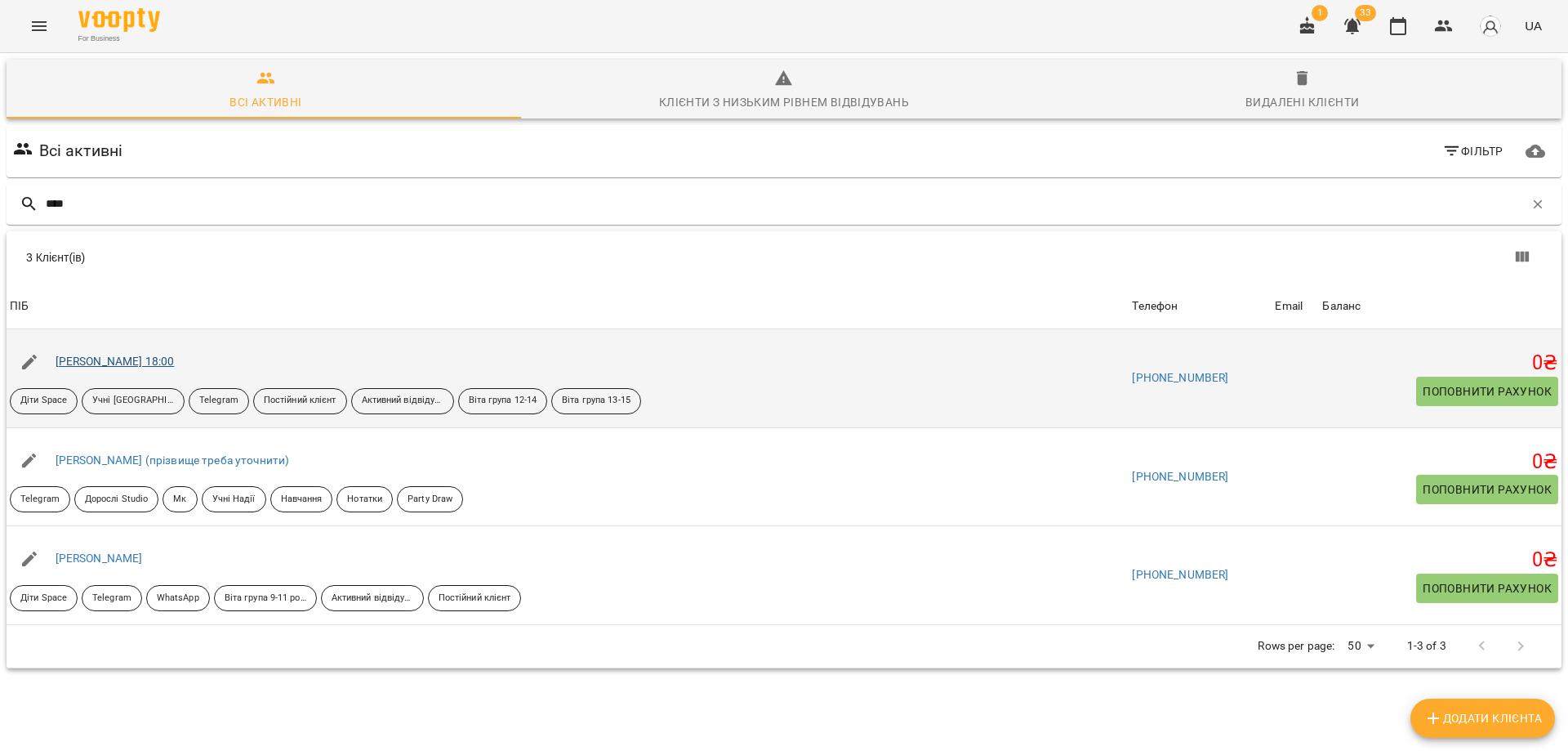
type input "****"
click at [139, 362] on link "Дмитренко Христина Пт 18:00" at bounding box center [115, 361] width 119 height 13
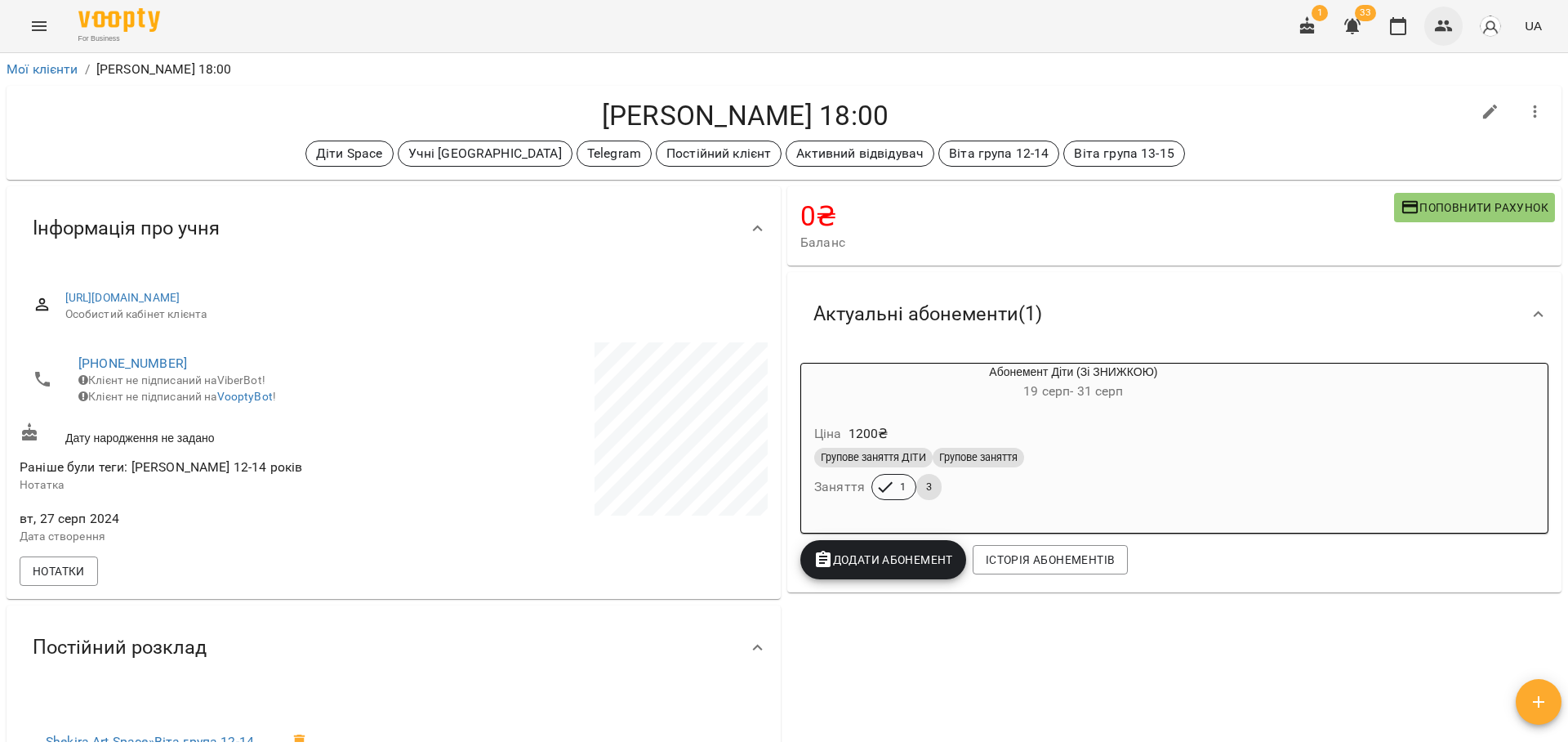
click at [1435, 33] on icon "button" at bounding box center [1443, 26] width 20 height 20
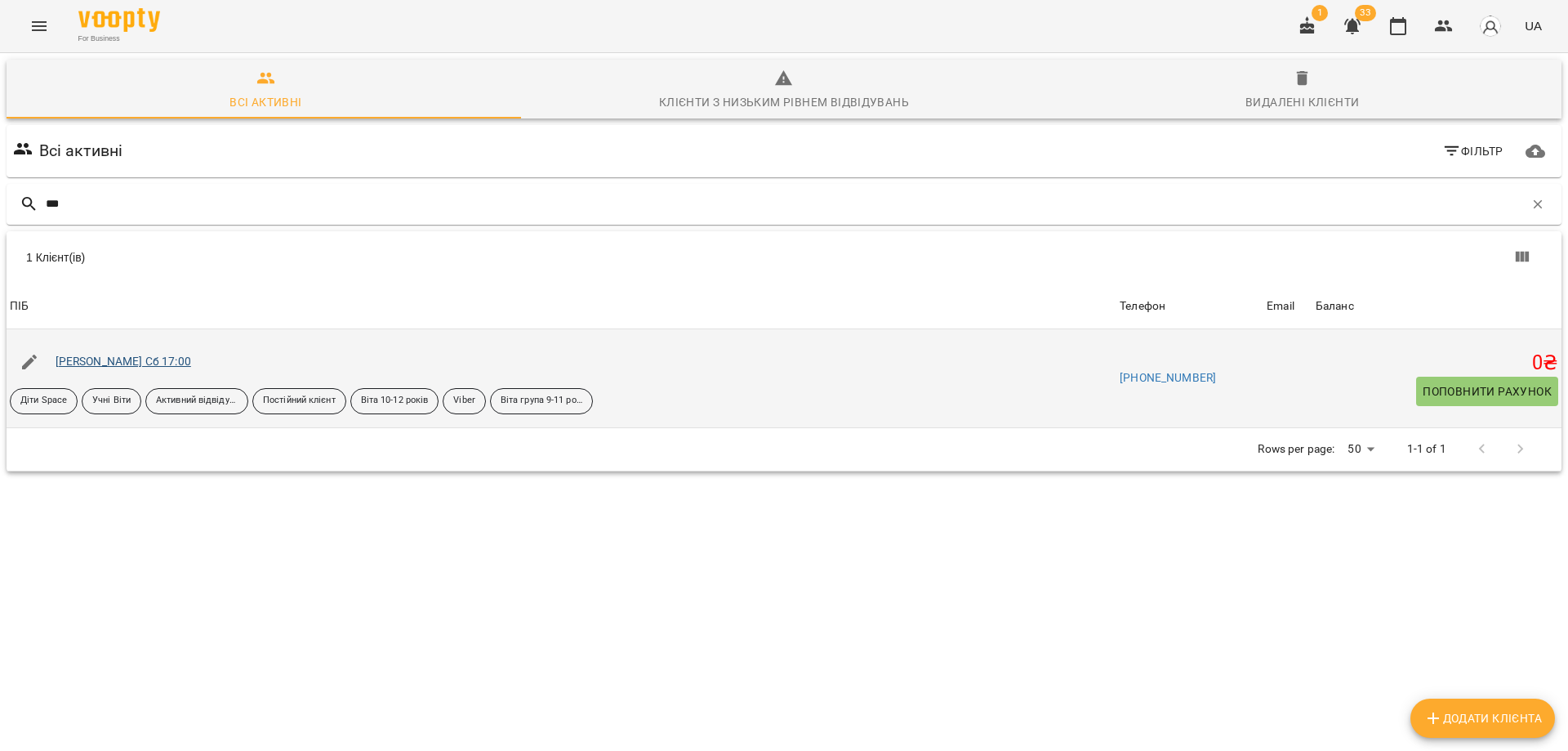
type input "***"
click at [113, 356] on link "[PERSON_NAME] Сб 17:00" at bounding box center [123, 361] width 135 height 13
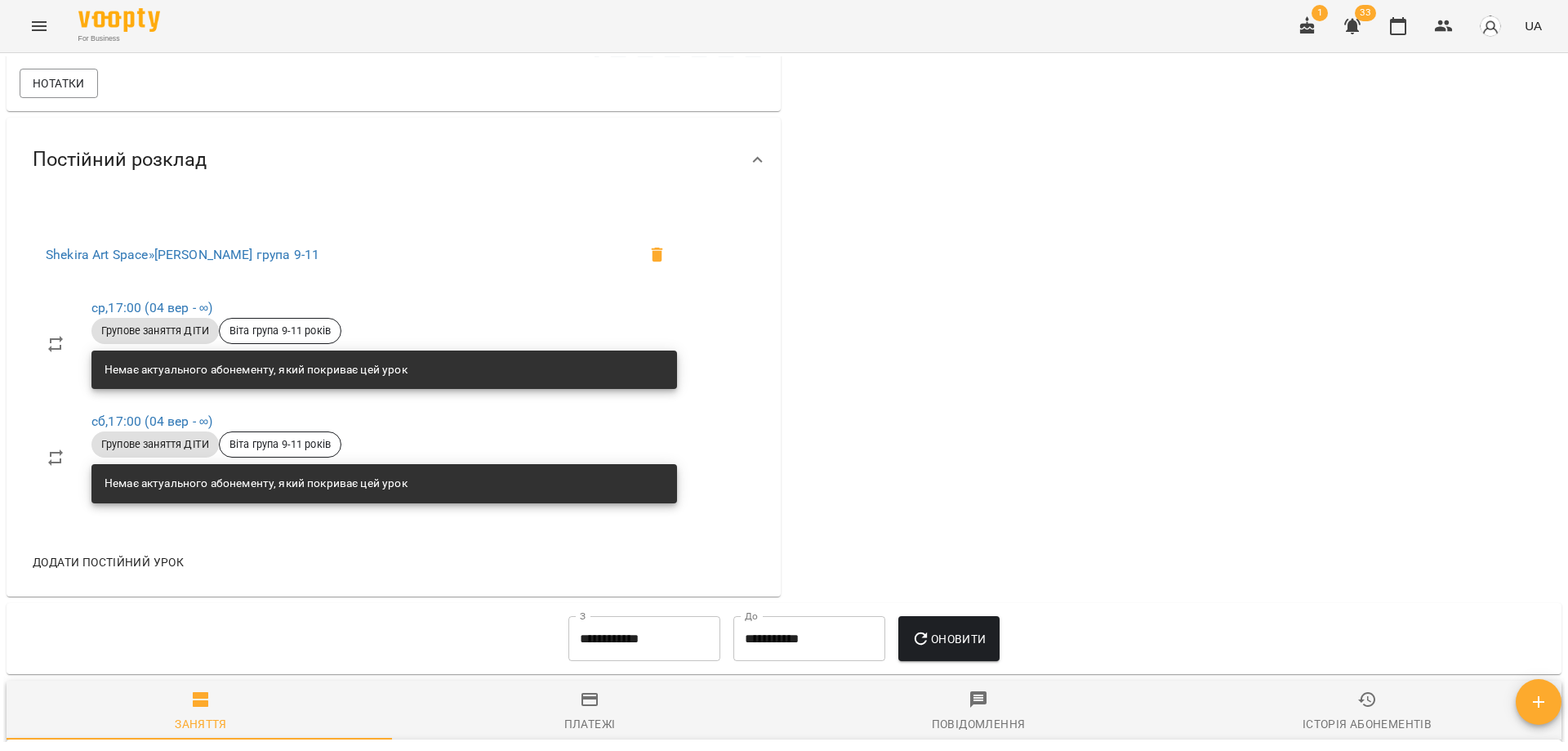
scroll to position [111, 0]
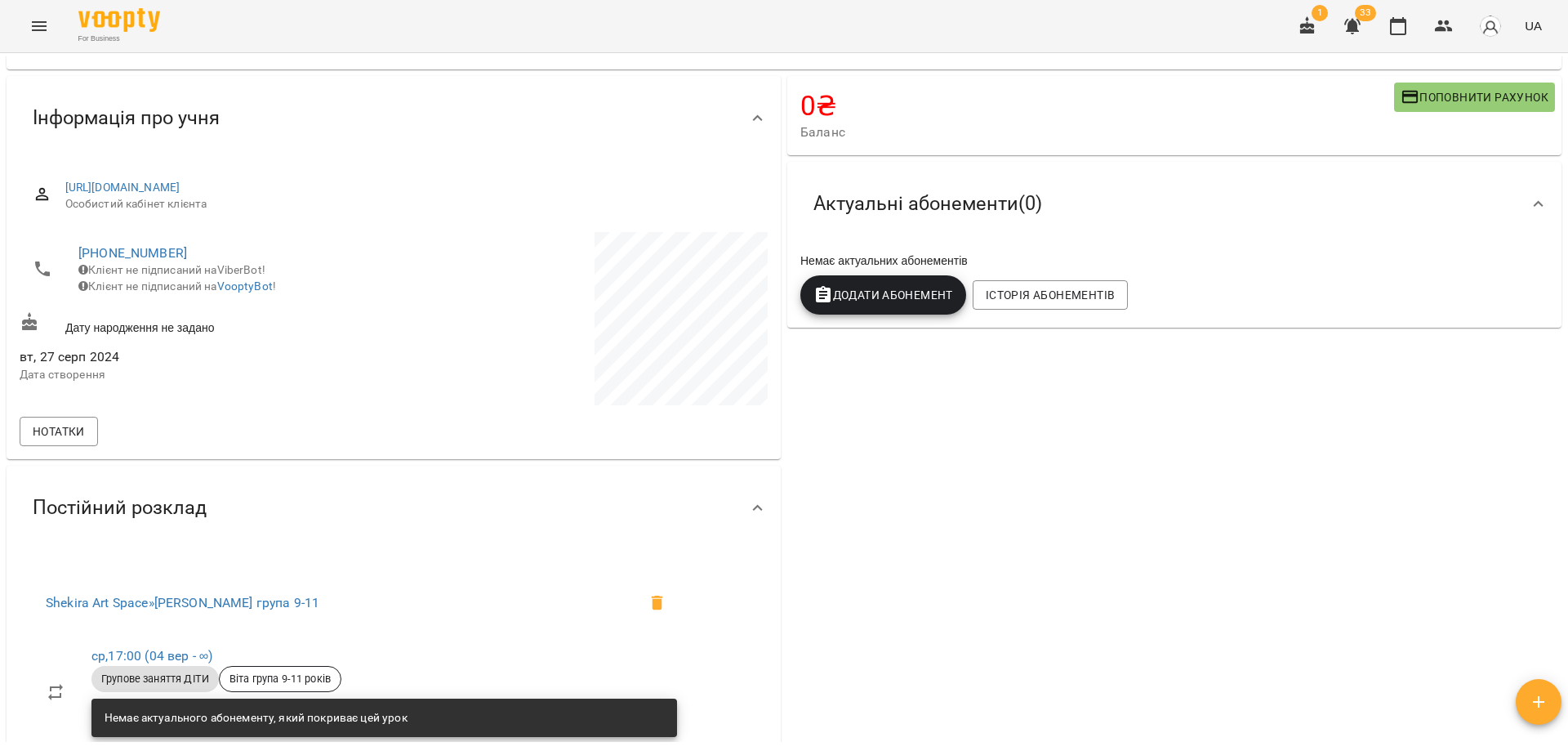
click at [1044, 418] on div "0 ₴ Баланс Поповнити рахунок Актуальні абонементи ( 0 ) Немає актуальних абонем…" at bounding box center [1174, 510] width 781 height 875
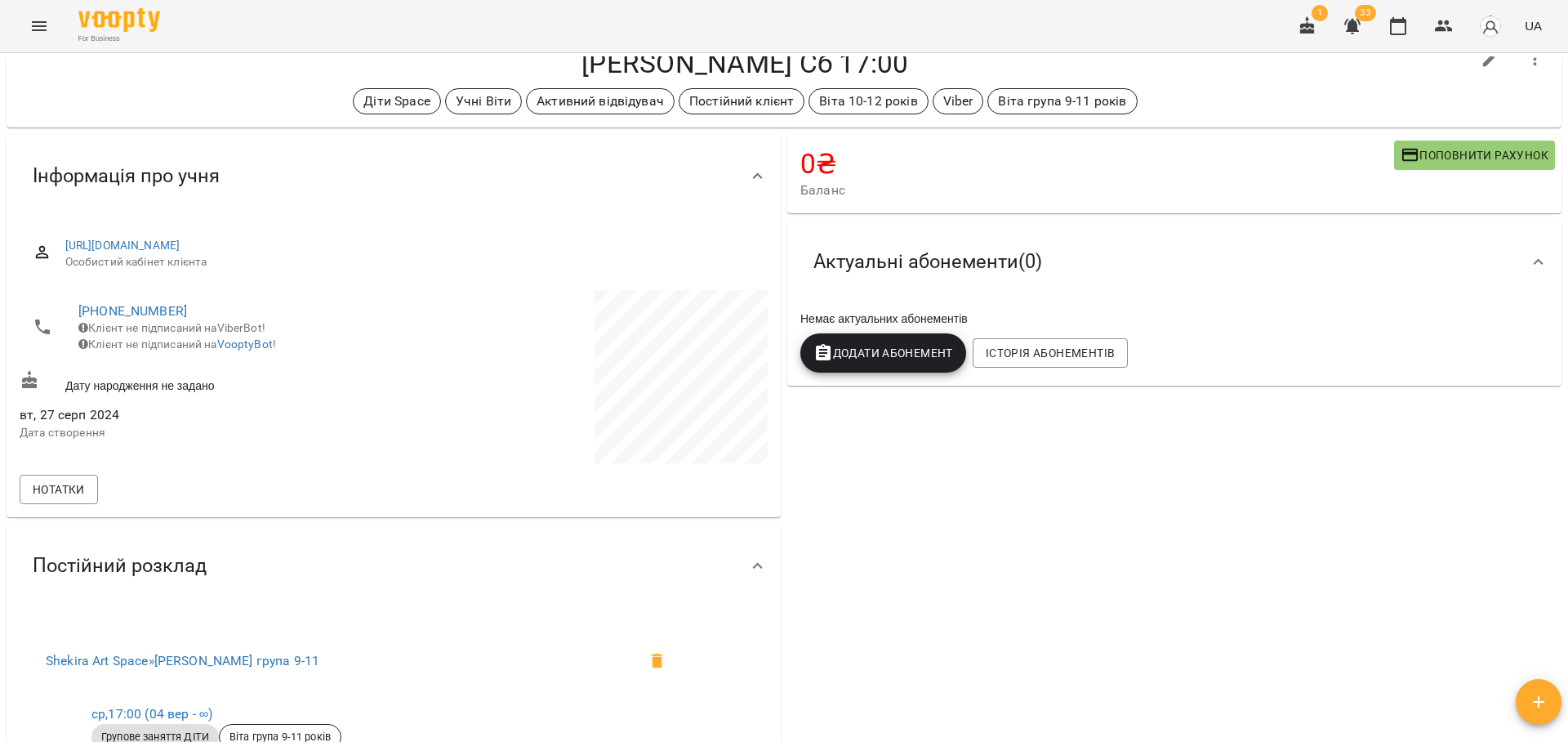
scroll to position [0, 0]
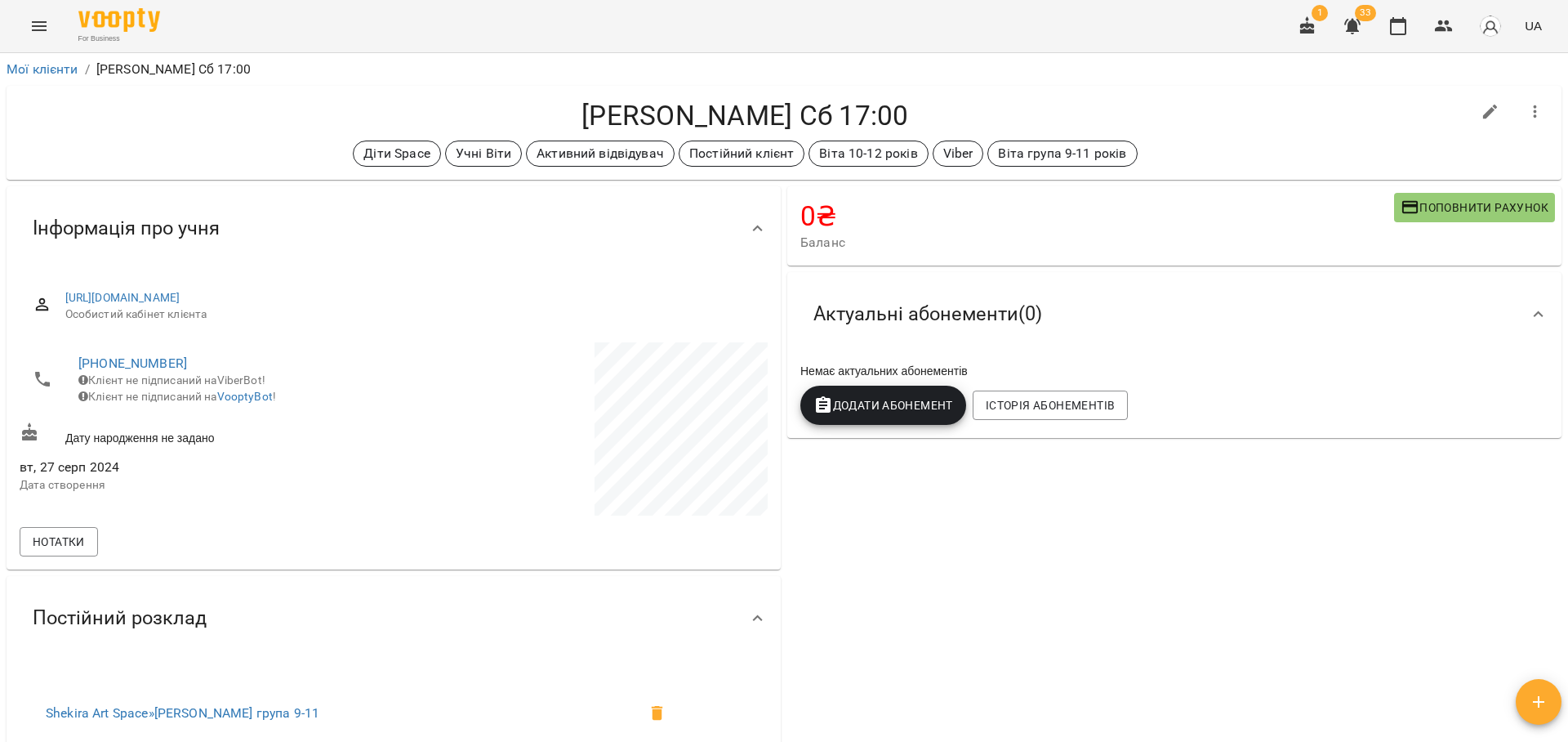
click at [1167, 131] on h4 "[PERSON_NAME] Сб 17:00" at bounding box center [745, 115] width 1451 height 33
click at [908, 415] on span "Додати Абонемент" at bounding box center [883, 405] width 140 height 20
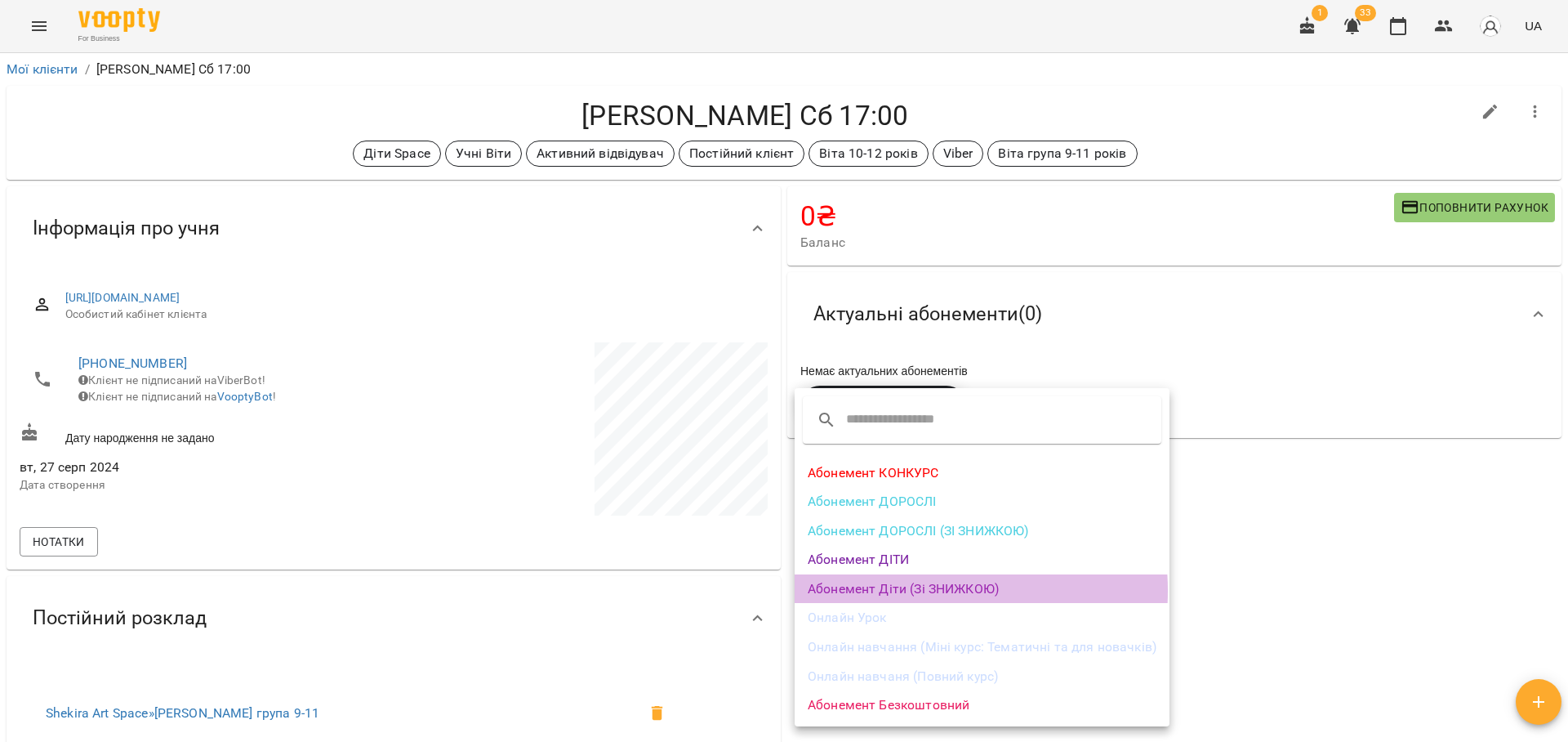
click at [901, 591] on li "Абонемент Діти (Зі ЗНИЖКОЮ)" at bounding box center [981, 589] width 374 height 29
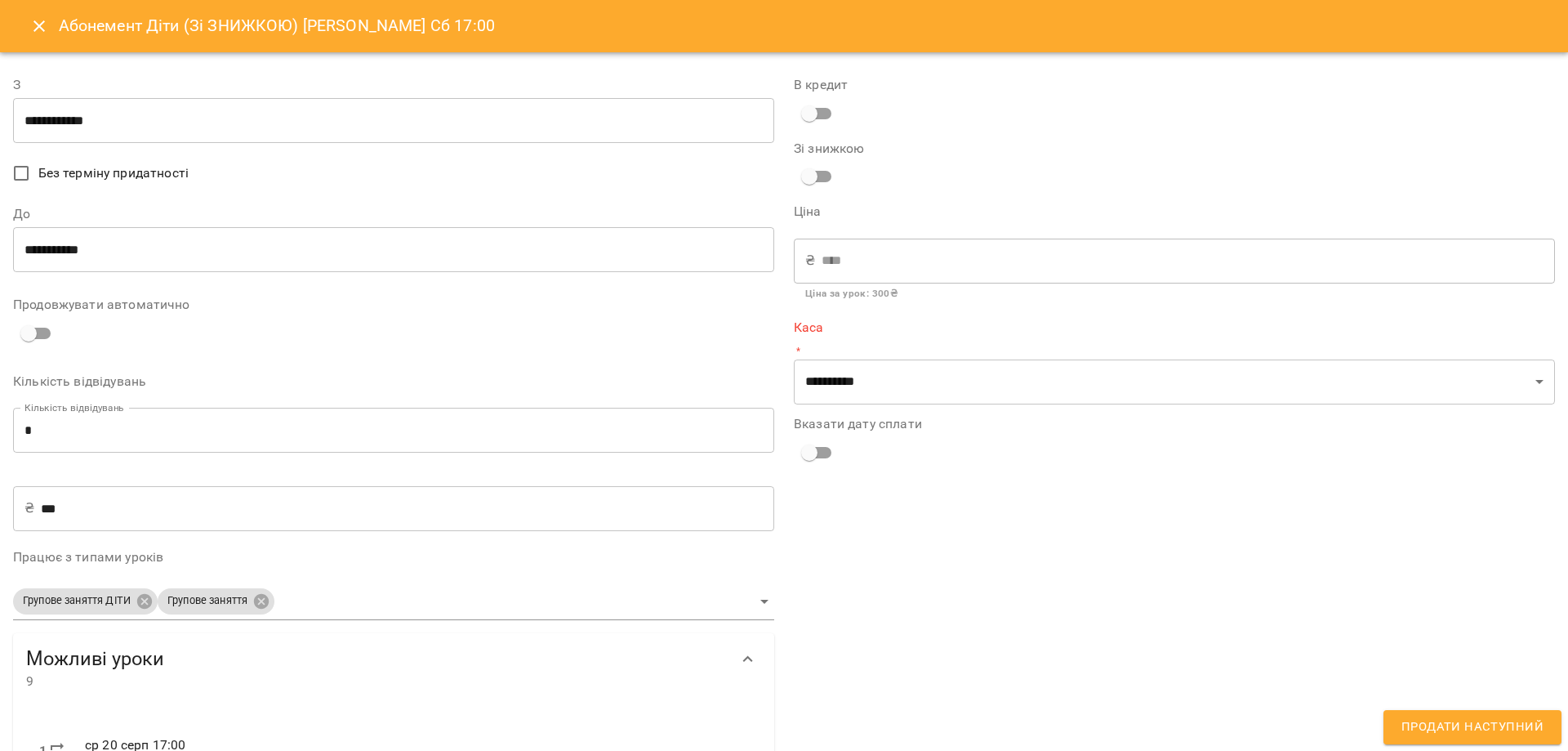
type input "**********"
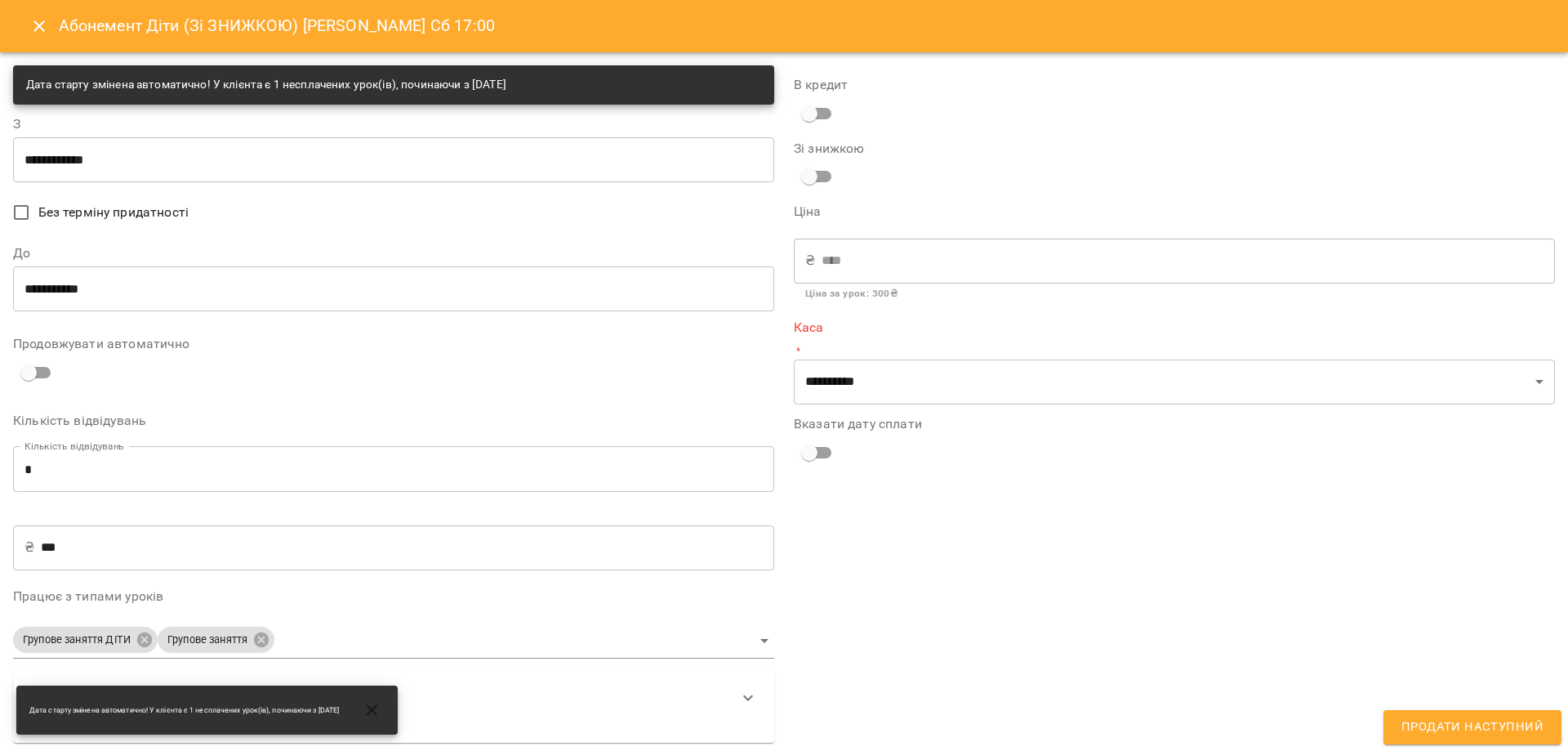
drag, startPoint x: 56, startPoint y: 471, endPoint x: 21, endPoint y: 471, distance: 35.0
click at [24, 471] on input "*" at bounding box center [393, 468] width 761 height 45
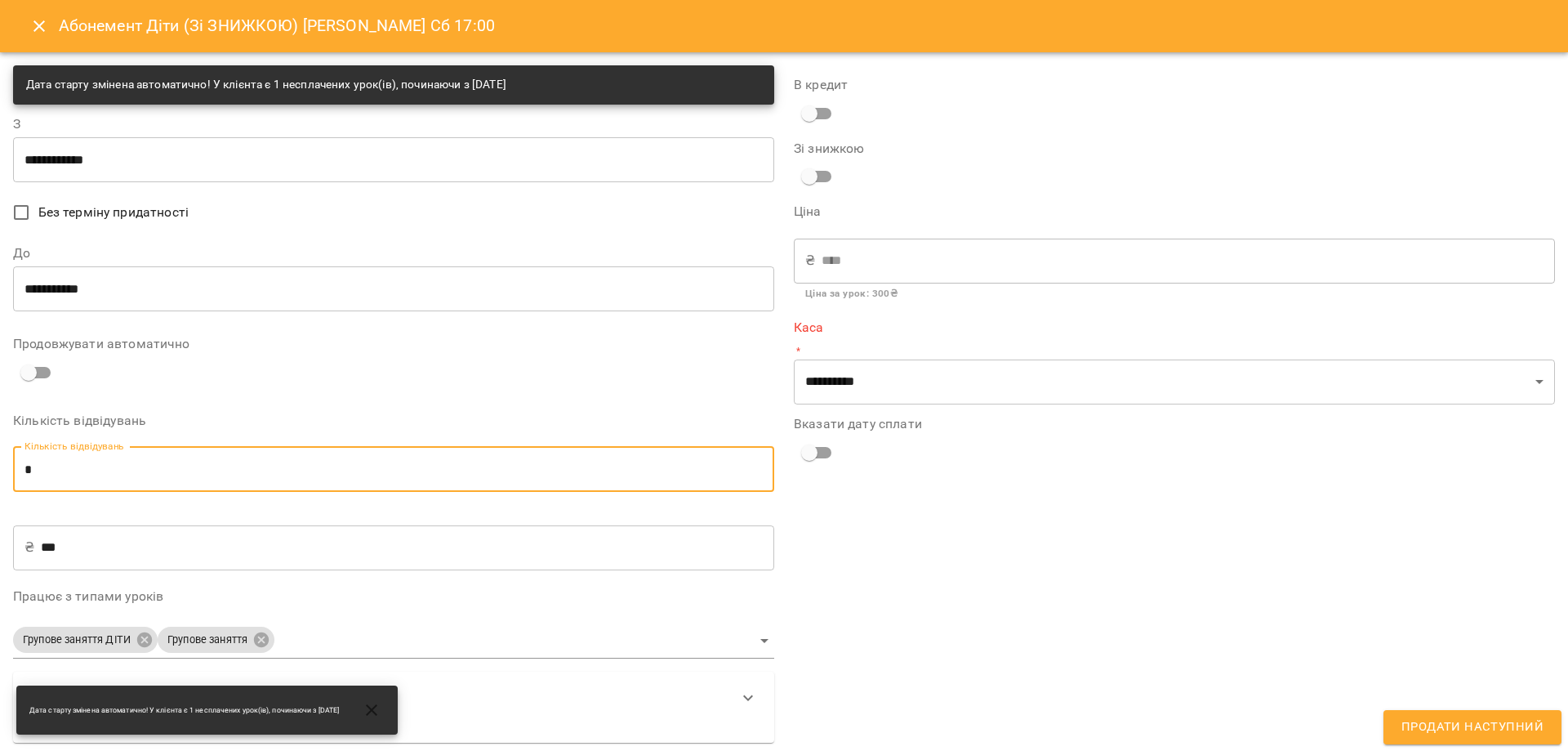
type input "*"
type input "****"
type input "*"
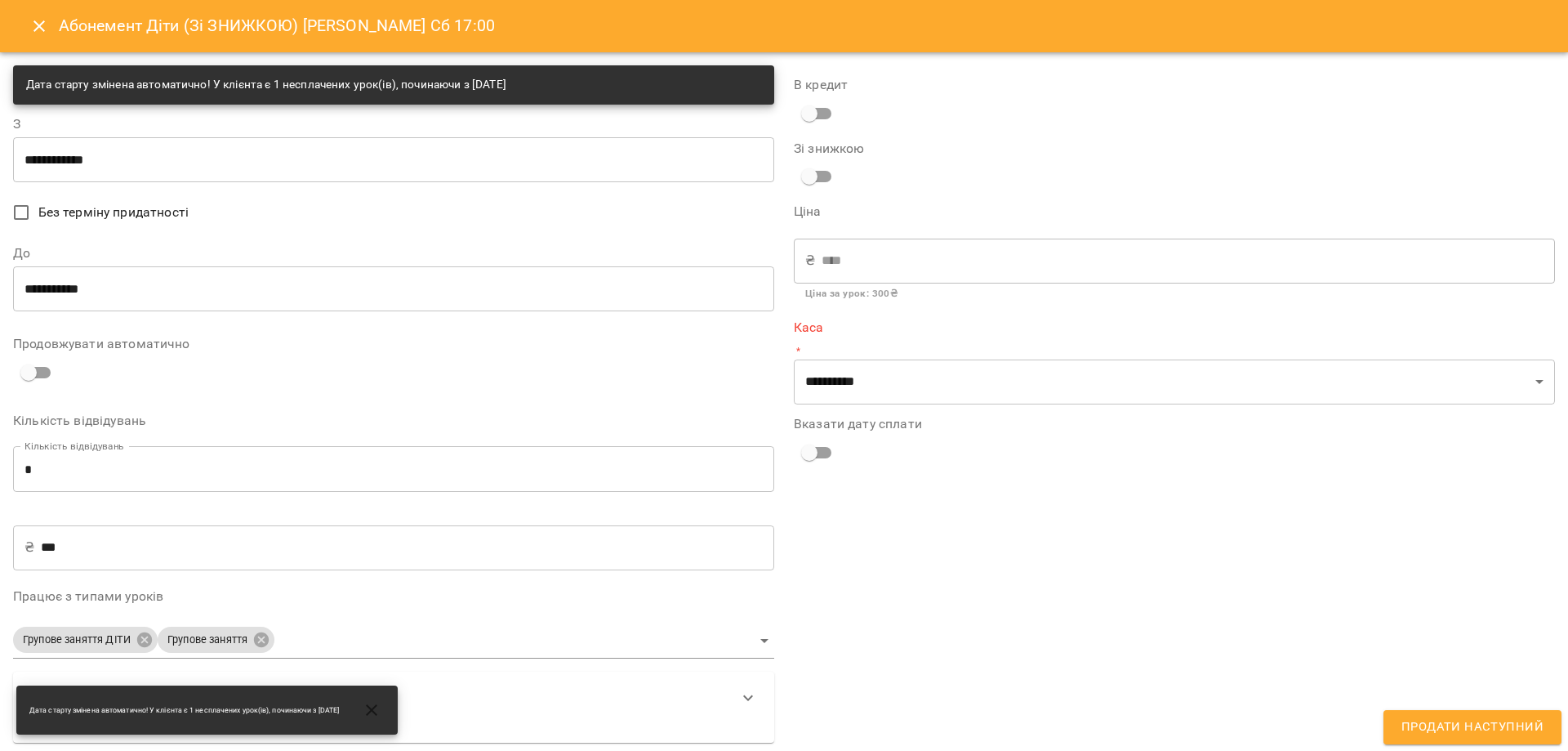
click at [163, 134] on div "**********" at bounding box center [393, 149] width 761 height 64
click at [287, 185] on div "**********" at bounding box center [393, 424] width 761 height 639
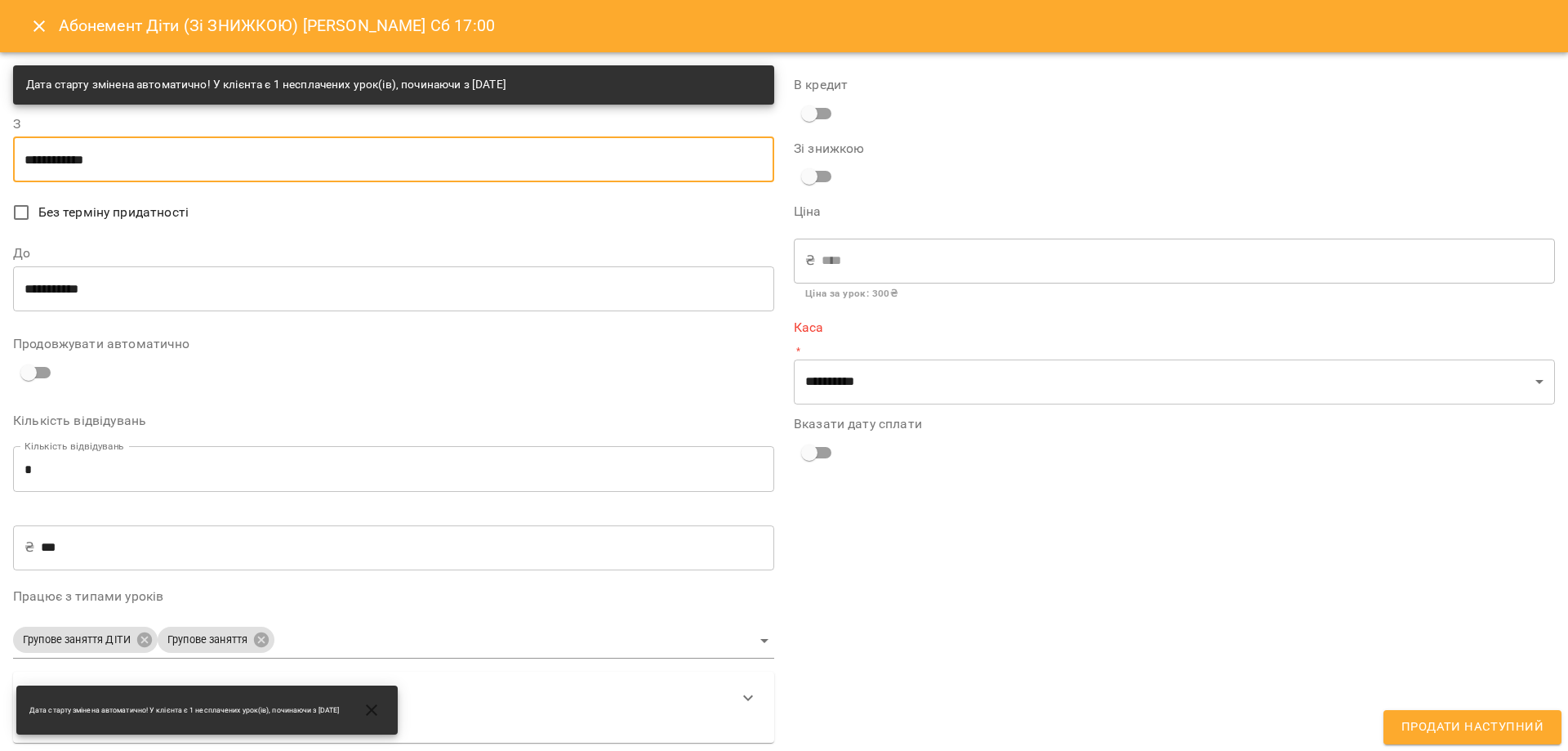
click at [385, 170] on input "**********" at bounding box center [393, 159] width 761 height 45
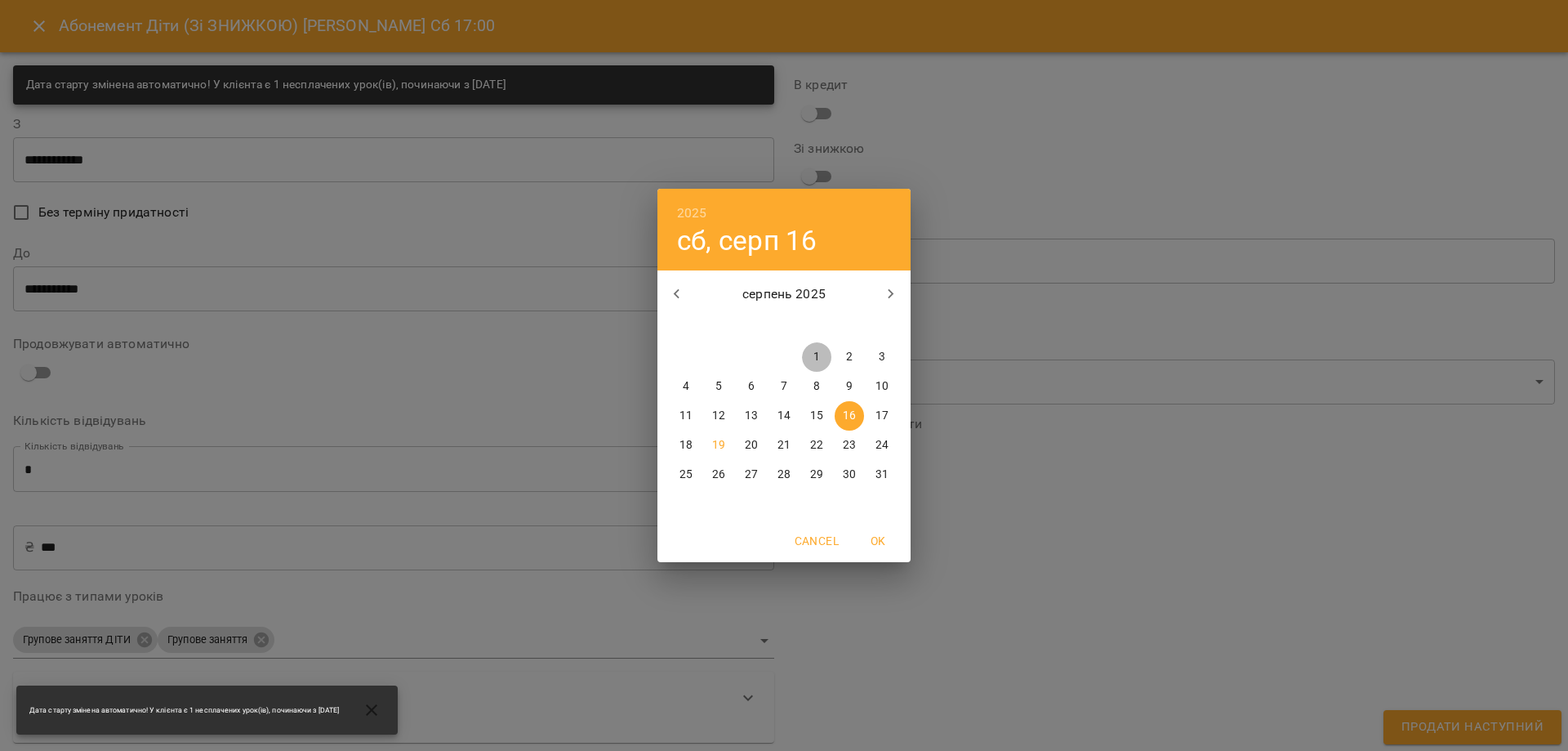
click at [820, 353] on span "1" at bounding box center [817, 357] width 29 height 16
type input "**********"
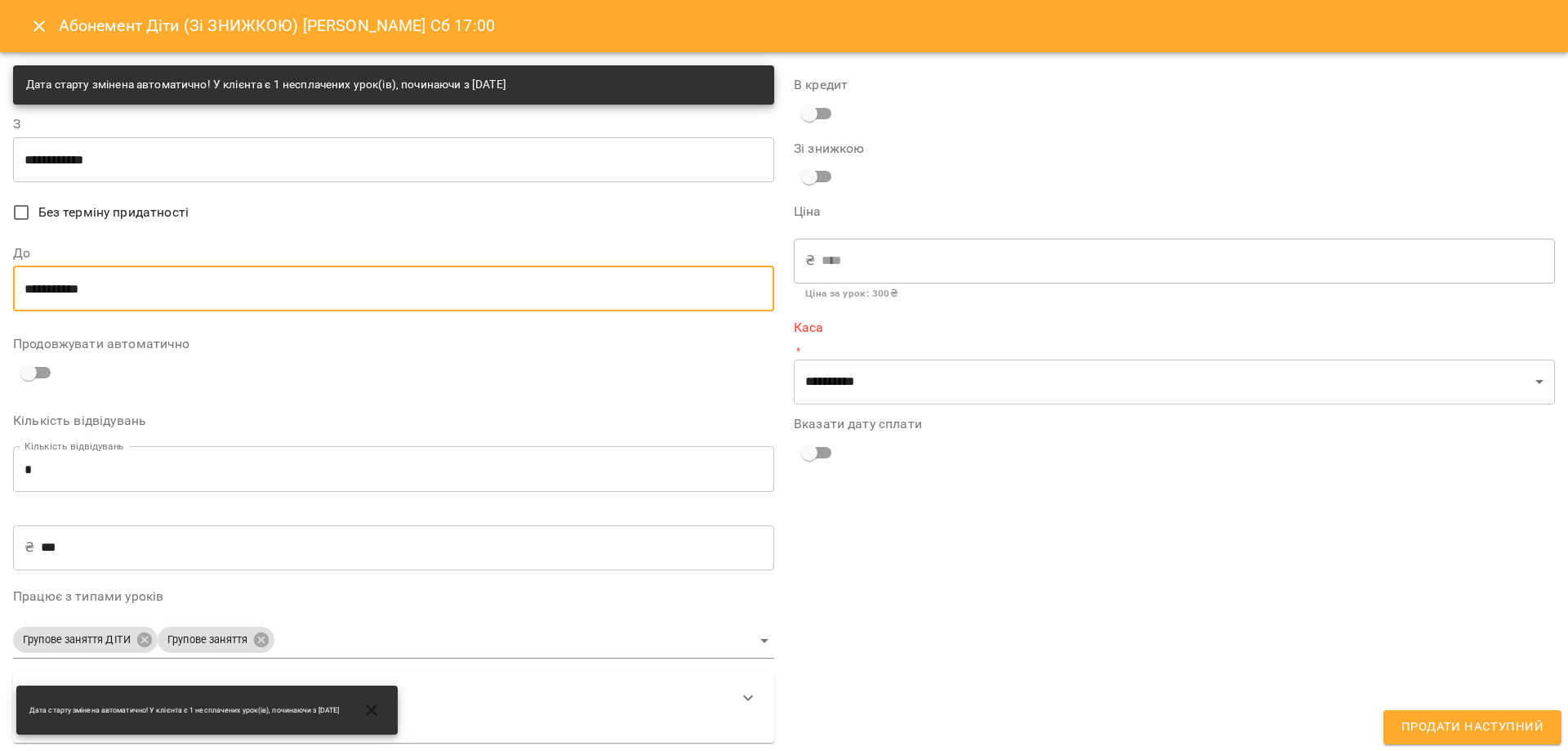
click at [249, 295] on input "**********" at bounding box center [393, 288] width 761 height 45
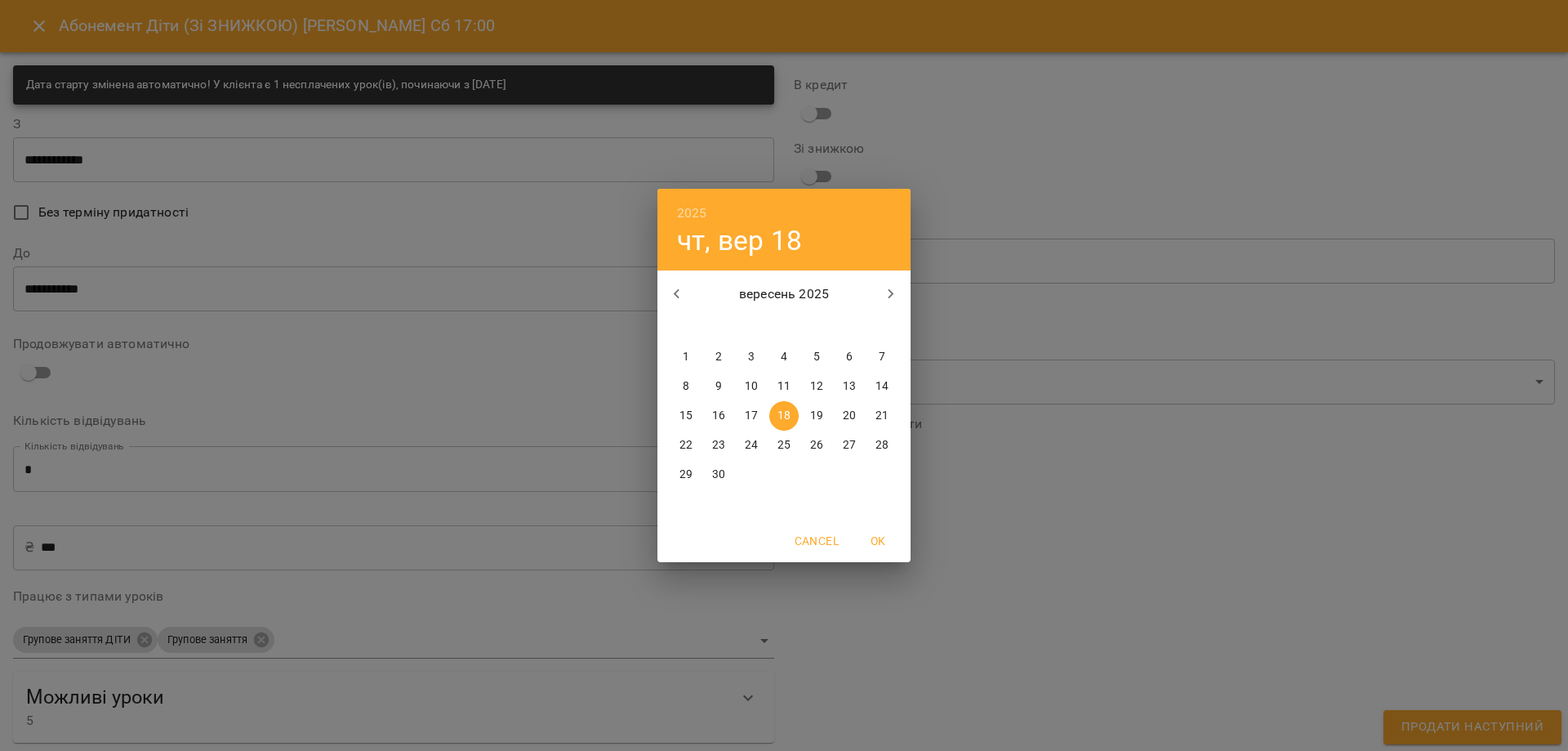
drag, startPoint x: 681, startPoint y: 298, endPoint x: 686, endPoint y: 320, distance: 22.6
click at [681, 297] on icon "button" at bounding box center [677, 294] width 20 height 20
click at [883, 477] on p "31" at bounding box center [882, 474] width 13 height 16
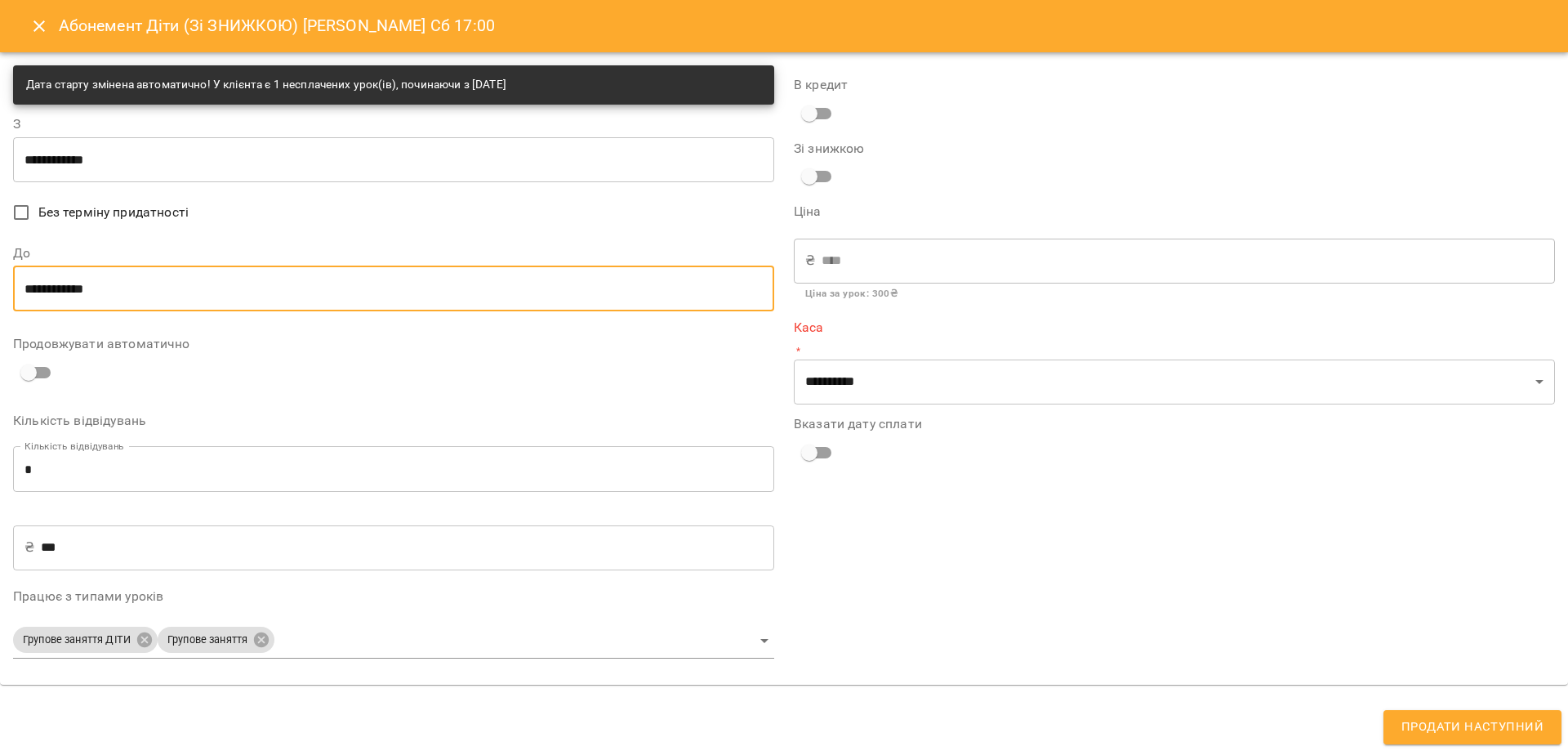
type input "**********"
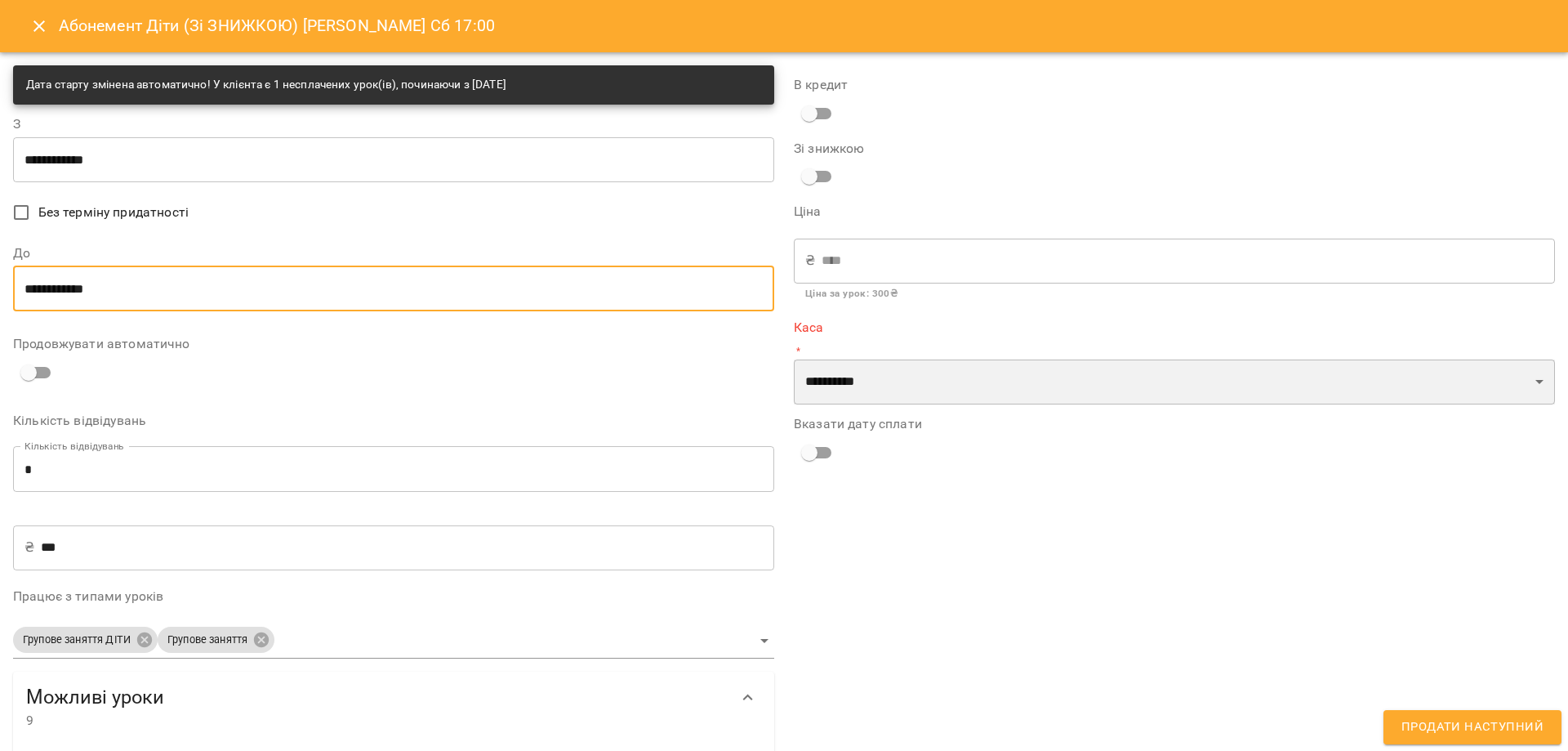
drag, startPoint x: 950, startPoint y: 381, endPoint x: 947, endPoint y: 400, distance: 19.2
click at [950, 381] on select "**********" at bounding box center [1174, 382] width 761 height 45
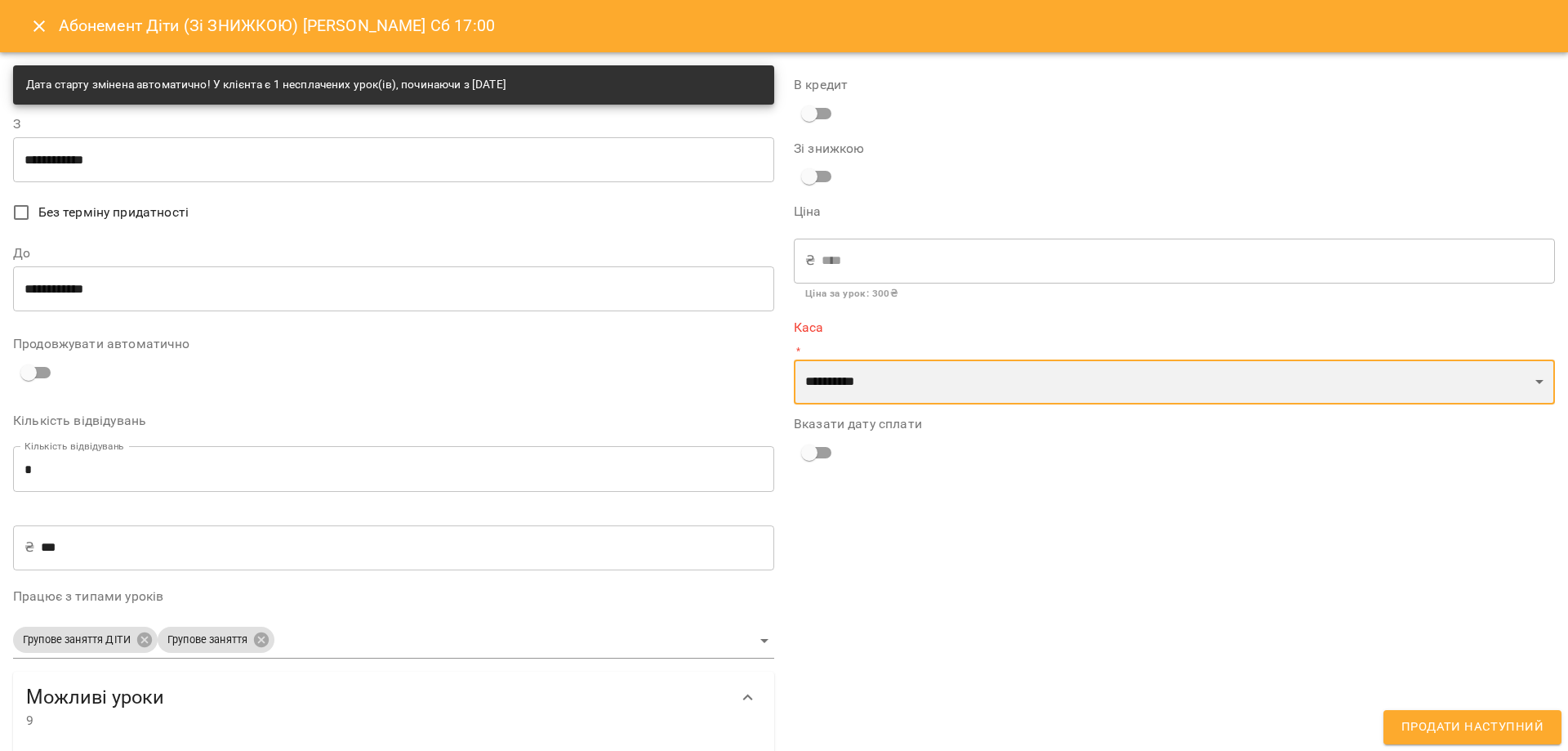
select select "**********"
click at [793, 359] on select "**********" at bounding box center [1174, 382] width 761 height 45
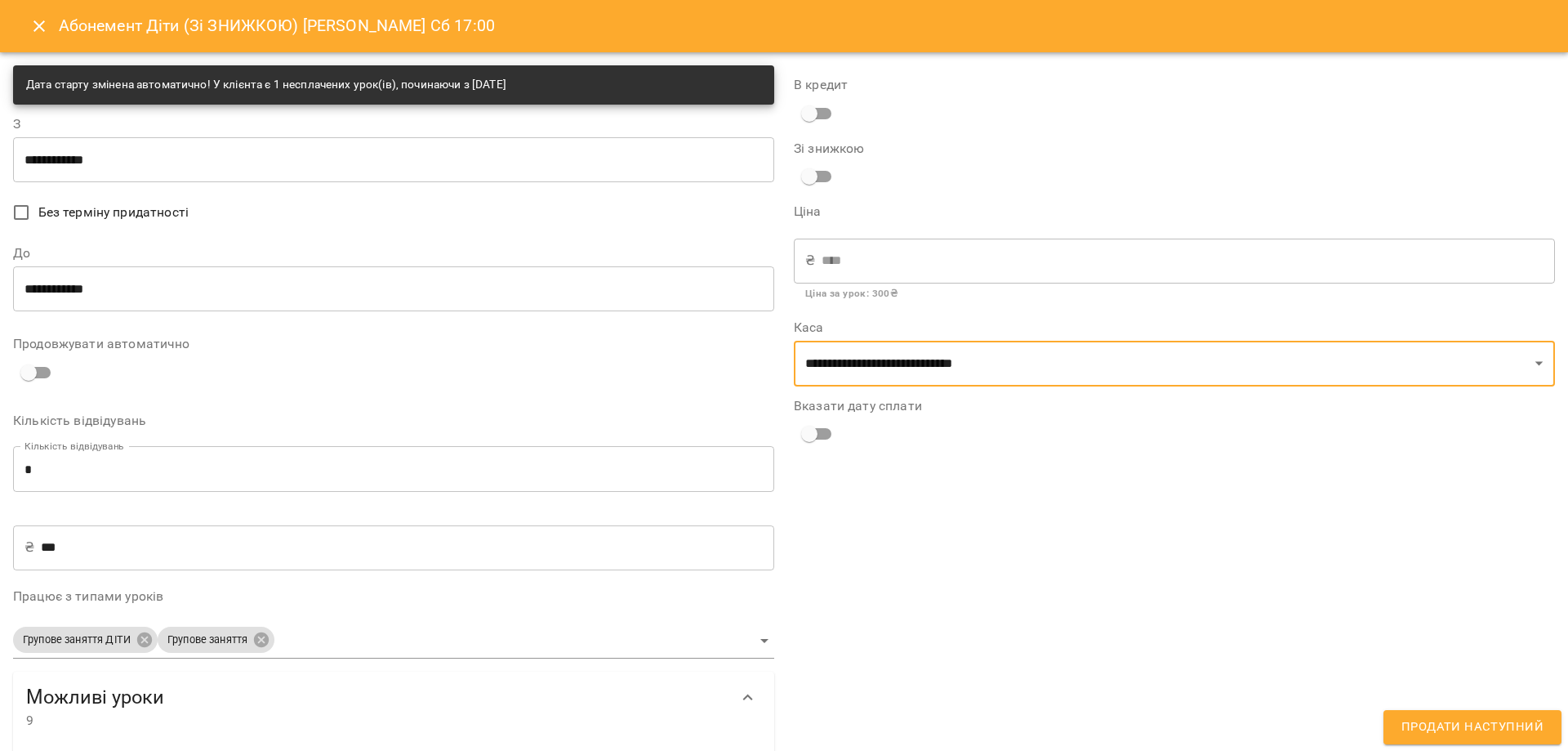
click at [1475, 722] on span "Продати наступний" at bounding box center [1472, 727] width 142 height 21
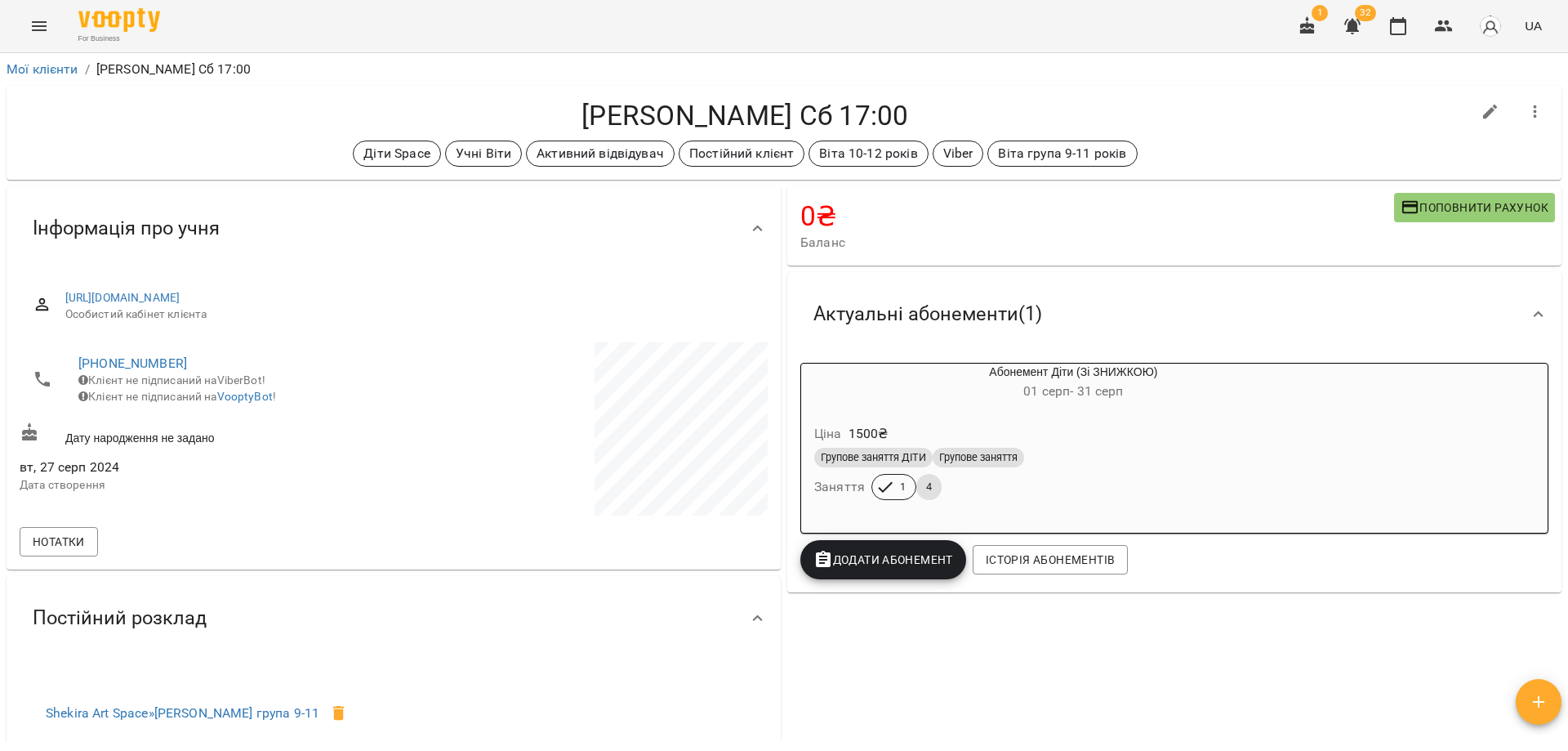
click at [1171, 61] on ol "Мої клієнти / Єсик Поліна Ср Сб 17:00" at bounding box center [784, 69] width 1555 height 20
drag, startPoint x: 1359, startPoint y: 142, endPoint x: 1368, endPoint y: 166, distance: 25.6
click at [1368, 166] on div "Єсик Поліна Ср Сб 17:00 Діти Space Учні Віти Активний відвідувач Постійний кліє…" at bounding box center [784, 133] width 1555 height 94
drag, startPoint x: 1254, startPoint y: 223, endPoint x: 1254, endPoint y: 262, distance: 39.0
click at [1254, 262] on div "0 ₴ Баланс Поповнити рахунок" at bounding box center [1174, 225] width 774 height 79
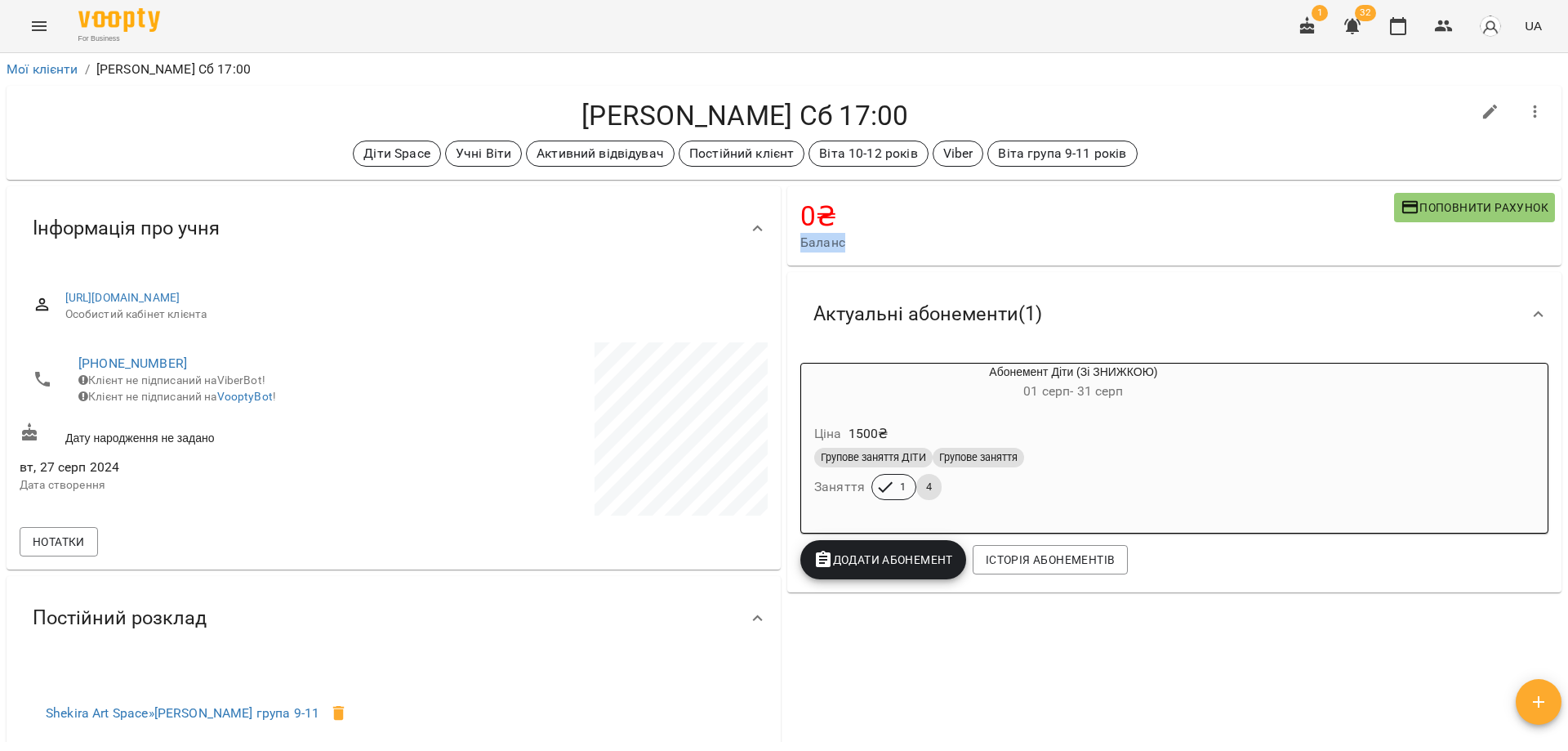
click at [872, 212] on h4 "0 ₴" at bounding box center [1097, 216] width 594 height 33
drag, startPoint x: 829, startPoint y: 118, endPoint x: 810, endPoint y: 117, distance: 19.0
click at [810, 117] on h4 "[PERSON_NAME] Сб 17:00" at bounding box center [745, 115] width 1451 height 33
click at [589, 113] on h4 "[PERSON_NAME] Сб 17:00" at bounding box center [745, 115] width 1451 height 33
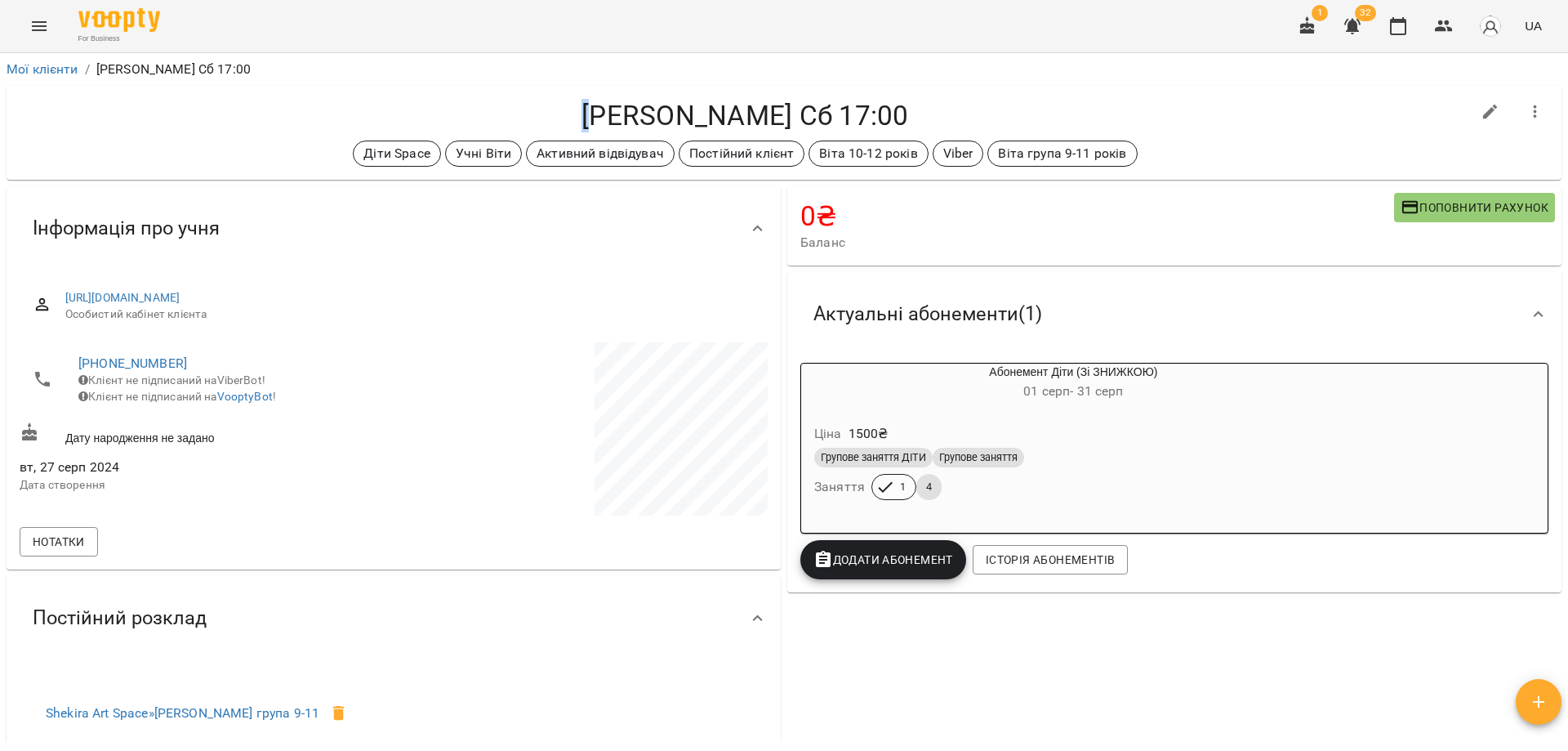
click at [589, 114] on h4 "[PERSON_NAME] Сб 17:00" at bounding box center [745, 115] width 1451 height 33
drag, startPoint x: 975, startPoint y: 717, endPoint x: 503, endPoint y: 264, distance: 654.2
click at [503, 264] on div "0 ₴ Баланс Поповнити рахунок Актуальні абонементи ( 1 ) Абонемент Діти (Зі ЗНИЖ…" at bounding box center [784, 574] width 1561 height 784
click at [480, 105] on h4 "[PERSON_NAME] Сб 17:00" at bounding box center [745, 115] width 1451 height 33
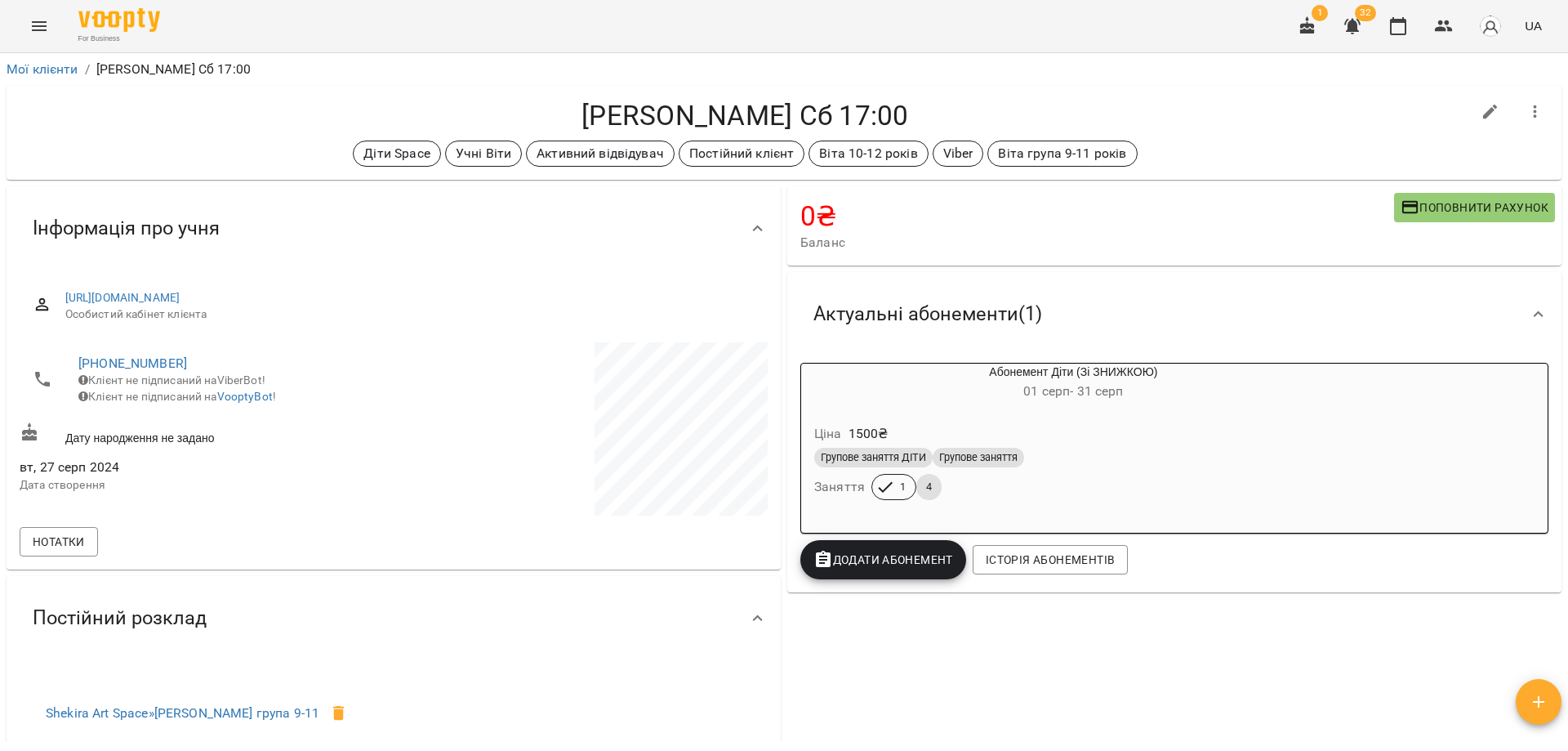
click at [864, 72] on ol "Мої клієнти / Єсик Поліна Ср Сб 17:00" at bounding box center [784, 69] width 1555 height 20
drag, startPoint x: 1196, startPoint y: 163, endPoint x: 1195, endPoint y: 147, distance: 16.0
click at [1196, 159] on div "Діти Space Учні Віти Активний відвідувач Постійний клієнт Віта 10-12 років Vibe…" at bounding box center [745, 153] width 1451 height 26
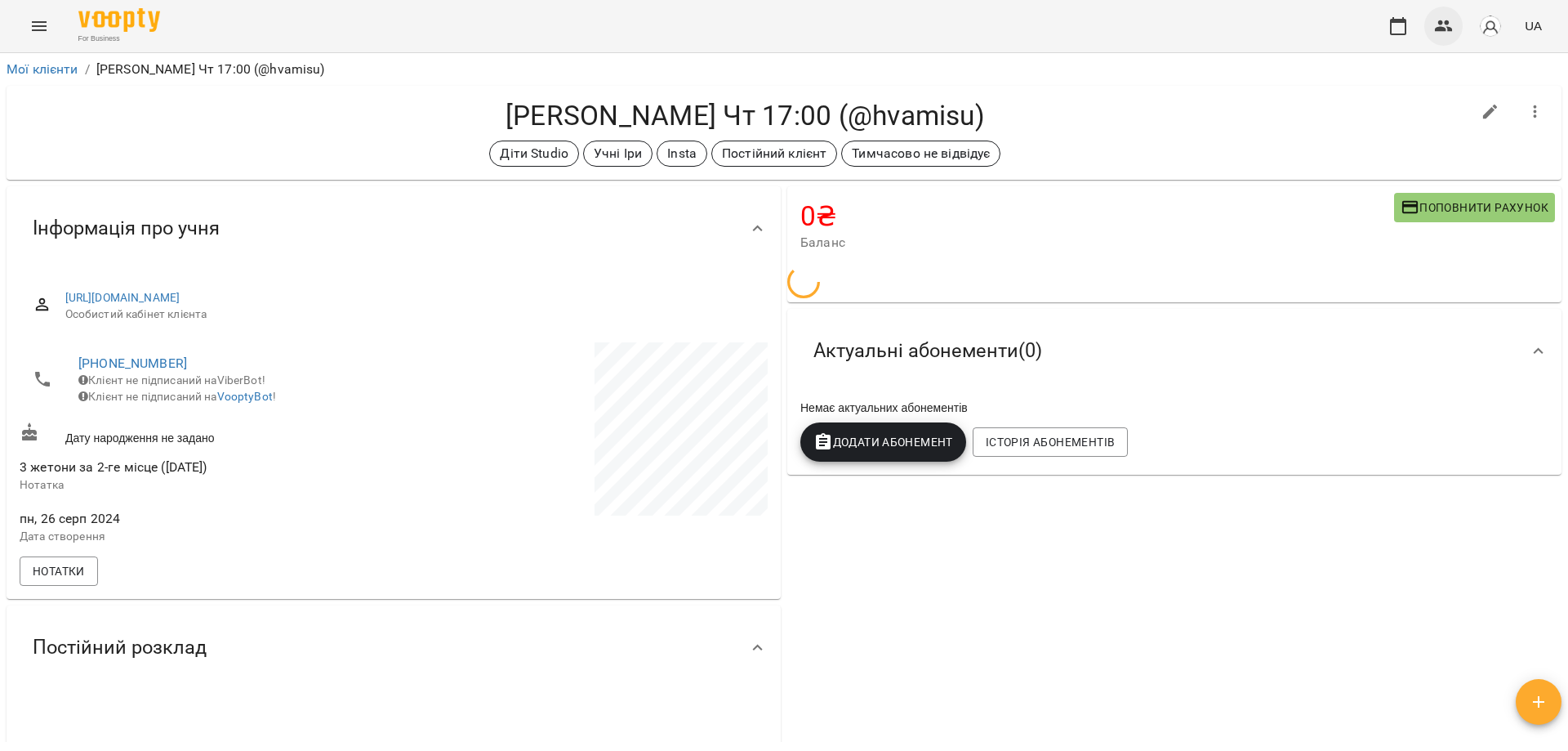
click at [1457, 18] on button "button" at bounding box center [1444, 27] width 39 height 39
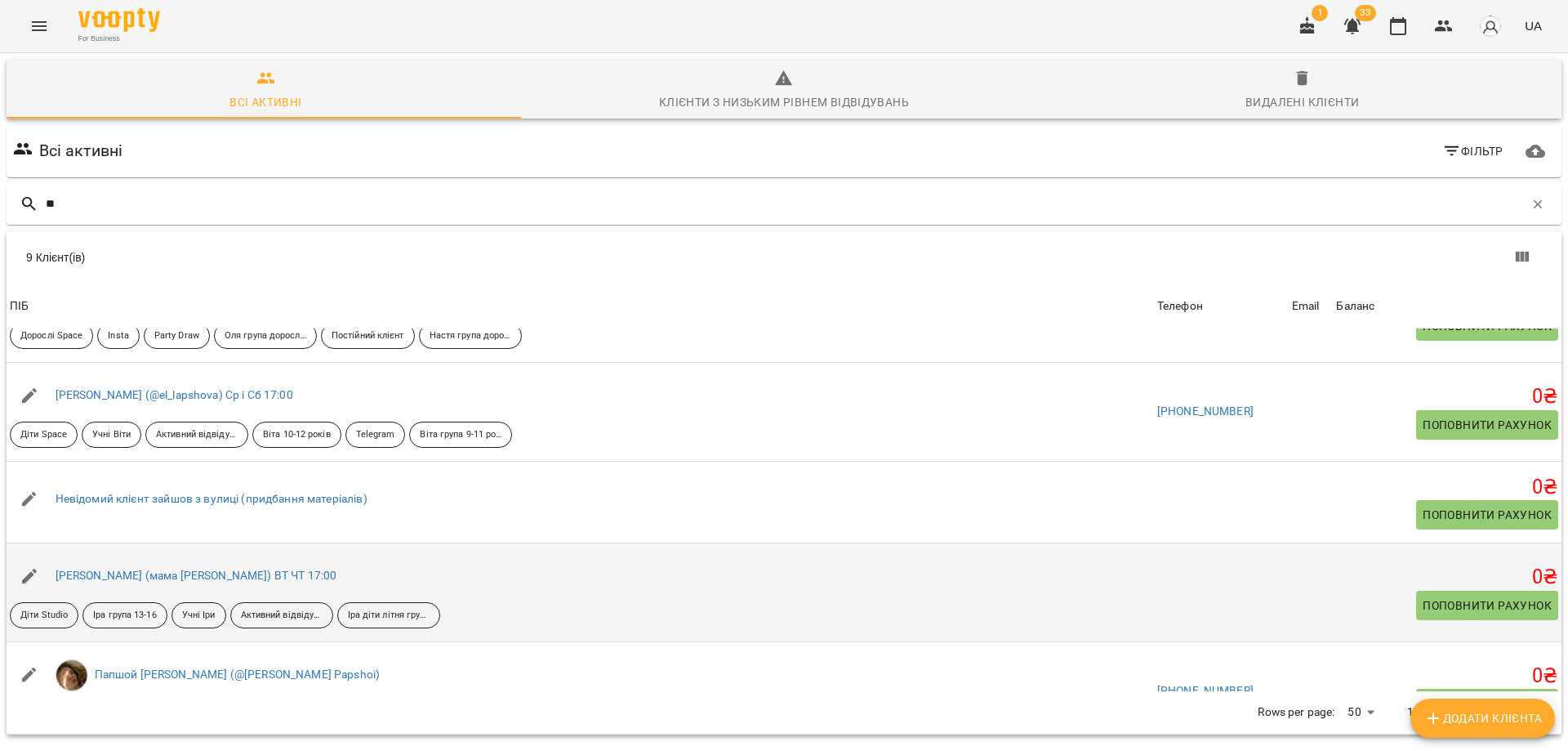
scroll to position [245, 0]
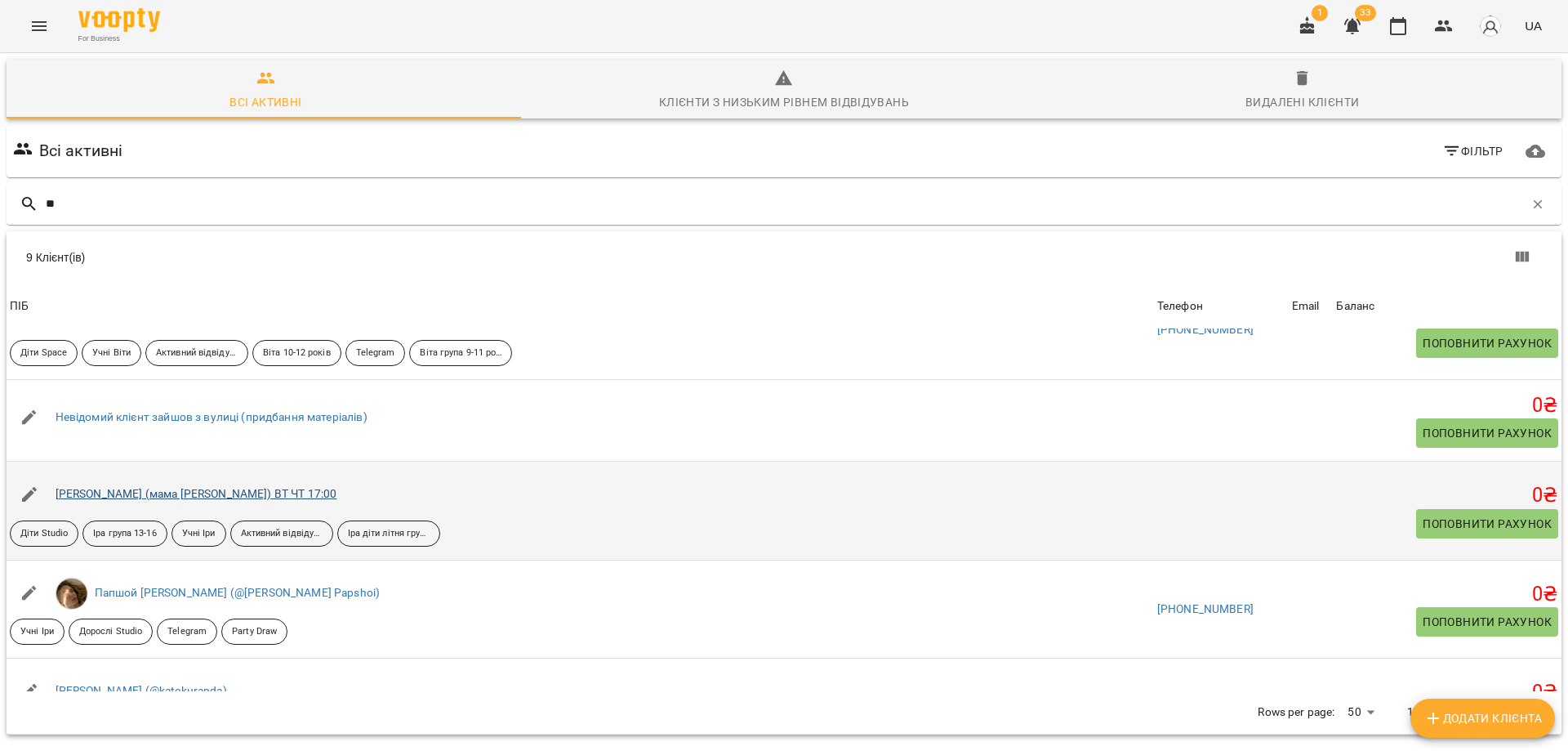
type input "**"
click at [116, 496] on link "[PERSON_NAME] (мама [PERSON_NAME]) ВТ ЧТ 17:00" at bounding box center [196, 493] width 282 height 13
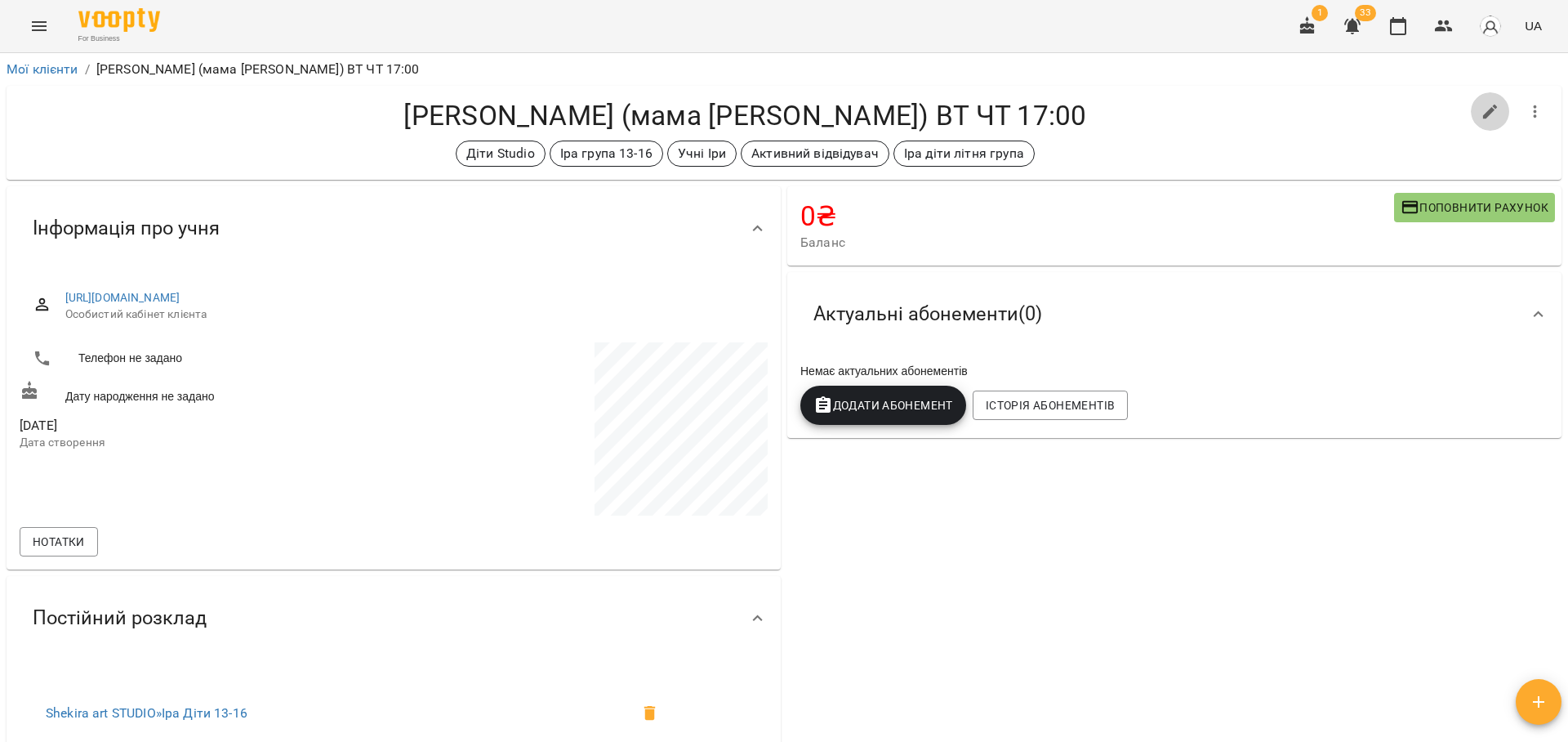
click at [1481, 115] on icon "button" at bounding box center [1490, 111] width 20 height 20
select select "**"
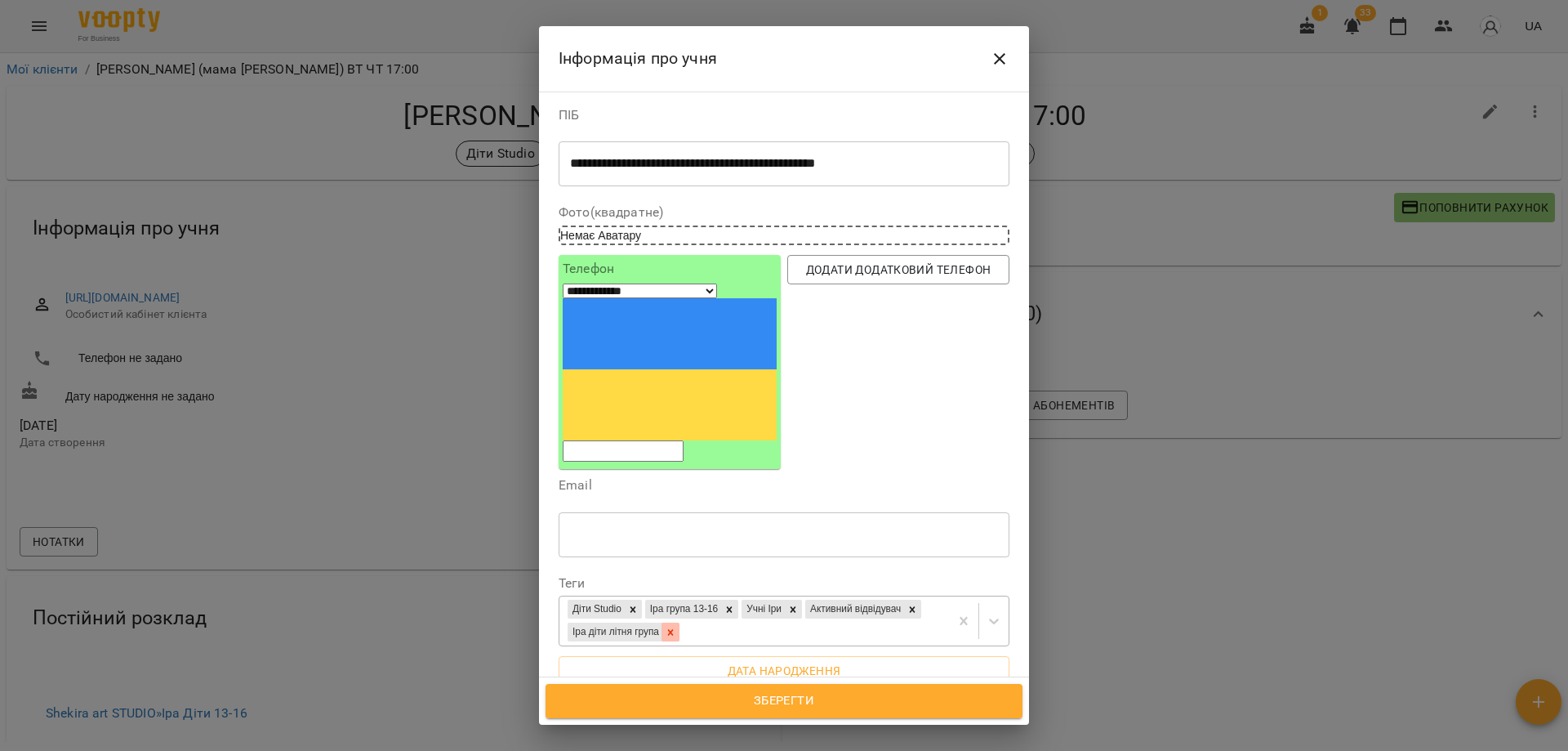
click at [676, 627] on icon at bounding box center [670, 632] width 11 height 11
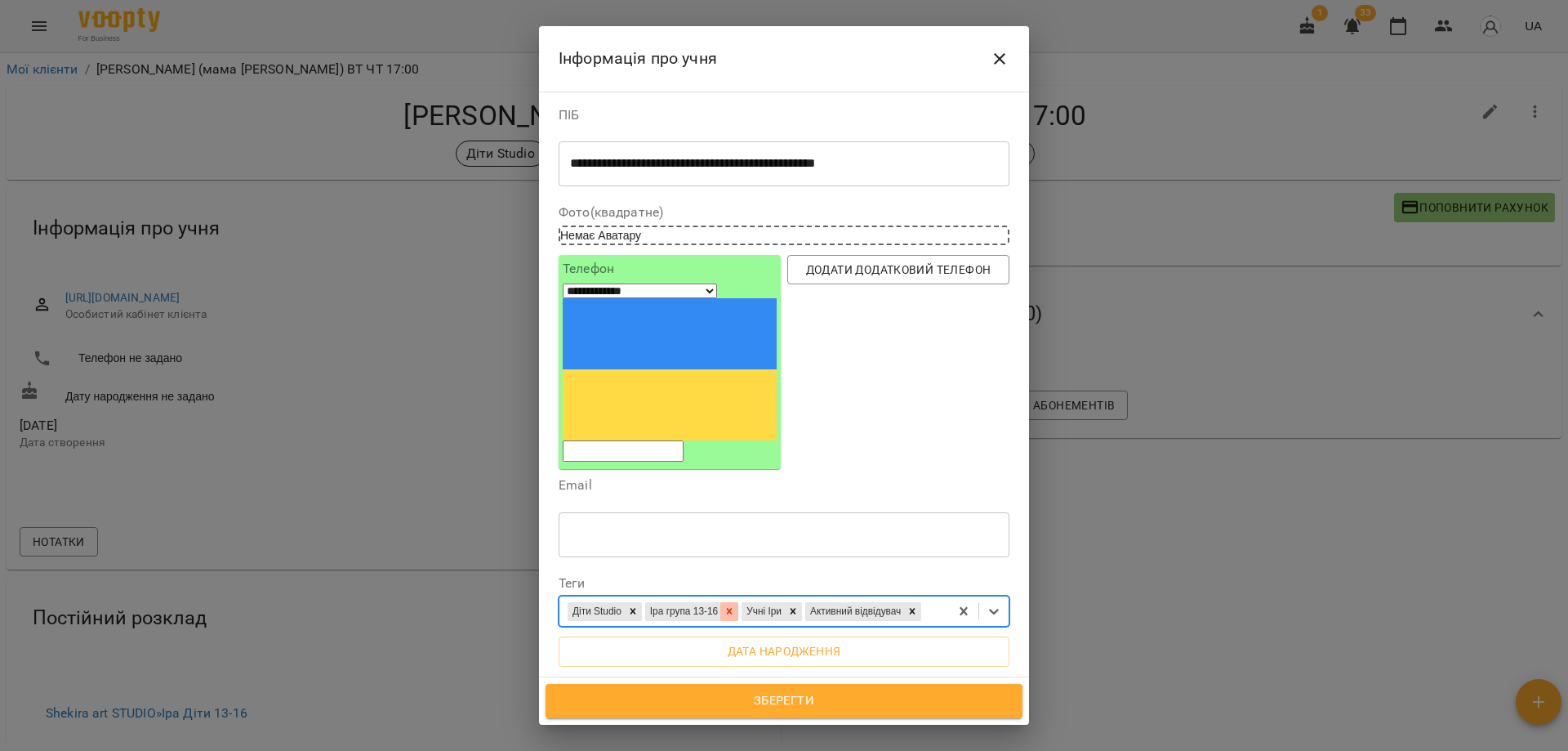
click at [735, 605] on icon at bounding box center [728, 610] width 11 height 11
click at [822, 605] on icon at bounding box center [815, 610] width 11 height 11
click at [847, 598] on div "Діти Studio Учні Іри" at bounding box center [754, 611] width 390 height 27
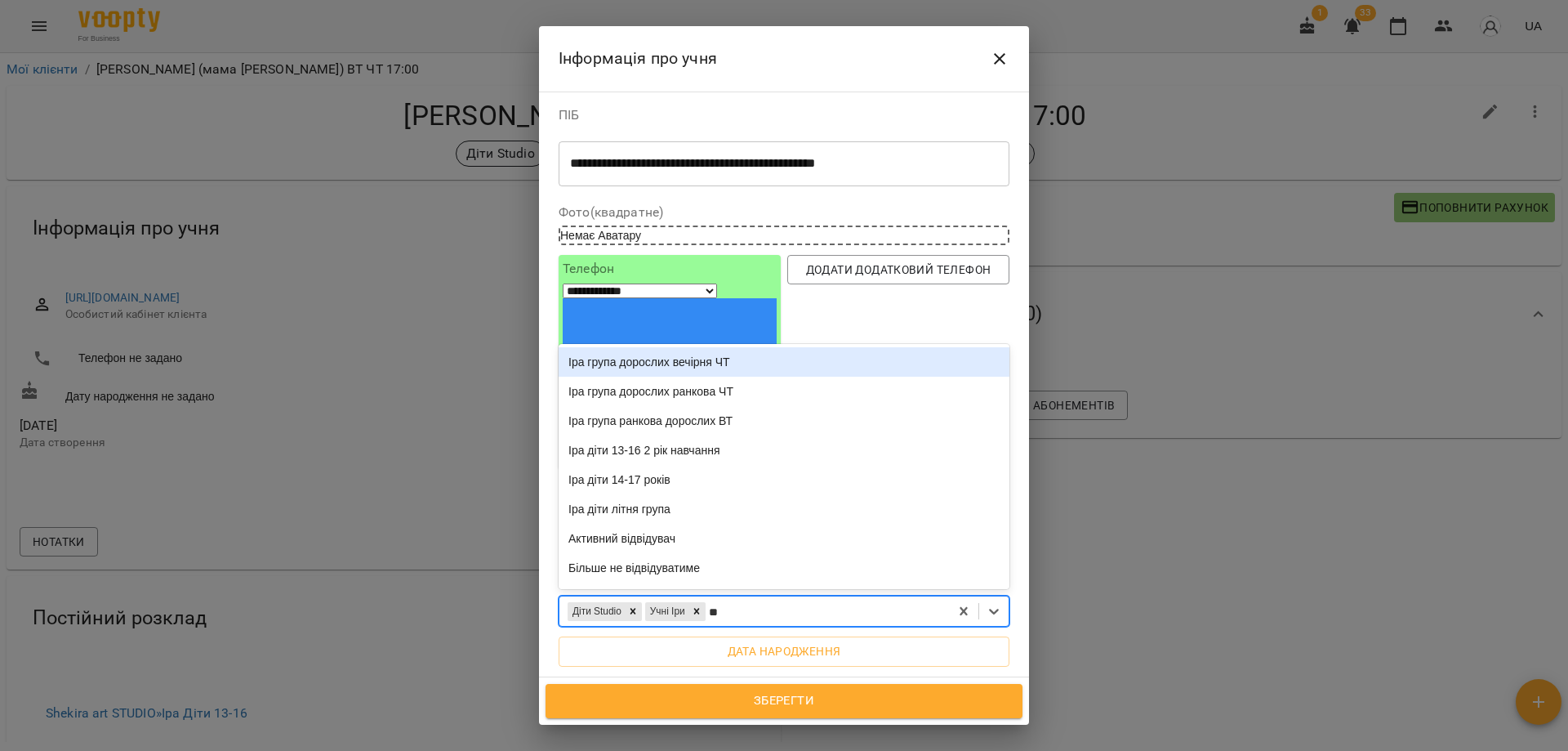
type input "***"
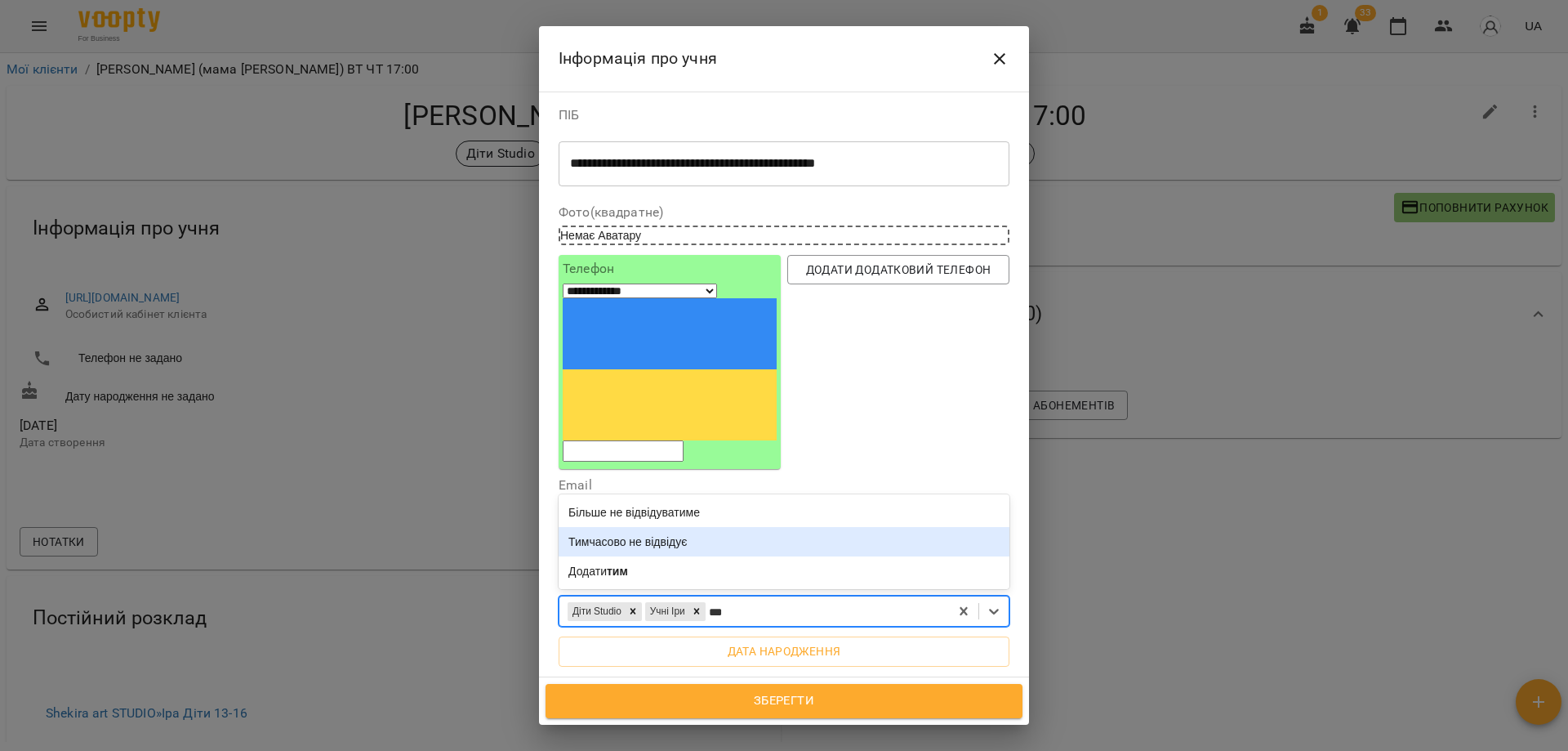
click at [717, 527] on div "Тимчасово не відвідує" at bounding box center [784, 542] width 451 height 29
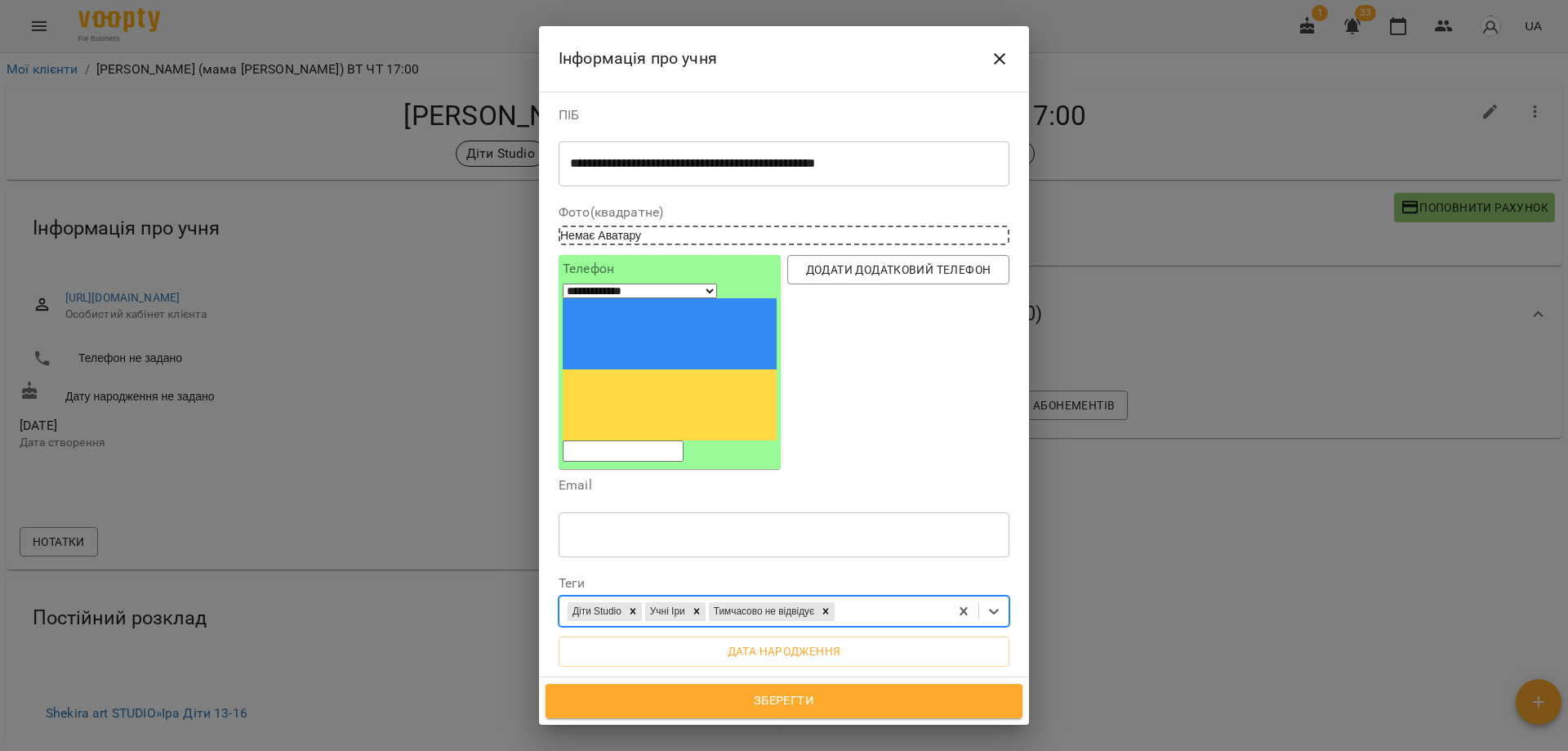
click at [789, 702] on span "Зберегти" at bounding box center [784, 700] width 441 height 21
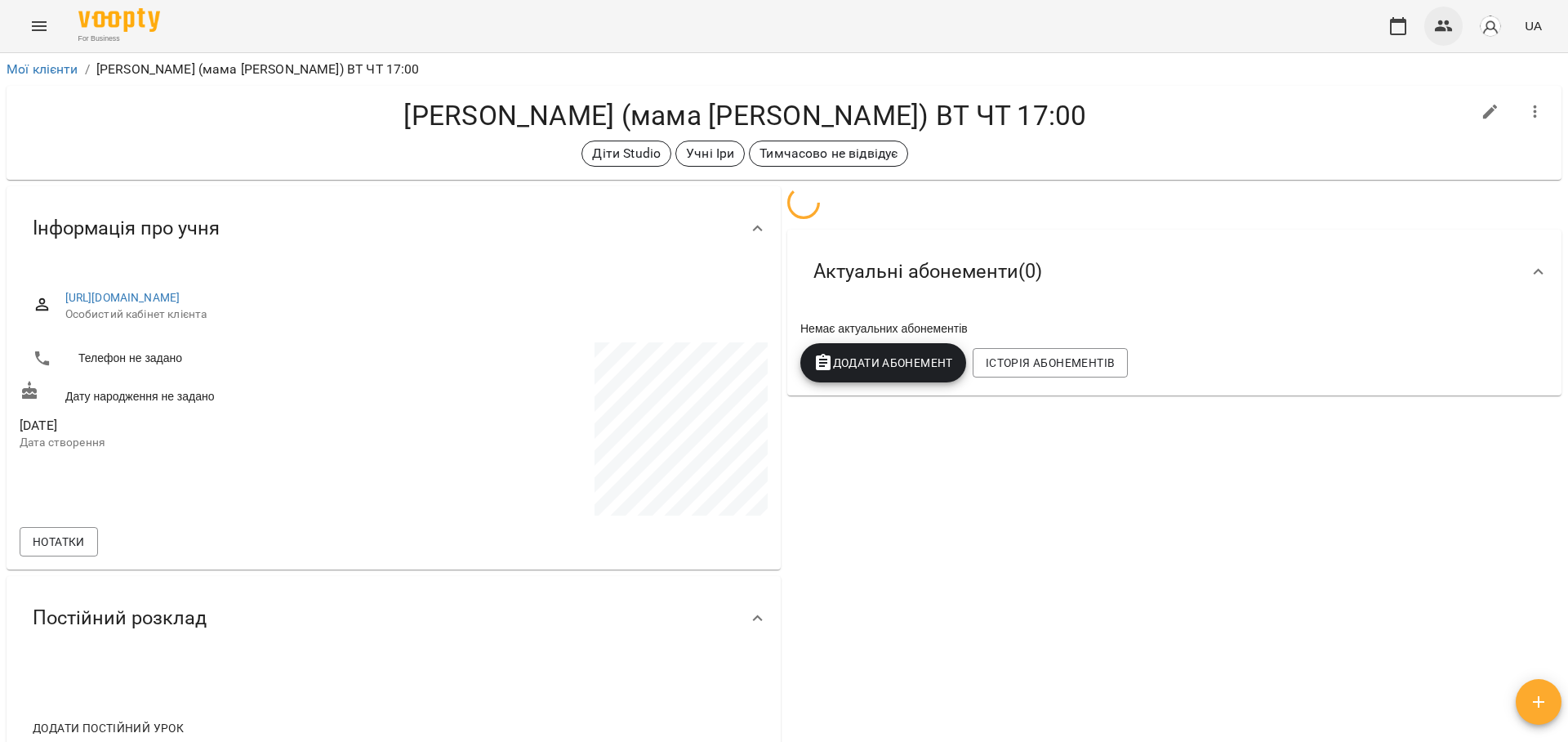
click at [1448, 28] on icon "button" at bounding box center [1443, 26] width 20 height 20
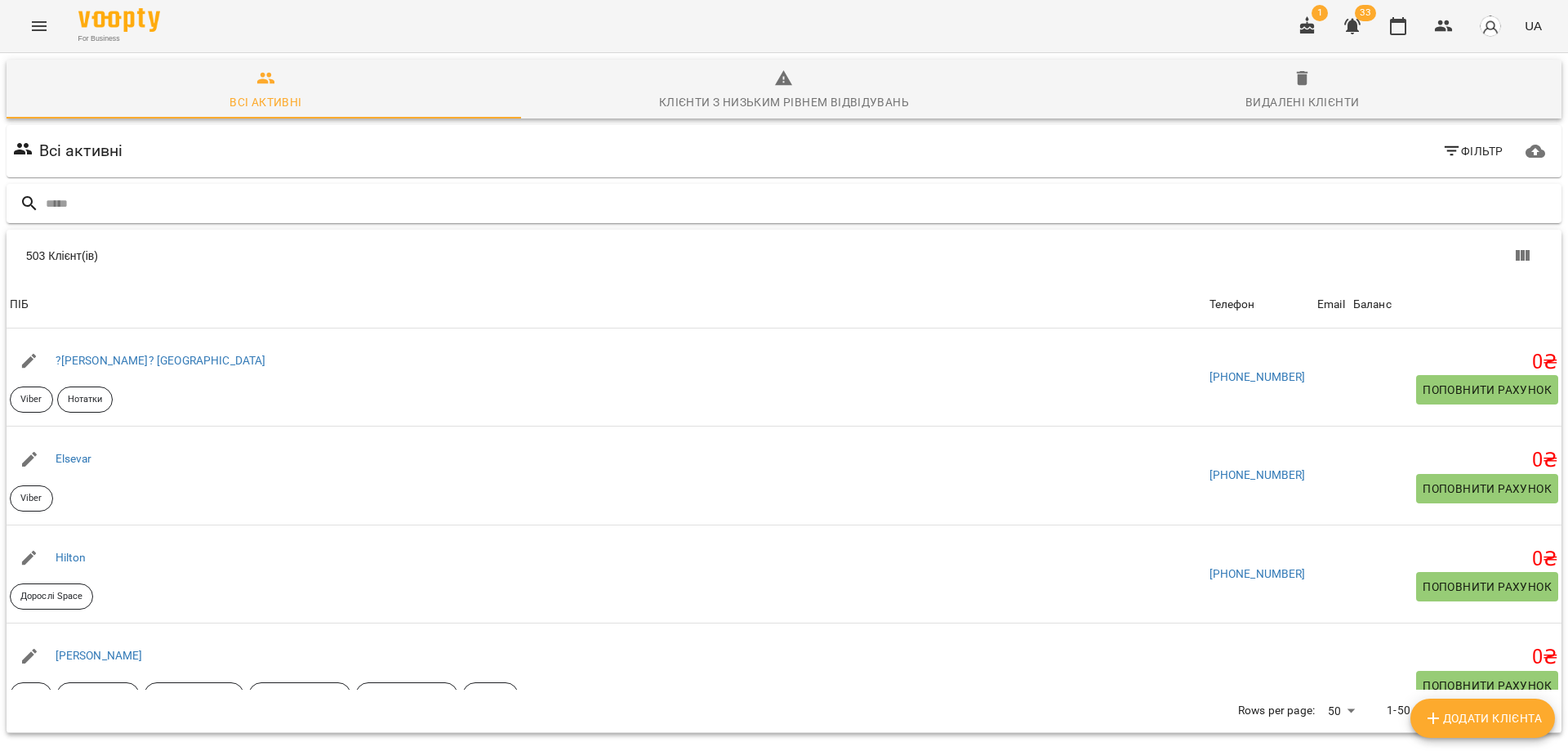
click at [340, 200] on input "text" at bounding box center [799, 203] width 1509 height 27
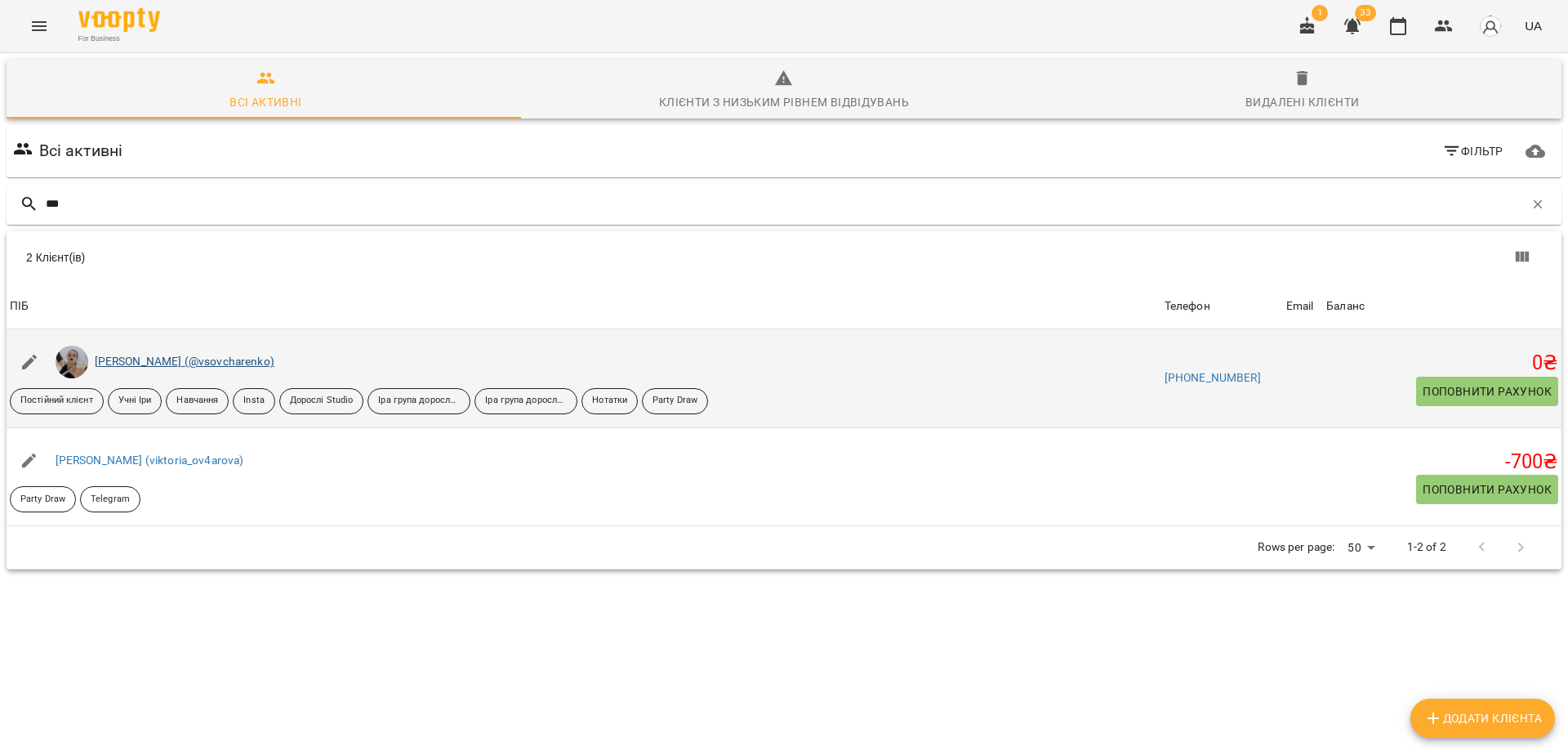
type input "***"
click at [115, 362] on link "[PERSON_NAME] (@vsovcharenko)" at bounding box center [185, 361] width 180 height 13
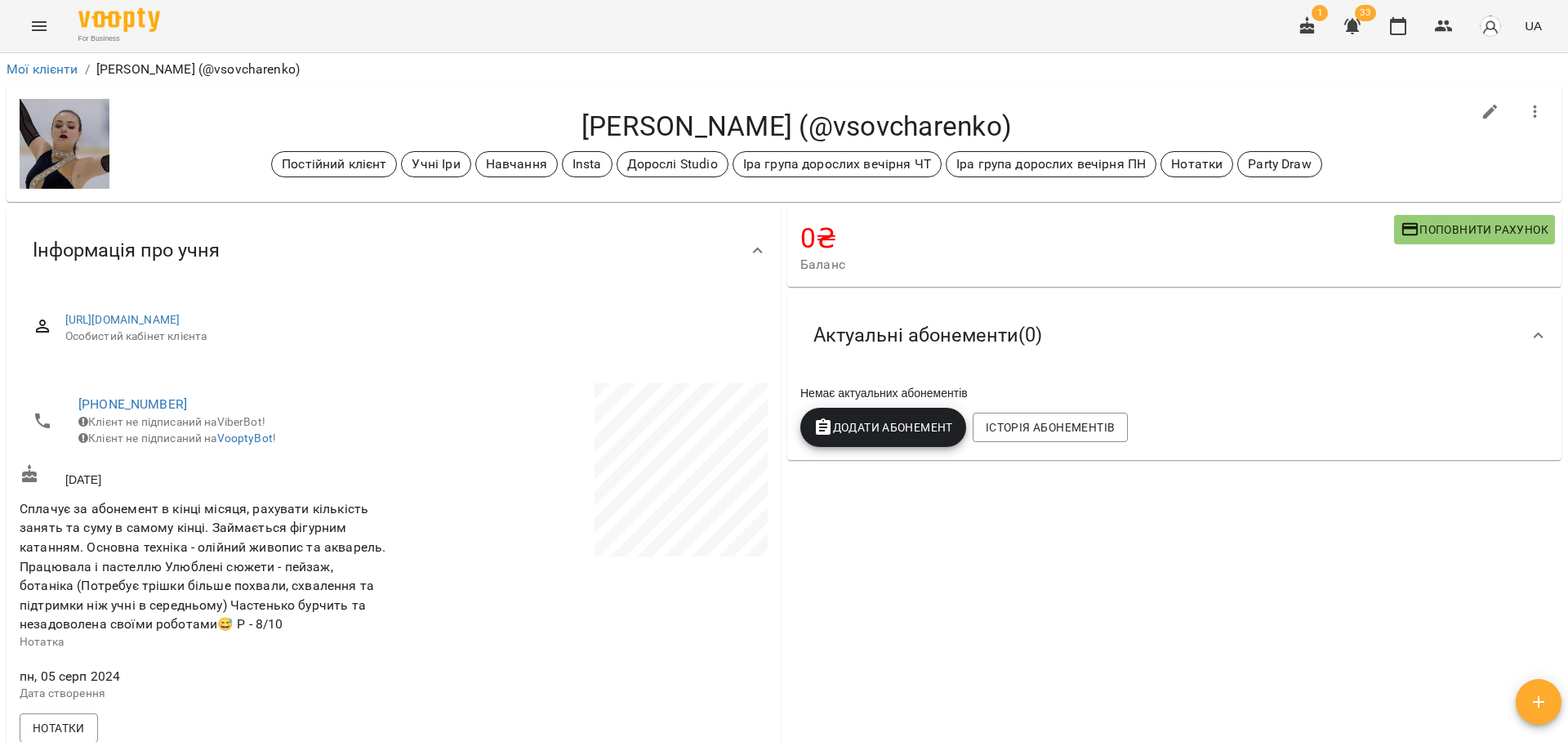
click at [1486, 109] on icon "button" at bounding box center [1490, 111] width 20 height 20
select select "**"
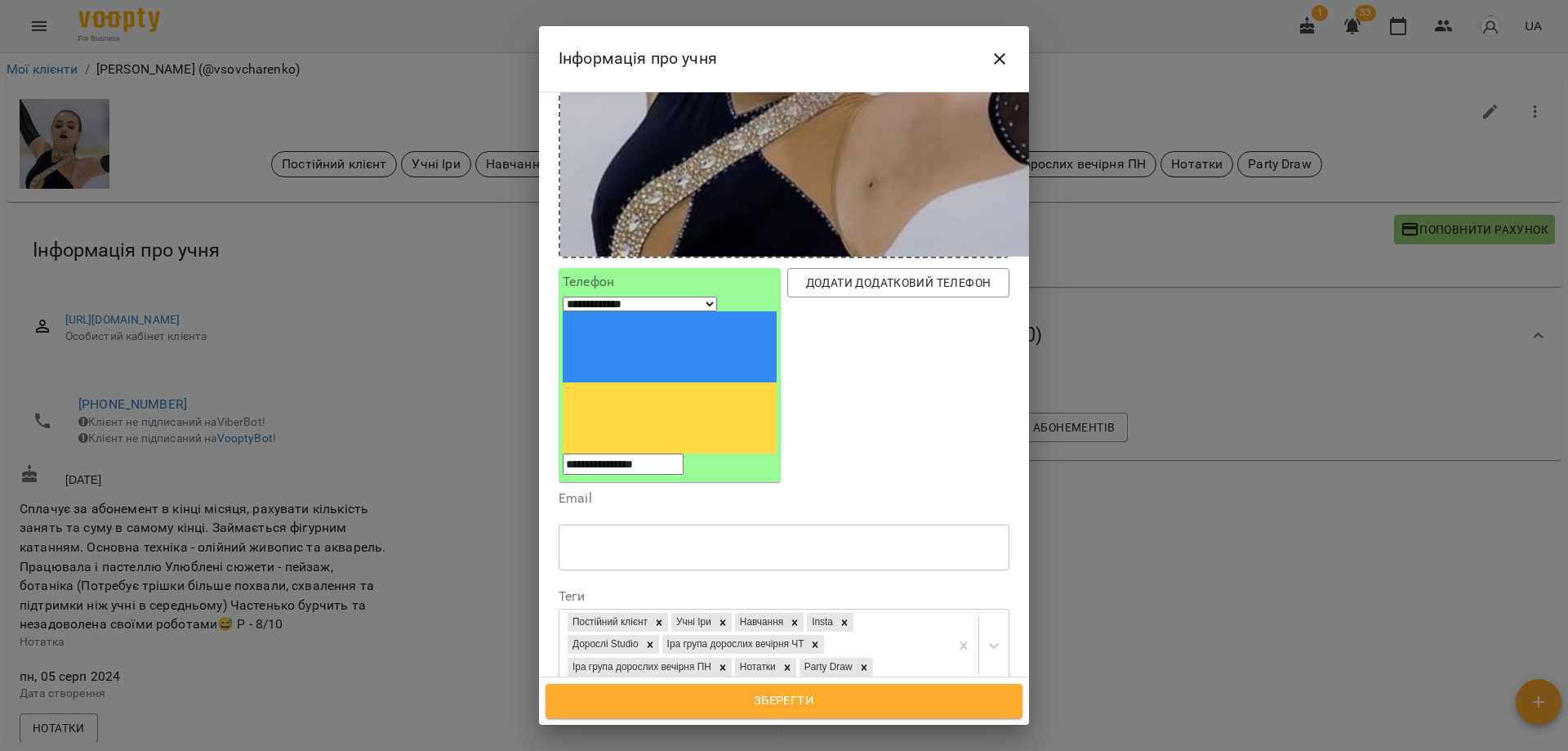
scroll to position [490, 0]
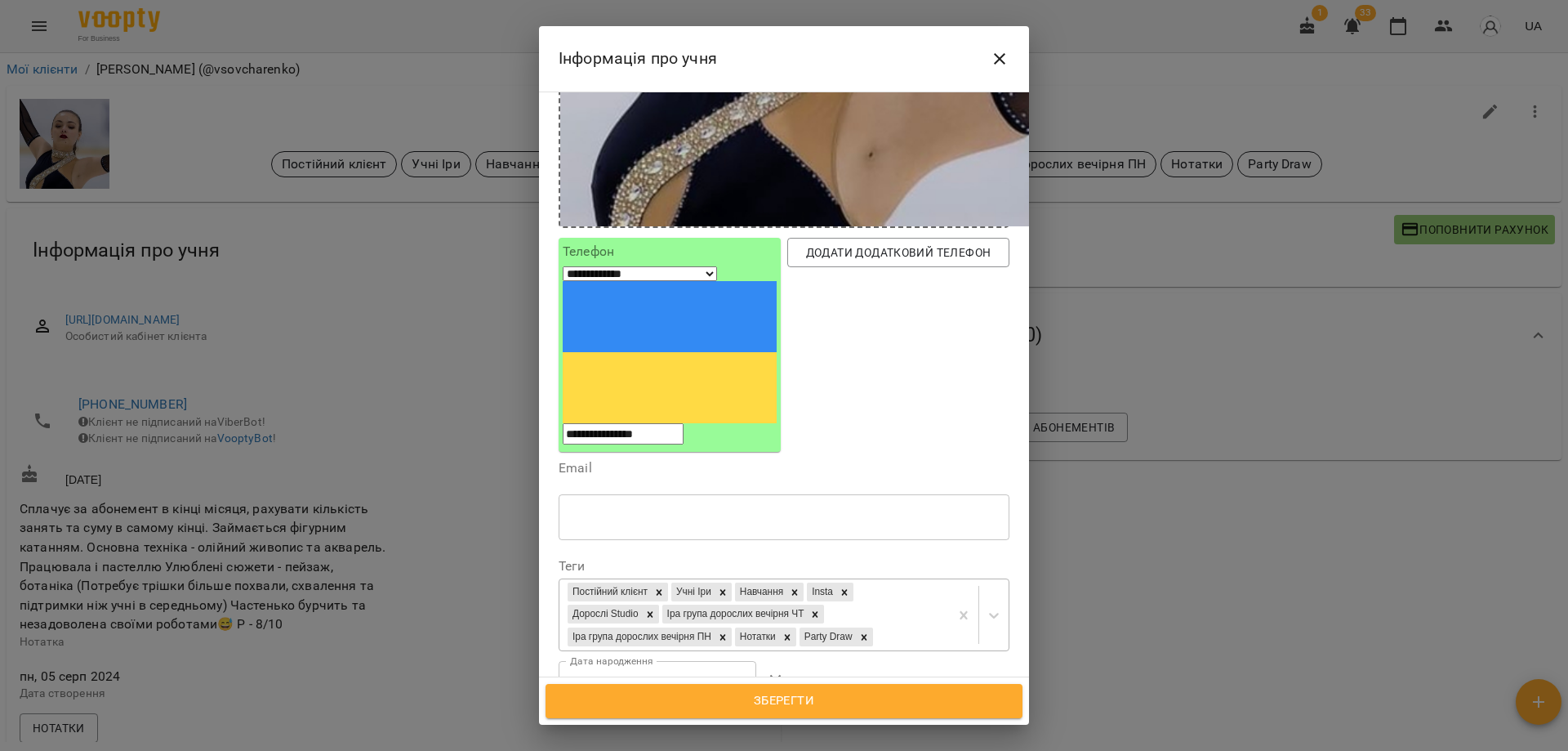
click at [918, 580] on div "Постійний клієнт Учні Іри Навчання Insta Дорослі Studio Іра група дорослих вечі…" at bounding box center [754, 615] width 390 height 71
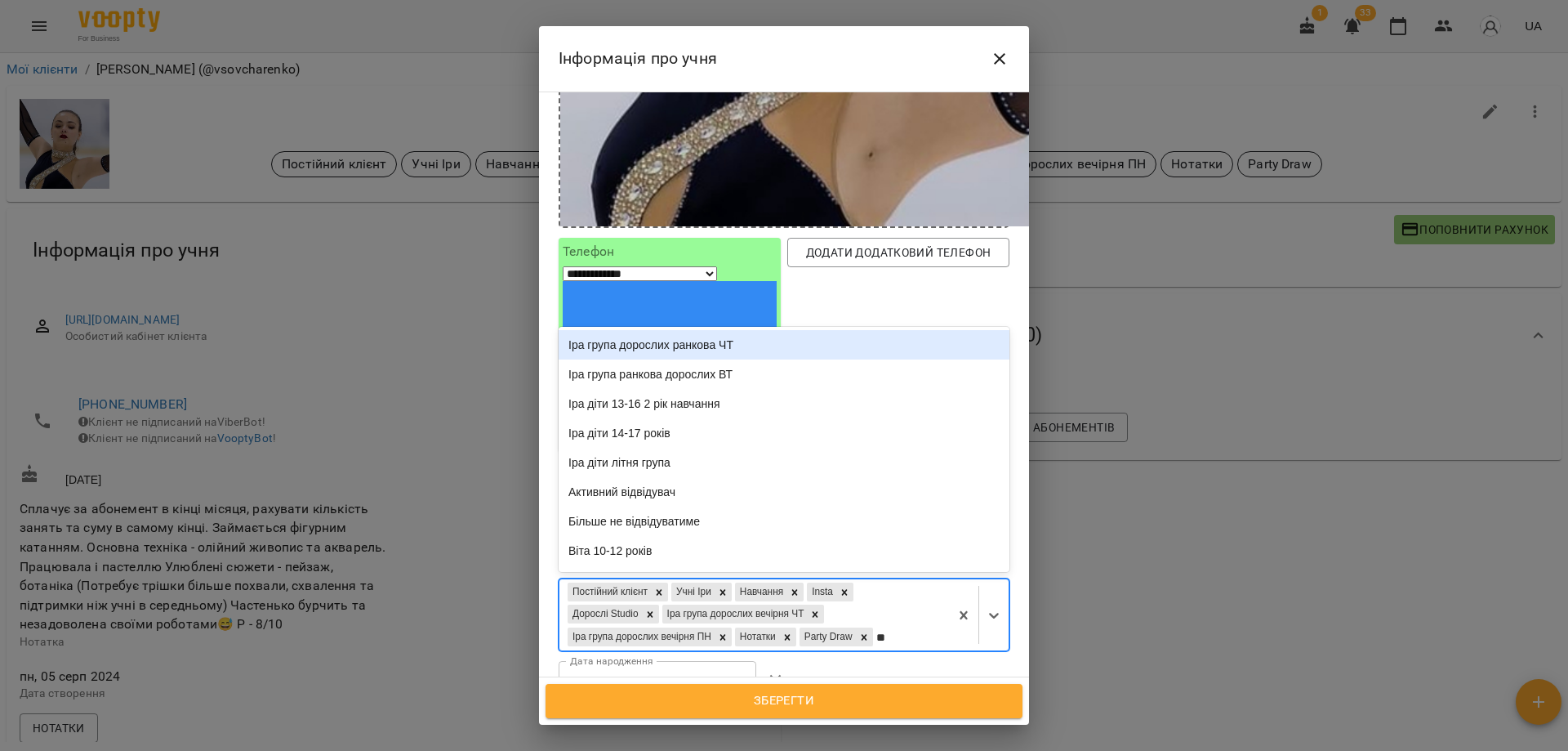
type input "***"
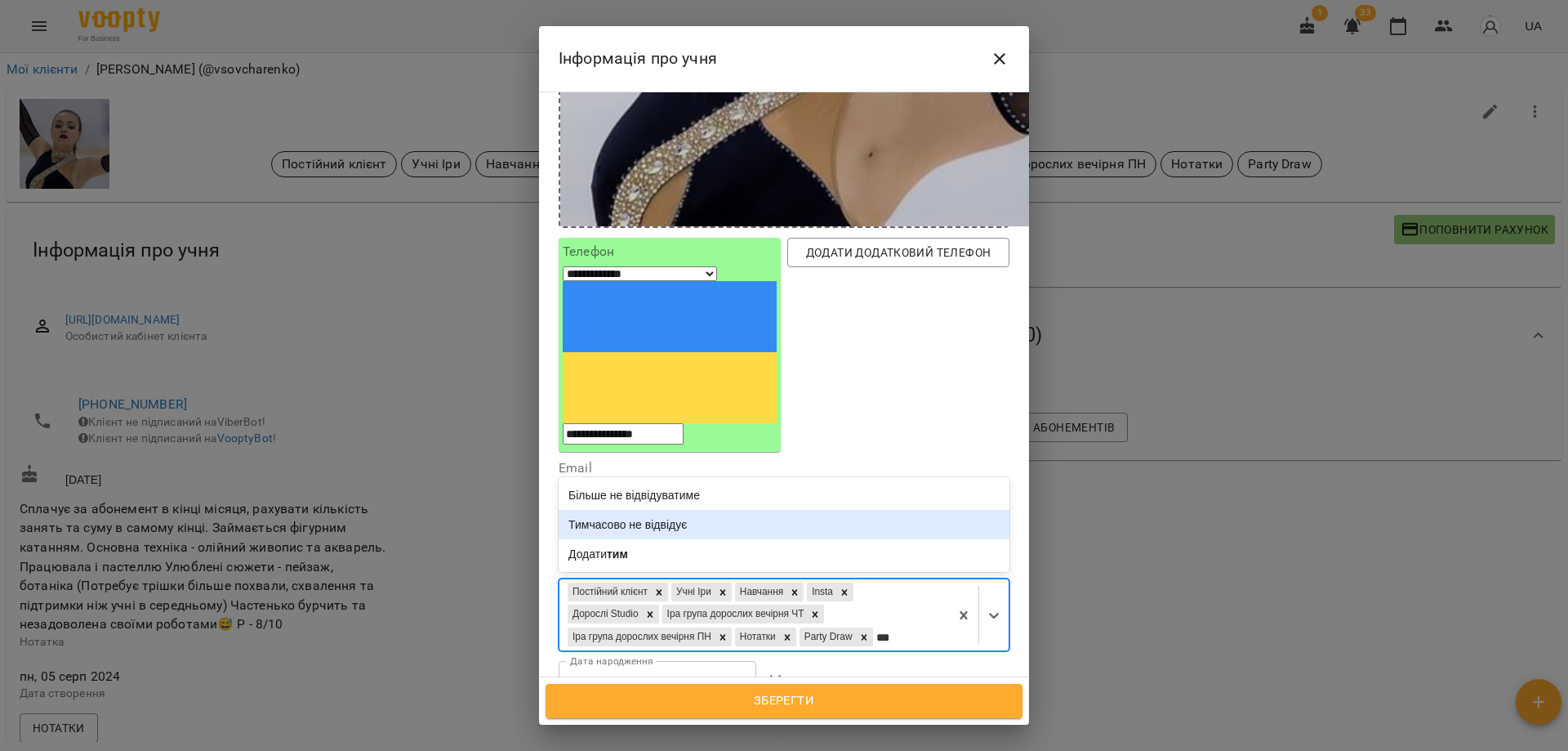
click at [654, 510] on div "Тимчасово не відвідує" at bounding box center [784, 525] width 451 height 29
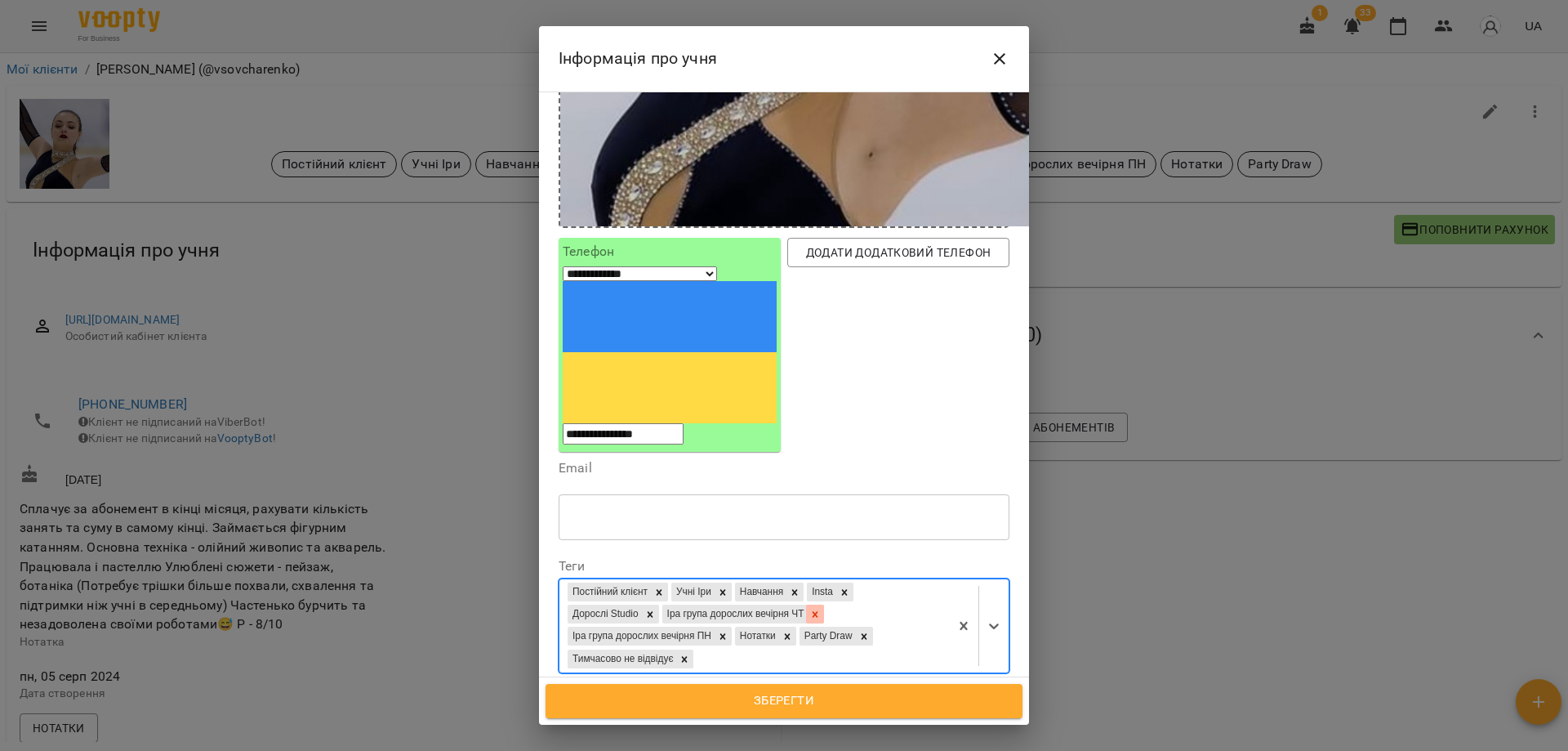
click at [821, 609] on icon at bounding box center [814, 614] width 11 height 11
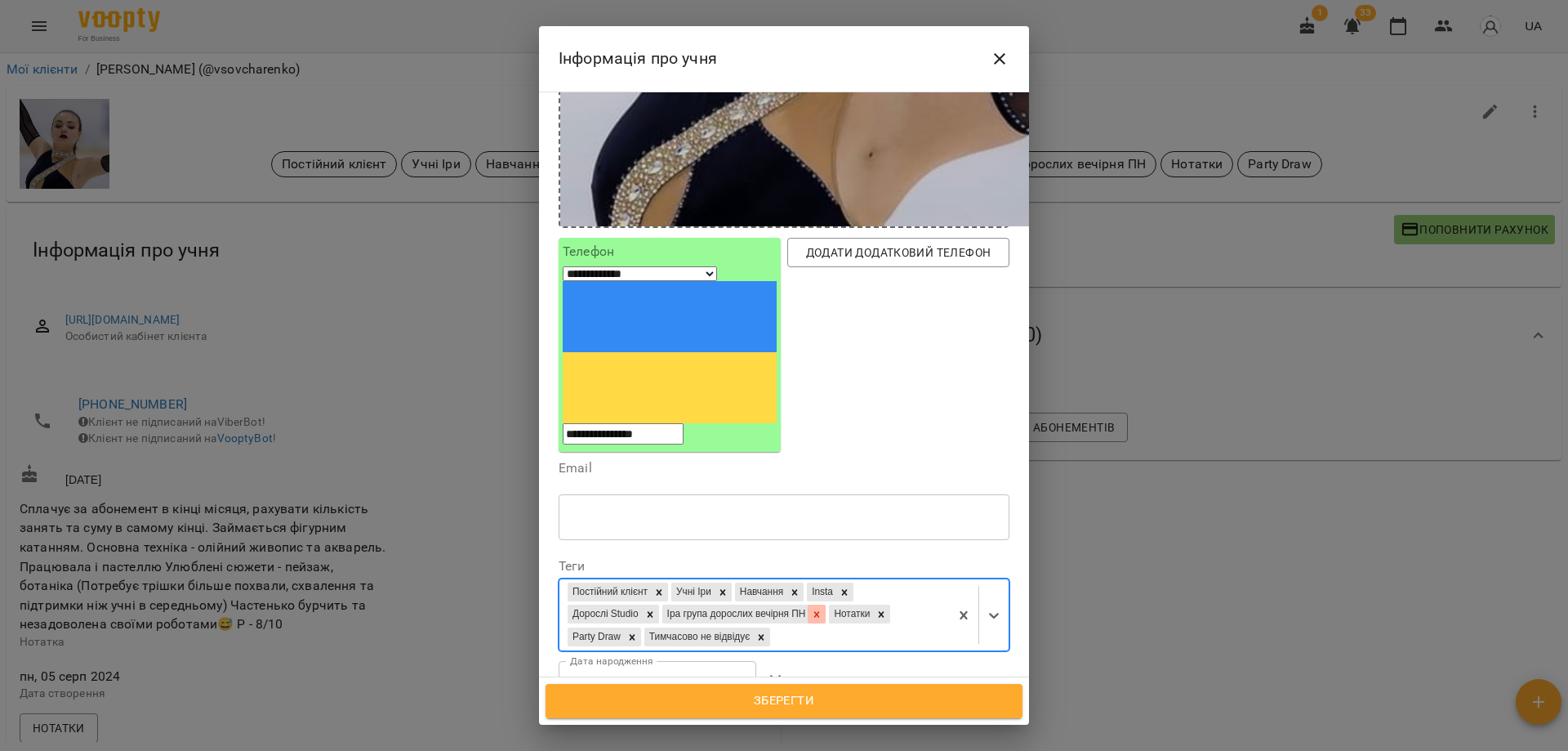
click at [823, 609] on icon at bounding box center [816, 614] width 11 height 11
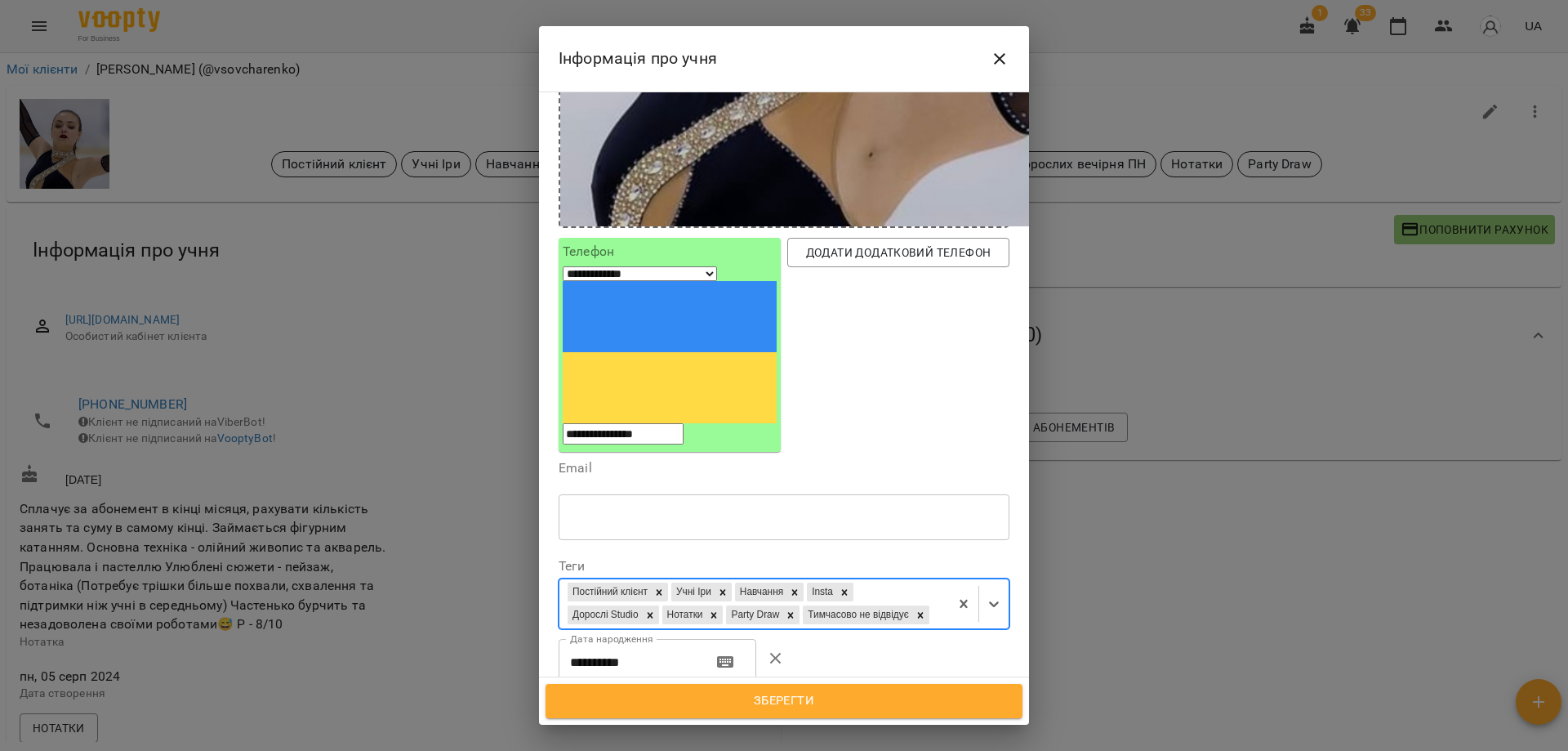
click at [781, 709] on span "Зберегти" at bounding box center [784, 700] width 441 height 21
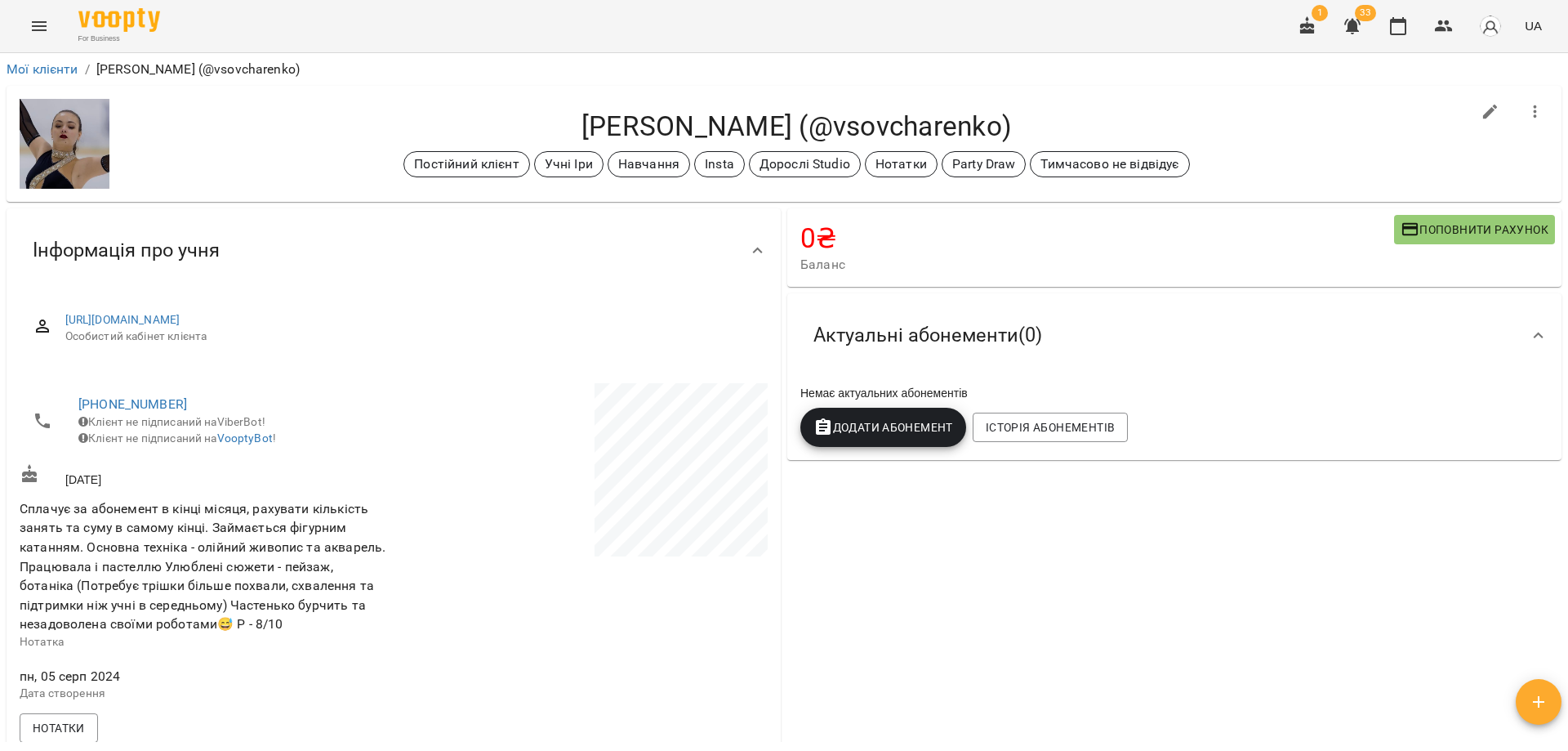
click at [794, 122] on h4 "[PERSON_NAME] (@vsovcharenko)" at bounding box center [796, 126] width 1348 height 33
click at [57, 123] on img at bounding box center [64, 143] width 90 height 90
click at [239, 582] on span "Сплачує за абонемент в кінці місяця, рахувати кількість занять та суму в самому…" at bounding box center [202, 566] width 366 height 130
drag, startPoint x: 1204, startPoint y: 105, endPoint x: 1208, endPoint y: 114, distance: 9.8
click at [1208, 114] on div "[PERSON_NAME] (@vsovcharenko) Постійний клієнт Учні Іри Навчання Insta Дорослі …" at bounding box center [784, 143] width 1555 height 116
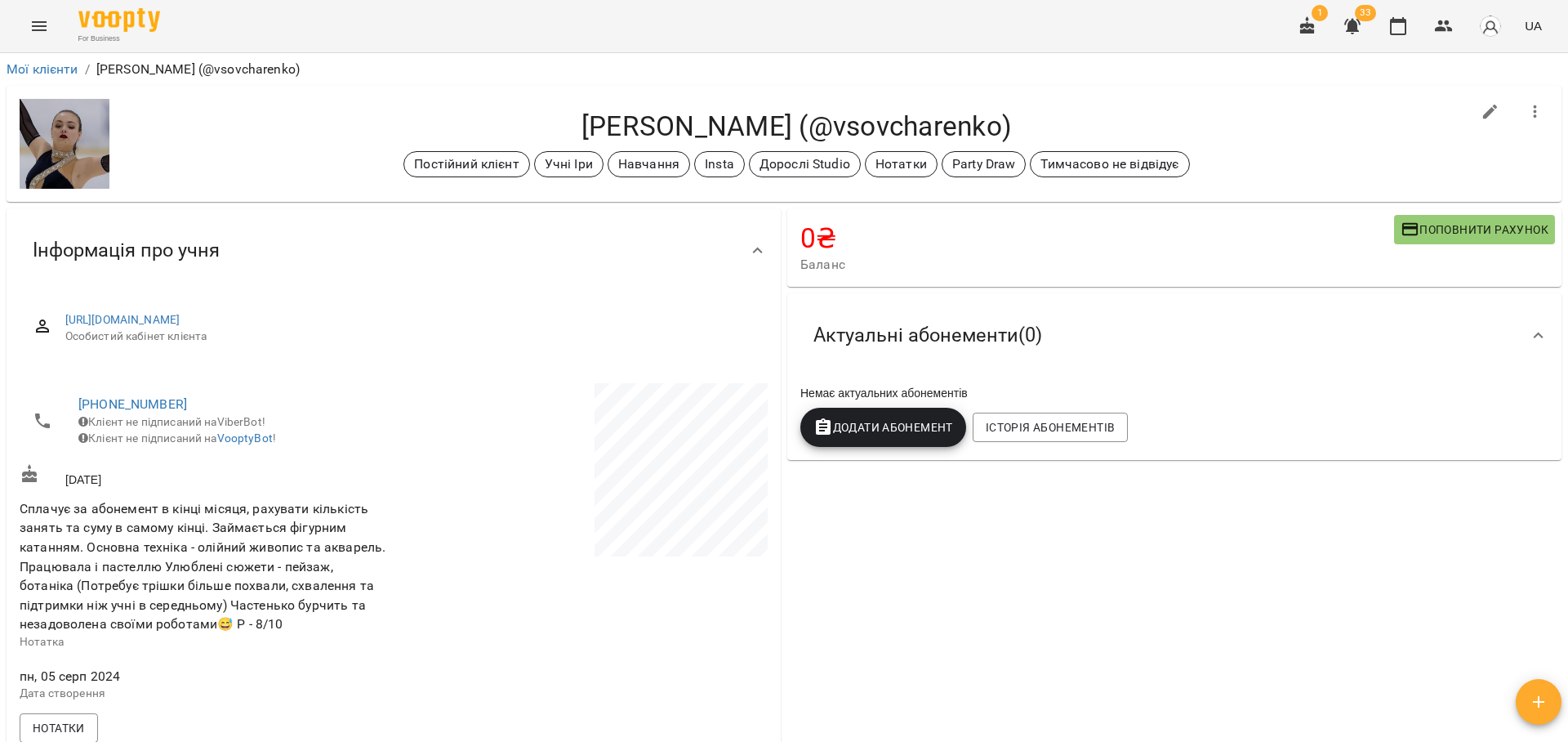
click at [1208, 114] on h4 "[PERSON_NAME] (@vsovcharenko)" at bounding box center [796, 126] width 1348 height 33
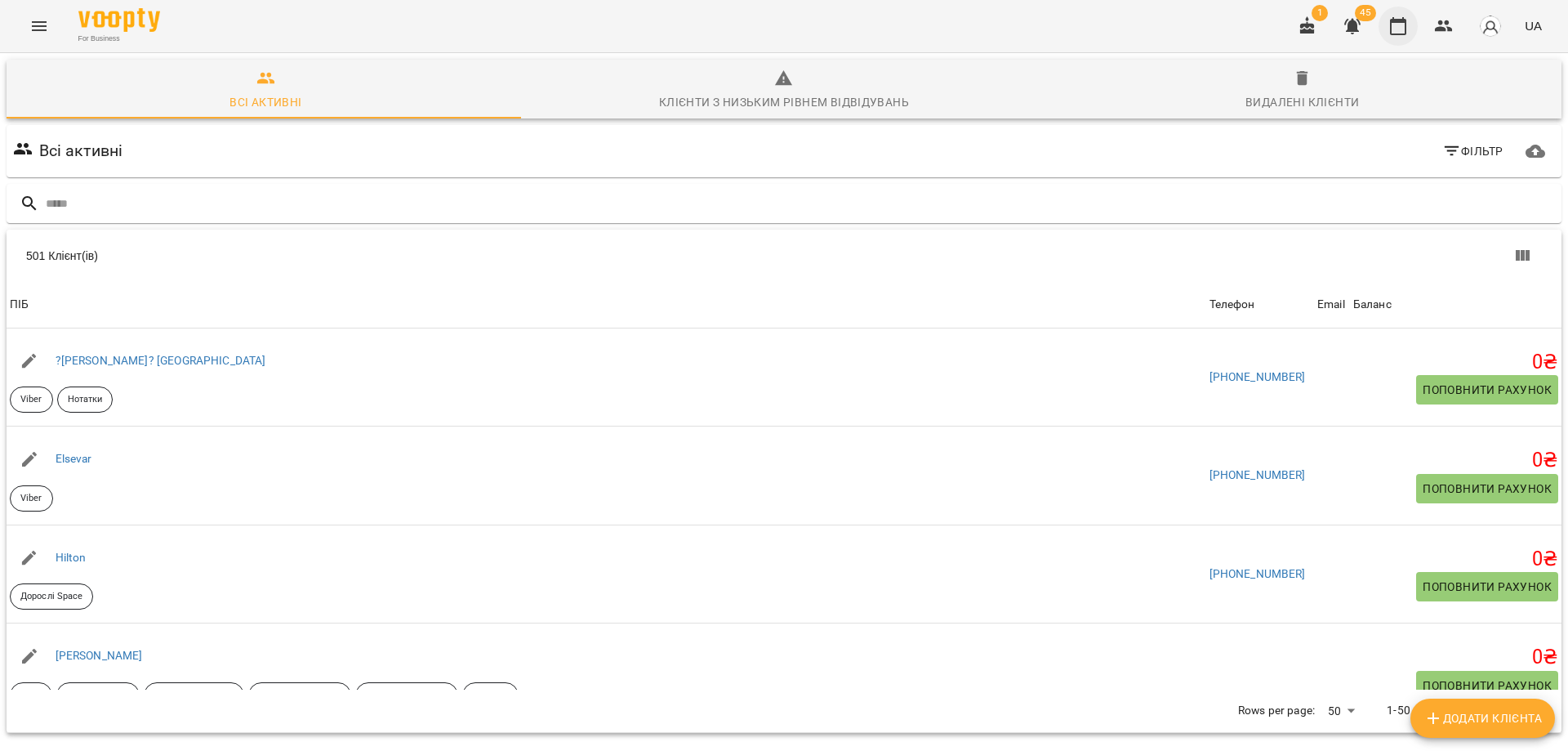
click at [1398, 22] on icon "button" at bounding box center [1397, 26] width 16 height 18
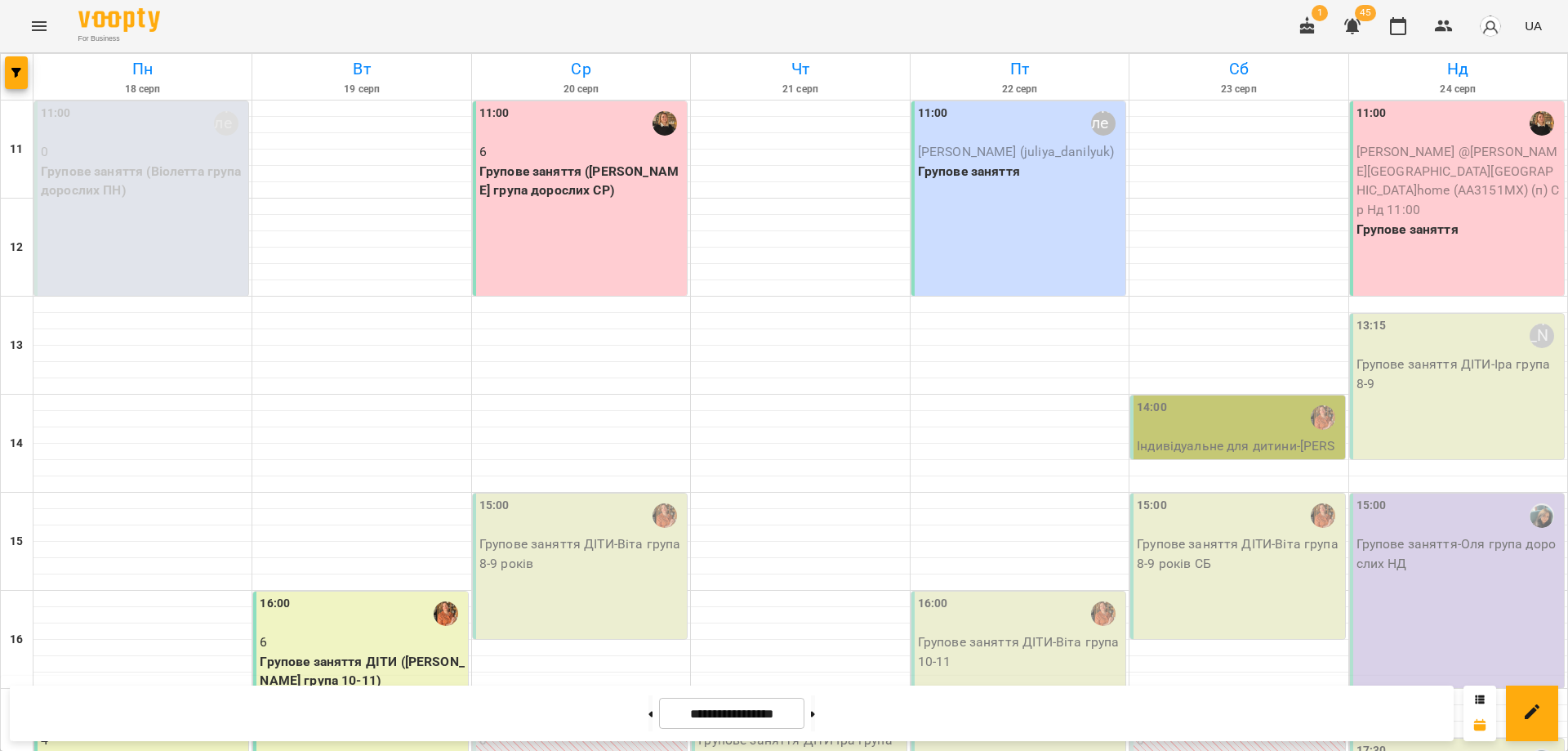
drag, startPoint x: 930, startPoint y: 712, endPoint x: 943, endPoint y: 710, distance: 13.2
click at [943, 710] on div "**********" at bounding box center [731, 713] width 1444 height 56
drag, startPoint x: 939, startPoint y: 706, endPoint x: 925, endPoint y: 705, distance: 14.0
click at [925, 705] on div "**********" at bounding box center [731, 713] width 1444 height 56
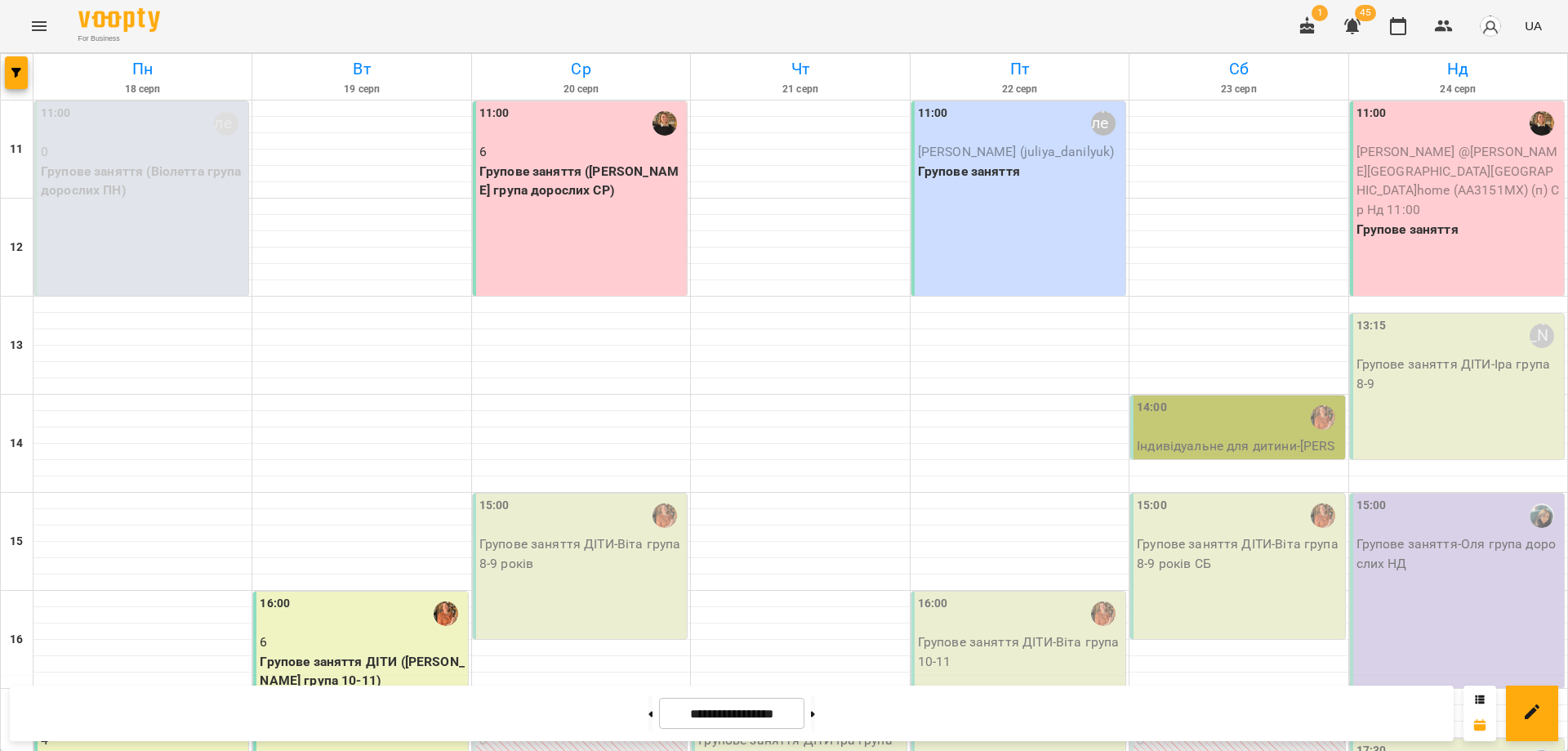
click at [925, 705] on div "**********" at bounding box center [731, 713] width 1444 height 56
click at [917, 705] on div "**********" at bounding box center [731, 713] width 1444 height 56
click at [916, 705] on div "**********" at bounding box center [731, 713] width 1444 height 56
click at [1399, 33] on icon "button" at bounding box center [1397, 26] width 20 height 20
click at [1441, 26] on icon "button" at bounding box center [1443, 26] width 20 height 20
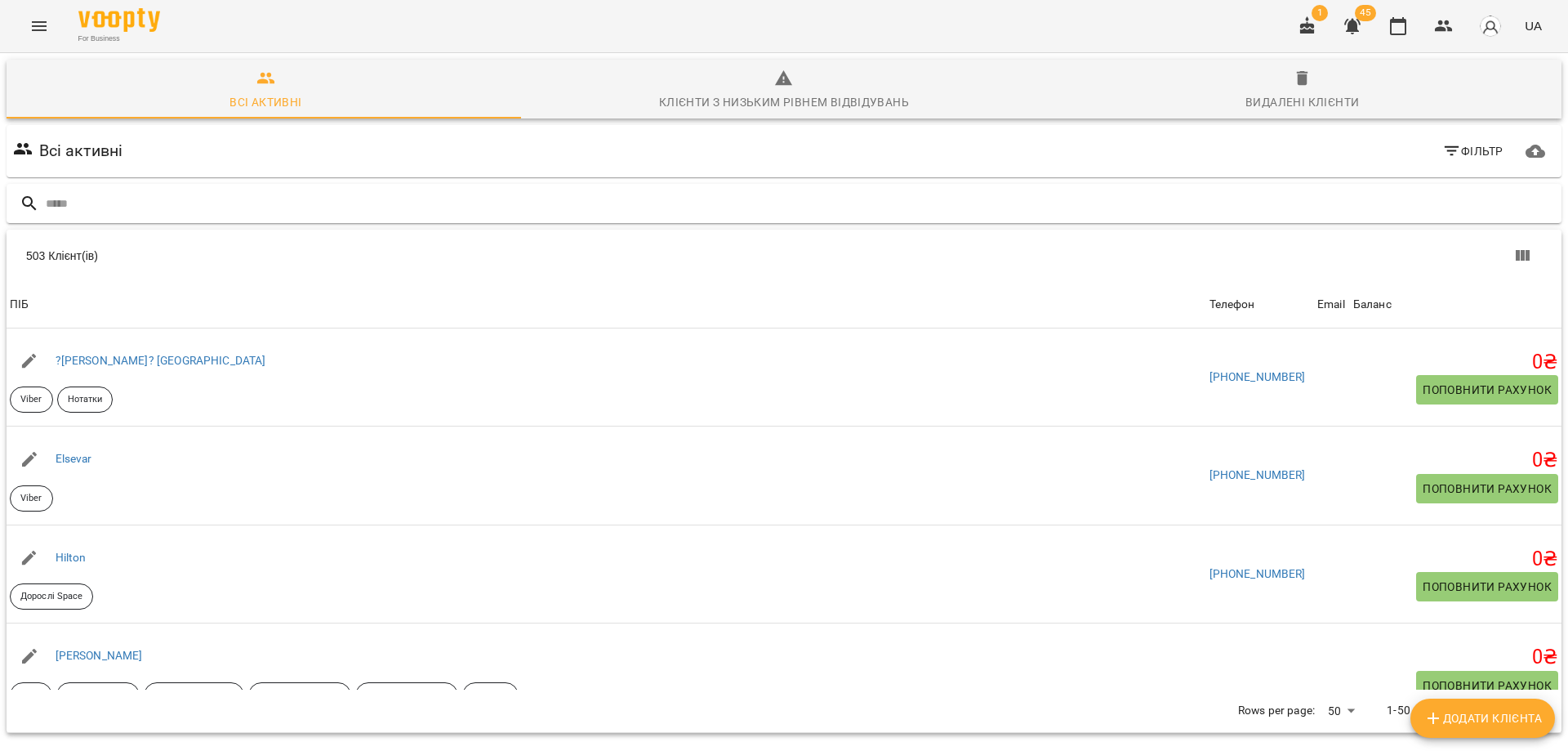
click at [242, 190] on input "text" at bounding box center [799, 203] width 1509 height 27
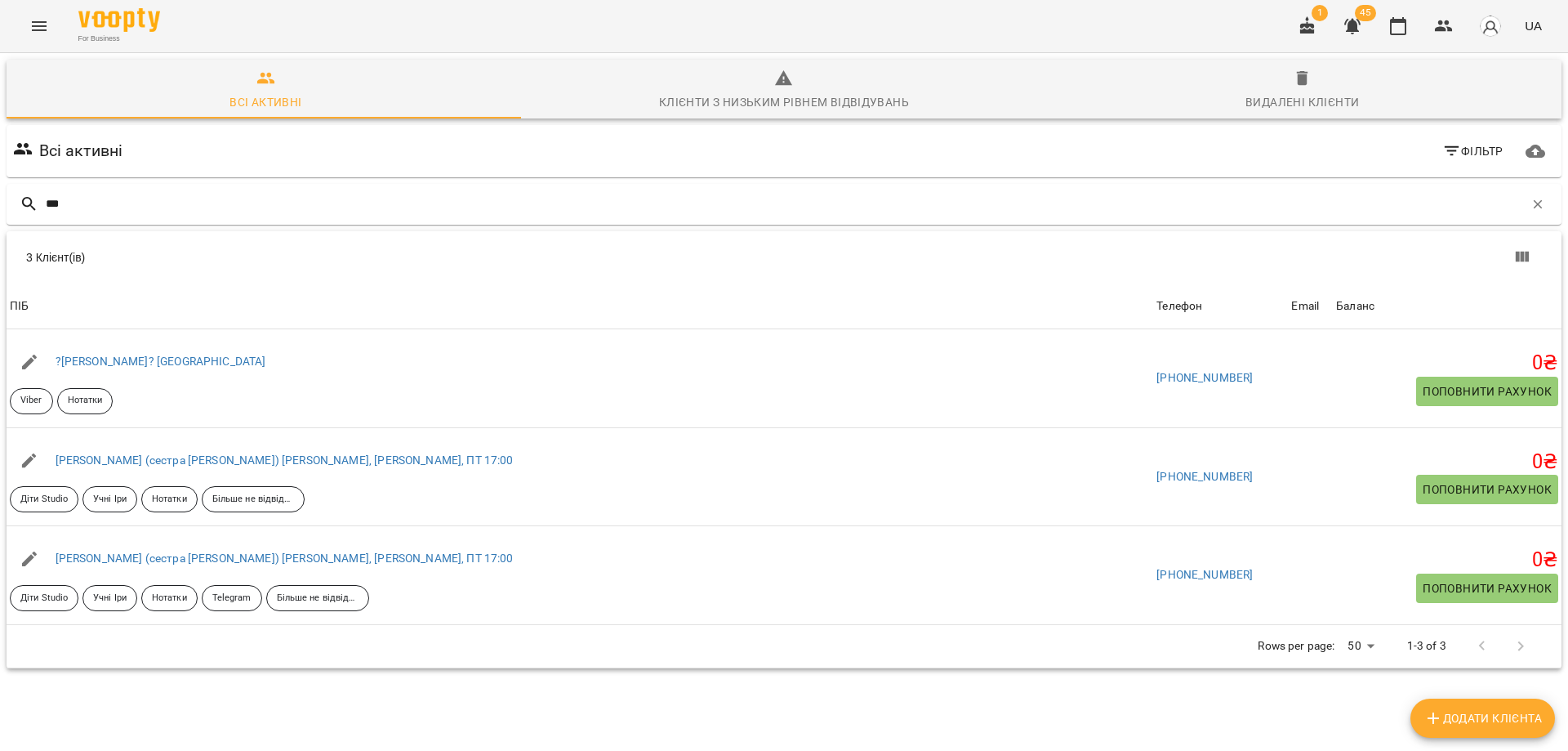
drag, startPoint x: 78, startPoint y: 200, endPoint x: 0, endPoint y: 200, distance: 78.0
click at [0, 200] on div "Всі активні Клієнти з низьким рівнем відвідувань Видалені клієнти Всі активні Ф…" at bounding box center [783, 421] width 1574 height 742
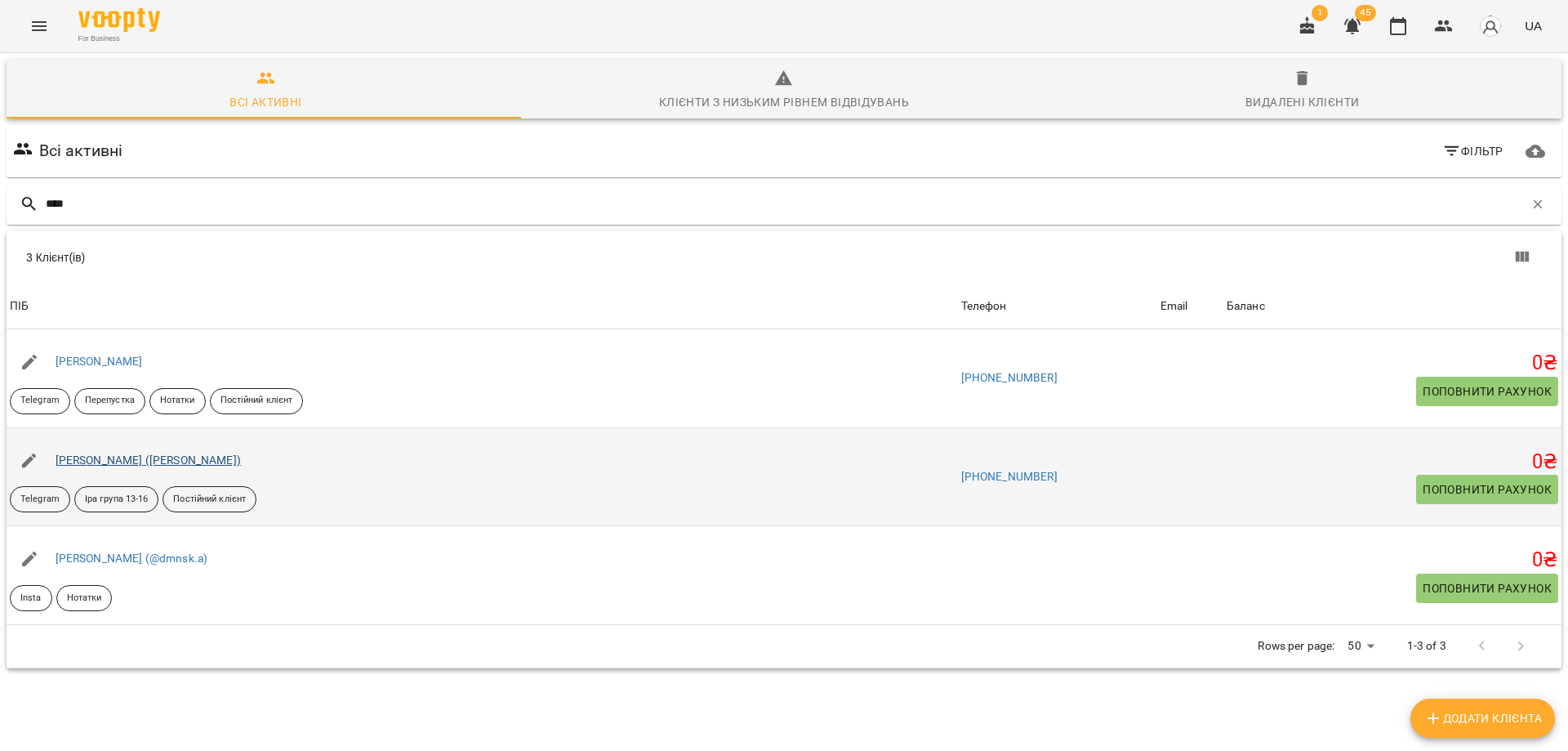
type input "****"
click at [117, 460] on link "Черненко Софія (тато Петро)" at bounding box center [148, 460] width 185 height 13
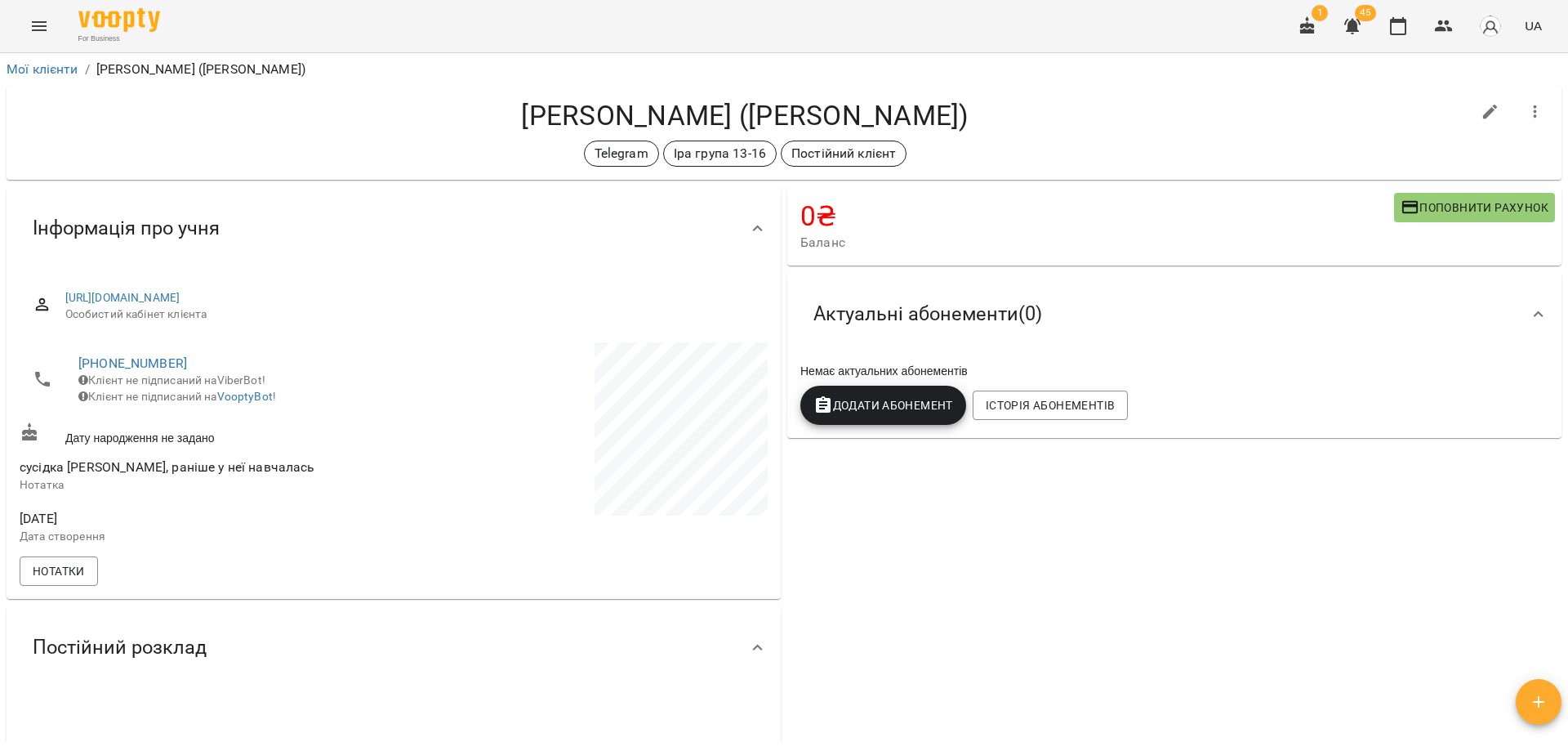
click at [1483, 109] on icon "button" at bounding box center [1490, 111] width 15 height 15
select select "**"
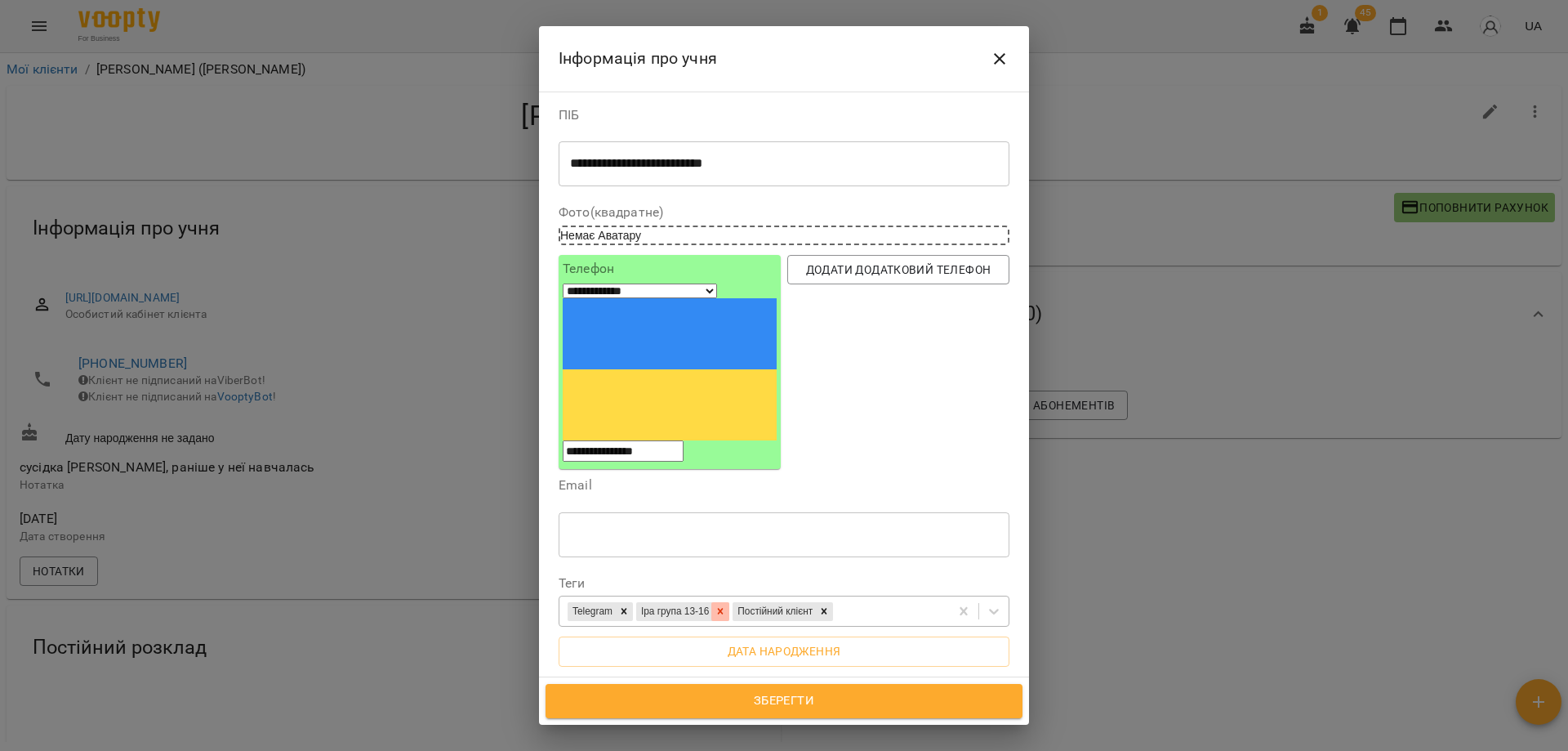
click at [723, 609] on icon at bounding box center [721, 611] width 6 height 6
click at [794, 598] on div "Telegram Постійний клієнт" at bounding box center [754, 611] width 390 height 27
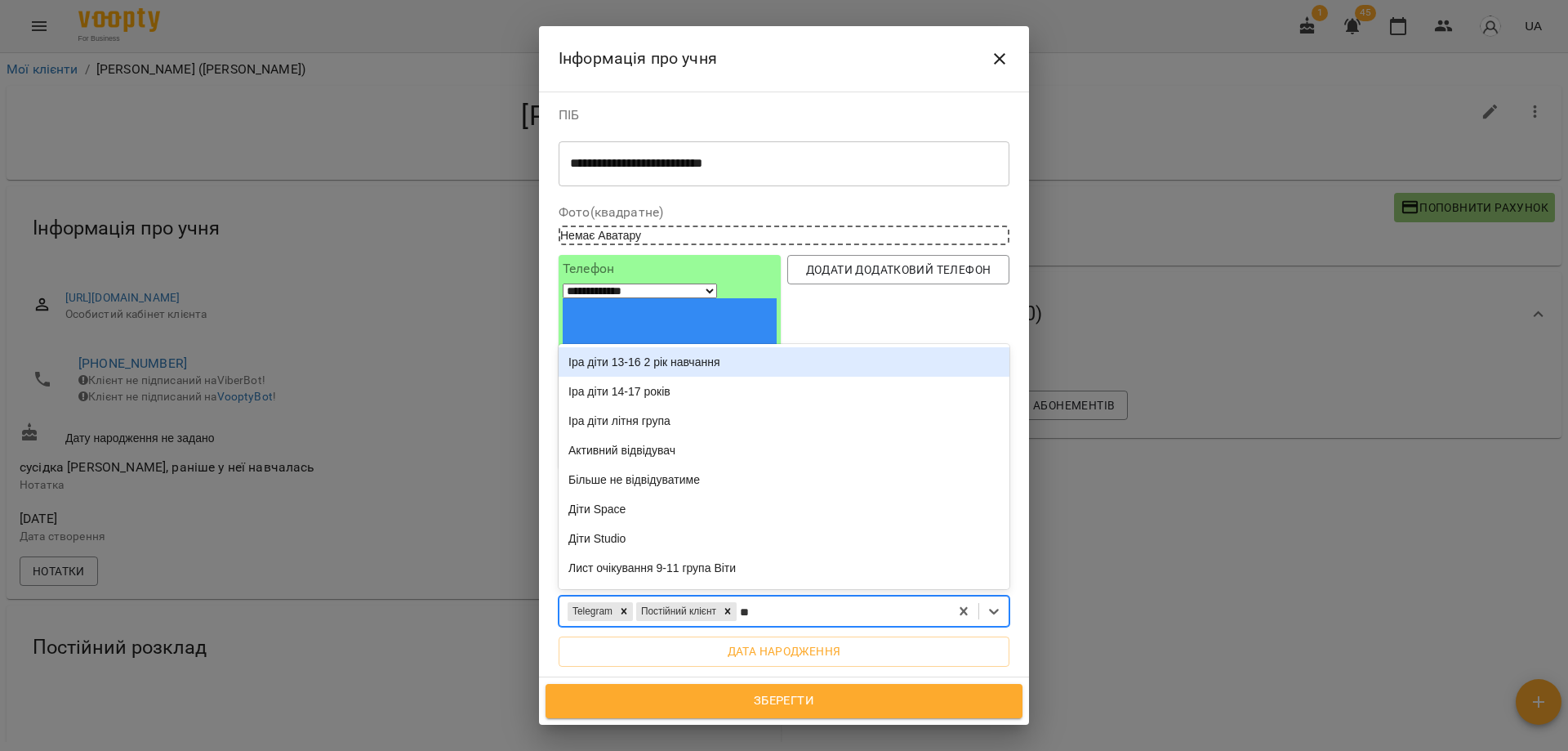
type input "***"
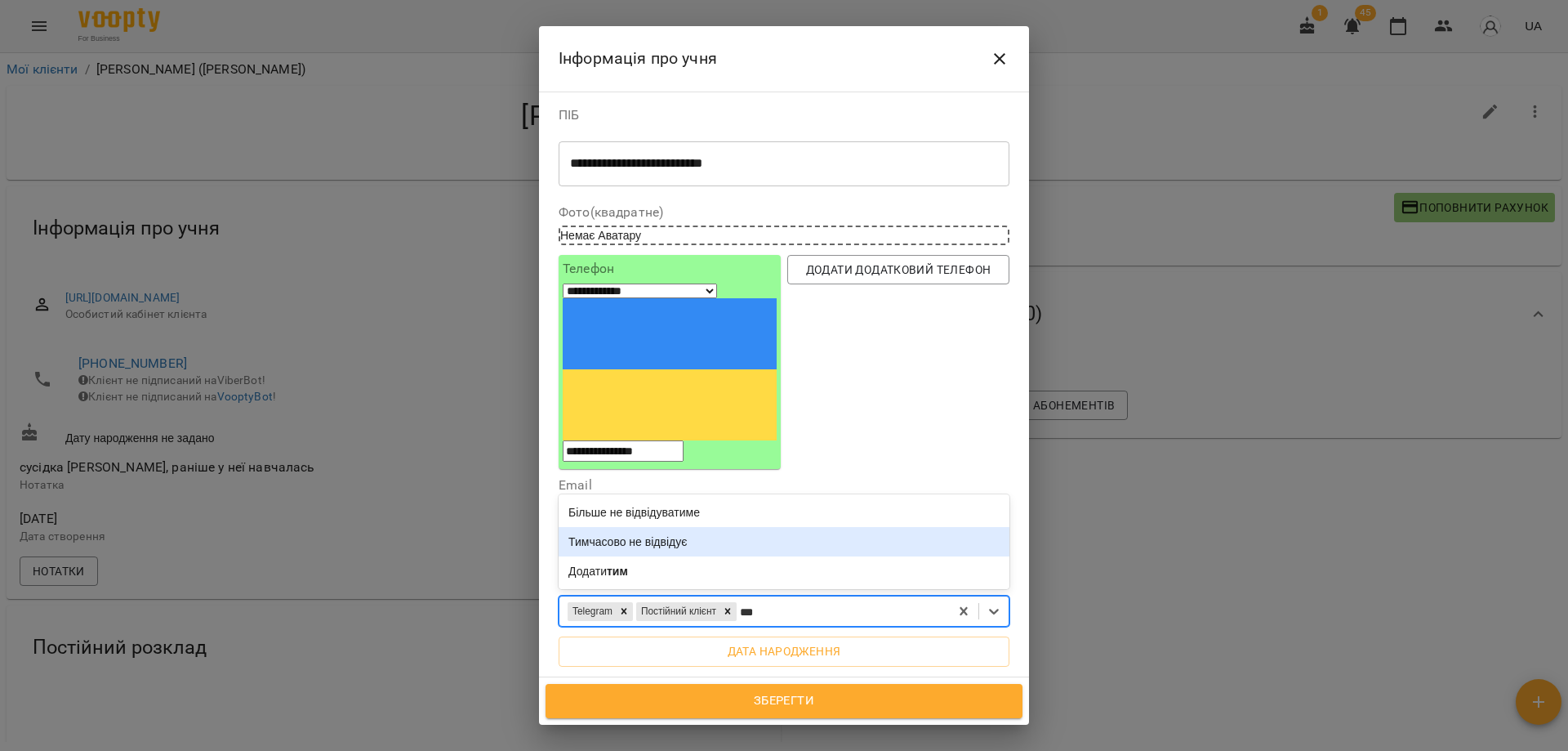
click at [637, 527] on div "Тимчасово не відвідує" at bounding box center [784, 542] width 451 height 29
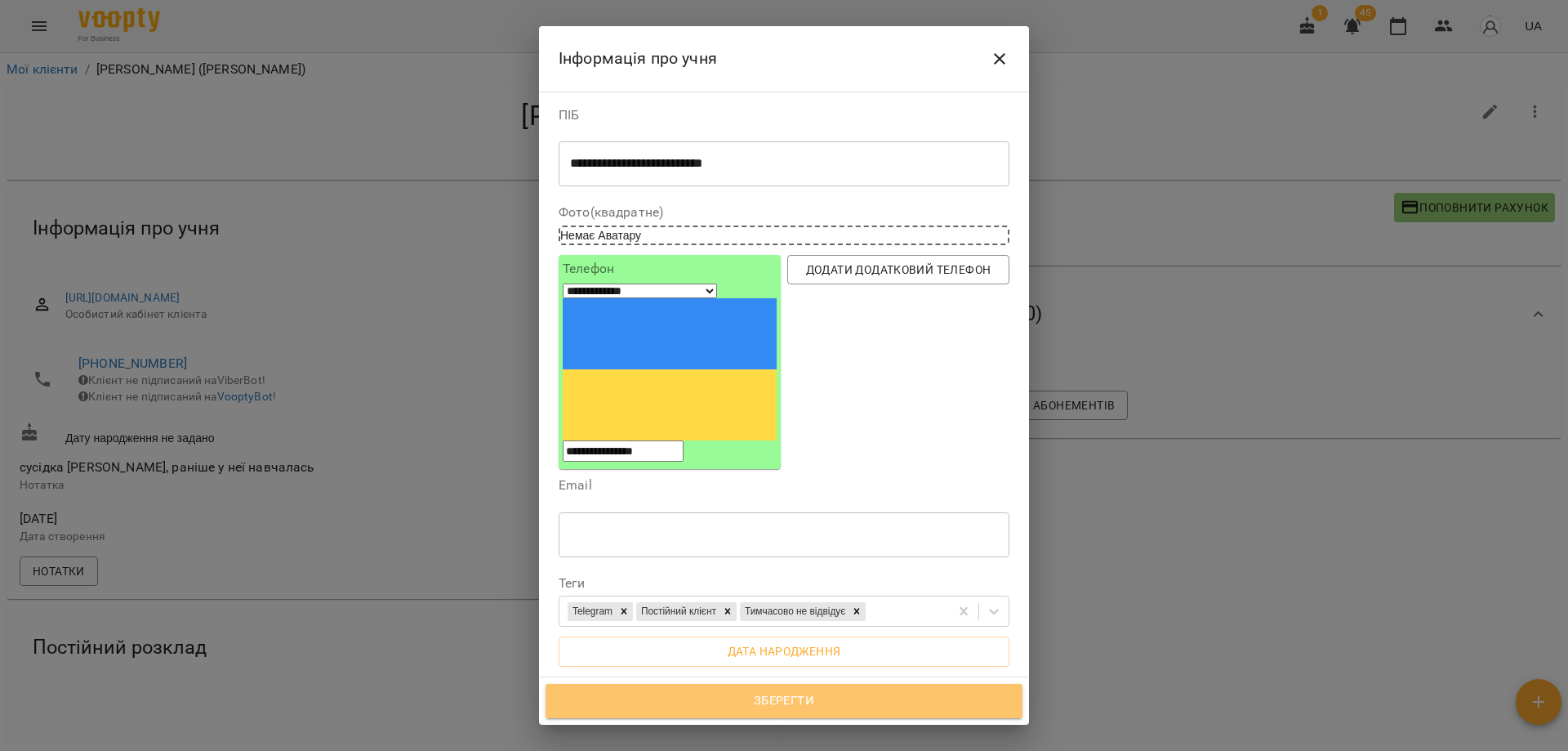
click at [758, 716] on button "Зберегти" at bounding box center [784, 701] width 477 height 34
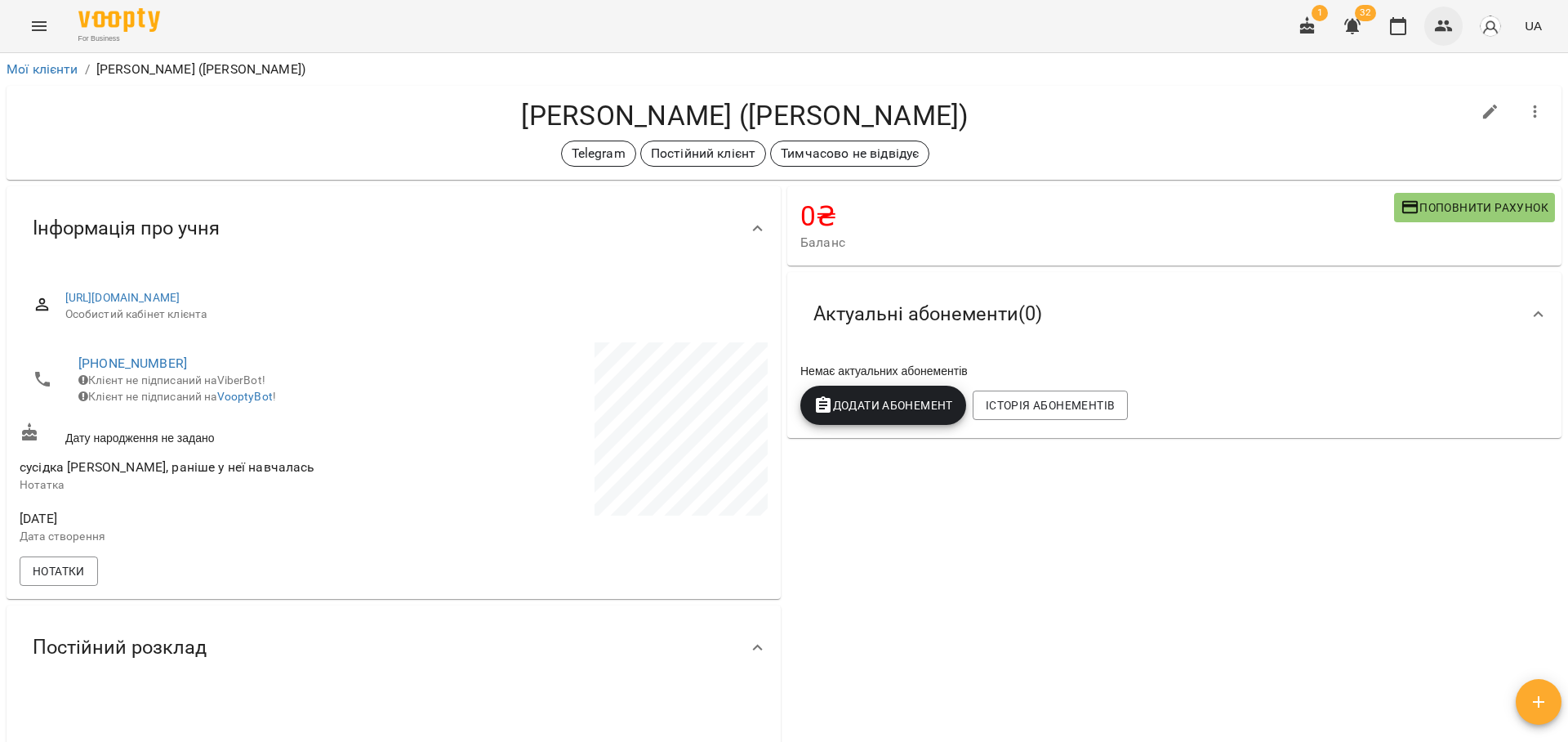
click at [1437, 29] on icon "button" at bounding box center [1443, 26] width 18 height 11
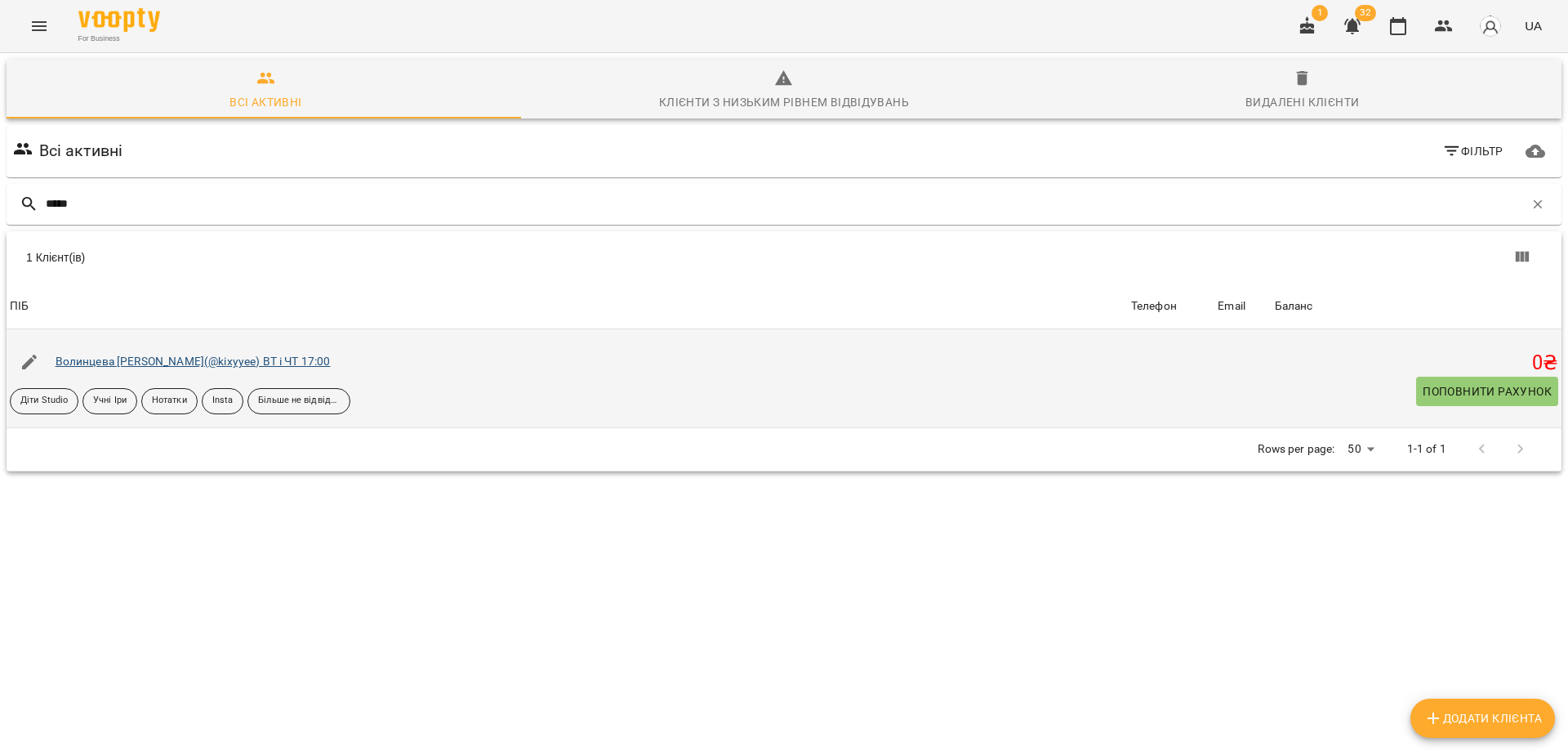
type input "*****"
click at [165, 357] on link "Волинцева [PERSON_NAME](@kixyyee) ВТ і ЧТ 17:00" at bounding box center [193, 361] width 275 height 13
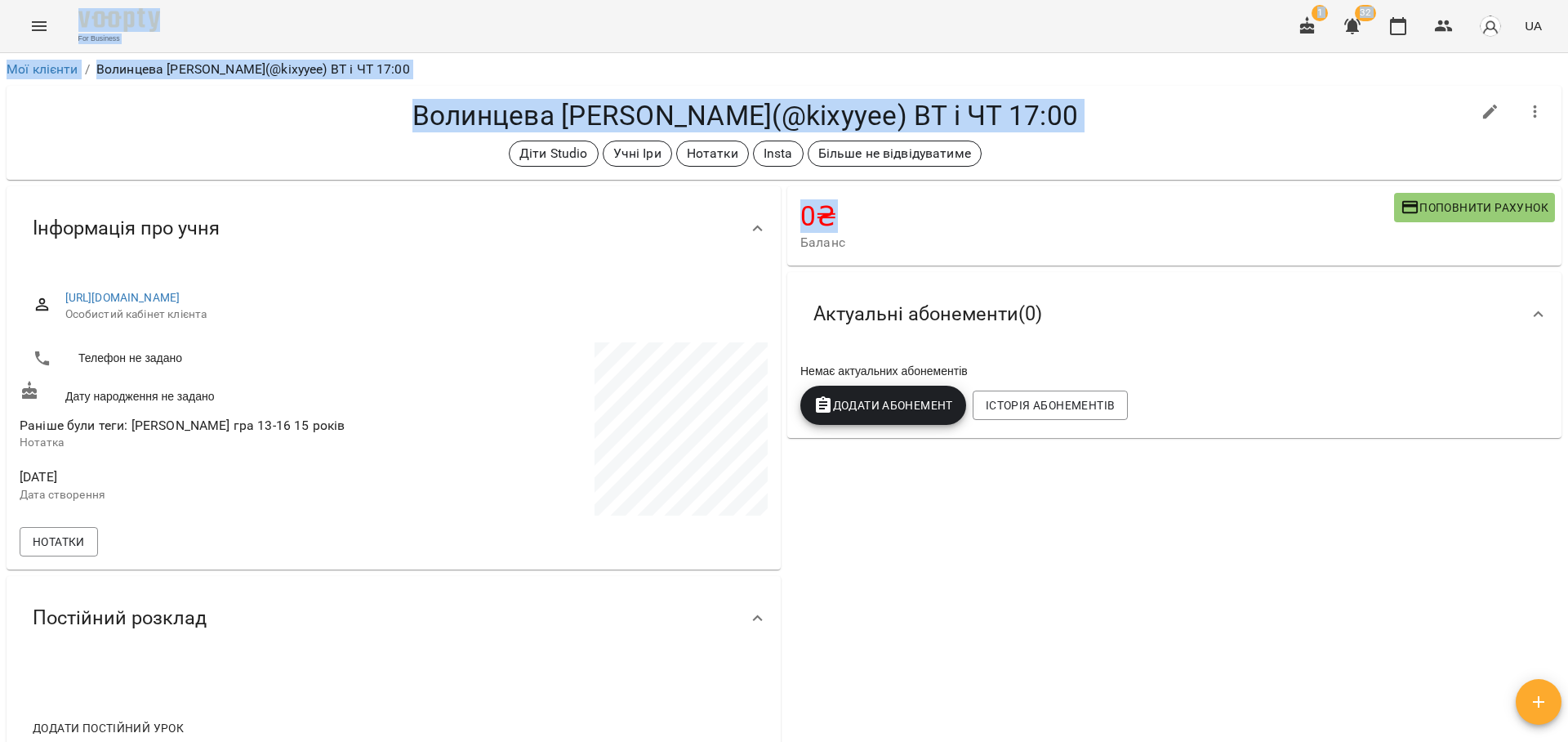
drag, startPoint x: 1110, startPoint y: 161, endPoint x: 472, endPoint y: 14, distance: 654.7
click at [475, 15] on div "For Business 1 32 UA Мої клієнти / Волинцева [PERSON_NAME](@kixyyee) ВТ і ЧТ 17…" at bounding box center [784, 402] width 1568 height 804
click at [345, 147] on div "Діти Studio Учні Іри Нотатки Insta Більше не відвідуватиме" at bounding box center [745, 153] width 1451 height 26
drag, startPoint x: 1065, startPoint y: 462, endPoint x: 255, endPoint y: 50, distance: 908.8
click at [255, 50] on div "For Business 1 32 UA Мої клієнти / Волинцева [PERSON_NAME](@kixyyee) ВТ і ЧТ 17…" at bounding box center [784, 402] width 1568 height 804
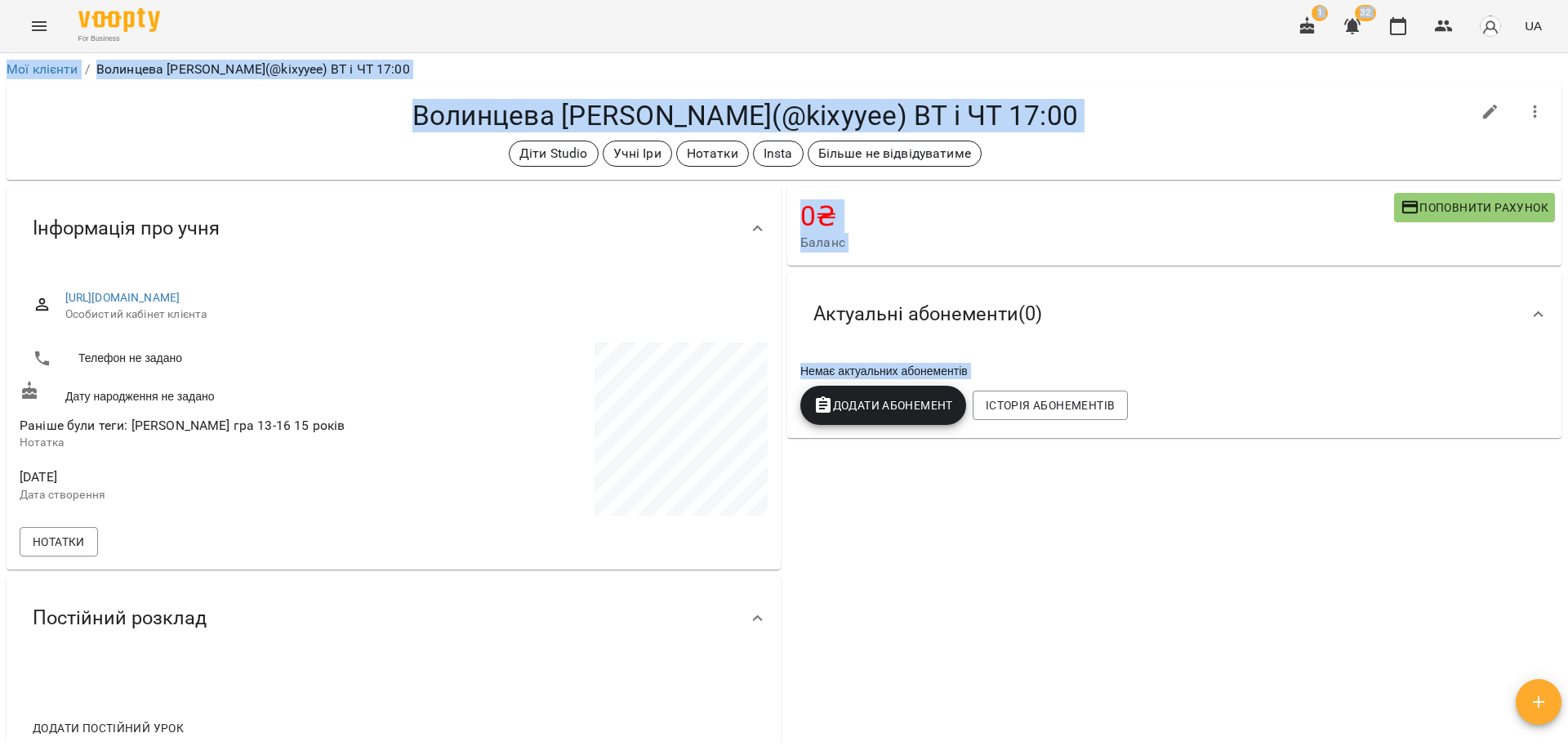
click at [339, 148] on div "Діти Studio Учні Іри Нотатки Insta Більше не відвідуватиме" at bounding box center [745, 153] width 1451 height 26
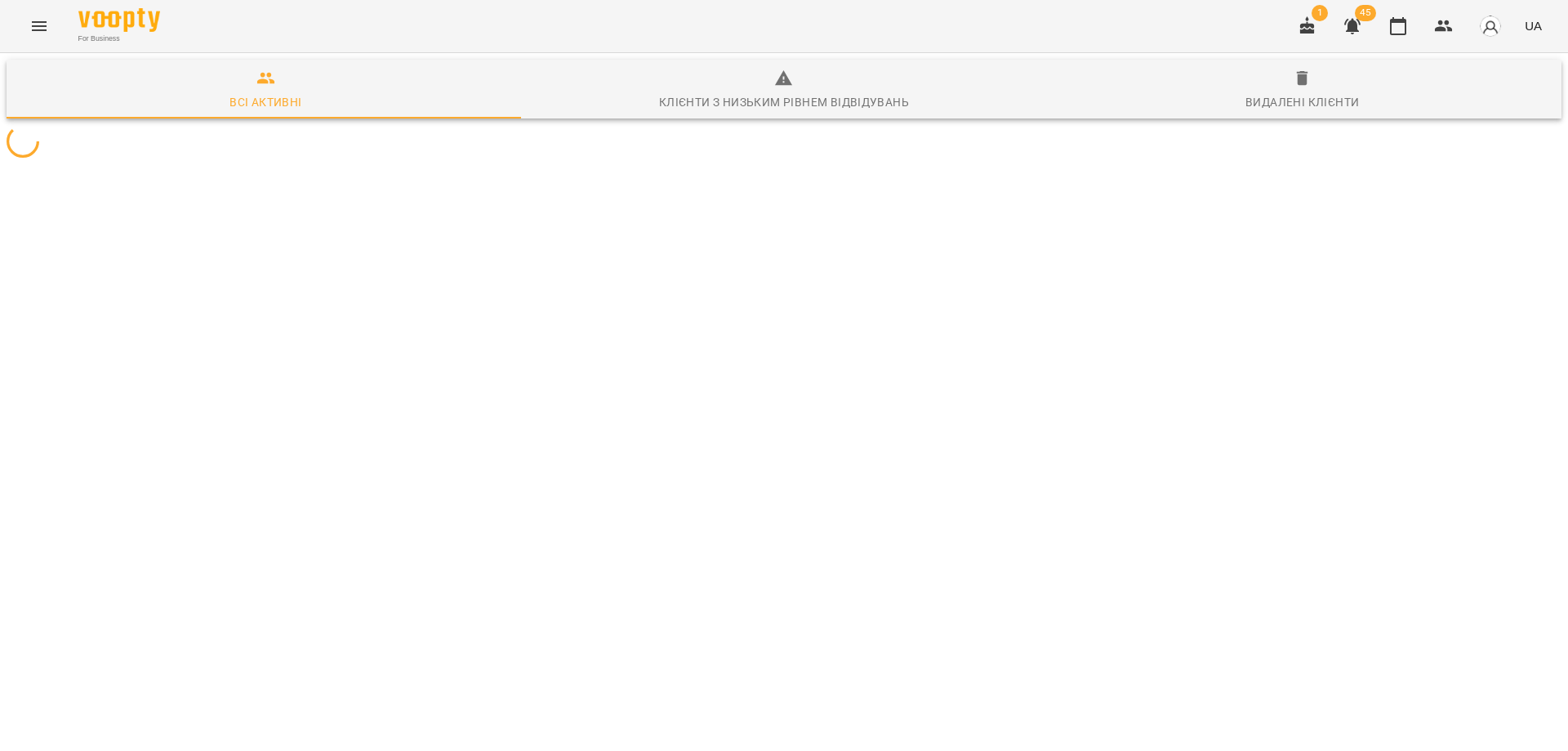
click at [1067, 51] on div "For Business 1 45 UA" at bounding box center [784, 26] width 1568 height 52
click at [1098, 27] on div "For Business 1 45 UA" at bounding box center [784, 26] width 1568 height 52
